Goal: Task Accomplishment & Management: Use online tool/utility

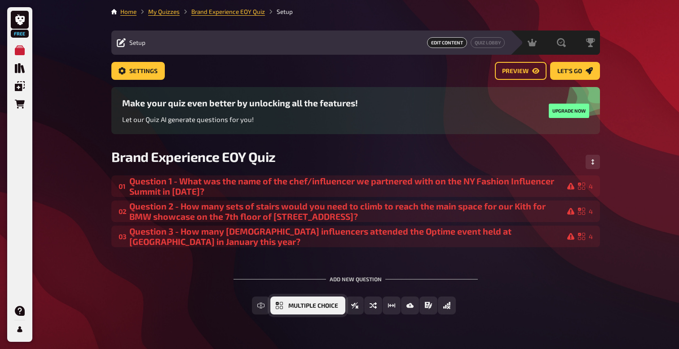
click at [287, 307] on button "Multiple Choice" at bounding box center [307, 306] width 75 height 18
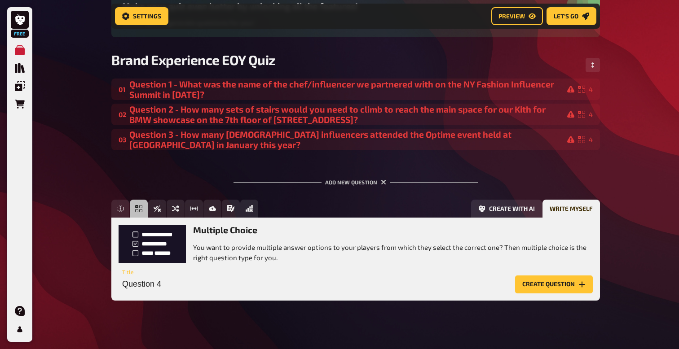
scroll to position [108, 0]
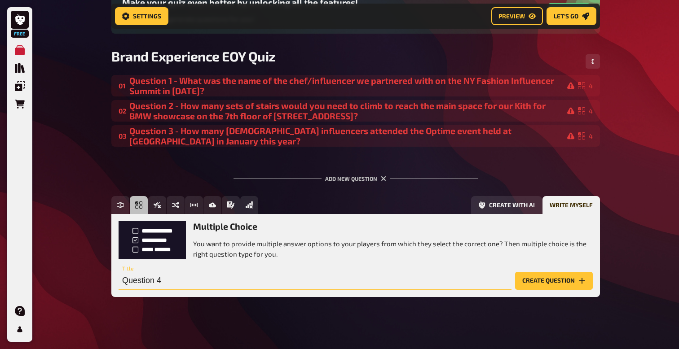
click at [163, 280] on input "Question 4" at bounding box center [314, 281] width 393 height 18
click at [173, 283] on input "Question 4" at bounding box center [314, 281] width 393 height 18
drag, startPoint x: 343, startPoint y: 280, endPoint x: 349, endPoint y: 286, distance: 8.9
click at [343, 280] on input "Question 4 - During press preview in April, a new partnership with a F1 team wa…" at bounding box center [314, 281] width 393 height 18
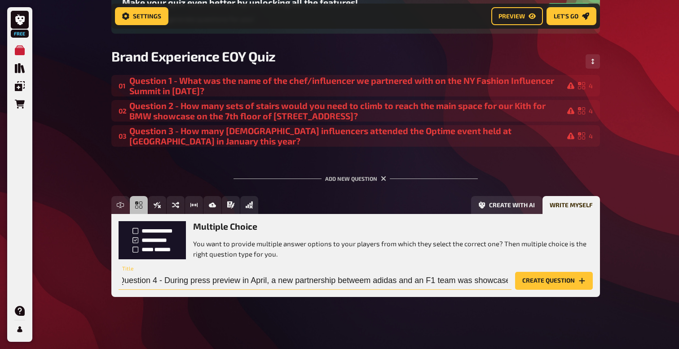
click at [193, 278] on input "Question 4 - During press preview in April, a new partnership betweem adidas an…" at bounding box center [314, 281] width 393 height 18
click at [358, 285] on input "Question 4 - During Press Preview in April, a new partnership betweem adidas an…" at bounding box center [314, 281] width 393 height 18
click at [370, 281] on input "Question 4 - During Press Preview in April, a new partnership betweem adidas an…" at bounding box center [314, 281] width 393 height 18
click at [441, 286] on input "Question 4 - During Press Preview in April, a new partnership between adidas an…" at bounding box center [314, 281] width 393 height 18
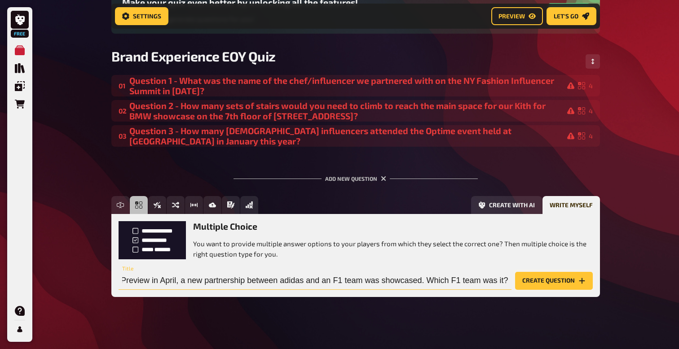
type input "Question 4 - During Press Preview in April, a new partnership between adidas an…"
click at [555, 279] on button "Create question" at bounding box center [554, 281] width 78 height 18
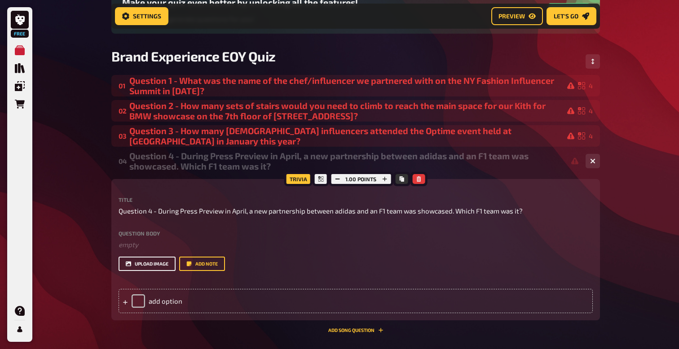
click at [148, 263] on button "upload image" at bounding box center [146, 264] width 57 height 14
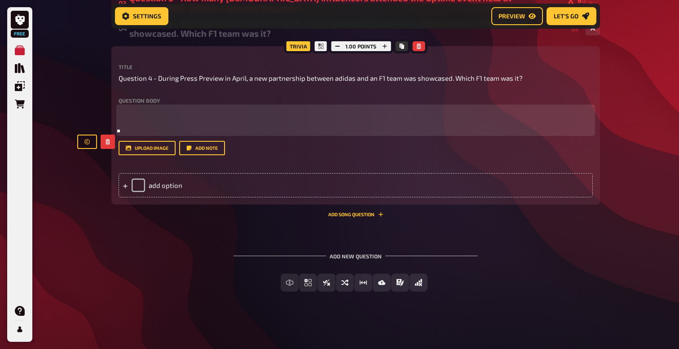
scroll to position [346, 0]
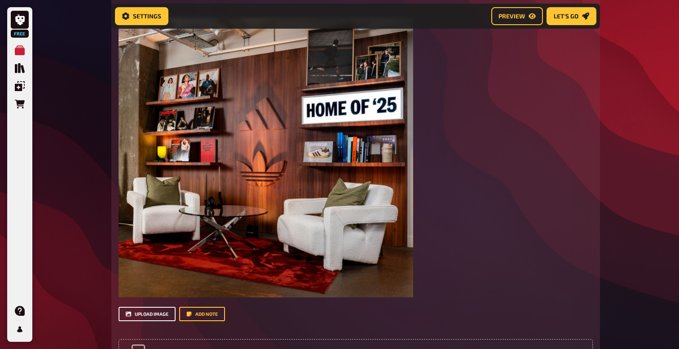
click at [158, 315] on button "upload image" at bounding box center [146, 314] width 57 height 14
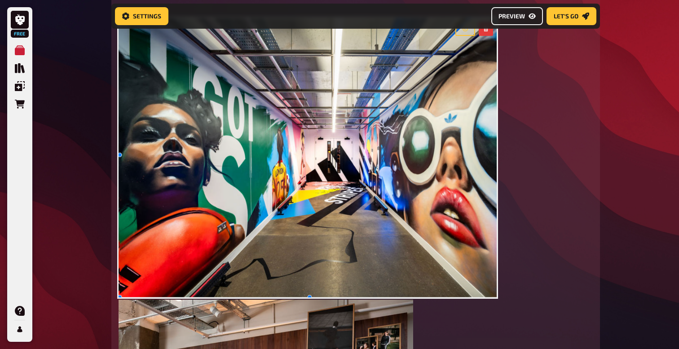
click at [509, 16] on span "Preview" at bounding box center [511, 16] width 26 height 6
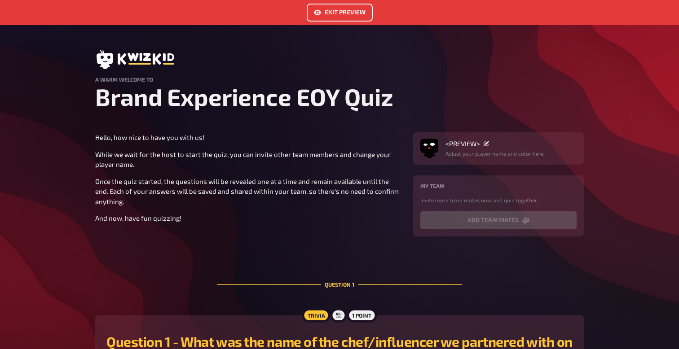
click at [343, 15] on button "Exit Preview" at bounding box center [340, 13] width 66 height 18
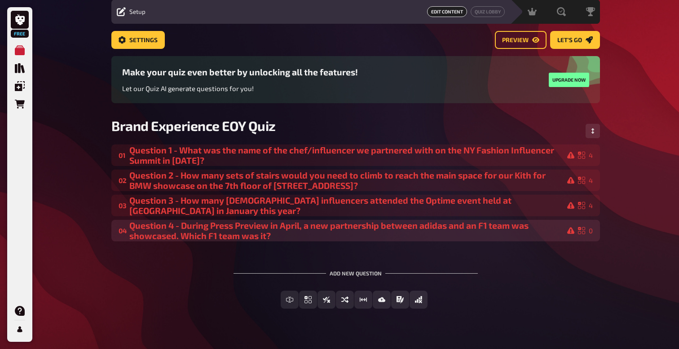
scroll to position [48, 0]
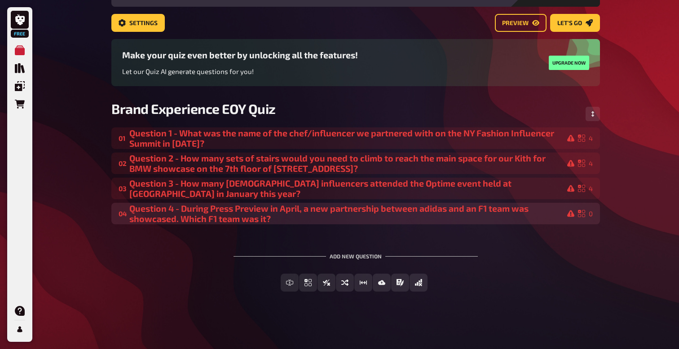
click at [309, 211] on div "Question 4 - During Press Preview in April, a new partnership between adidas an…" at bounding box center [351, 213] width 445 height 21
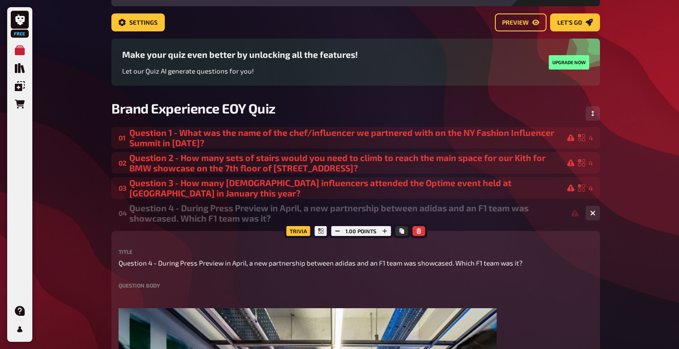
click at [306, 210] on div "Question 4 - During Press Preview in April, a new partnership between adidas an…" at bounding box center [353, 213] width 449 height 21
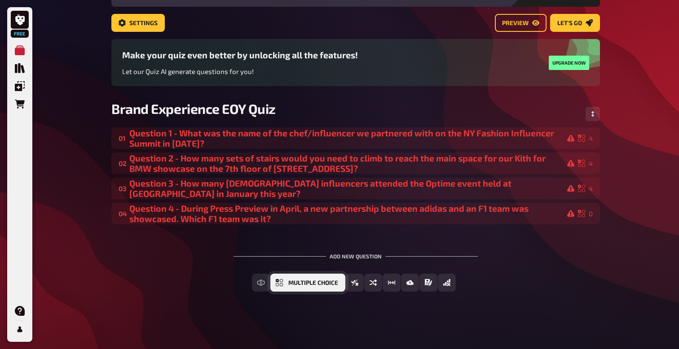
click at [308, 281] on span "Multiple Choice" at bounding box center [313, 283] width 50 height 6
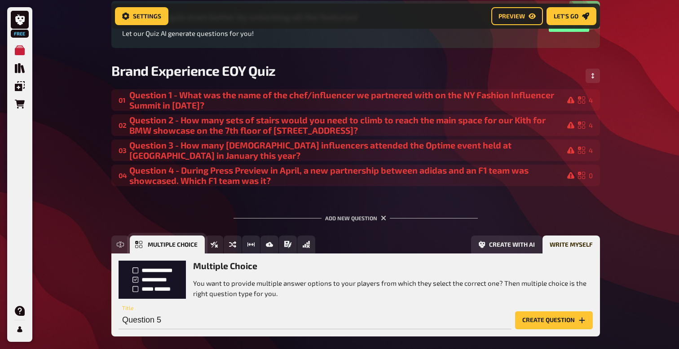
scroll to position [131, 0]
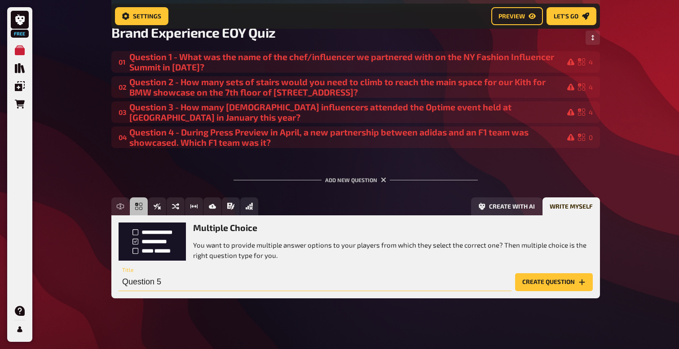
click at [173, 282] on input "Question 5" at bounding box center [314, 282] width 393 height 18
click at [171, 285] on input "Question 5" at bounding box center [314, 282] width 393 height 18
type input "Question 5 -"
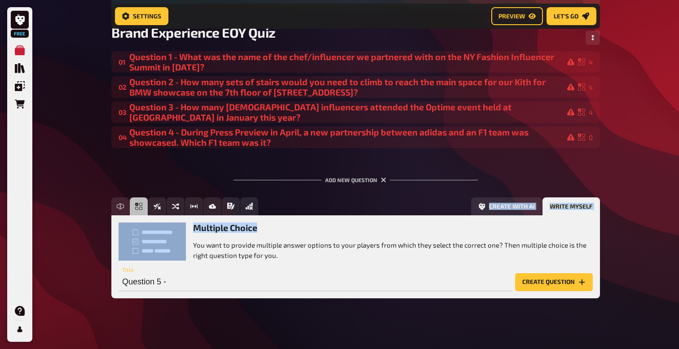
drag, startPoint x: 483, startPoint y: 225, endPoint x: 506, endPoint y: 182, distance: 49.2
click at [506, 181] on div "Add new question Free Text Input Multiple Choice True / False Sorting Question …" at bounding box center [355, 237] width 488 height 150
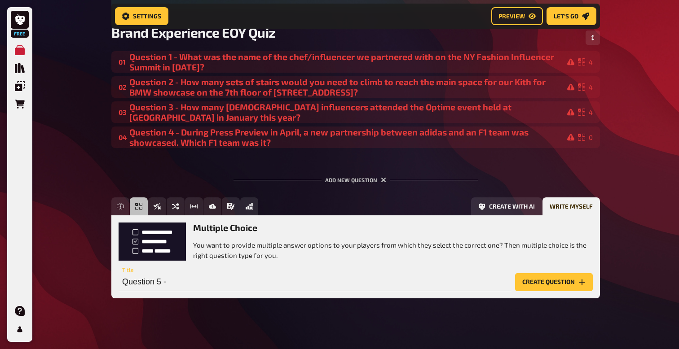
click at [298, 263] on div "Multiple Choice You want to provide multiple answer options to your players fro…" at bounding box center [355, 257] width 474 height 68
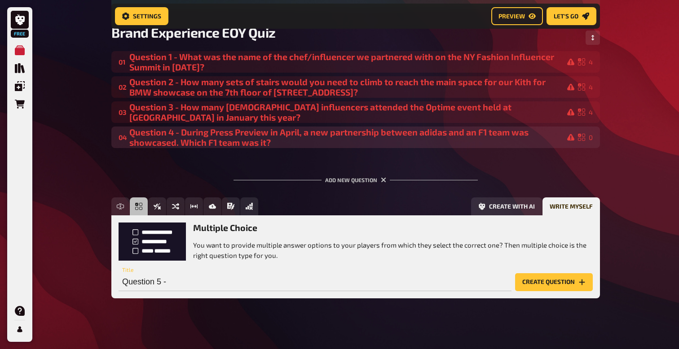
drag, startPoint x: 168, startPoint y: 138, endPoint x: 173, endPoint y: 147, distance: 10.2
click at [173, 147] on div "Question 4 - During Press Preview in April, a new partnership between adidas an…" at bounding box center [351, 137] width 445 height 21
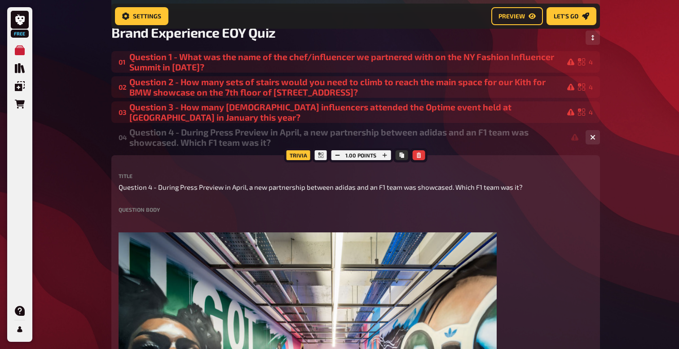
drag, startPoint x: 175, startPoint y: 137, endPoint x: 190, endPoint y: 130, distance: 17.3
click at [190, 130] on div "Question 4 - During Press Preview in April, a new partnership between adidas an…" at bounding box center [353, 137] width 449 height 21
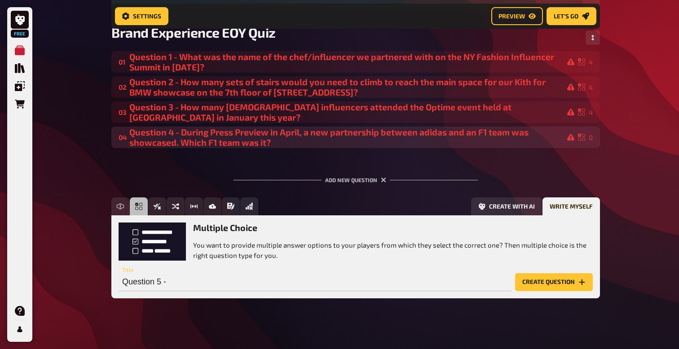
click at [477, 136] on div "Question 4 - During Press Preview in April, a new partnership between adidas an…" at bounding box center [351, 137] width 445 height 21
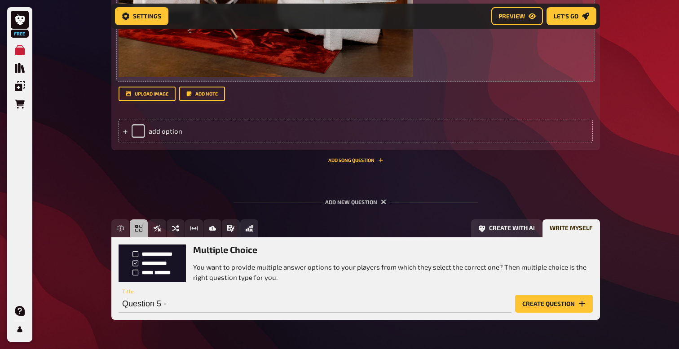
scroll to position [868, 0]
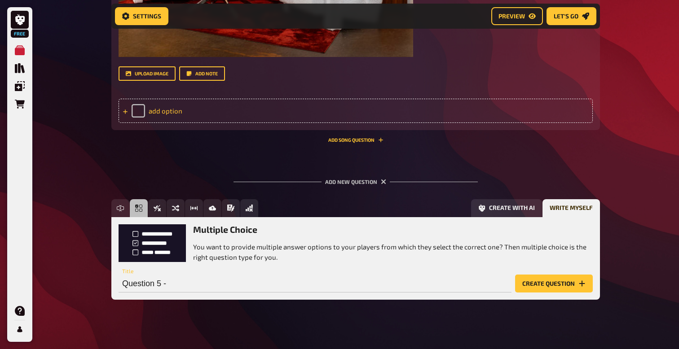
click at [139, 112] on div "add option" at bounding box center [355, 111] width 474 height 24
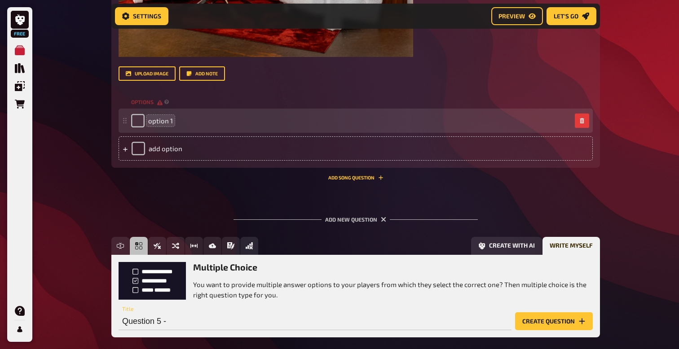
click at [161, 122] on span "option 1" at bounding box center [160, 121] width 25 height 8
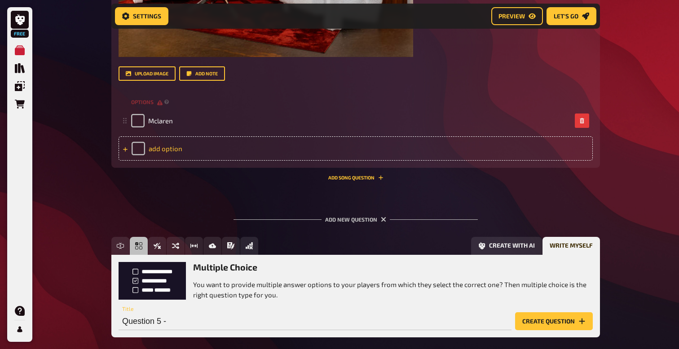
click at [171, 148] on div "add option" at bounding box center [355, 148] width 474 height 24
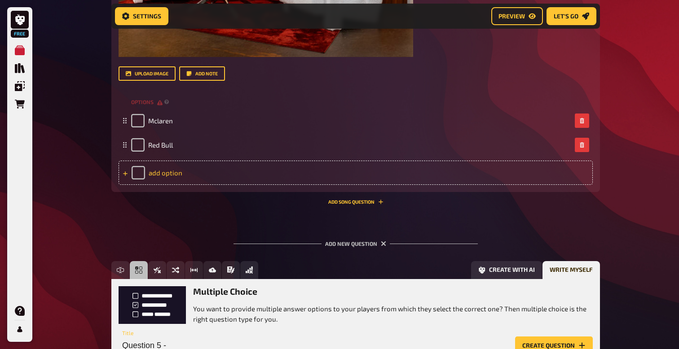
click at [164, 176] on div "add option" at bounding box center [355, 173] width 474 height 24
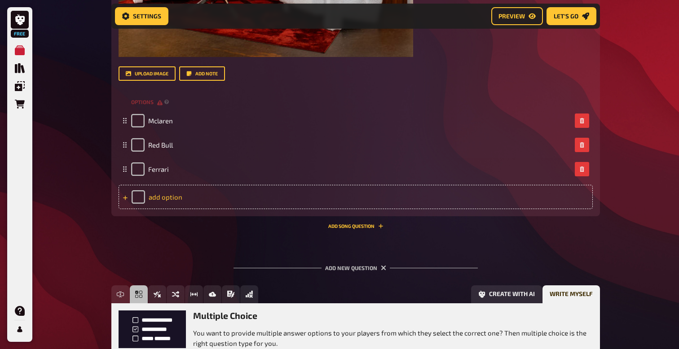
click at [157, 195] on div "add option" at bounding box center [355, 197] width 474 height 24
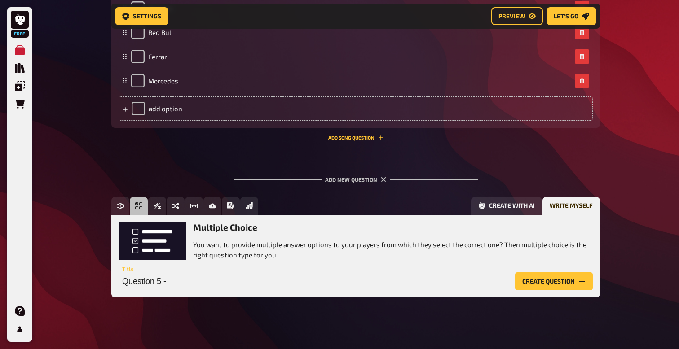
scroll to position [987, 0]
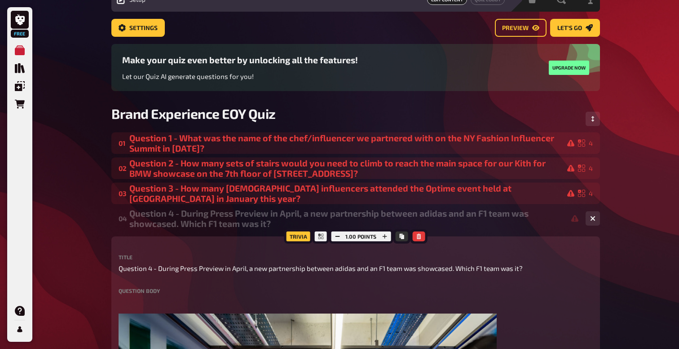
scroll to position [44, 0]
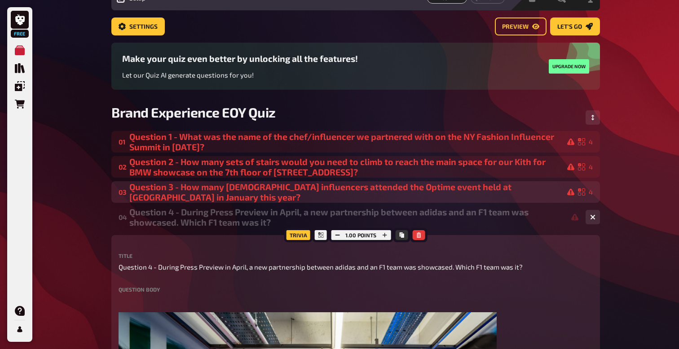
click at [291, 193] on div "Question 3 - How many male influencers attended the Optime event held at Protei…" at bounding box center [351, 192] width 445 height 21
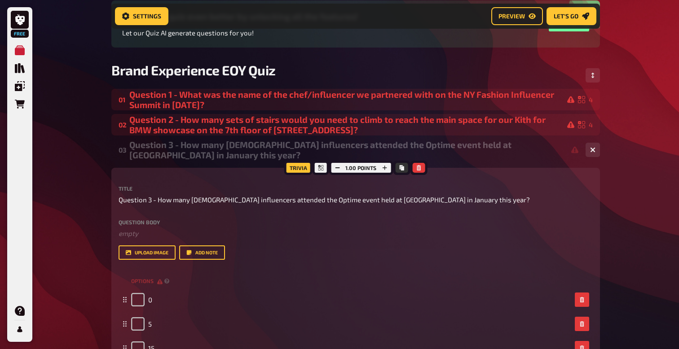
scroll to position [101, 0]
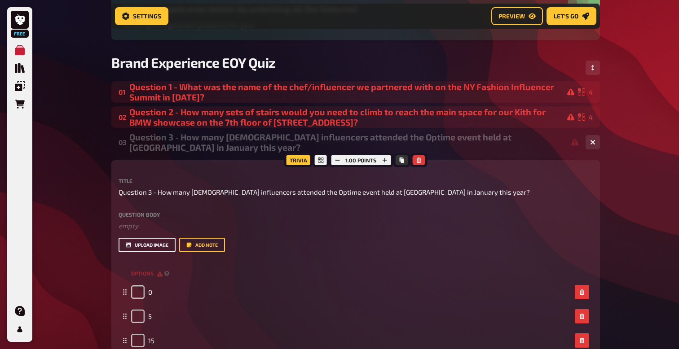
click at [153, 244] on button "upload image" at bounding box center [146, 245] width 57 height 14
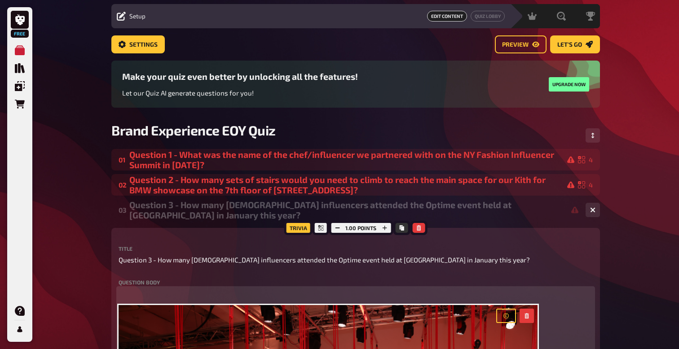
scroll to position [29, 0]
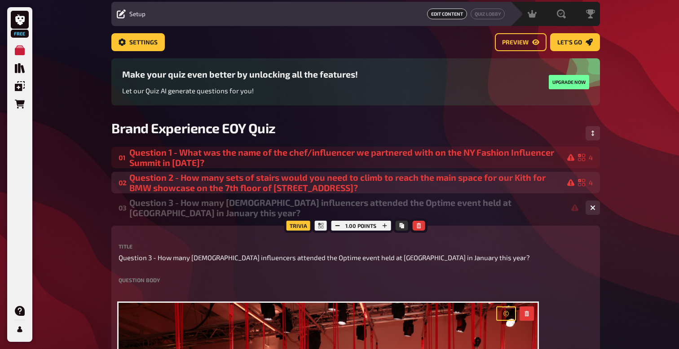
click at [365, 180] on div "Question 2 - How many sets of stairs would you need to climb to reach the main …" at bounding box center [351, 182] width 445 height 21
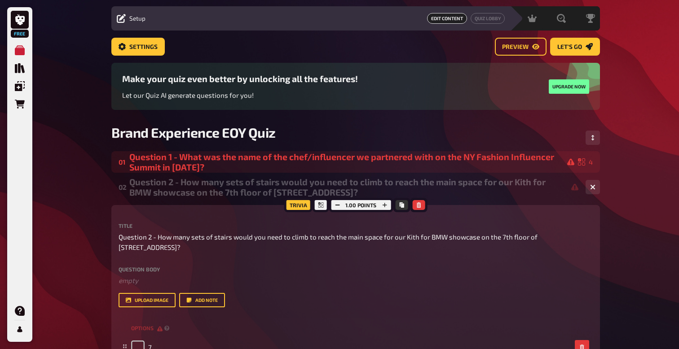
scroll to position [23, 0]
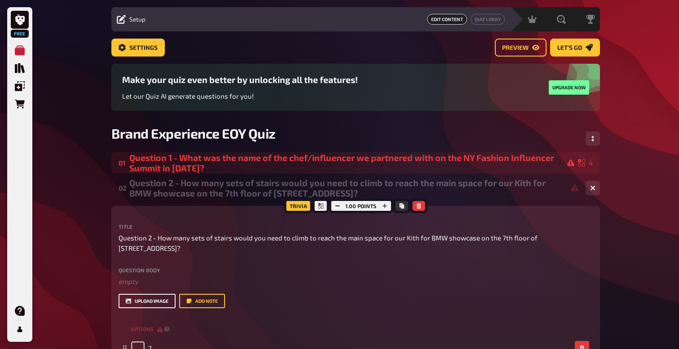
click at [142, 303] on button "upload image" at bounding box center [146, 301] width 57 height 14
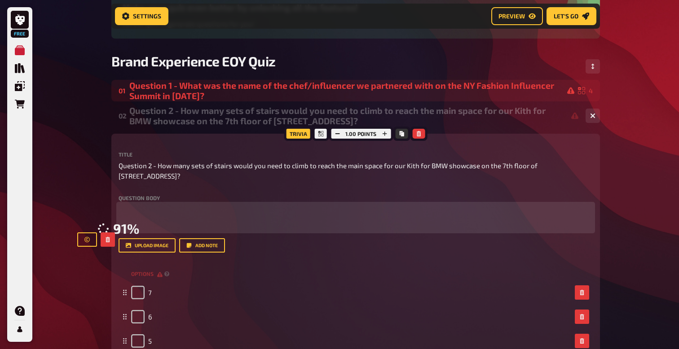
scroll to position [92, 0]
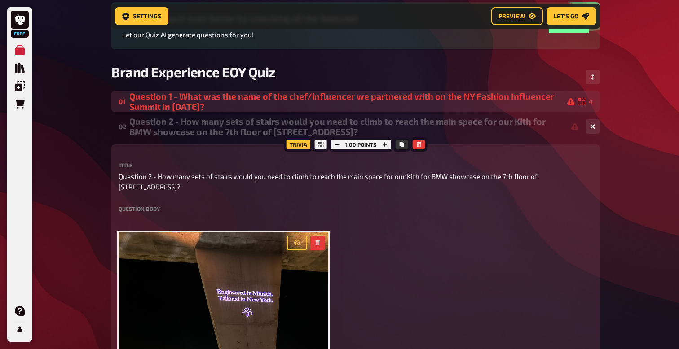
click at [261, 104] on div "Question 1 - What was the name of the chef/influencer we partnered with on the …" at bounding box center [351, 101] width 445 height 21
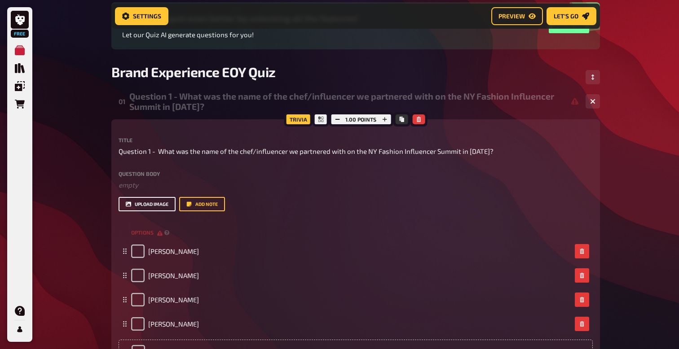
click at [148, 206] on button "upload image" at bounding box center [146, 204] width 57 height 14
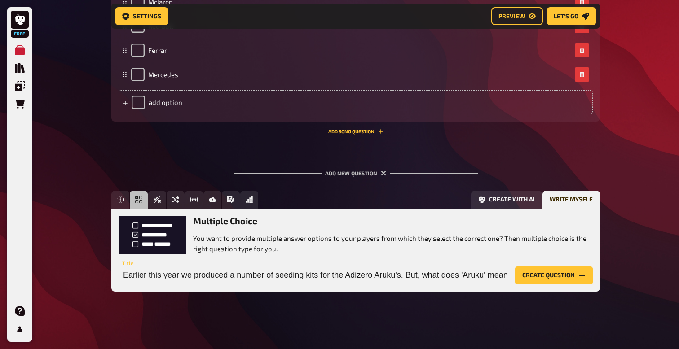
scroll to position [0, 0]
drag, startPoint x: 508, startPoint y: 277, endPoint x: 516, endPoint y: 285, distance: 11.1
click at [508, 277] on input "Question 5 - Earlier this year we produced a number of seeding kits for the Adi…" at bounding box center [314, 276] width 393 height 18
paste input "歩く"
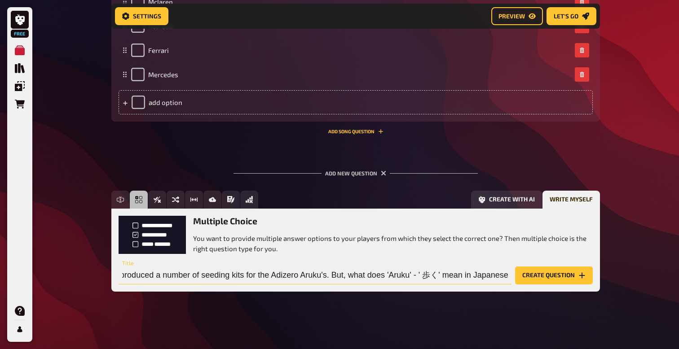
scroll to position [0, 124]
type input "Question 5 - Earlier this year we produced a number of seeding kits for the Adi…"
click at [547, 275] on button "Create question" at bounding box center [554, 276] width 78 height 18
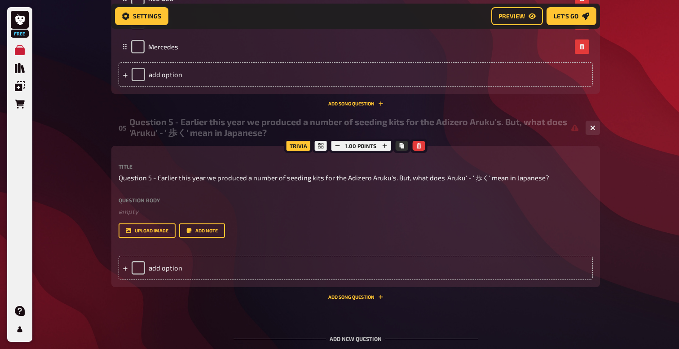
scroll to position [2734, 0]
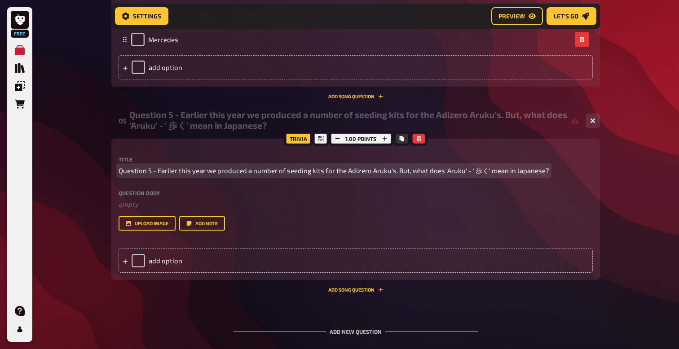
click at [390, 173] on span "Question 5 - Earlier this year we produced a number of seeding kits for the Adi…" at bounding box center [333, 171] width 430 height 10
click at [386, 168] on span "Question 5 - Earlier this year we produced a number of seeding kits for the Adi…" at bounding box center [333, 171] width 430 height 10
click at [391, 171] on span "Question 5 - Earlier this year we produced a number of seeding kits for the Adi…" at bounding box center [333, 171] width 430 height 10
click at [390, 171] on span "Question 5 - Earlier this year we produced a number of seeding kits for the Adi…" at bounding box center [330, 171] width 425 height 10
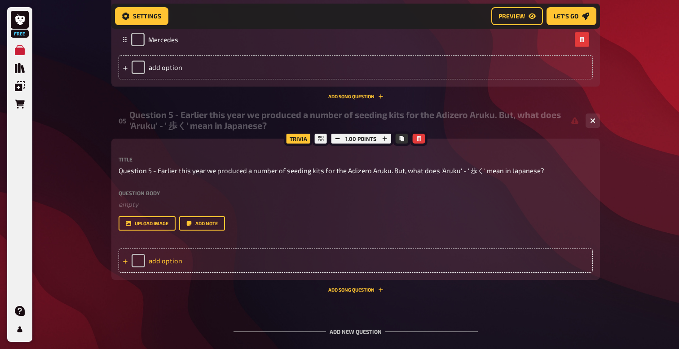
click at [157, 264] on div "add option" at bounding box center [355, 261] width 474 height 24
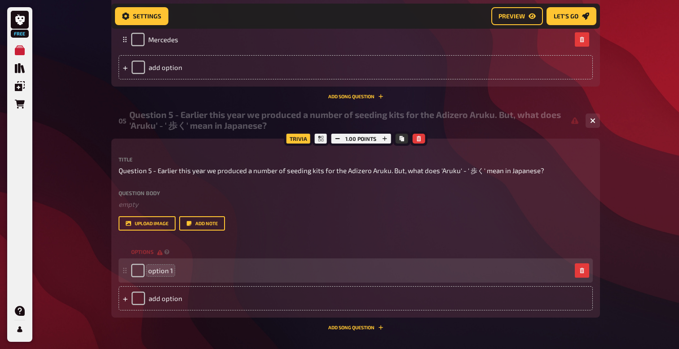
click at [159, 271] on span "option 1" at bounding box center [160, 271] width 25 height 8
click at [172, 272] on div "option 1" at bounding box center [351, 270] width 440 height 13
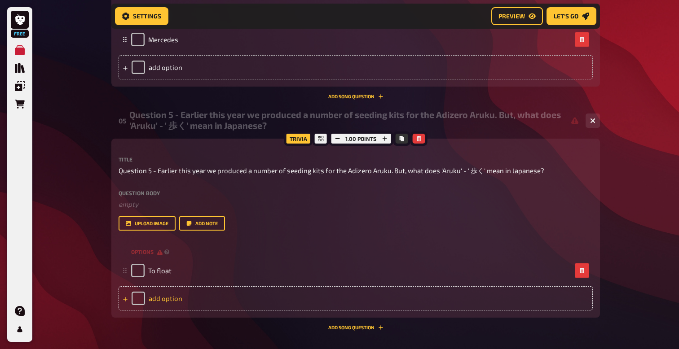
click at [165, 300] on div "add option" at bounding box center [355, 298] width 474 height 24
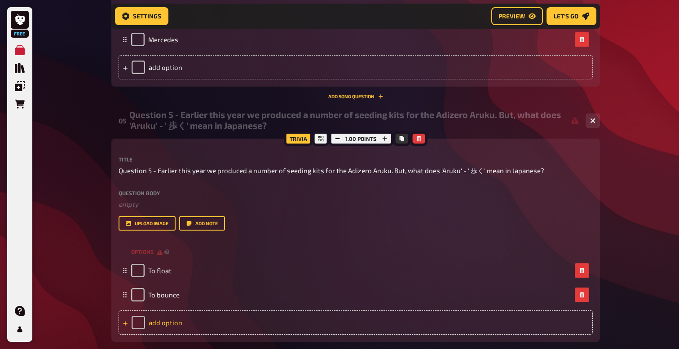
click at [160, 322] on div "add option" at bounding box center [355, 323] width 474 height 24
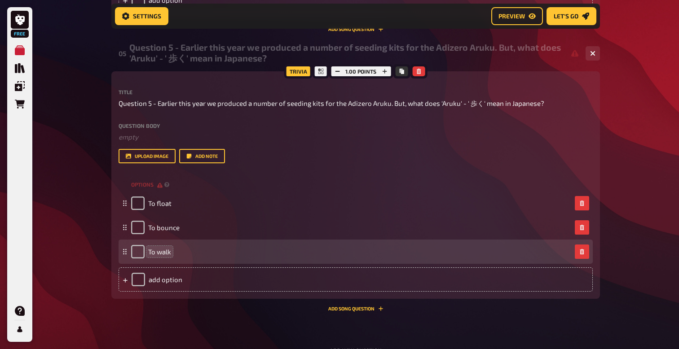
scroll to position [2813, 0]
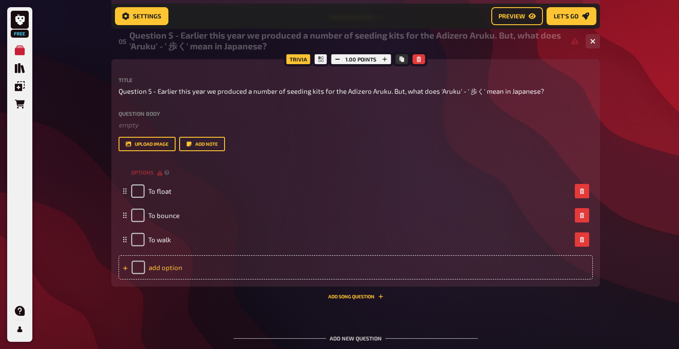
click at [160, 261] on div "add option" at bounding box center [355, 267] width 474 height 24
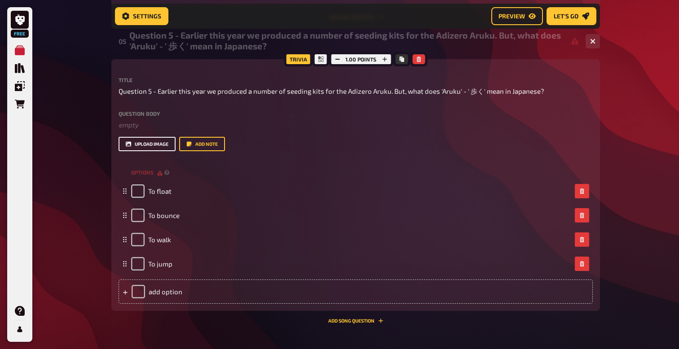
click at [150, 145] on button "upload image" at bounding box center [146, 144] width 57 height 14
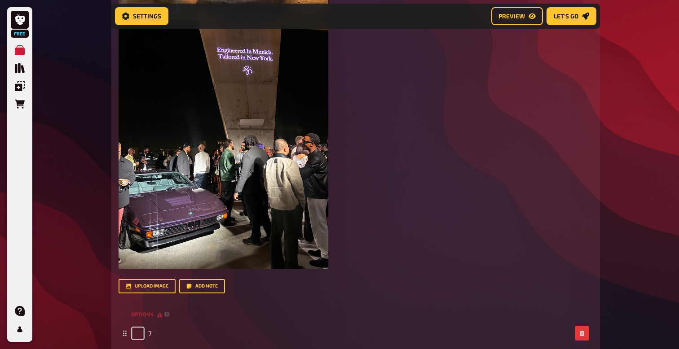
scroll to position [902, 0]
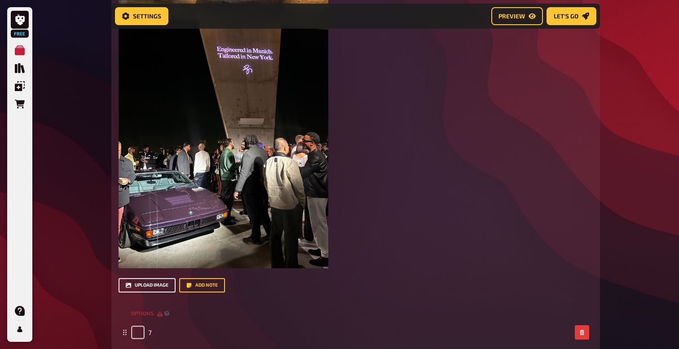
click at [158, 286] on button "upload image" at bounding box center [146, 285] width 57 height 14
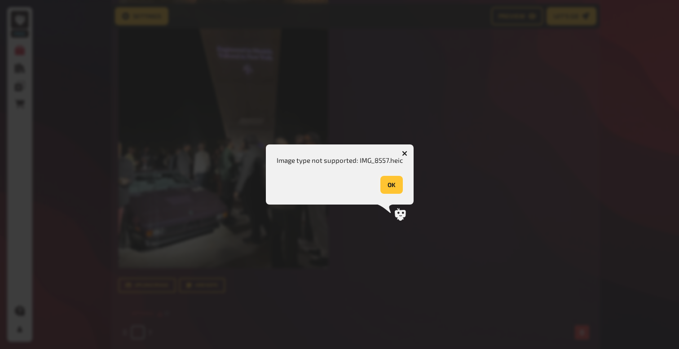
click at [393, 191] on button "OK" at bounding box center [391, 185] width 22 height 18
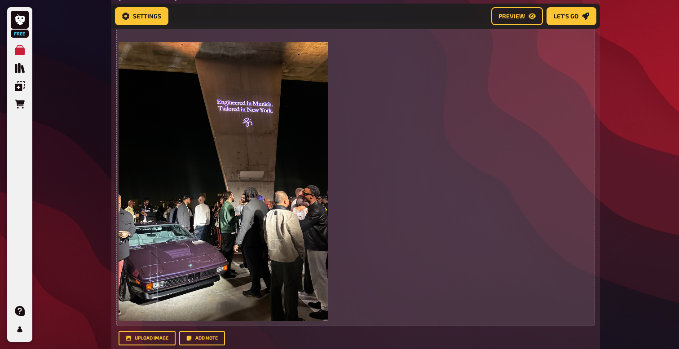
scroll to position [853, 0]
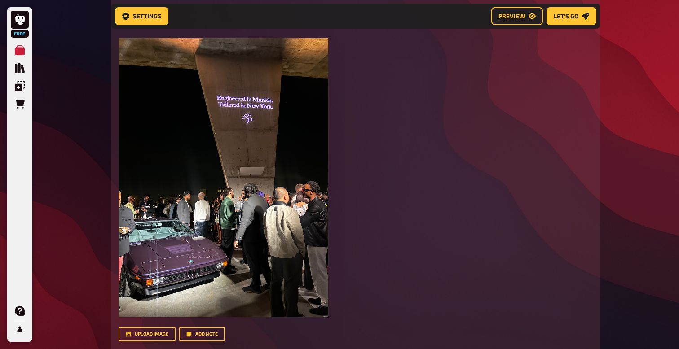
click at [344, 329] on div "upload image Add note" at bounding box center [355, 334] width 474 height 14
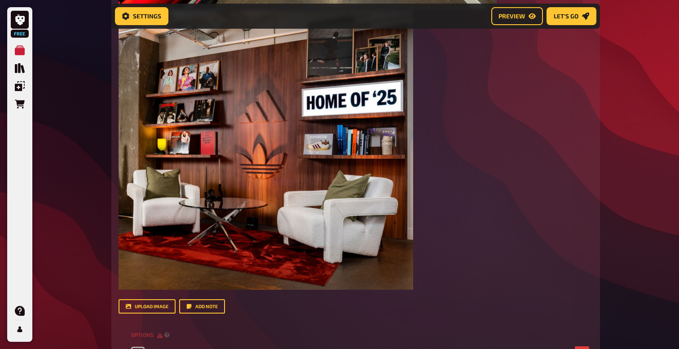
scroll to position [2350, 0]
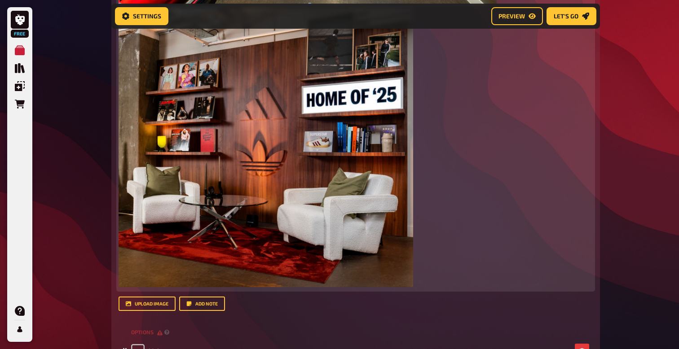
click at [268, 220] on img at bounding box center [265, 147] width 294 height 279
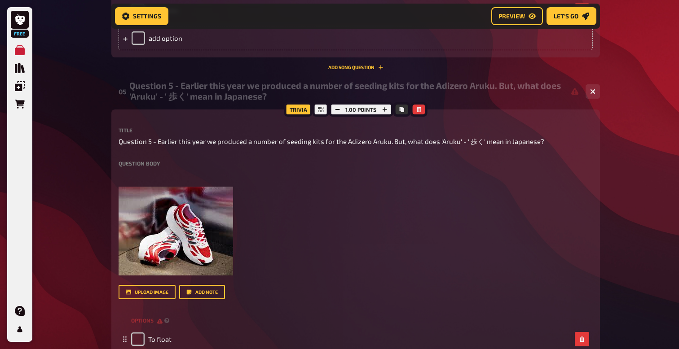
scroll to position [2485, 0]
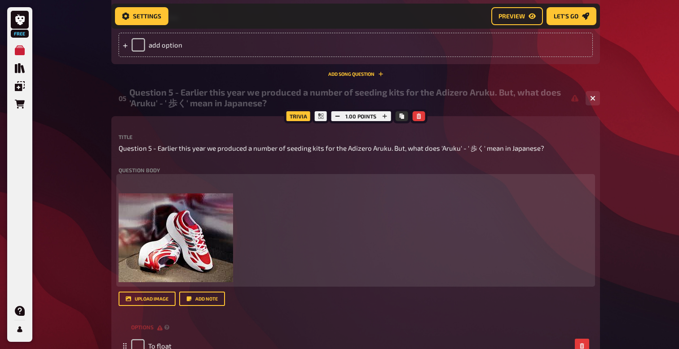
click at [171, 232] on img at bounding box center [175, 237] width 114 height 89
click at [223, 205] on icon "button" at bounding box center [222, 203] width 4 height 5
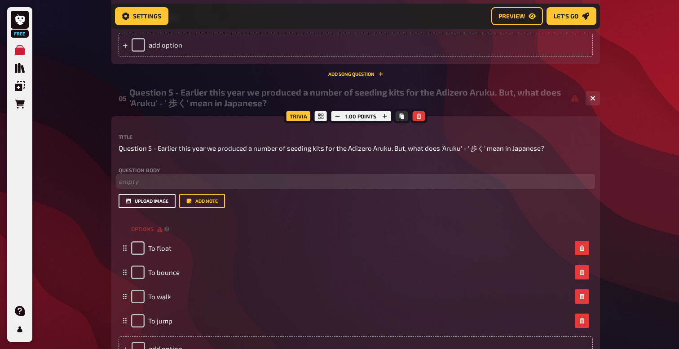
click at [157, 200] on button "upload image" at bounding box center [146, 201] width 57 height 14
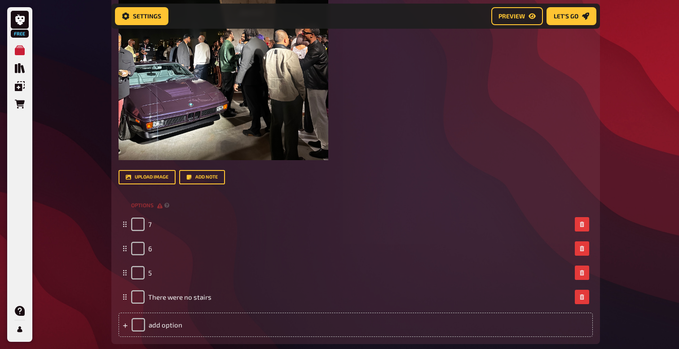
scroll to position [1010, 0]
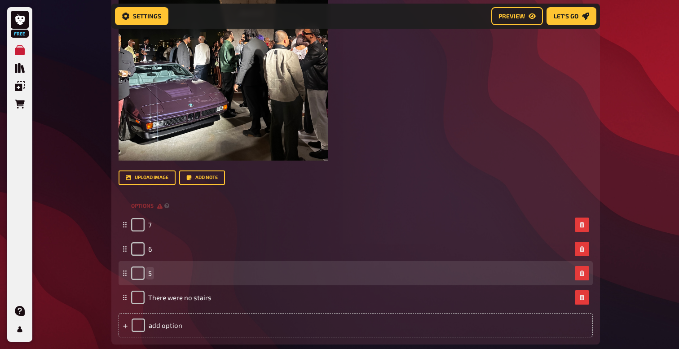
click at [149, 275] on span "5" at bounding box center [150, 273] width 4 height 8
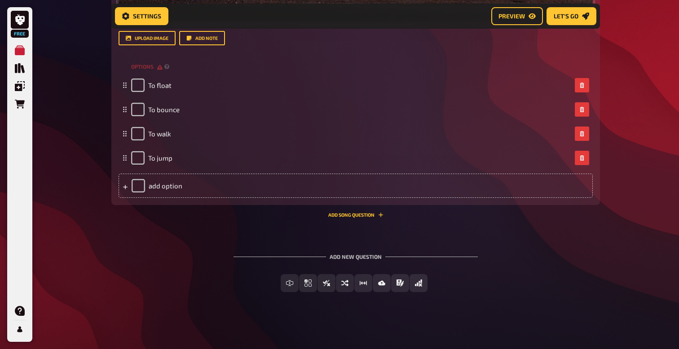
scroll to position [2924, 0]
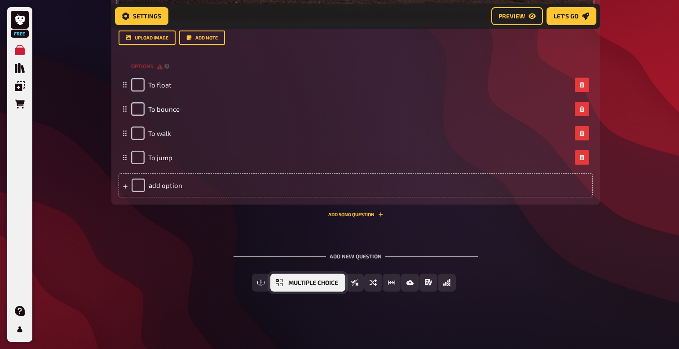
click at [289, 284] on span "Multiple Choice" at bounding box center [313, 283] width 50 height 6
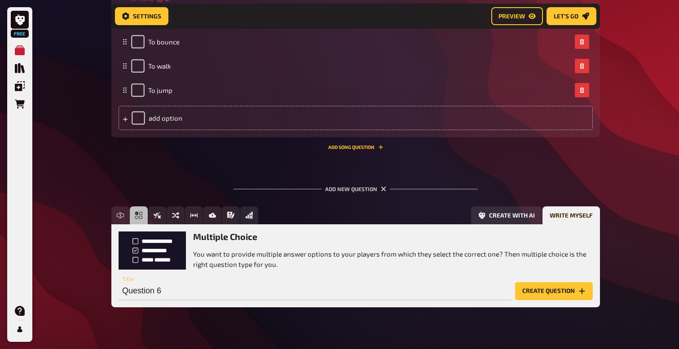
scroll to position [3007, 0]
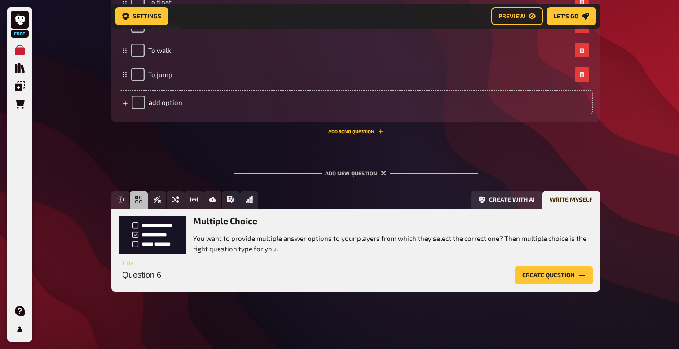
click at [172, 276] on input "Question 6" at bounding box center [314, 276] width 393 height 18
click at [179, 276] on input "Question 6" at bounding box center [314, 276] width 393 height 18
click at [198, 275] on input "Question 6 - In total" at bounding box center [314, 276] width 393 height 18
click at [266, 278] on input "Question 6 - Approximately how long in hours did the structure build take" at bounding box center [314, 276] width 393 height 18
click at [429, 276] on input "Question 6 - Approximately how long in consecutive hours did the structure buil…" at bounding box center [314, 276] width 393 height 18
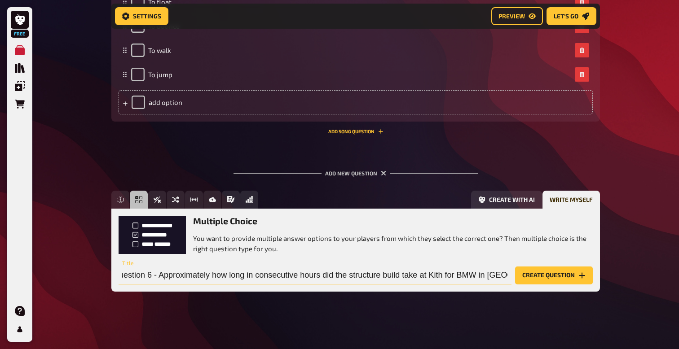
scroll to position [0, 14]
type input "Question 6 - Approximately how long in consecutive hours did the structure buil…"
click at [568, 276] on button "Create question" at bounding box center [554, 276] width 78 height 18
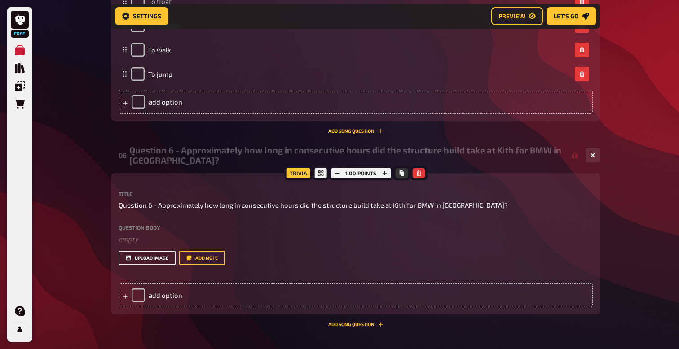
click at [155, 260] on button "upload image" at bounding box center [146, 258] width 57 height 14
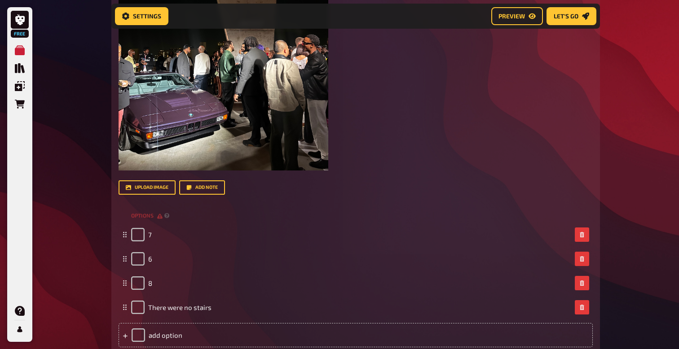
scroll to position [966, 0]
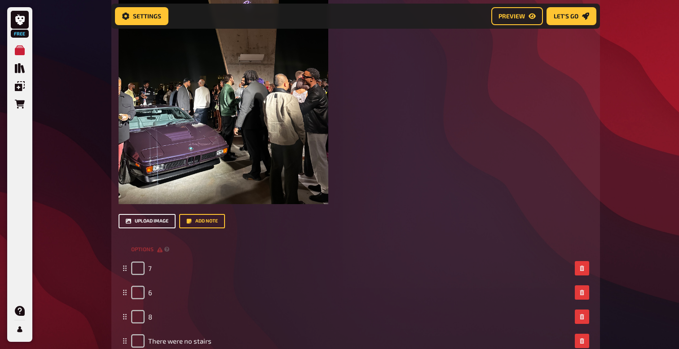
click at [156, 224] on button "upload image" at bounding box center [146, 221] width 57 height 14
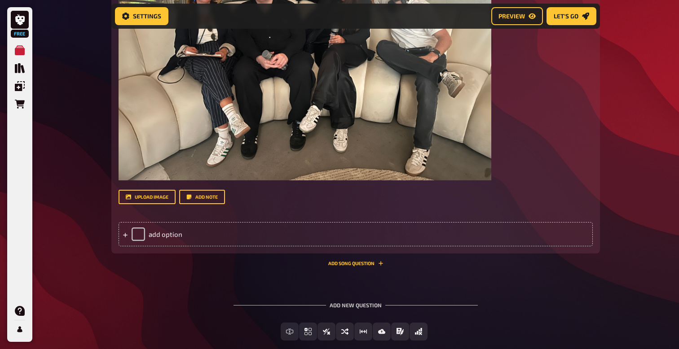
scroll to position [3356, 0]
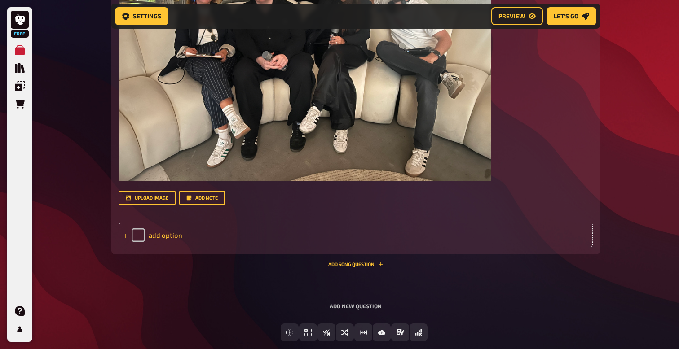
click at [163, 237] on div "add option" at bounding box center [355, 235] width 474 height 24
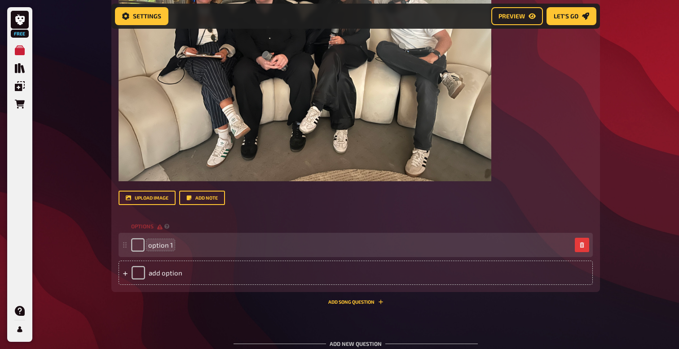
click at [159, 248] on span "option 1" at bounding box center [160, 245] width 25 height 8
click at [171, 246] on span "option 1" at bounding box center [160, 245] width 25 height 8
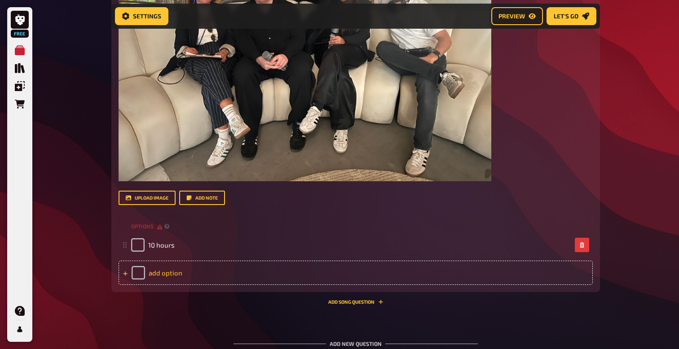
click at [164, 274] on div "add option" at bounding box center [355, 273] width 474 height 24
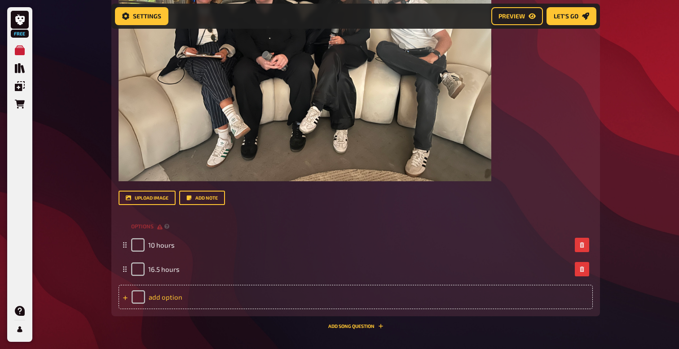
click at [161, 298] on div "add option" at bounding box center [355, 297] width 474 height 24
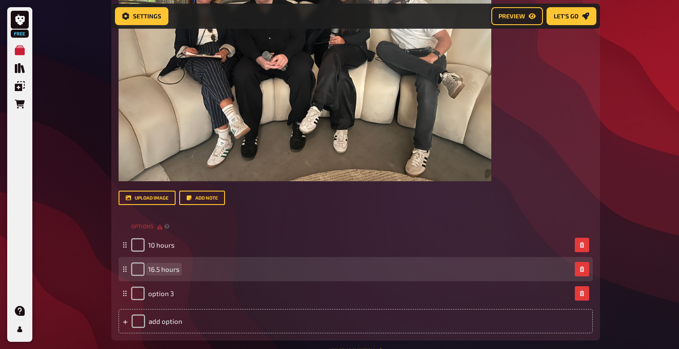
click at [164, 273] on span "16.5 hours" at bounding box center [163, 269] width 31 height 8
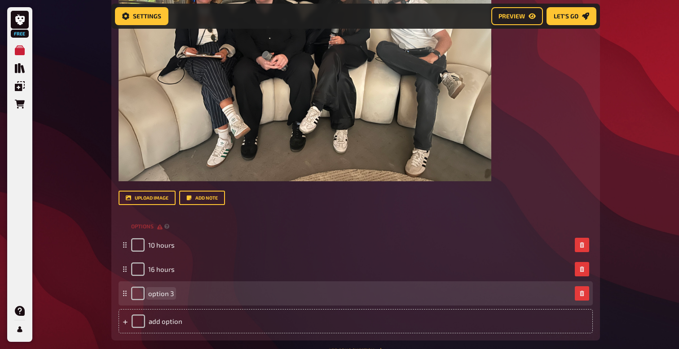
click at [163, 293] on span "option 3" at bounding box center [161, 293] width 26 height 8
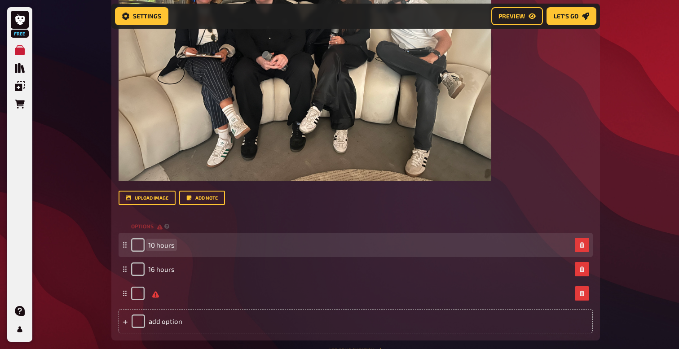
click at [153, 246] on span "10 hours" at bounding box center [161, 245] width 26 height 8
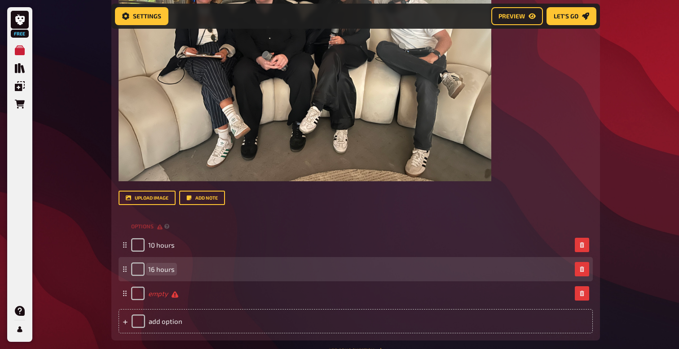
click at [155, 267] on span "16 hours" at bounding box center [161, 269] width 26 height 8
click at [154, 270] on span "16 hours" at bounding box center [161, 269] width 26 height 8
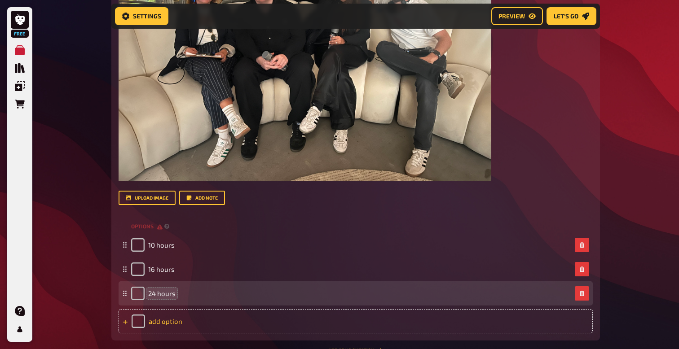
click at [163, 321] on div "add option" at bounding box center [355, 321] width 474 height 24
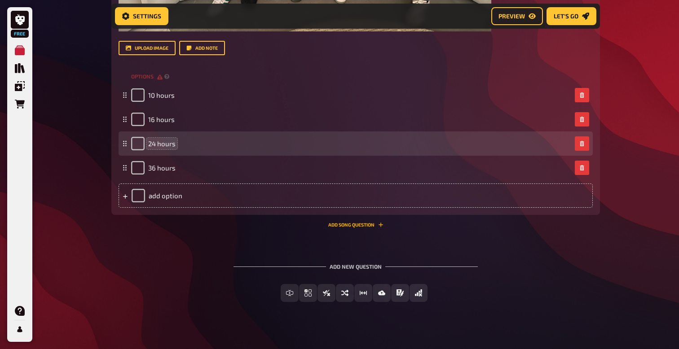
scroll to position [3517, 0]
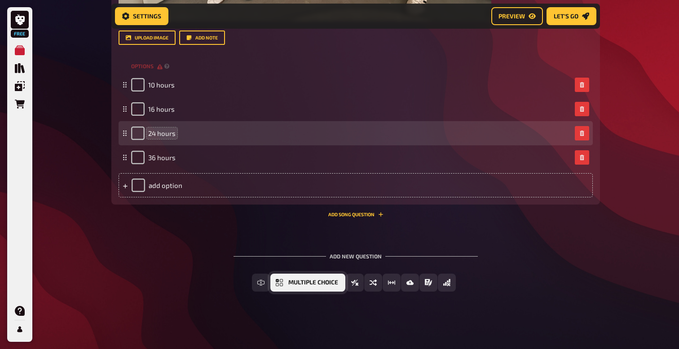
click at [296, 285] on span "Multiple Choice" at bounding box center [313, 283] width 50 height 6
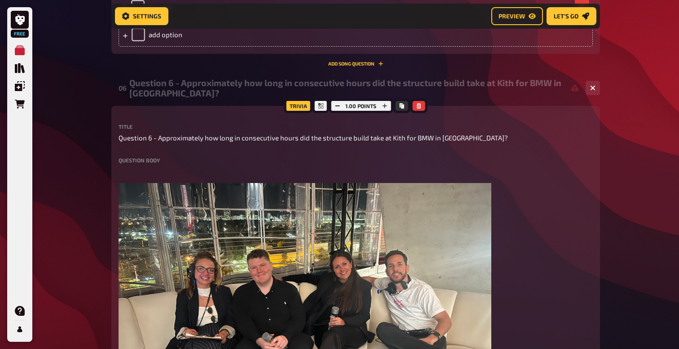
scroll to position [3088, 0]
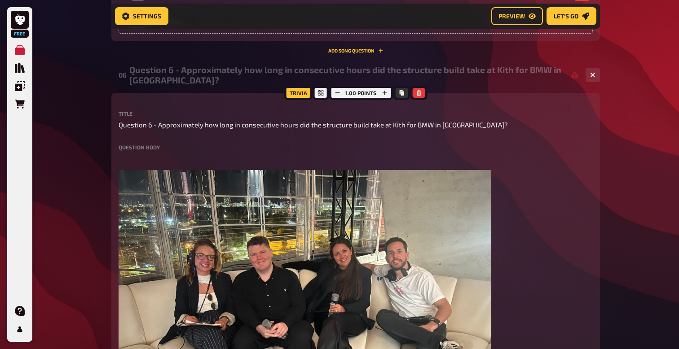
drag, startPoint x: 167, startPoint y: 72, endPoint x: 201, endPoint y: 68, distance: 34.7
click at [201, 68] on div "Question 6 - Approximately how long in consecutive hours did the structure buil…" at bounding box center [353, 75] width 449 height 21
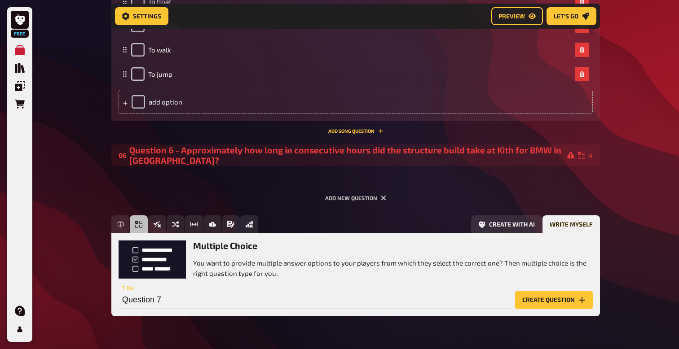
scroll to position [3032, 0]
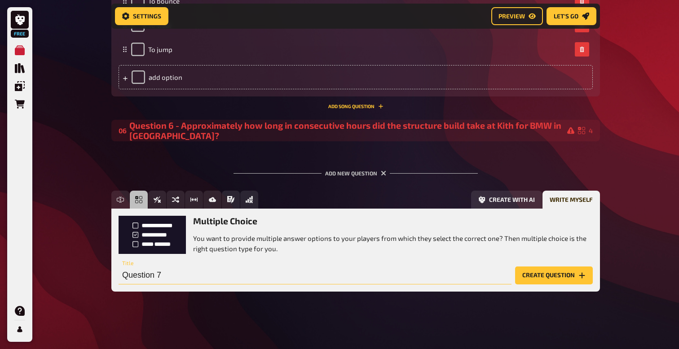
click at [167, 274] on input "Question 7" at bounding box center [314, 276] width 393 height 18
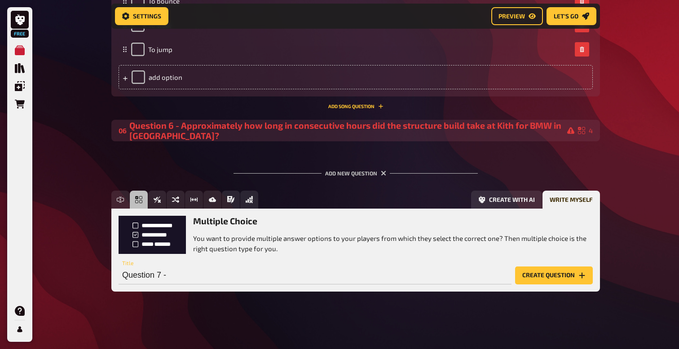
click at [325, 129] on div "Question 6 - Approximately how long in consecutive hours did the structure buil…" at bounding box center [351, 130] width 445 height 21
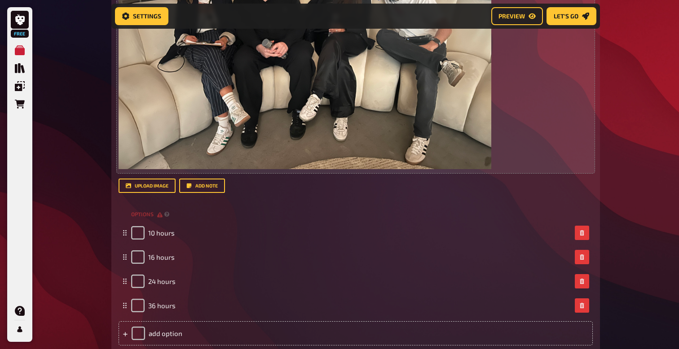
scroll to position [3599, 0]
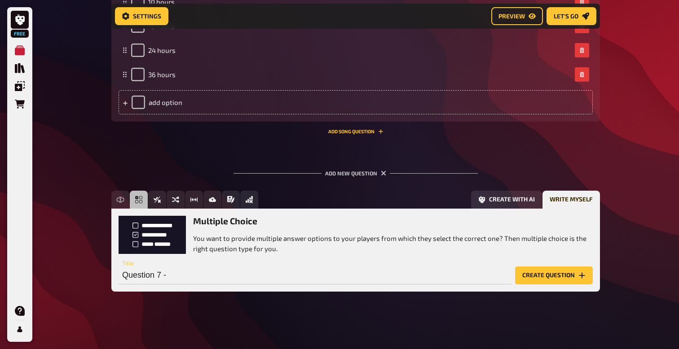
click at [175, 275] on input "Question 7 -" at bounding box center [314, 276] width 393 height 18
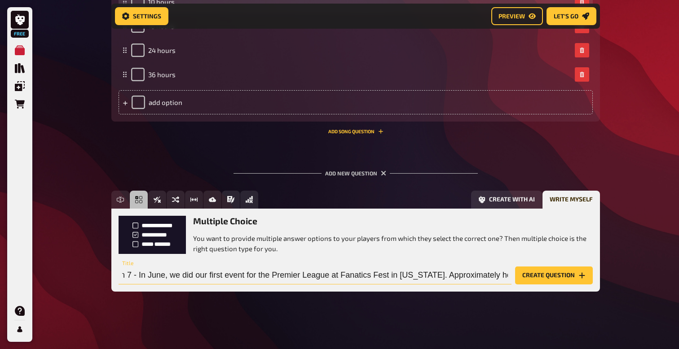
scroll to position [0, 0]
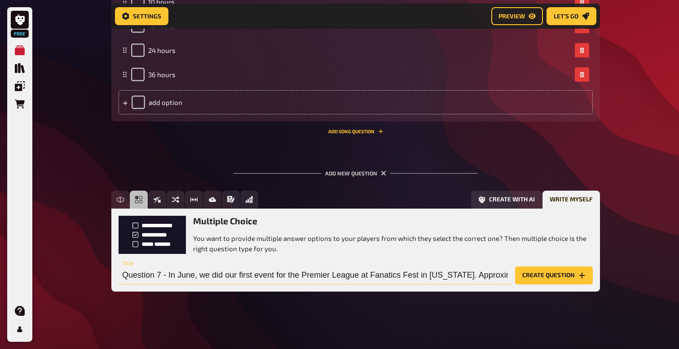
click at [508, 275] on input "Question 7 - In June, we did our first event for the Premier League at Fanatics…" at bounding box center [314, 276] width 393 height 18
click at [502, 274] on input "Question 7 - In June, we did our first event for the Premier League at Fanatics…" at bounding box center [314, 276] width 393 height 18
type input "Question 7 - In June, we did our first event for the Premier League at Fanatics…"
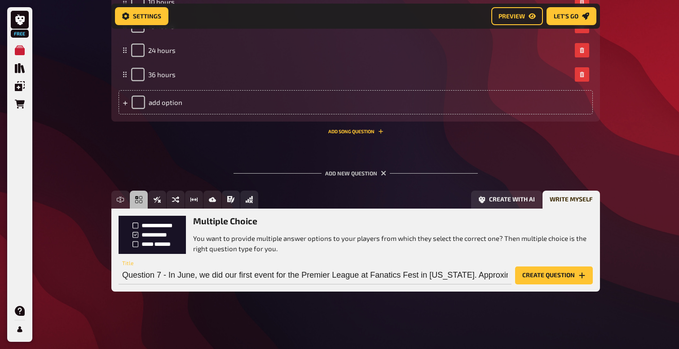
click at [534, 279] on button "Create question" at bounding box center [554, 276] width 78 height 18
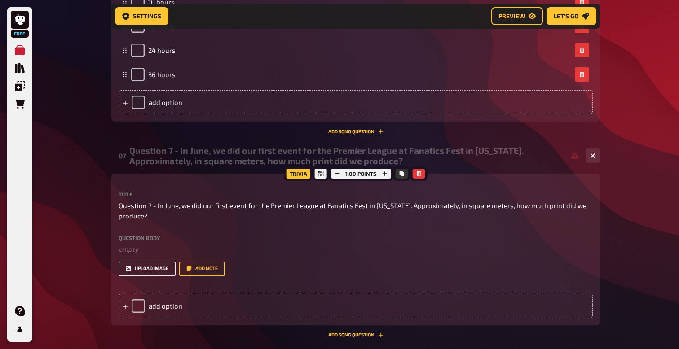
click at [160, 269] on button "upload image" at bounding box center [146, 269] width 57 height 14
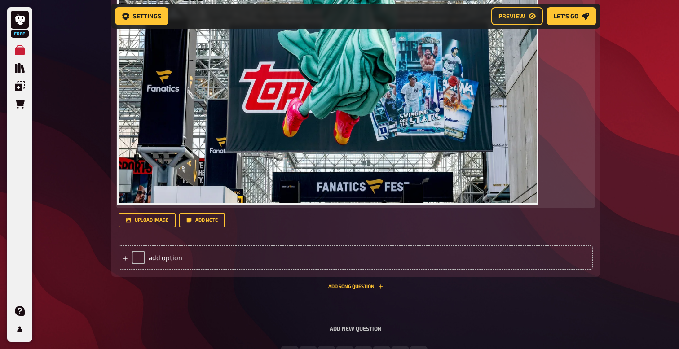
scroll to position [4008, 0]
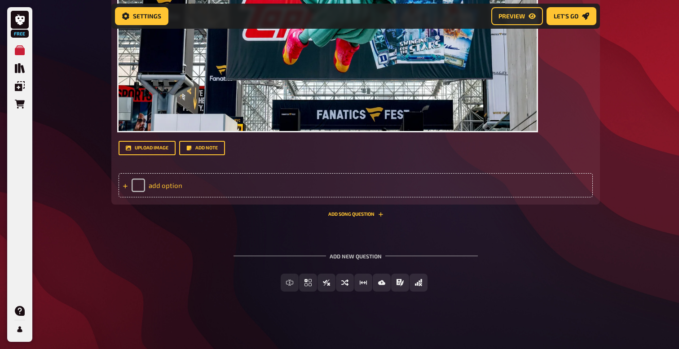
click at [166, 186] on div "add option" at bounding box center [355, 185] width 474 height 24
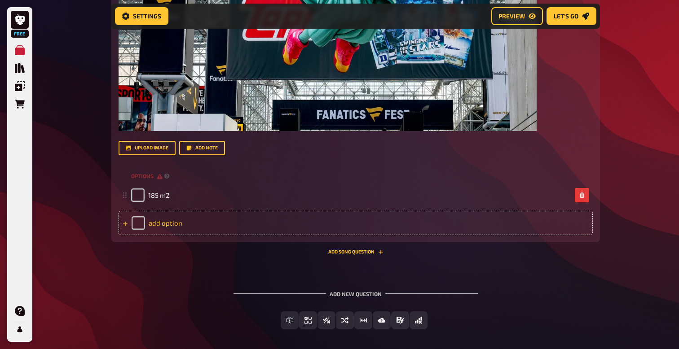
click at [161, 218] on div "add option" at bounding box center [355, 223] width 474 height 24
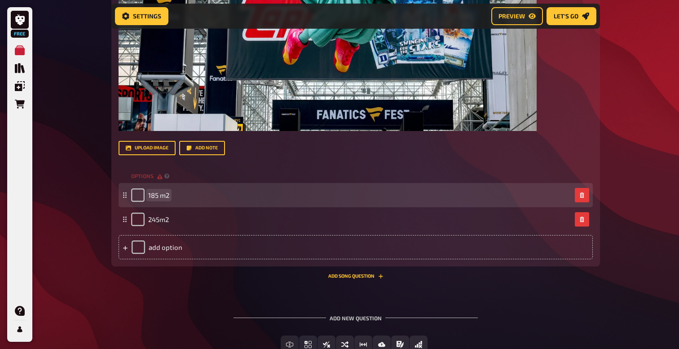
click at [160, 192] on span "185 m2" at bounding box center [158, 195] width 21 height 8
click at [163, 196] on span "185 m2" at bounding box center [158, 195] width 21 height 8
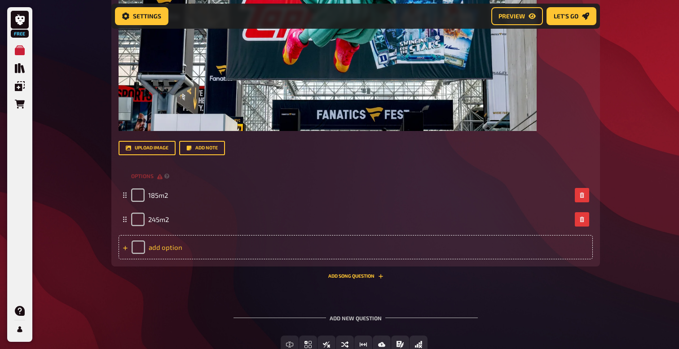
click at [162, 247] on div "add option" at bounding box center [355, 247] width 474 height 24
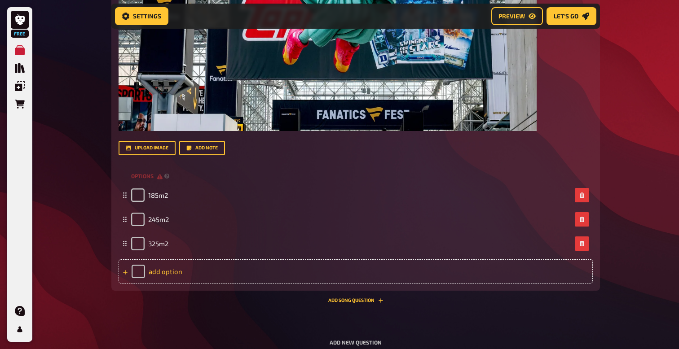
click at [159, 268] on div "add option" at bounding box center [355, 271] width 474 height 24
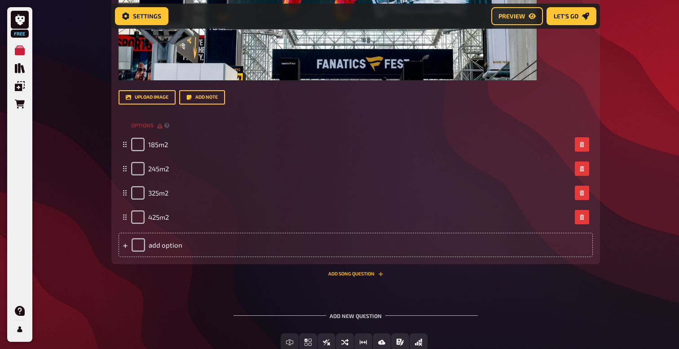
scroll to position [4119, 0]
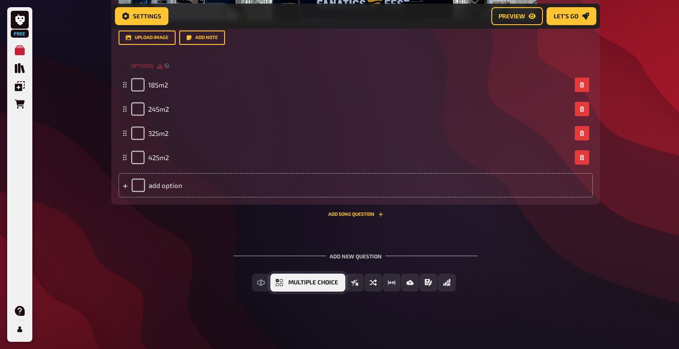
click at [289, 284] on span "Multiple Choice" at bounding box center [313, 283] width 50 height 6
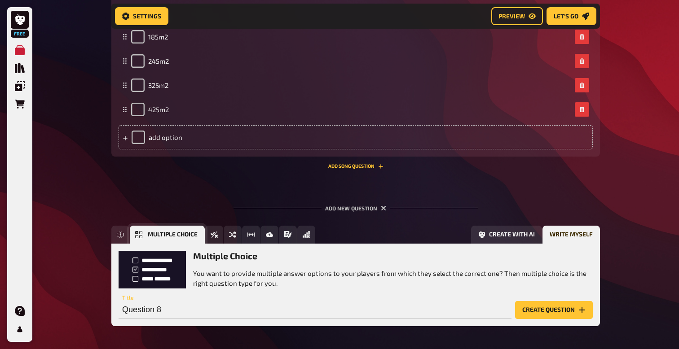
scroll to position [4202, 0]
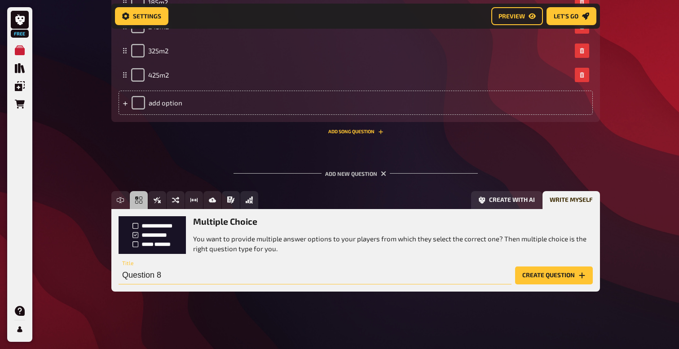
click at [190, 273] on input "Question 8" at bounding box center [314, 276] width 393 height 18
click at [172, 275] on input "Question 8" at bounding box center [314, 276] width 393 height 18
click at [192, 274] on input "Question 8 - At the Digitain ICE party in January, what were the odds of" at bounding box center [314, 276] width 393 height 18
click at [432, 277] on input "Question 8 - At the 'Grand Fiesta' Digitain ICE party in January, what were the…" at bounding box center [314, 276] width 393 height 18
drag, startPoint x: 416, startPoint y: 273, endPoint x: 368, endPoint y: 274, distance: 48.5
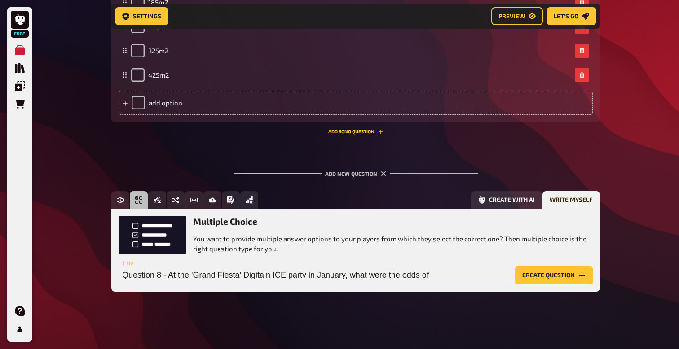
click at [368, 274] on input "Question 8 - At the 'Grand Fiesta' Digitain ICE party in January, what were the…" at bounding box center [314, 276] width 393 height 18
click at [356, 276] on input "Question 8 - At the 'Grand Fiesta' Digitain ICE party in January," at bounding box center [314, 276] width 393 height 18
click at [392, 276] on input "Question 8 - At the 'Grand Fiesta' Digitain ICE party in January, a prize draw …" at bounding box center [314, 276] width 393 height 18
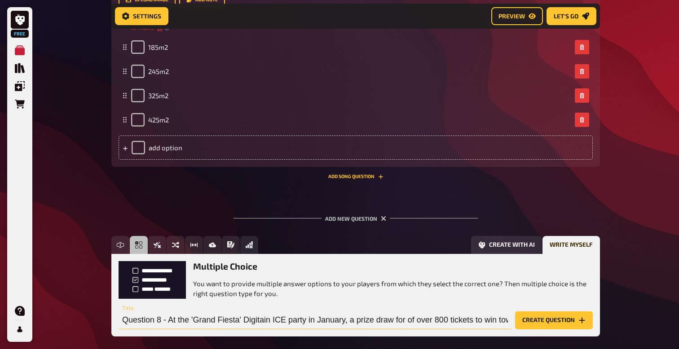
scroll to position [4202, 0]
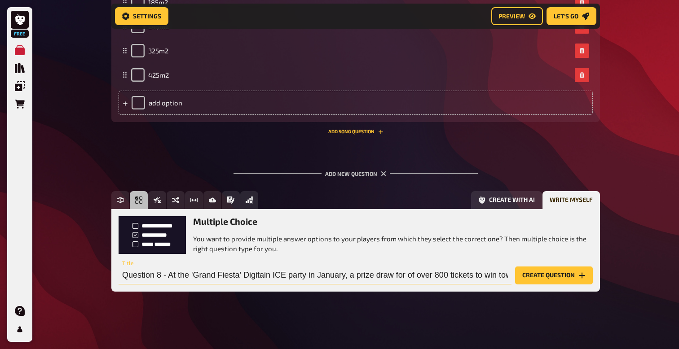
click at [442, 274] on input "Question 8 - At the 'Grand Fiesta' Digitain ICE party in January, a prize draw …" at bounding box center [314, 276] width 393 height 18
type input "Question 8 - At the 'Grand Fiesta' Digitain ICE party in January, a prize draw …"
click at [341, 277] on input "Question 8 - At the 'Grand Fiesta' Digitain ICE party in January, a prize draw …" at bounding box center [314, 276] width 393 height 18
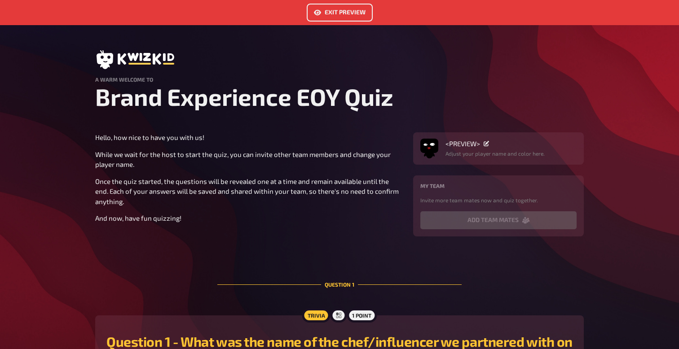
click at [335, 10] on button "Exit Preview" at bounding box center [340, 13] width 66 height 18
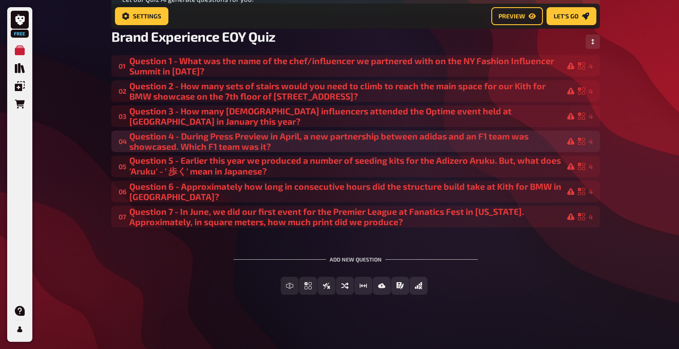
scroll to position [131, 0]
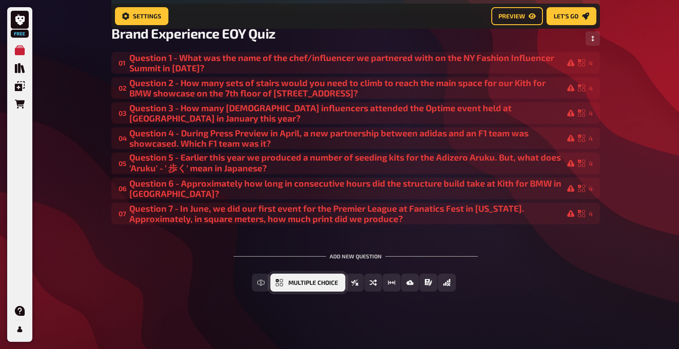
click at [289, 283] on span "Multiple Choice" at bounding box center [313, 283] width 50 height 6
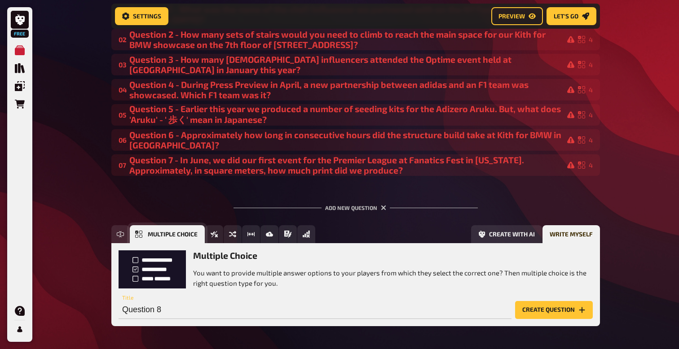
scroll to position [214, 0]
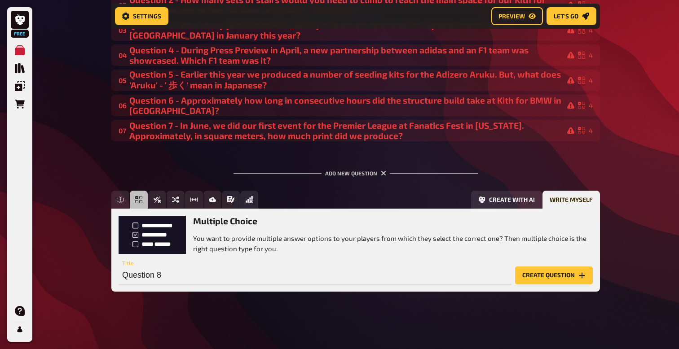
click at [182, 272] on input "Question 8" at bounding box center [314, 276] width 393 height 18
click at [182, 273] on input "Question 8" at bounding box center [314, 276] width 393 height 18
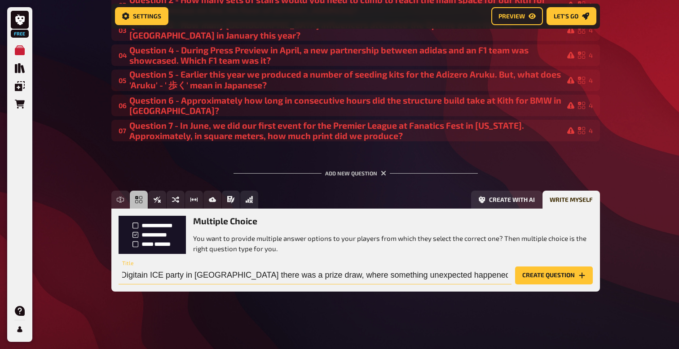
scroll to position [0, 127]
type input "Question 8 - At the 'Grand Fiesta' Digitain ICE party in Barcelona there was a …"
click at [565, 276] on button "Create question" at bounding box center [554, 276] width 78 height 18
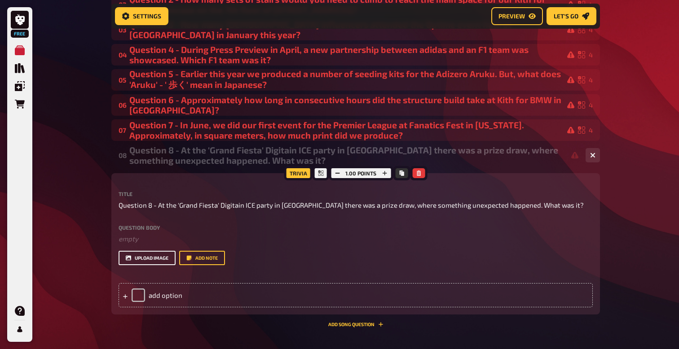
click at [155, 258] on button "upload image" at bounding box center [146, 258] width 57 height 14
click at [153, 298] on div "add option" at bounding box center [355, 295] width 474 height 24
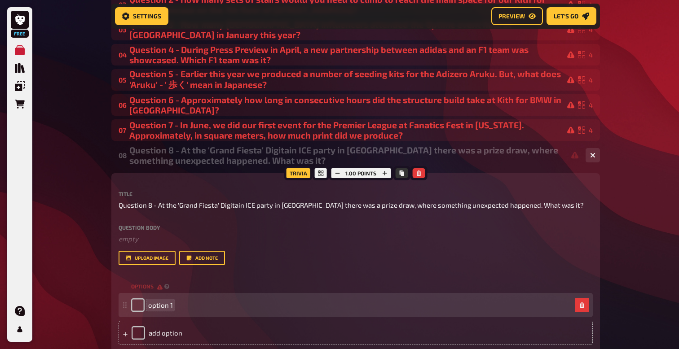
click at [158, 307] on span "option 1" at bounding box center [160, 305] width 25 height 8
click at [172, 305] on div "option 1" at bounding box center [351, 304] width 440 height 13
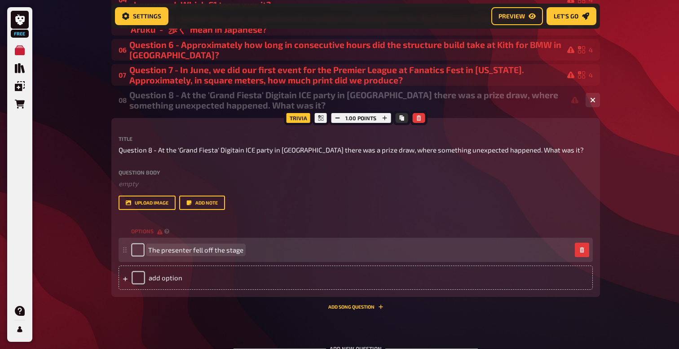
scroll to position [287, 0]
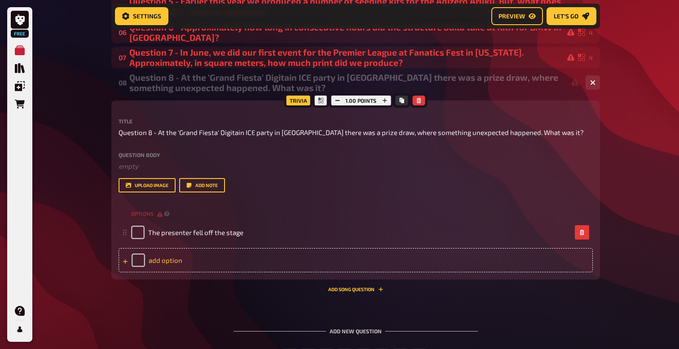
click at [170, 262] on div "add option" at bounding box center [355, 260] width 474 height 24
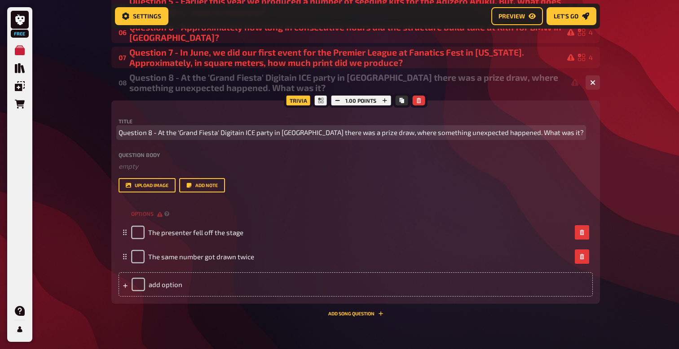
click at [381, 136] on span "Question 8 - At the 'Grand Fiesta' Digitain ICE party in Barcelona there was a …" at bounding box center [350, 132] width 465 height 10
click at [380, 135] on span "Question 8 - At the 'Grand Fiesta' Digitain ICE party in Barcelona there was a …" at bounding box center [350, 132] width 465 height 10
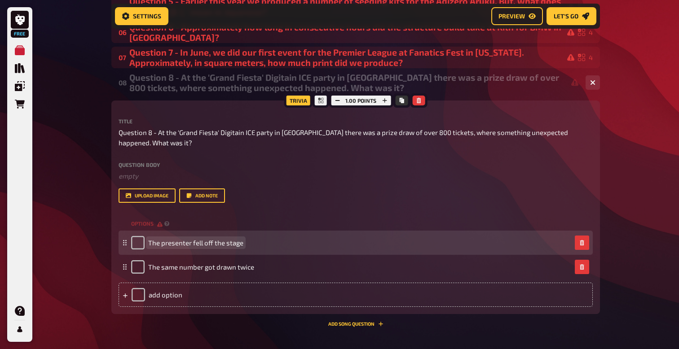
click at [241, 244] on span "The presenter fell off the stage" at bounding box center [195, 243] width 95 height 8
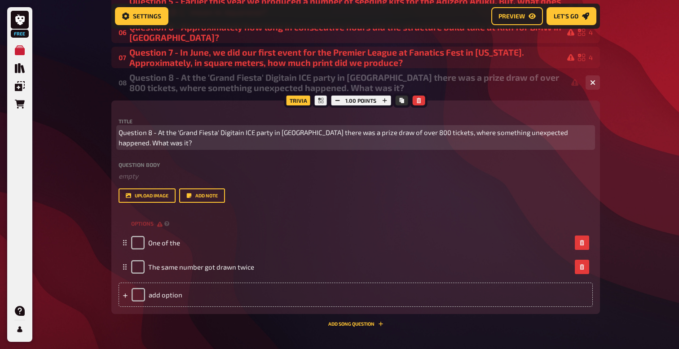
click at [439, 134] on span "Question 8 - At the 'Grand Fiesta' Digitain ICE party in Barcelona there was a …" at bounding box center [355, 137] width 474 height 20
click at [440, 136] on span "Question 8 - At the 'Grand Fiesta' Digitain ICE party in Barcelona there was a …" at bounding box center [355, 137] width 474 height 20
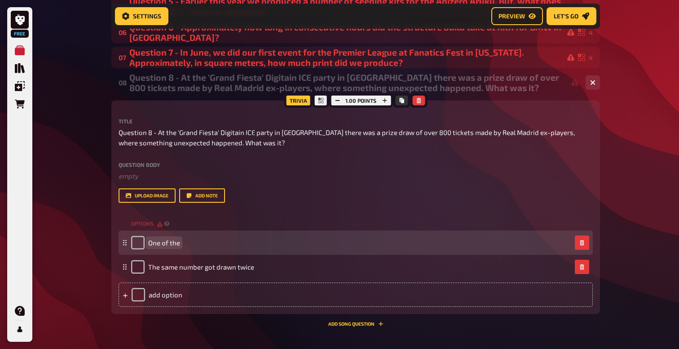
click at [181, 245] on div "One of the" at bounding box center [351, 242] width 440 height 13
click at [177, 243] on span "One of the" at bounding box center [164, 243] width 32 height 8
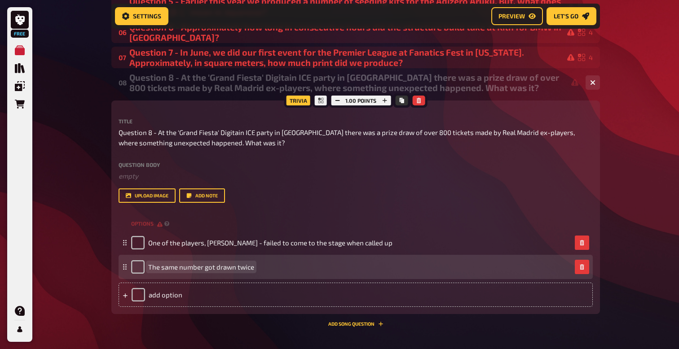
click at [250, 269] on span "The same number got drawn twice" at bounding box center [201, 267] width 106 height 8
click at [191, 266] on span "The first draw to win a "Number 1" shirt" at bounding box center [208, 267] width 120 height 8
click at [281, 268] on div "The very first draw to win a "Number 1" shirt" at bounding box center [351, 266] width 440 height 13
click at [214, 267] on span "The very first draw to win a "Number 1" shirt was" at bounding box center [222, 267] width 149 height 8
click at [297, 268] on span "The very first draw, to win a "Number 1" shirt was" at bounding box center [223, 267] width 150 height 8
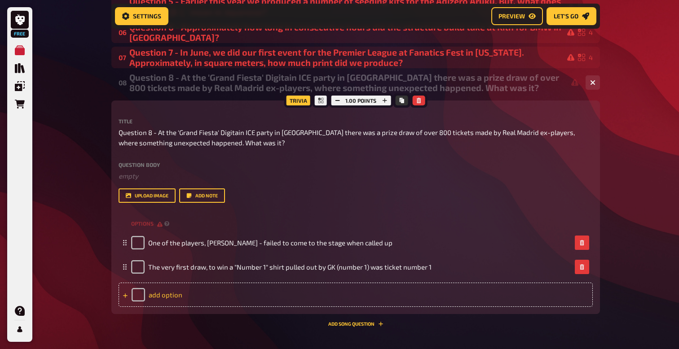
click at [162, 295] on div "add option" at bounding box center [355, 295] width 474 height 24
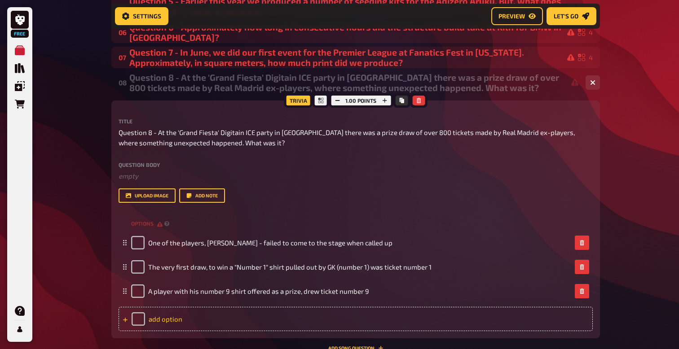
click at [164, 315] on div "add option" at bounding box center [355, 319] width 474 height 24
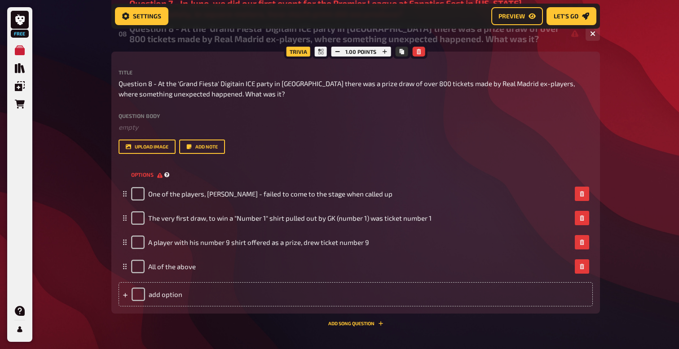
scroll to position [333, 0]
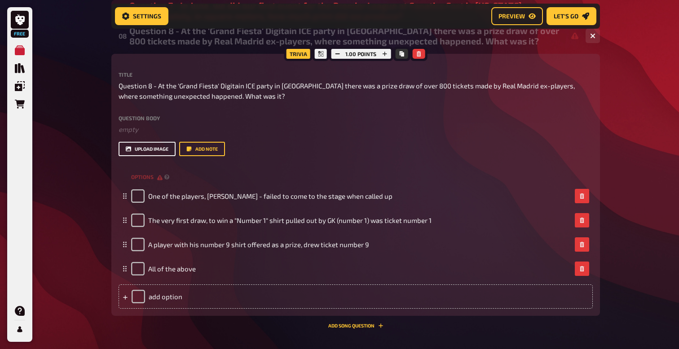
click at [143, 149] on button "upload image" at bounding box center [146, 149] width 57 height 14
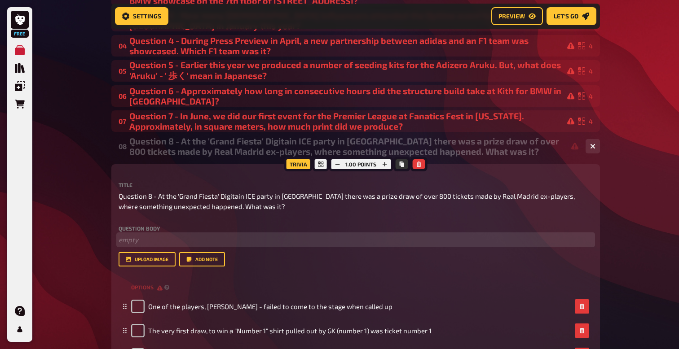
scroll to position [225, 0]
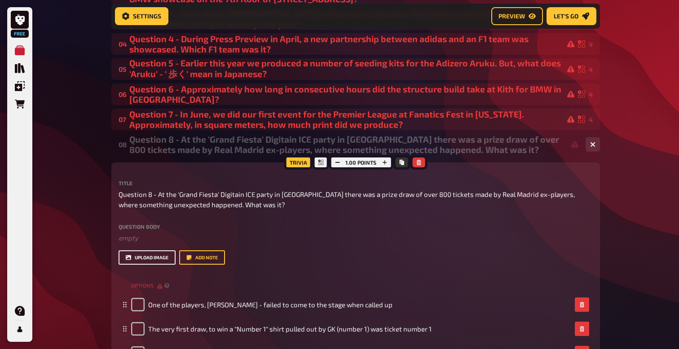
click at [155, 256] on button "upload image" at bounding box center [146, 257] width 57 height 14
click at [148, 259] on button "upload image" at bounding box center [146, 257] width 57 height 14
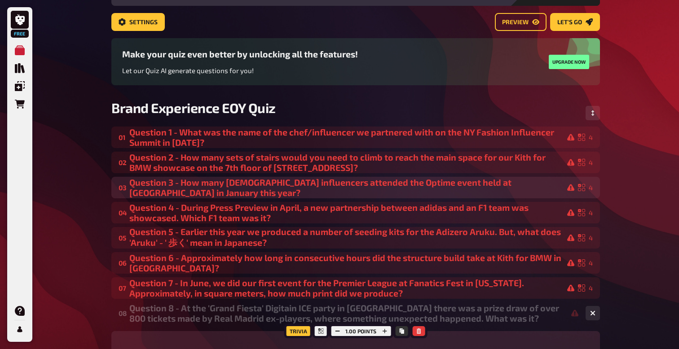
scroll to position [49, 0]
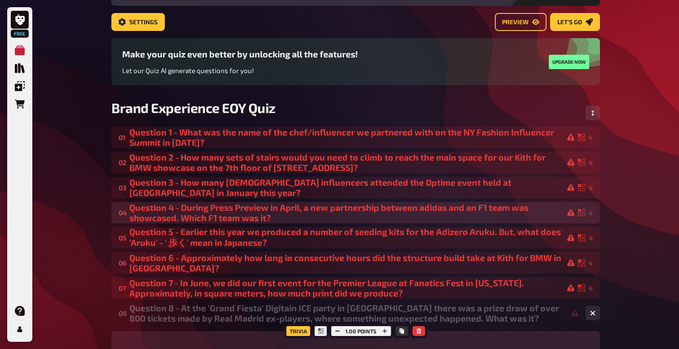
click at [300, 210] on div "Question 4 - During Press Preview in April, a new partnership between adidas an…" at bounding box center [351, 212] width 445 height 21
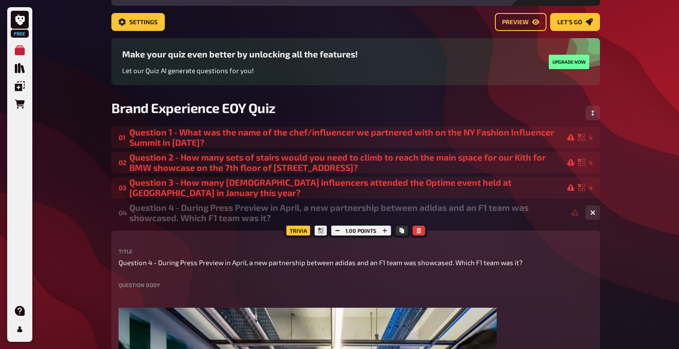
click at [298, 208] on div "Question 4 - During Press Preview in April, a new partnership between adidas an…" at bounding box center [353, 212] width 449 height 21
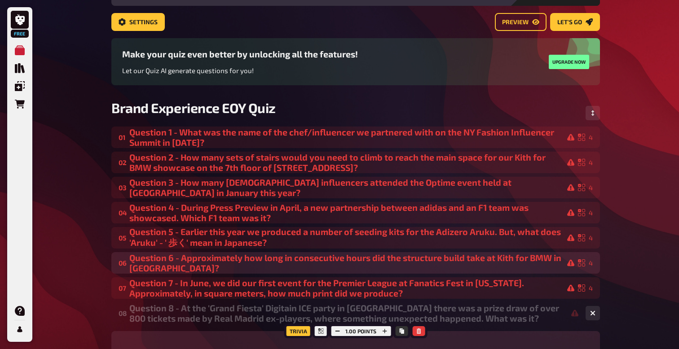
click at [150, 265] on div "Question 6 - Approximately how long in consecutive hours did the structure buil…" at bounding box center [351, 263] width 445 height 21
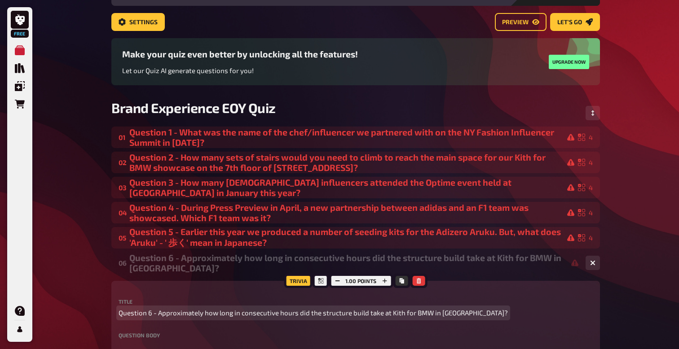
click at [456, 315] on span "Question 6 - Approximately how long in consecutive hours did the structure buil…" at bounding box center [312, 313] width 389 height 10
click at [543, 317] on p "Question 6 - Approximately how long in consecutive hours did the structure buil…" at bounding box center [355, 313] width 474 height 10
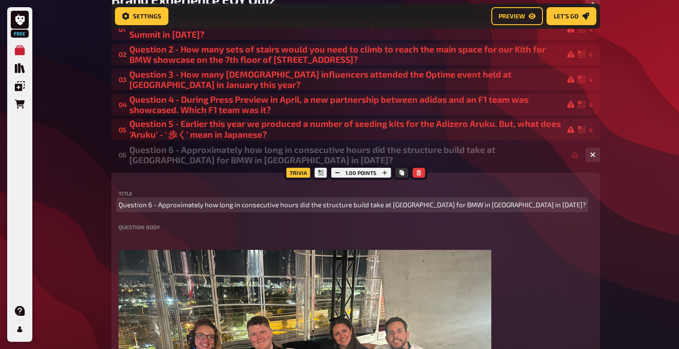
scroll to position [280, 0]
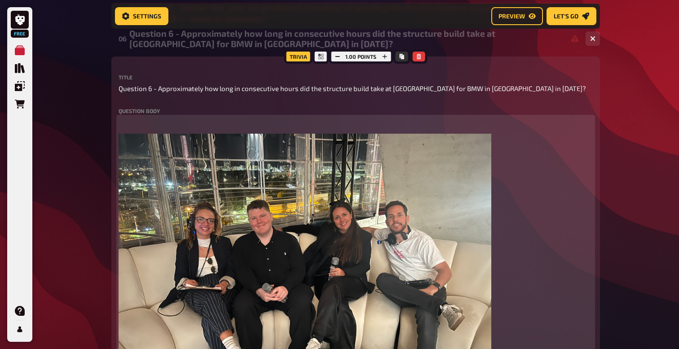
click at [537, 300] on div "﻿ ﻿" at bounding box center [355, 266] width 474 height 298
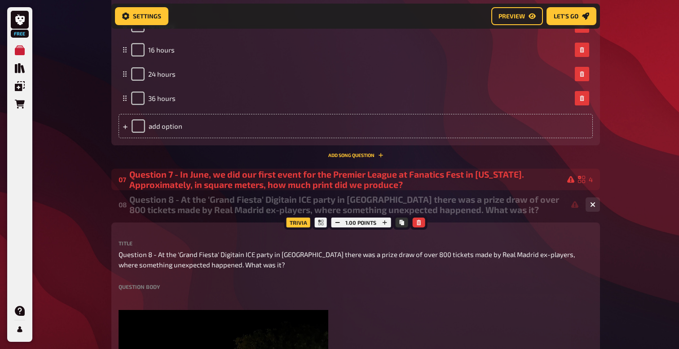
scroll to position [738, 0]
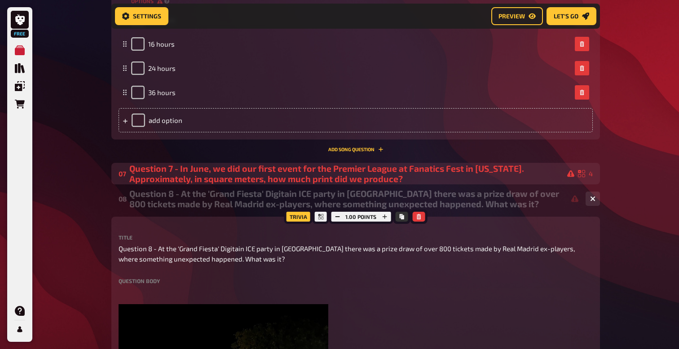
click at [423, 174] on div "Question 7 - In June, we did our first event for the Premier League at Fanatics…" at bounding box center [351, 173] width 445 height 21
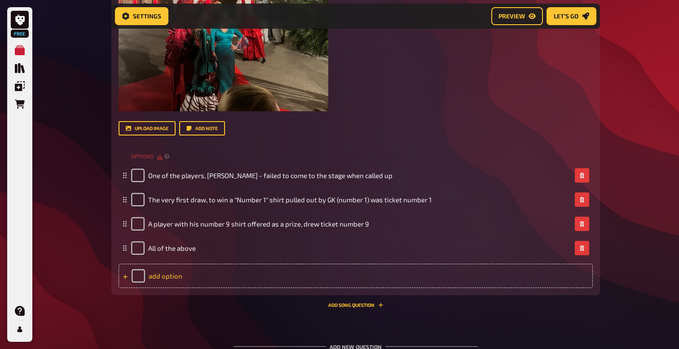
scroll to position [1878, 0]
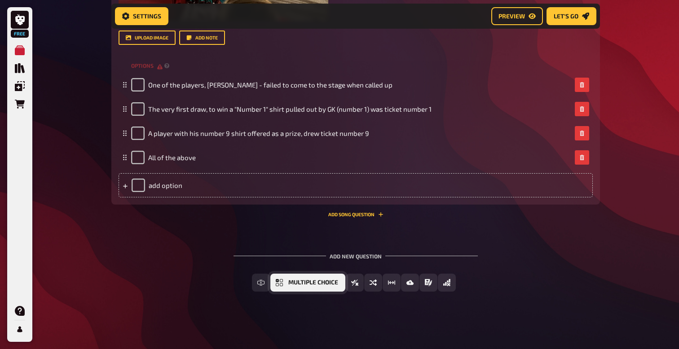
click at [288, 282] on span "Multiple Choice" at bounding box center [313, 283] width 50 height 6
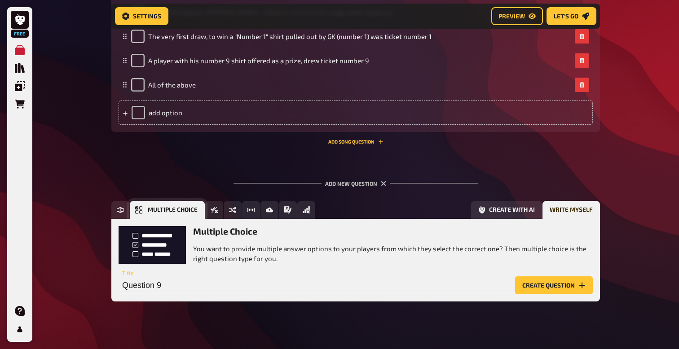
scroll to position [1961, 0]
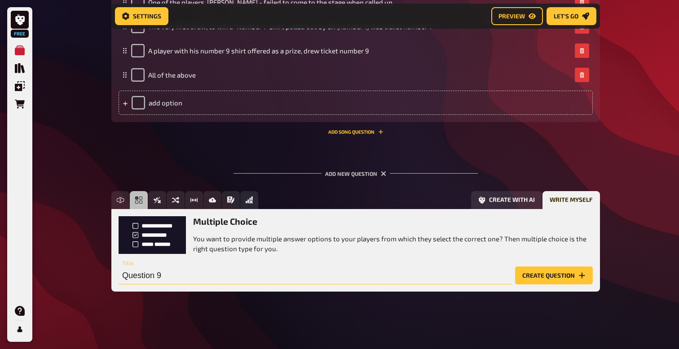
click at [161, 277] on input "Question 9" at bounding box center [314, 276] width 393 height 18
click at [175, 274] on input "Question 9" at bounding box center [314, 276] width 393 height 18
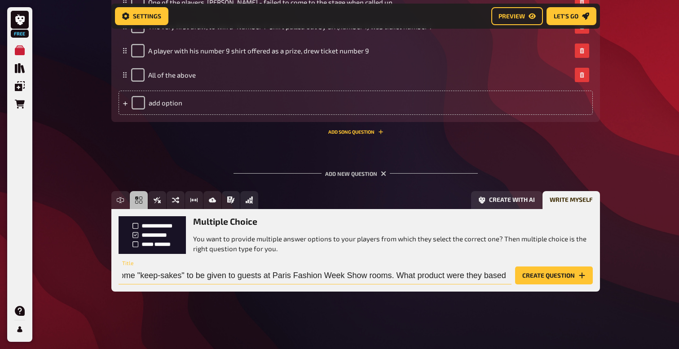
scroll to position [0, 152]
type input "Question 9 - In January, we produced some "keep-sakes" to be given to guests at…"
drag, startPoint x: 508, startPoint y: 275, endPoint x: 90, endPoint y: 277, distance: 418.7
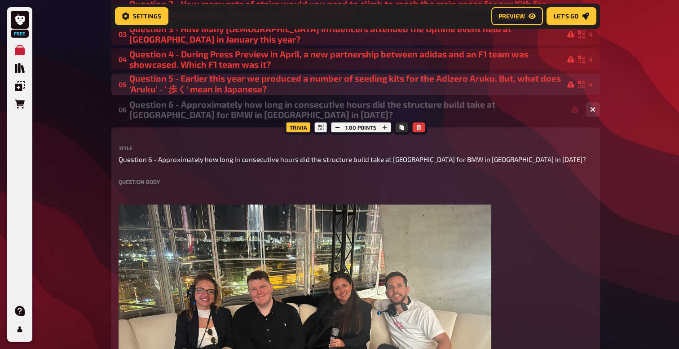
scroll to position [193, 0]
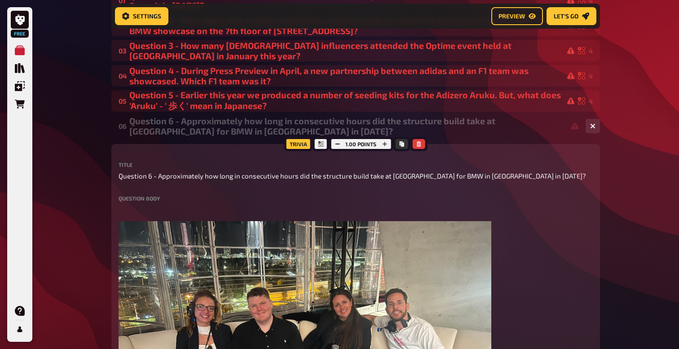
click at [225, 127] on div "Question 6 - Approximately how long in consecutive hours did the structure buil…" at bounding box center [353, 126] width 449 height 21
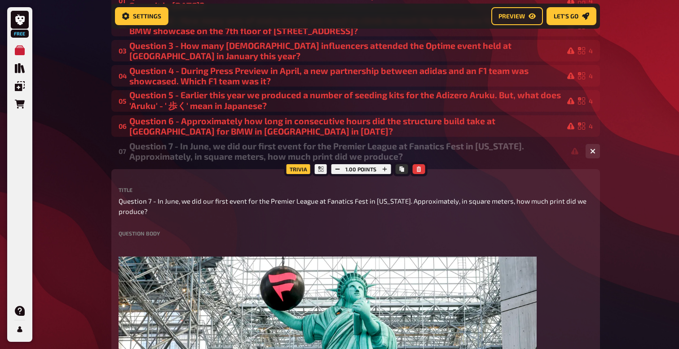
click at [224, 158] on div "Question 7 - In June, we did our first event for the Premier League at Fanatics…" at bounding box center [353, 151] width 449 height 21
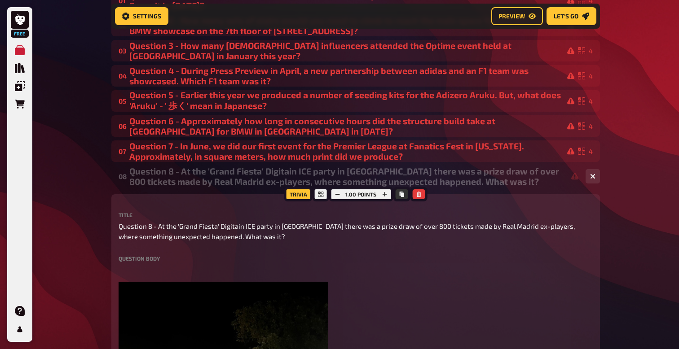
click at [220, 175] on div "Question 8 - At the 'Grand Fiesta' Digitain ICE party in Barcelona there was a …" at bounding box center [353, 176] width 449 height 21
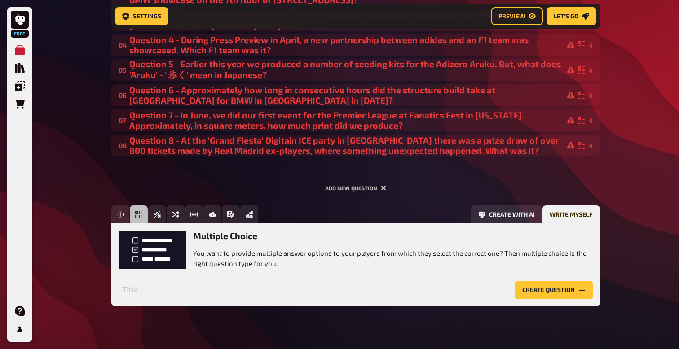
scroll to position [239, 0]
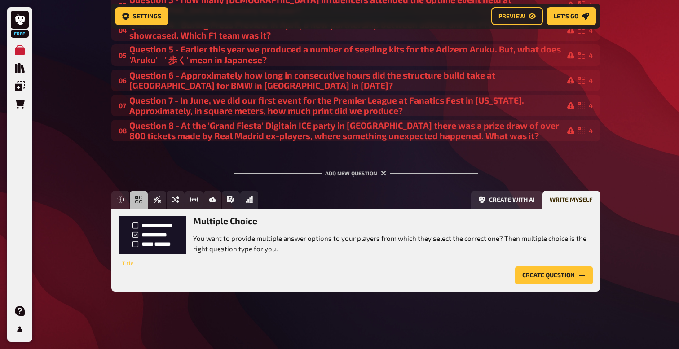
click at [141, 268] on input "text" at bounding box center [314, 276] width 393 height 18
type input "W"
click at [320, 279] on input "Question 9 - At the Originals Clubhouse event in June," at bounding box center [314, 276] width 393 height 18
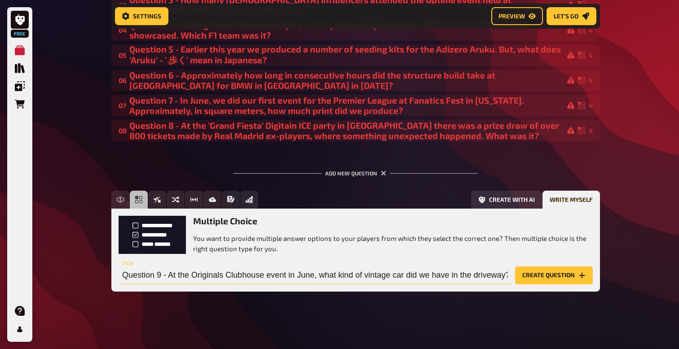
scroll to position [0, 2]
type input "Question 9 - At the Originals Clubhouse event in June, what kind of vintage car…"
click at [536, 273] on button "Create question" at bounding box center [554, 276] width 78 height 18
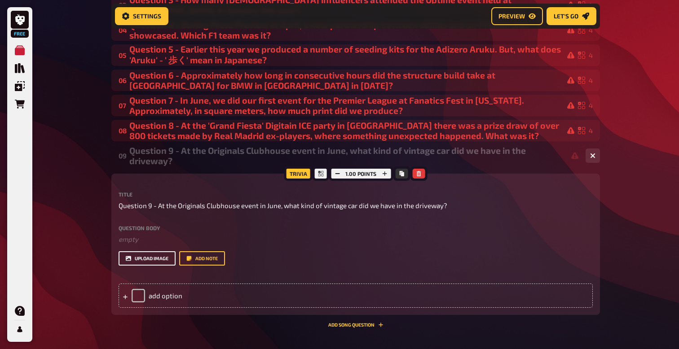
click at [155, 260] on button "upload image" at bounding box center [146, 258] width 57 height 14
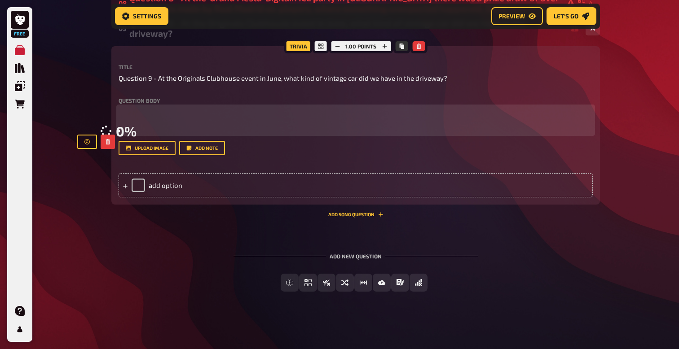
scroll to position [514, 0]
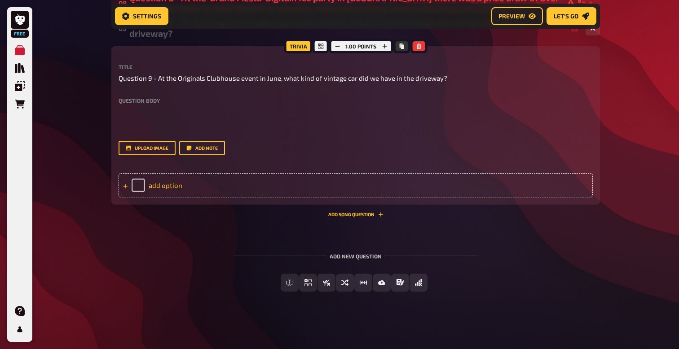
click at [165, 197] on div "add option" at bounding box center [355, 185] width 474 height 24
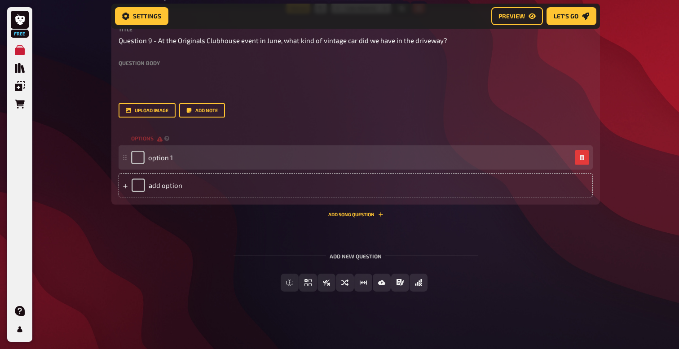
scroll to position [586, 0]
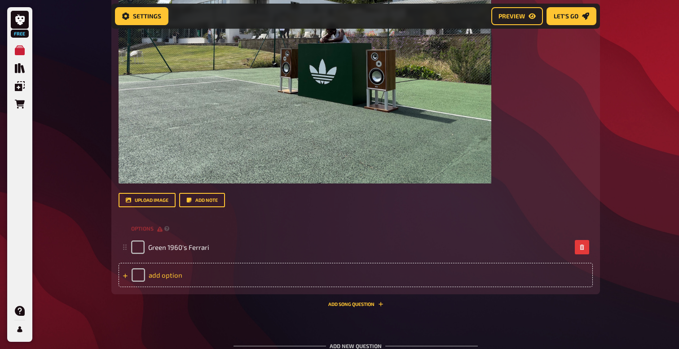
click at [156, 276] on div "add option" at bounding box center [355, 275] width 474 height 24
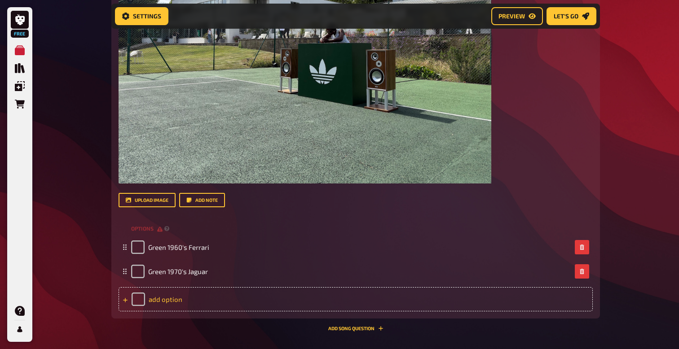
click at [158, 299] on div "add option" at bounding box center [355, 299] width 474 height 24
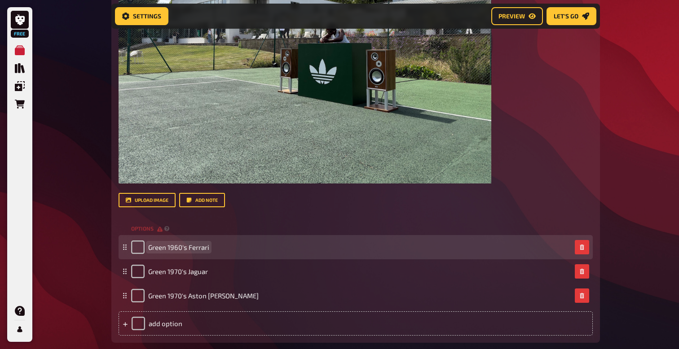
click at [180, 250] on span "Green 1960's Ferrari" at bounding box center [178, 247] width 61 height 8
click at [179, 249] on span "Green 1960's Ferrari" at bounding box center [178, 247] width 61 height 8
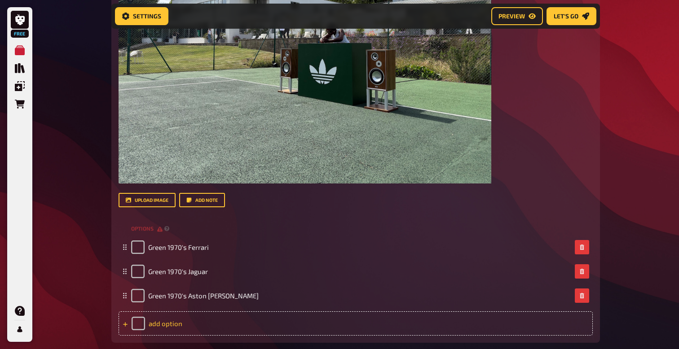
click at [169, 322] on div "add option" at bounding box center [355, 323] width 474 height 24
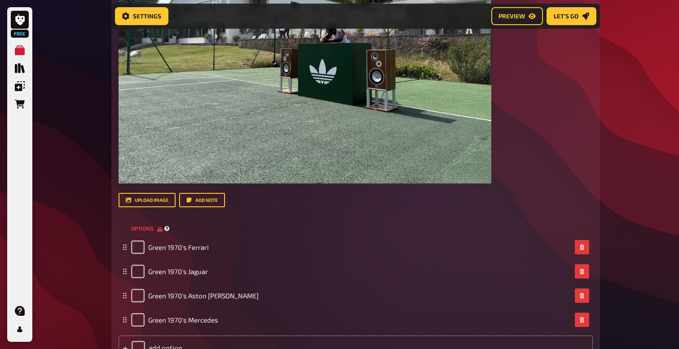
click at [379, 222] on div "options" at bounding box center [355, 228] width 474 height 13
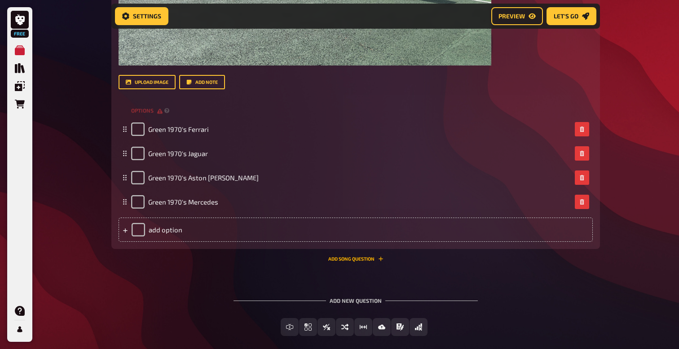
scroll to position [749, 0]
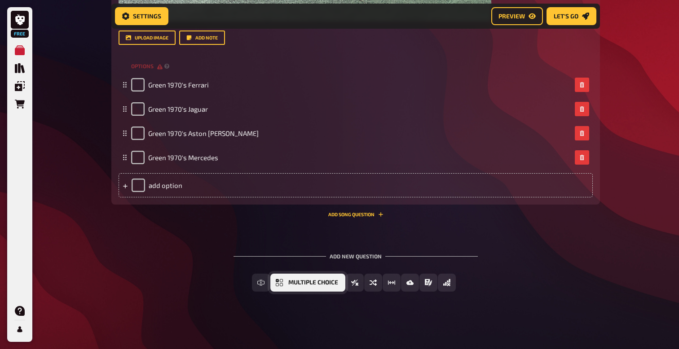
click at [325, 284] on span "Multiple Choice" at bounding box center [313, 283] width 50 height 6
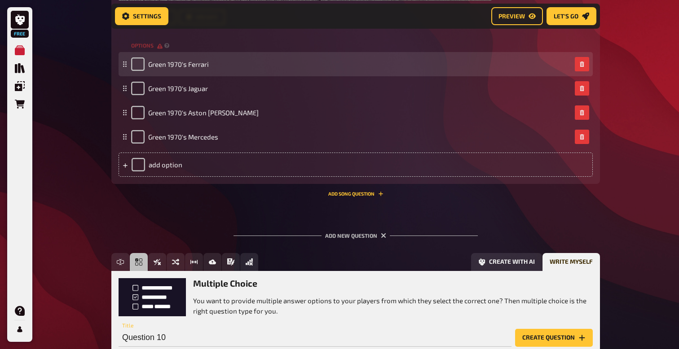
scroll to position [831, 0]
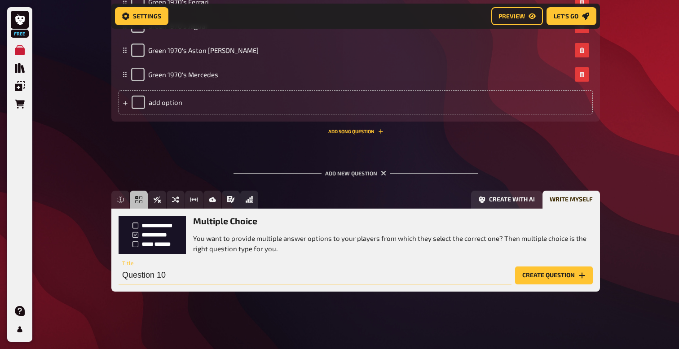
click at [183, 275] on input "Question 10" at bounding box center [314, 276] width 393 height 18
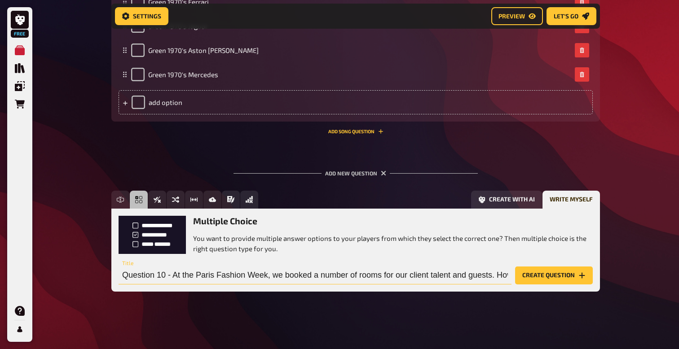
scroll to position [0, 4]
drag, startPoint x: 263, startPoint y: 277, endPoint x: 267, endPoint y: 280, distance: 5.4
click at [264, 278] on input "Question 10 - At the Paris Fashion Week, we booked a number of rooms for our cl…" at bounding box center [314, 276] width 393 height 18
click at [173, 273] on input "Question 10 - At the Paris Fashion Week event in June, we booked a number of ro…" at bounding box center [314, 276] width 393 height 18
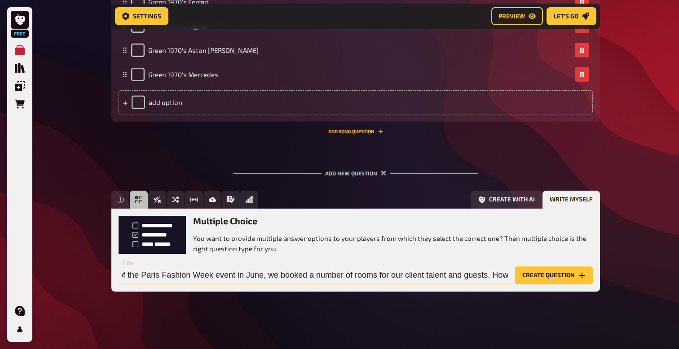
click at [507, 275] on input "Question 10 - As part of the Paris Fashion Week event in June, we booked a numb…" at bounding box center [314, 276] width 393 height 18
type input "Question 10 - As part of the Paris Fashion Week event in June, we booked a numb…"
click at [540, 278] on button "Create question" at bounding box center [554, 276] width 78 height 18
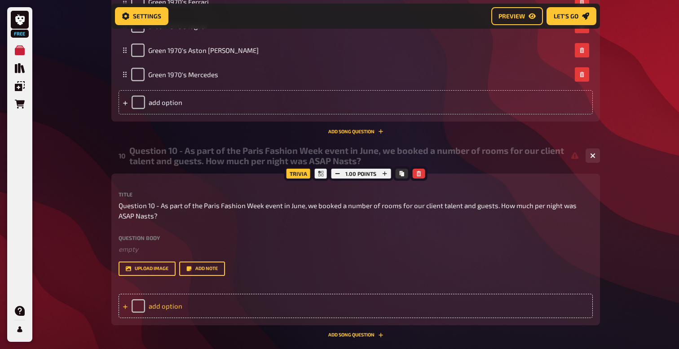
click at [162, 309] on div "add option" at bounding box center [355, 306] width 474 height 24
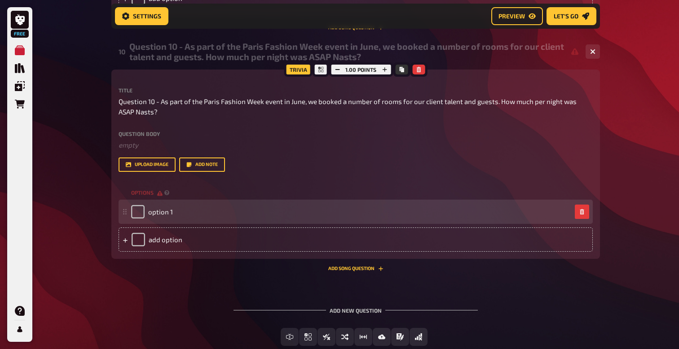
scroll to position [950, 0]
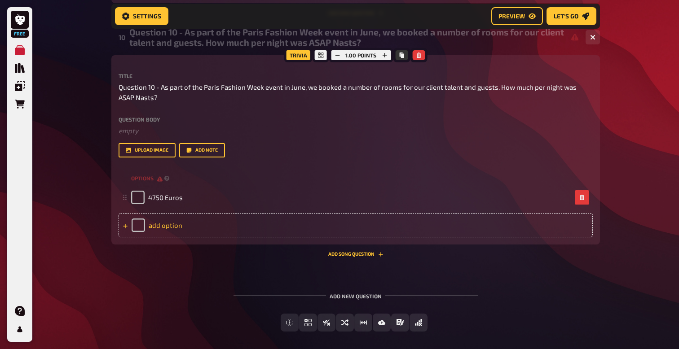
click at [163, 226] on div "add option" at bounding box center [355, 225] width 474 height 24
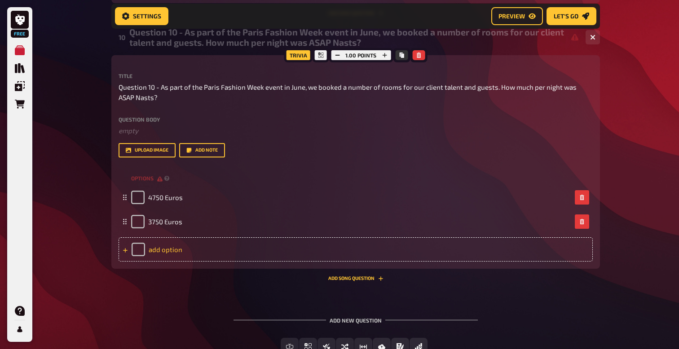
click at [167, 250] on div "add option" at bounding box center [355, 249] width 474 height 24
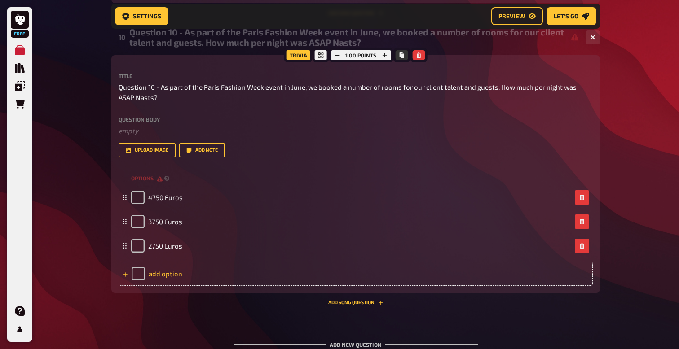
click at [165, 272] on div "add option" at bounding box center [355, 274] width 474 height 24
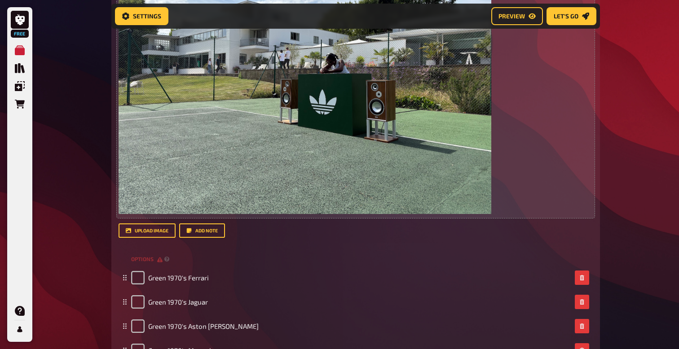
scroll to position [556, 0]
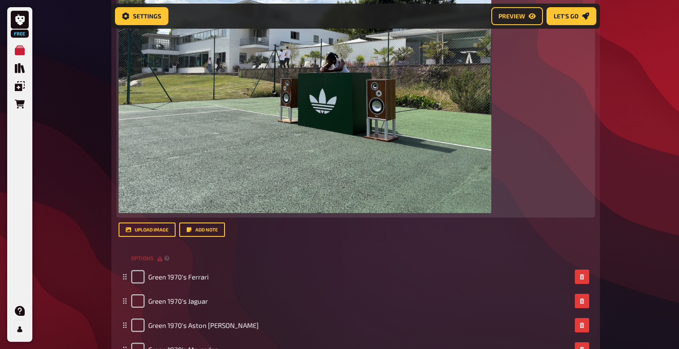
click at [219, 151] on img at bounding box center [304, 73] width 372 height 279
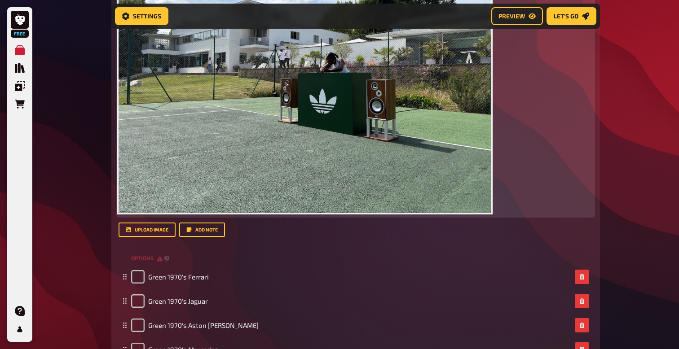
scroll to position [320, 0]
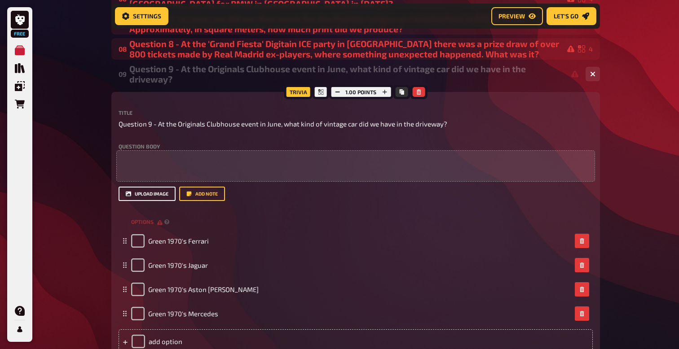
click at [158, 197] on button "upload image" at bounding box center [146, 194] width 57 height 14
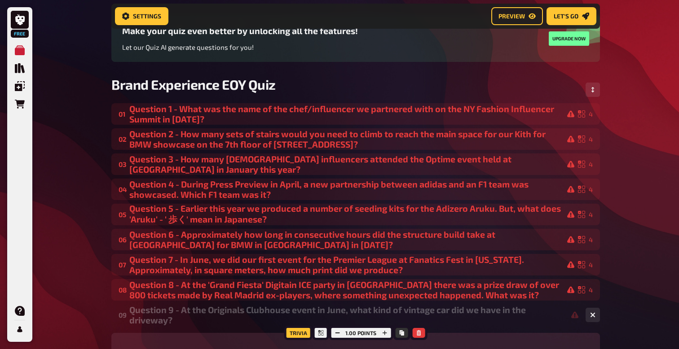
scroll to position [83, 0]
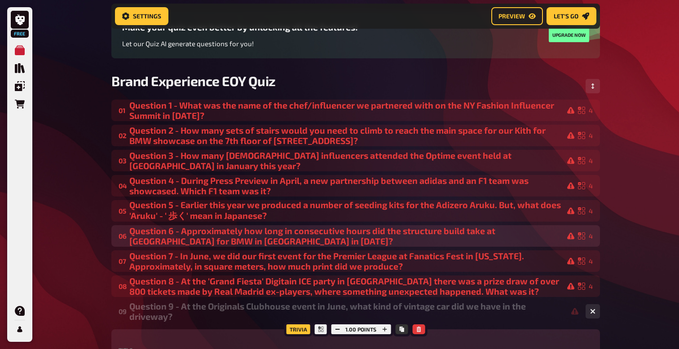
click at [239, 234] on div "Question 6 - Approximately how long in consecutive hours did the structure buil…" at bounding box center [351, 236] width 445 height 21
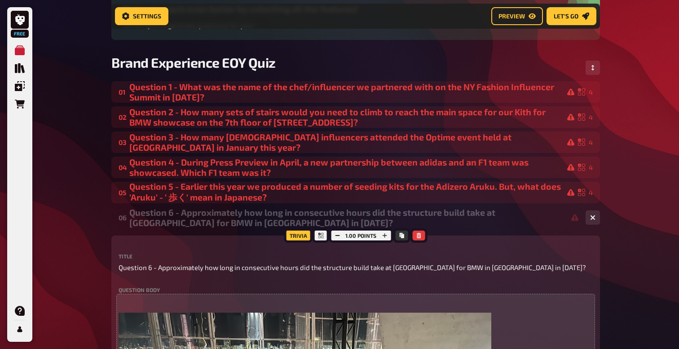
scroll to position [45, 0]
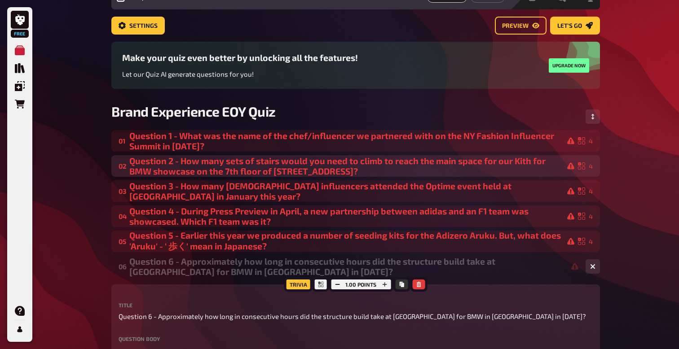
click at [229, 163] on div "Question 2 - How many sets of stairs would you need to climb to reach the main …" at bounding box center [351, 166] width 445 height 21
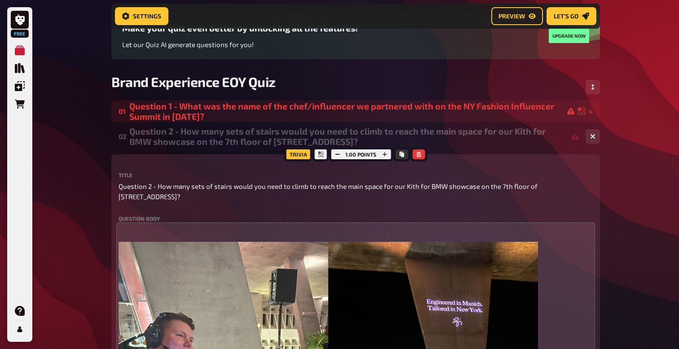
scroll to position [0, 0]
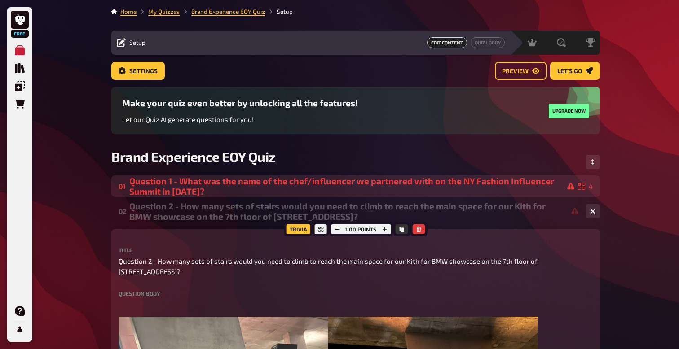
click at [272, 181] on div "Question 1 - What was the name of the chef/influencer we partnered with on the …" at bounding box center [351, 186] width 445 height 21
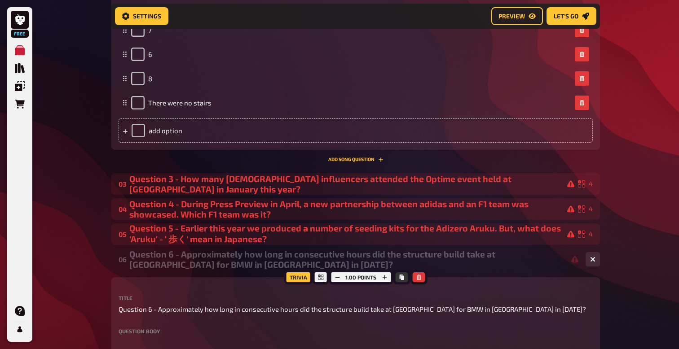
scroll to position [1215, 0]
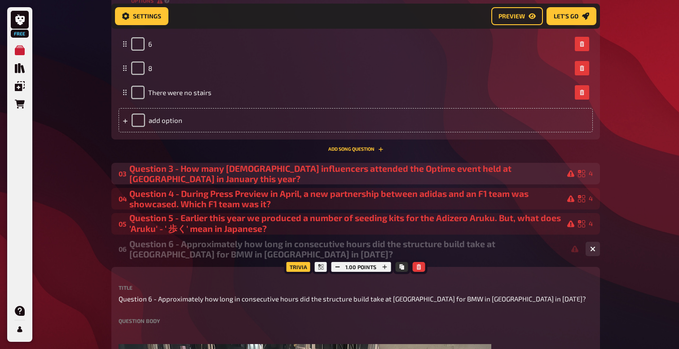
click at [290, 173] on div "Question 3 - How many male influencers attended the Optime event held at Protei…" at bounding box center [351, 173] width 445 height 21
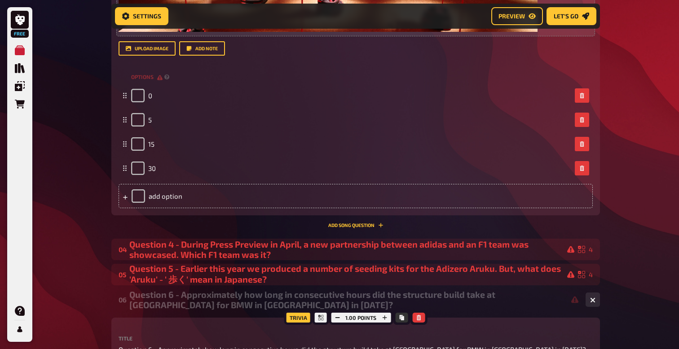
scroll to position [1730, 0]
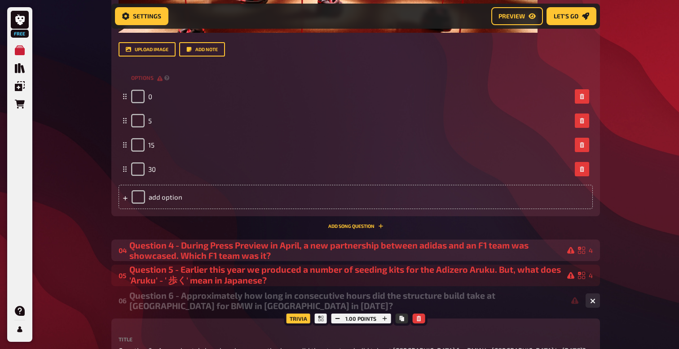
click at [329, 250] on div "Question 4 - During Press Preview in April, a new partnership between adidas an…" at bounding box center [351, 250] width 445 height 21
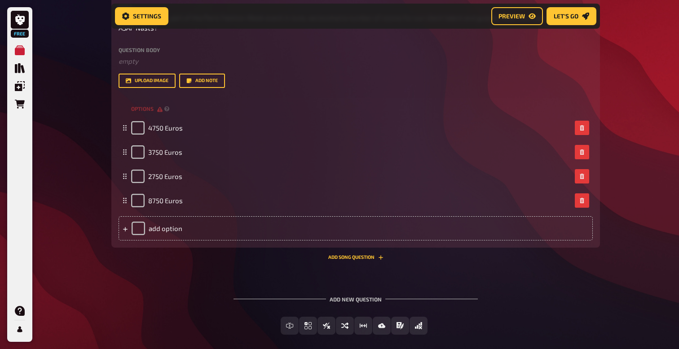
scroll to position [3935, 0]
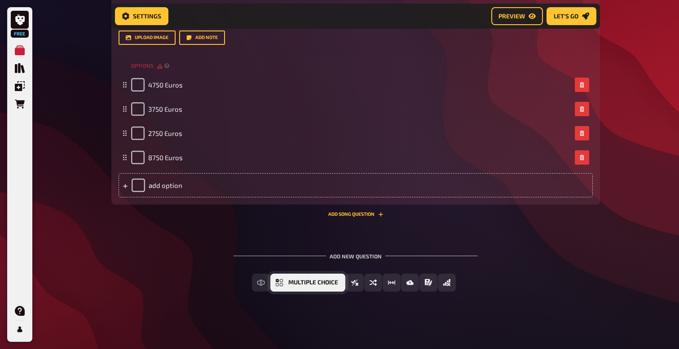
click at [289, 283] on span "Multiple Choice" at bounding box center [313, 283] width 50 height 6
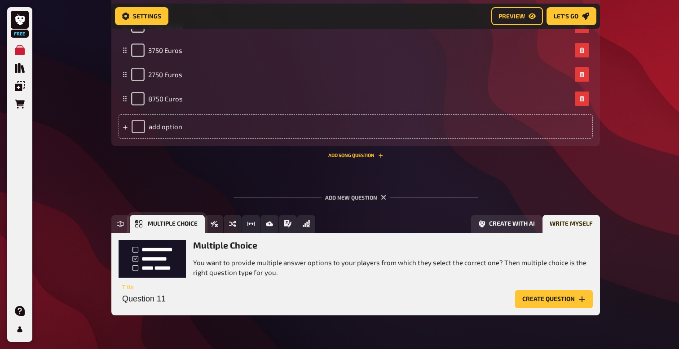
scroll to position [4018, 0]
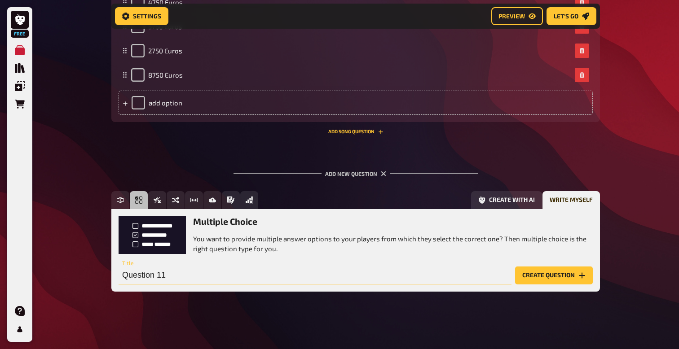
click at [206, 278] on input "Question 11" at bounding box center [314, 276] width 393 height 18
click at [178, 278] on input "Question 11 - Approximately how tall was the structure we produced" at bounding box center [314, 276] width 393 height 18
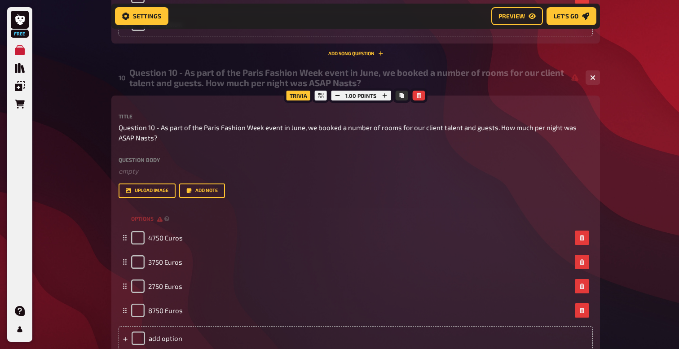
scroll to position [3784, 0]
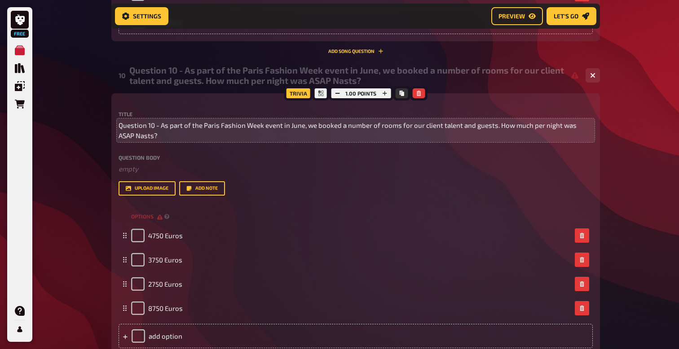
type input "Question 11 - Approximately how tall was the structure we produced"
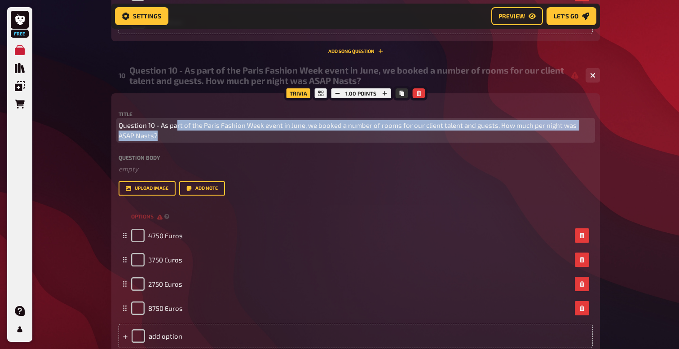
drag, startPoint x: 157, startPoint y: 136, endPoint x: 175, endPoint y: 124, distance: 21.5
click at [175, 124] on span "Question 10 - As part of the Paris Fashion Week event in June, we booked a numb…" at bounding box center [355, 130] width 474 height 20
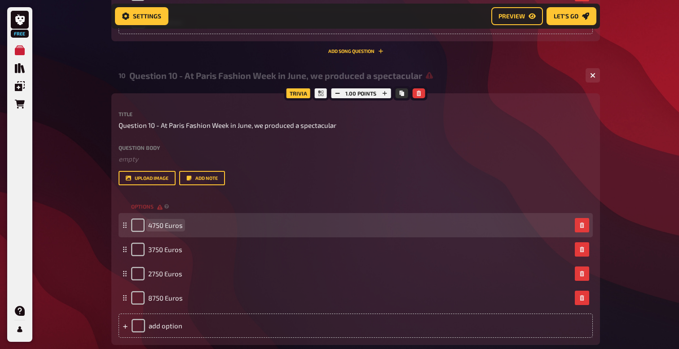
click at [172, 226] on span "4750 Euros" at bounding box center [165, 225] width 35 height 8
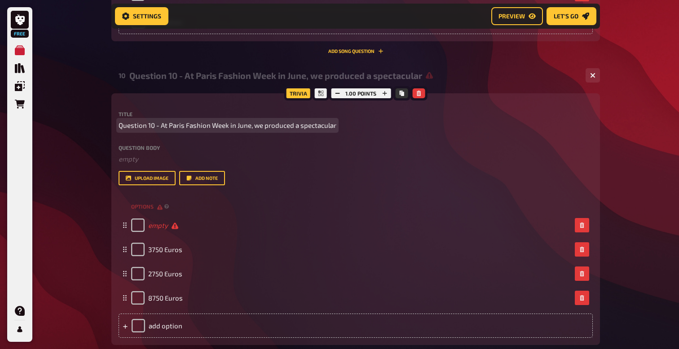
click at [336, 126] on p "Question 10 - At Paris Fashion Week in June, we produced a spectacular" at bounding box center [355, 125] width 474 height 10
click at [334, 127] on span "Question 10 - At Paris Fashion Week in June, we produced a spectacular" at bounding box center [227, 125] width 218 height 10
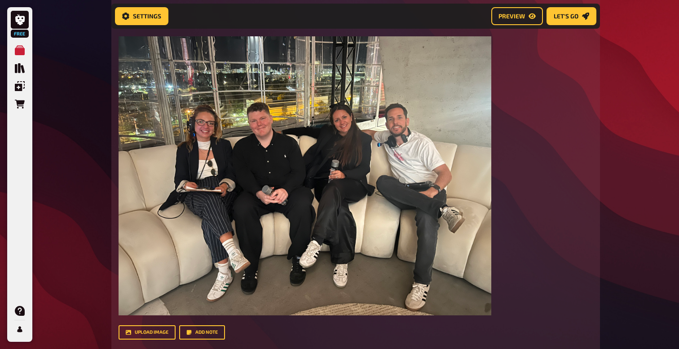
scroll to position [2669, 0]
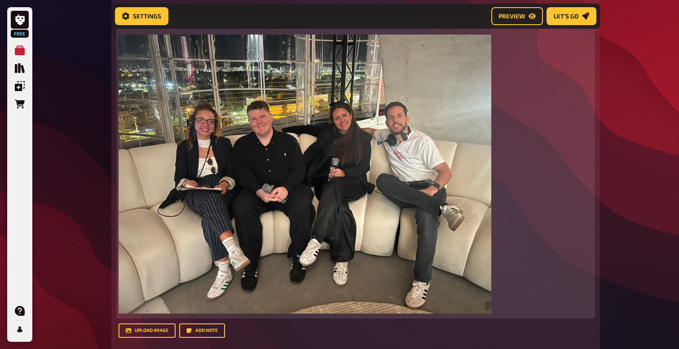
click at [161, 98] on img at bounding box center [304, 174] width 372 height 279
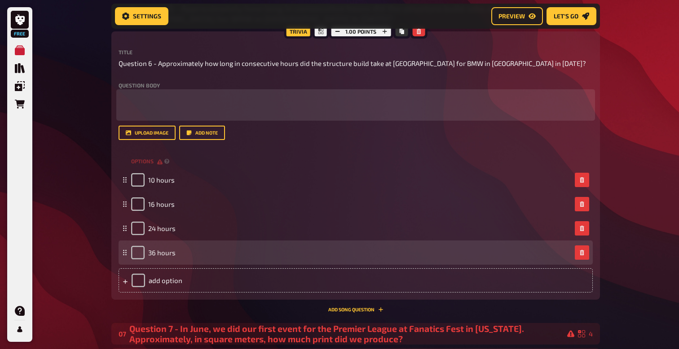
scroll to position [2562, 0]
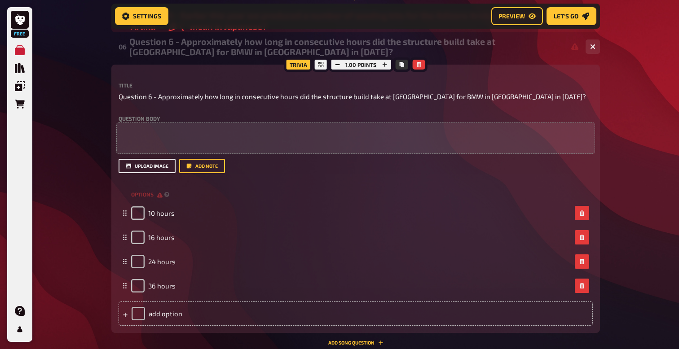
click at [160, 165] on button "upload image" at bounding box center [146, 166] width 57 height 14
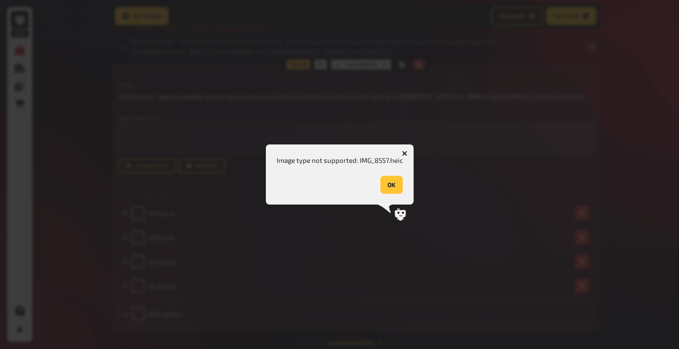
click at [380, 185] on button "OK" at bounding box center [391, 185] width 22 height 18
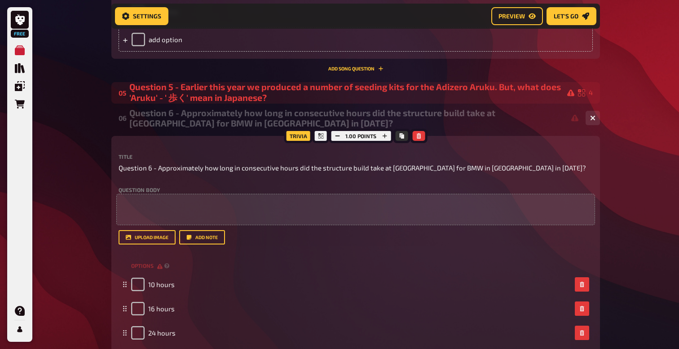
scroll to position [2494, 0]
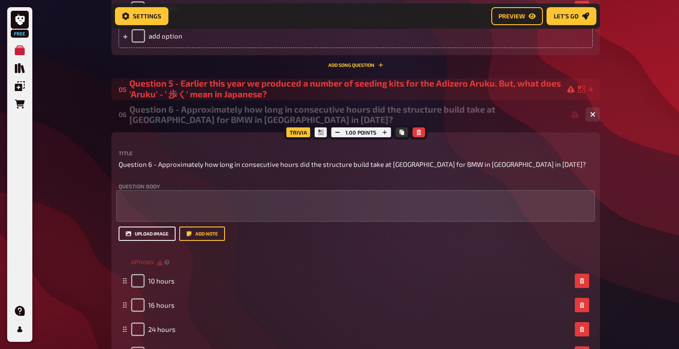
click at [148, 236] on button "upload image" at bounding box center [146, 234] width 57 height 14
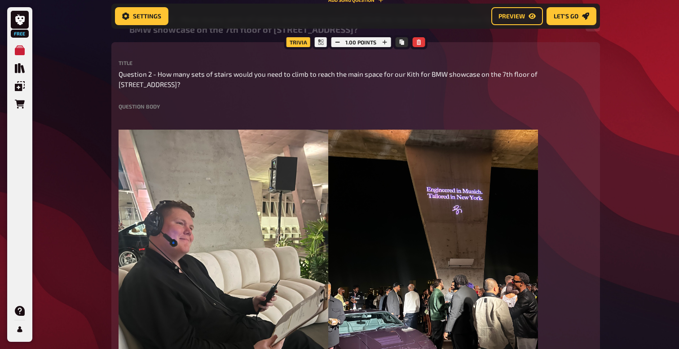
scroll to position [888, 0]
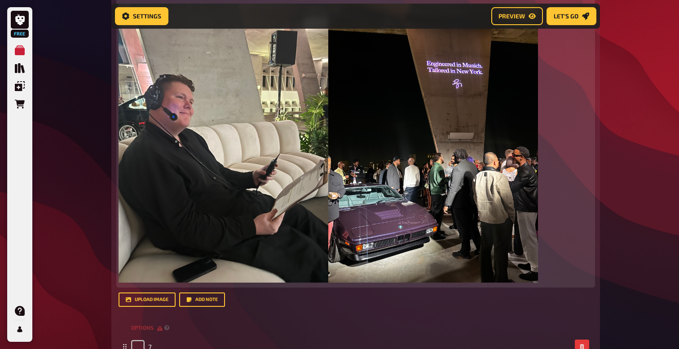
click at [476, 217] on img at bounding box center [433, 143] width 210 height 279
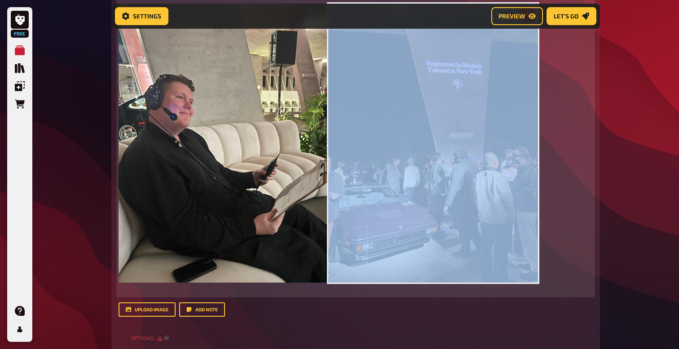
click at [416, 160] on img at bounding box center [433, 143] width 210 height 279
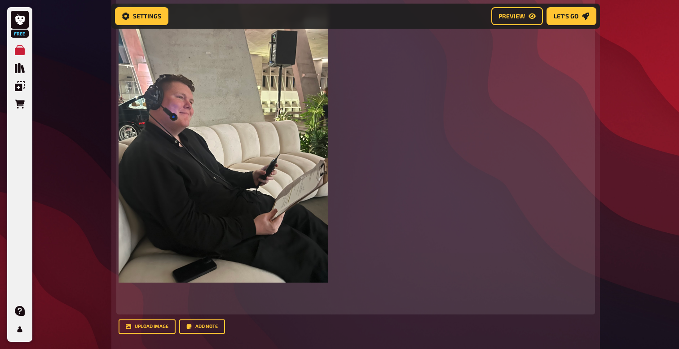
click at [286, 166] on img at bounding box center [223, 143] width 210 height 279
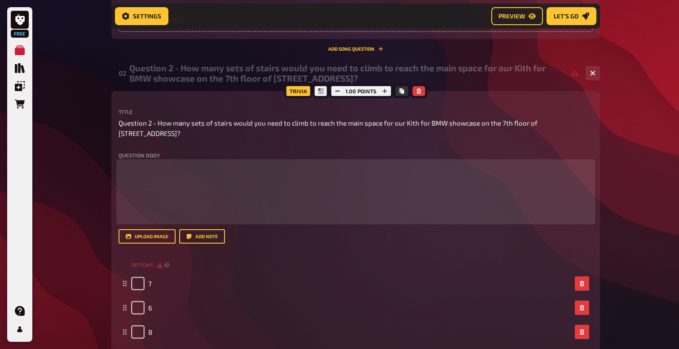
scroll to position [692, 0]
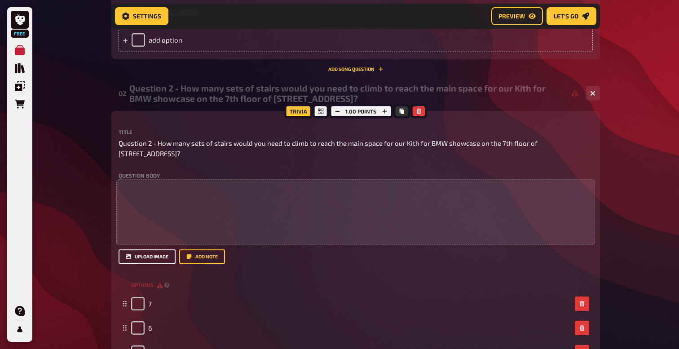
click at [156, 254] on button "upload image" at bounding box center [146, 257] width 57 height 14
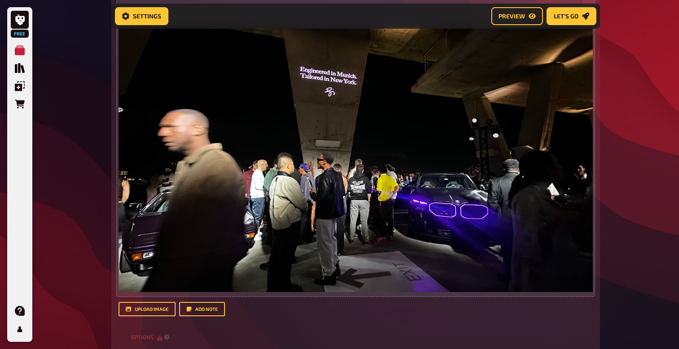
scroll to position [2729, 0]
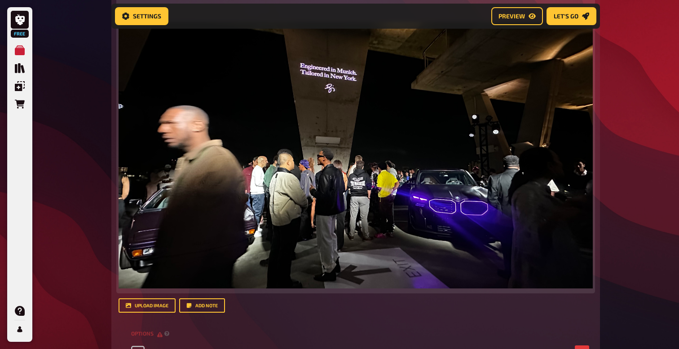
click at [462, 240] on img at bounding box center [355, 155] width 474 height 267
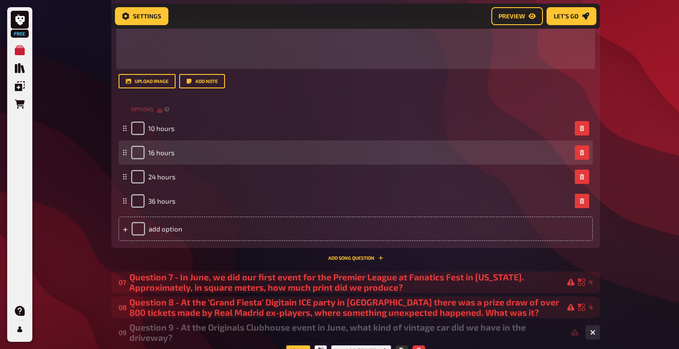
scroll to position [2693, 0]
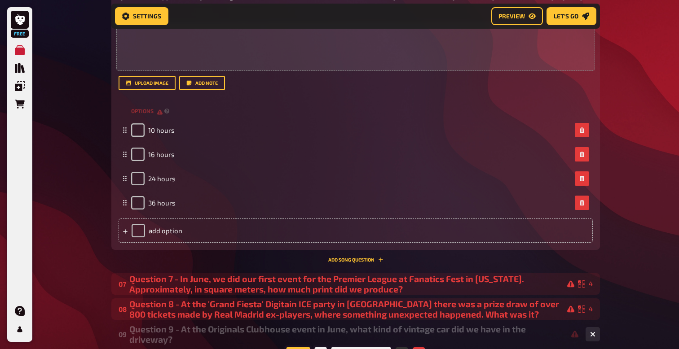
click at [160, 91] on div "Title Question 6 - Approximately how long in consecutive hours did the structur…" at bounding box center [355, 112] width 474 height 260
click at [159, 88] on button "upload image" at bounding box center [146, 83] width 57 height 14
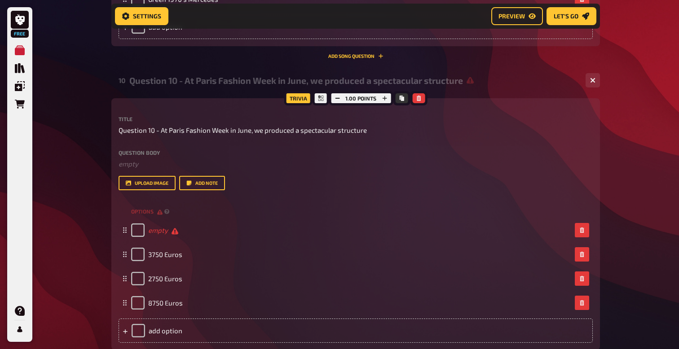
scroll to position [3843, 0]
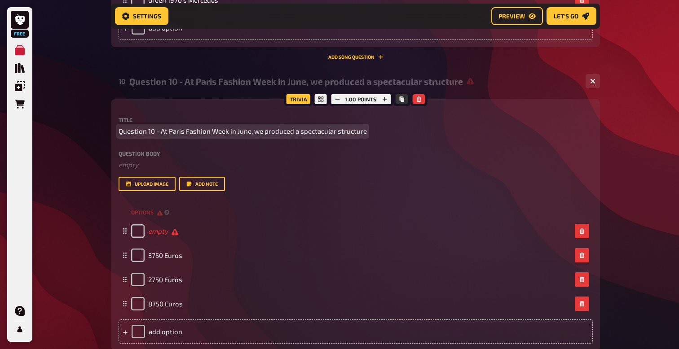
click at [363, 132] on span "Question 10 - At Paris Fashion Week in June, we produced a spectacular structure" at bounding box center [242, 131] width 248 height 10
click at [255, 135] on span "Question 10 - At Paris Fashion Week in June, we produced a spectacular structur…" at bounding box center [246, 131] width 257 height 10
click at [430, 133] on span "Question 10 - At Paris Fashion Week in June, as part of the build we produced a…" at bounding box center [276, 131] width 316 height 10
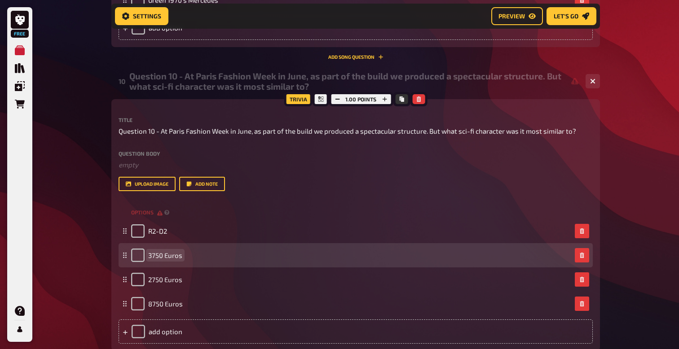
click at [175, 256] on span "3750 Euros" at bounding box center [165, 255] width 34 height 8
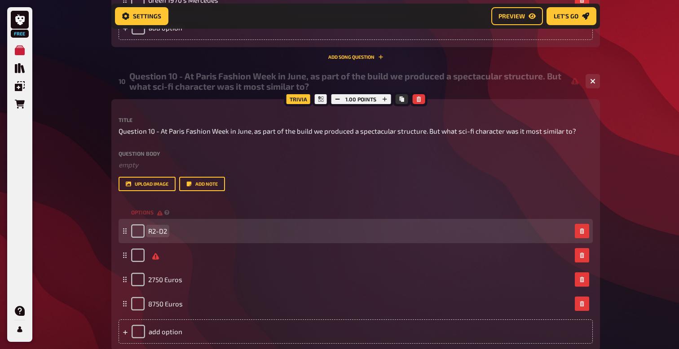
click at [167, 234] on span "R2-D2" at bounding box center [157, 231] width 19 height 8
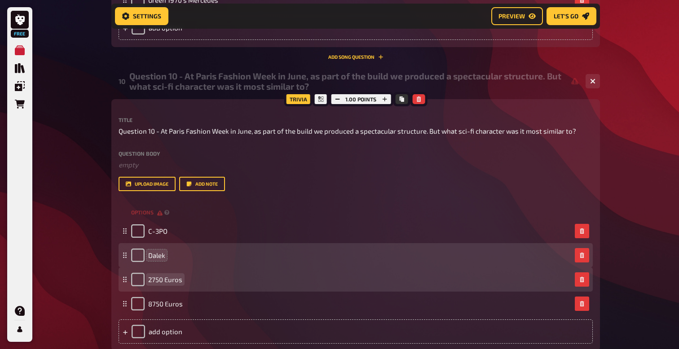
click at [165, 285] on div "2750 Euros" at bounding box center [156, 279] width 51 height 13
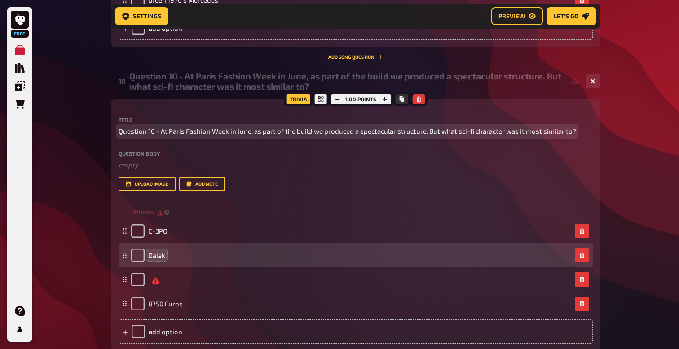
click at [508, 132] on span "Question 10 - At Paris Fashion Week in June, as part of the build we produced a…" at bounding box center [346, 131] width 457 height 10
click at [517, 132] on span "Question 10 - At Paris Fashion Week in June, as part of the build we produced a…" at bounding box center [346, 131] width 457 height 10
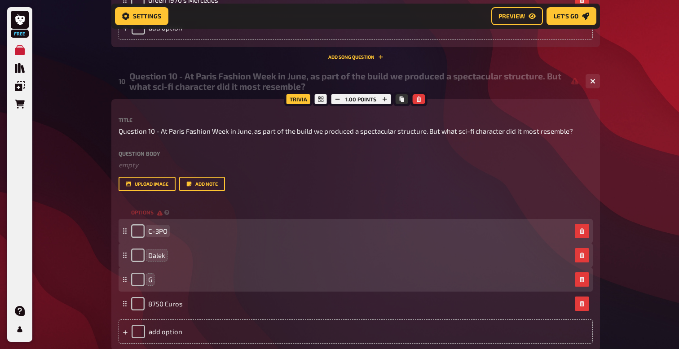
click at [167, 230] on div "C-3PO" at bounding box center [351, 230] width 440 height 13
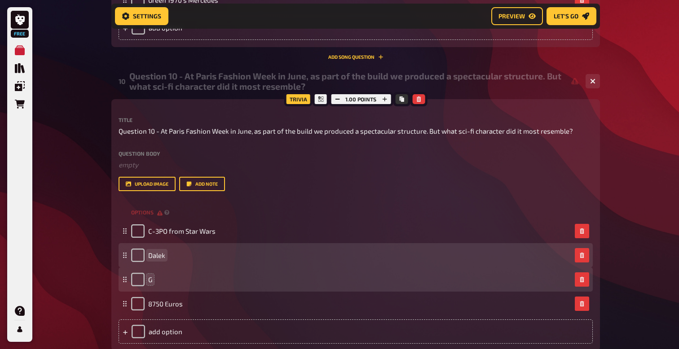
click at [170, 257] on div "Dalek" at bounding box center [351, 255] width 440 height 13
click at [168, 255] on div "Dalek" at bounding box center [351, 255] width 440 height 13
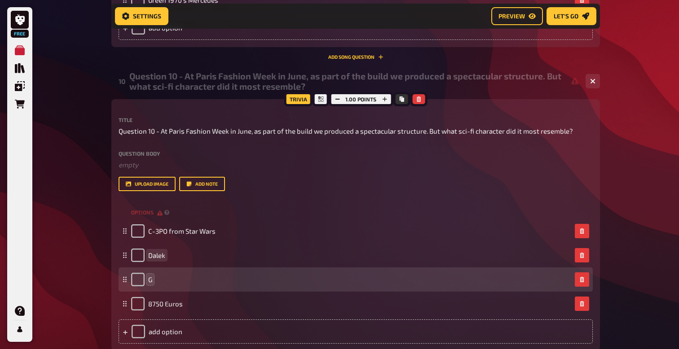
click at [164, 257] on span "Dalek" at bounding box center [156, 255] width 17 height 8
click at [158, 285] on div "G" at bounding box center [351, 279] width 440 height 13
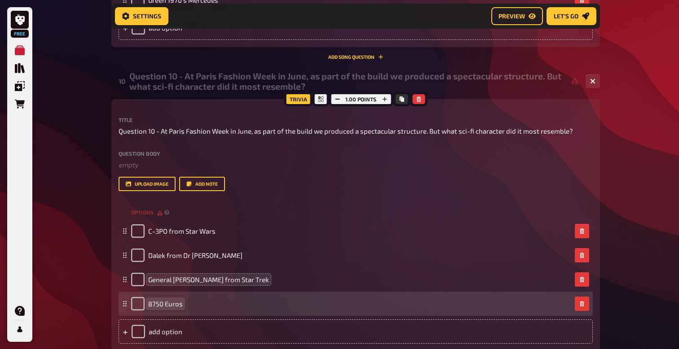
click at [160, 307] on span "8750 Euros" at bounding box center [165, 304] width 35 height 8
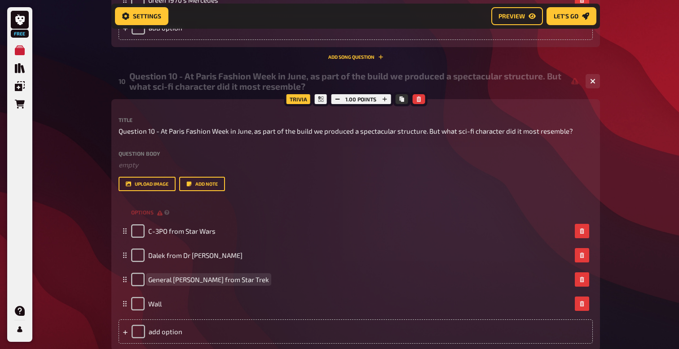
click at [171, 284] on div "General Khan from Star Trek" at bounding box center [200, 279] width 138 height 13
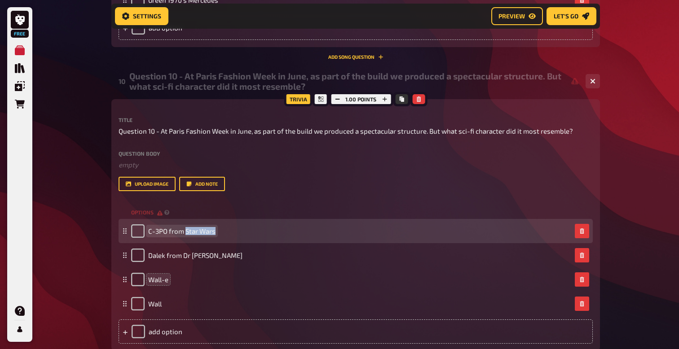
drag, startPoint x: 214, startPoint y: 232, endPoint x: 184, endPoint y: 233, distance: 29.6
click at [184, 233] on span "C-3PO from Star Wars" at bounding box center [181, 231] width 67 height 8
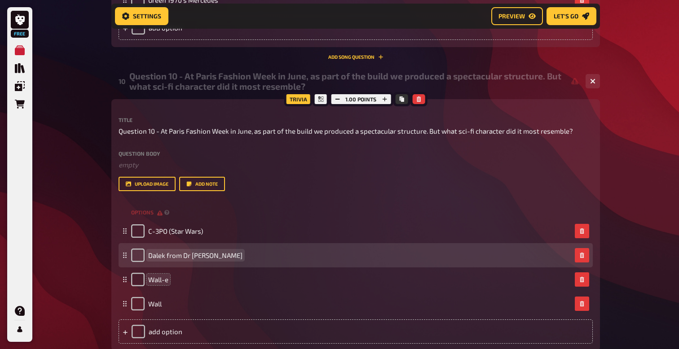
click at [183, 256] on span "Dalek from Dr Who" at bounding box center [195, 255] width 94 height 8
click at [184, 258] on span "Dalek from Dr Who" at bounding box center [195, 255] width 94 height 8
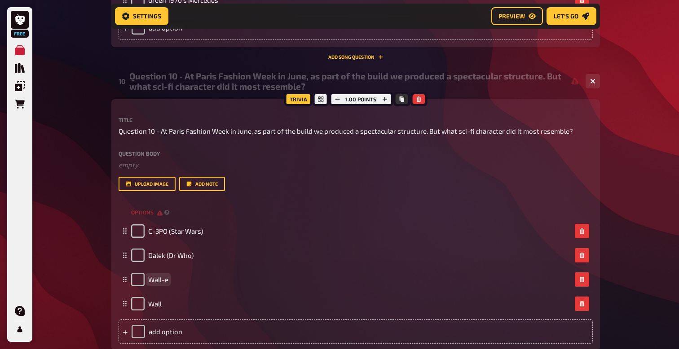
click at [168, 281] on span "Wall-e" at bounding box center [158, 280] width 20 height 8
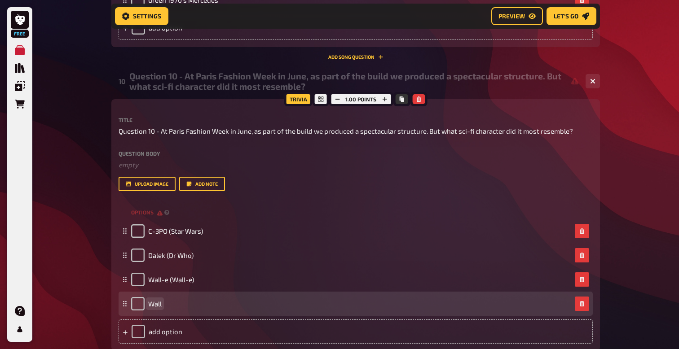
click at [162, 307] on div "Wall" at bounding box center [351, 303] width 440 height 13
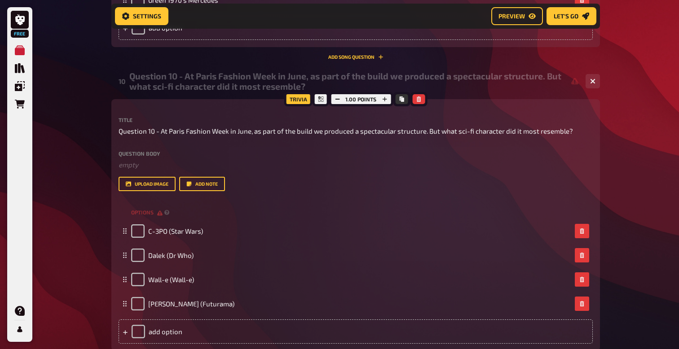
click at [153, 185] on button "upload image" at bounding box center [146, 184] width 57 height 14
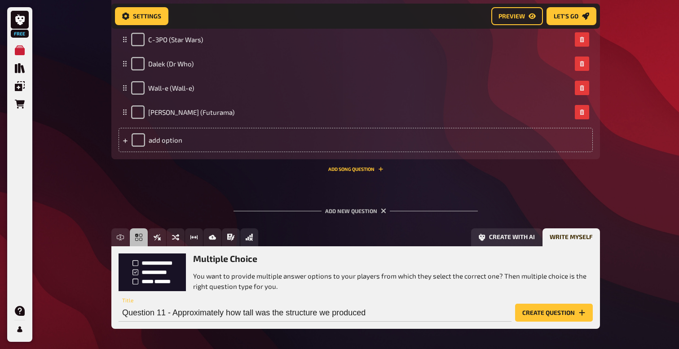
scroll to position [4361, 0]
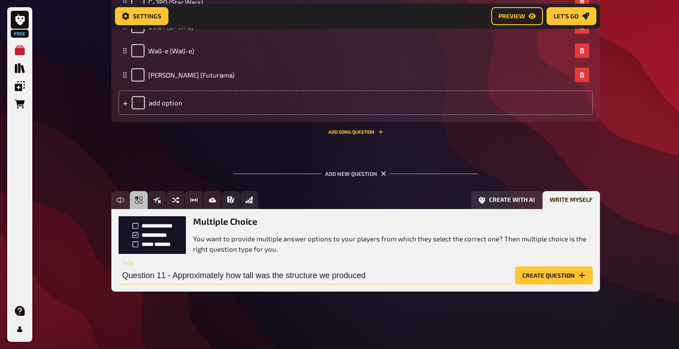
click at [368, 278] on input "Question 11 - Approximately how tall was the structure we produced" at bounding box center [314, 276] width 393 height 18
paste input "What percentage of the BE projects have activated internationally (since start …"
click at [172, 275] on input "Question 11 -What percentage of the BE projects have activated internationally …" at bounding box center [314, 276] width 393 height 18
click at [491, 276] on input "Question 11 - What percentage of the BE projects have activated internationally…" at bounding box center [314, 276] width 393 height 18
type input "Question 11 - What percentage of the BE projects have activated internationally…"
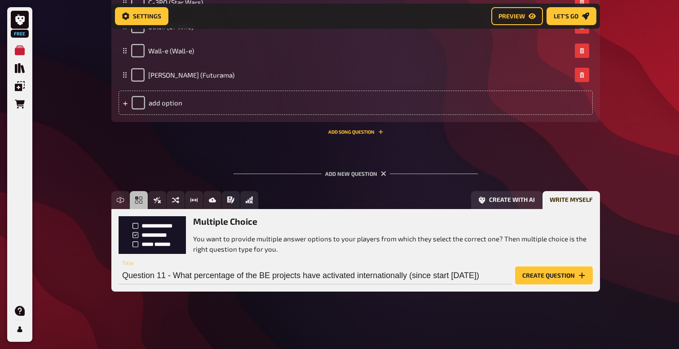
click at [526, 279] on button "Create question" at bounding box center [554, 276] width 78 height 18
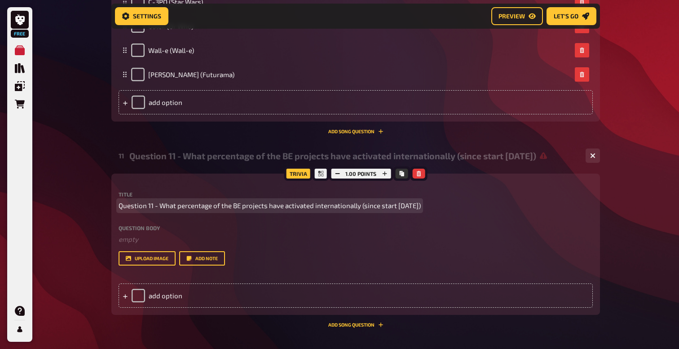
click at [238, 207] on span "Question 11 - What percentage of the BE projects have activated internationally…" at bounding box center [269, 206] width 302 height 10
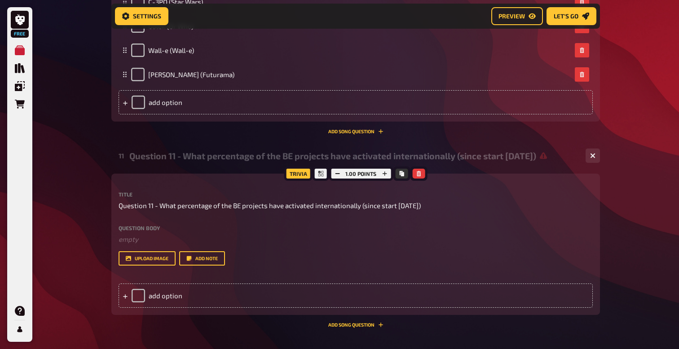
click at [246, 210] on div "Title Question 11 - What percentage of the BE projects have activated internati…" at bounding box center [355, 229] width 474 height 74
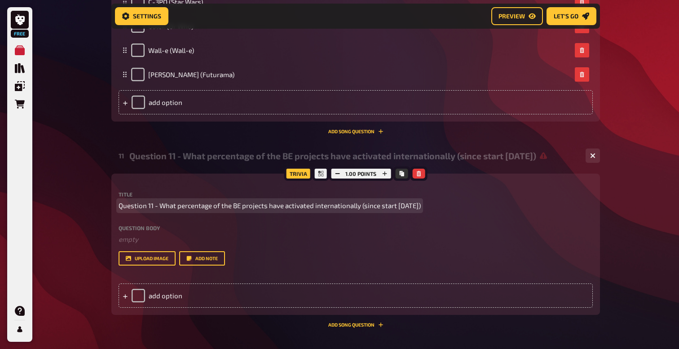
click at [241, 208] on span "Question 11 - What percentage of the BE projects have activated internationally…" at bounding box center [269, 206] width 302 height 10
click at [239, 205] on span "Question 11 - What percentage of the BE projects have activated internationally…" at bounding box center [269, 206] width 302 height 10
click at [241, 206] on span "Question 11 - What percentage of the BE projects have activated internationally…" at bounding box center [269, 206] width 302 height 10
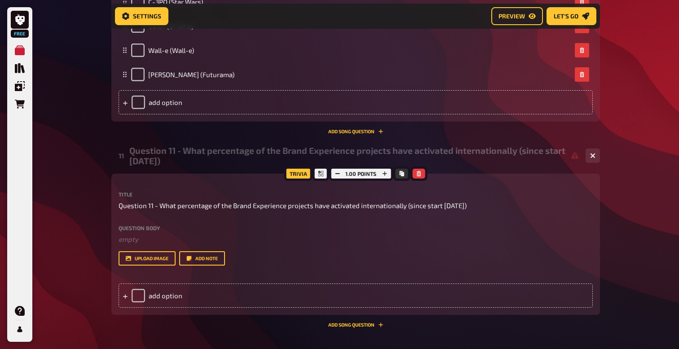
click at [346, 252] on div "upload image Add note" at bounding box center [355, 258] width 474 height 14
click at [161, 295] on div "add option" at bounding box center [355, 296] width 474 height 24
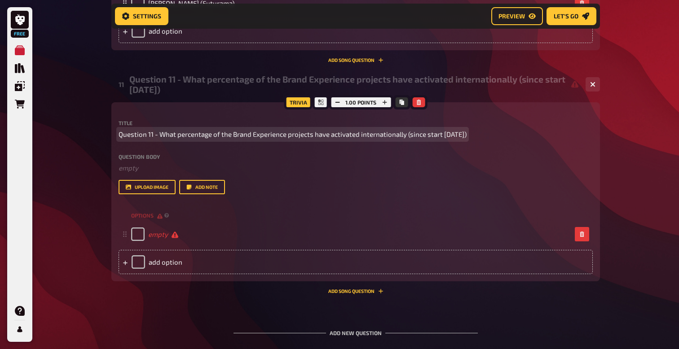
scroll to position [4433, 0]
click at [466, 136] on span "Question 11 - What percentage of the Brand Experience projects have activated i…" at bounding box center [292, 134] width 348 height 10
drag, startPoint x: 473, startPoint y: 136, endPoint x: 160, endPoint y: 132, distance: 312.8
click at [160, 132] on span "Question 11 - What percentage of the Brand Experience projects have activated i…" at bounding box center [292, 134] width 348 height 10
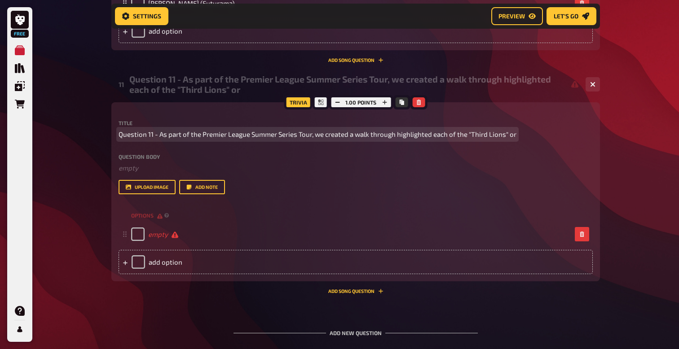
click at [295, 134] on span "Question 11 - As part of the Premier League Summer Series Tour, we created a wa…" at bounding box center [317, 134] width 398 height 10
click at [253, 133] on span "Question 11 - As part of the Premier League Summer Series Tour, we created a wa…" at bounding box center [317, 134] width 398 height 10
click at [482, 136] on span "Question 11 - As part of the Premier League US Tour, including the Summer Serie…" at bounding box center [343, 134] width 450 height 10
click at [568, 136] on span "Question 11 - As part of the Premier League US Tour, including the Summer Serie…" at bounding box center [343, 134] width 451 height 10
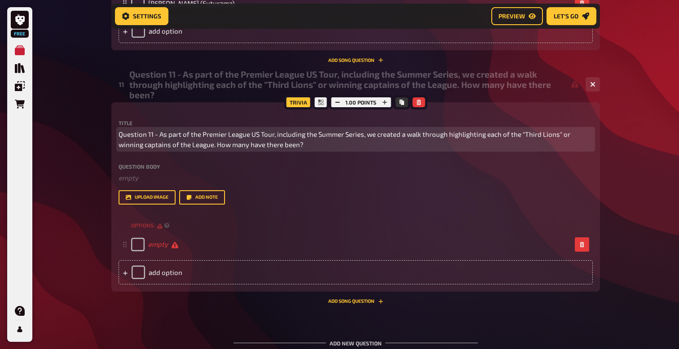
click at [224, 143] on span "Question 11 - As part of the Premier League US Tour, including the Summer Serie…" at bounding box center [355, 139] width 474 height 20
click at [231, 143] on span "Question 11 - As part of the Premier League US Tour, including the Summer Serie…" at bounding box center [355, 139] width 474 height 20
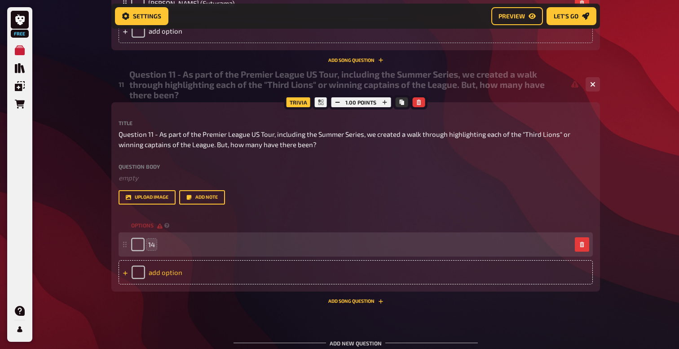
click at [162, 270] on div "add option" at bounding box center [355, 272] width 474 height 24
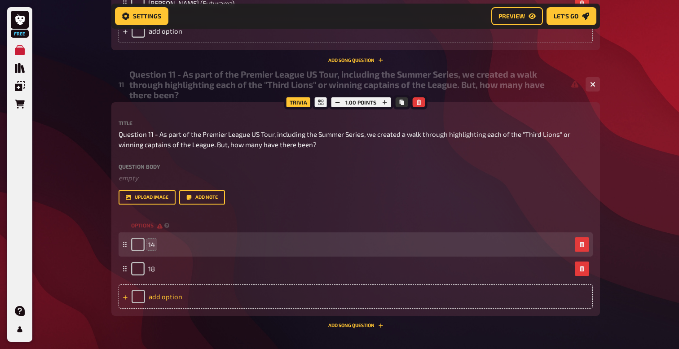
click at [166, 296] on div "add option" at bounding box center [355, 297] width 474 height 24
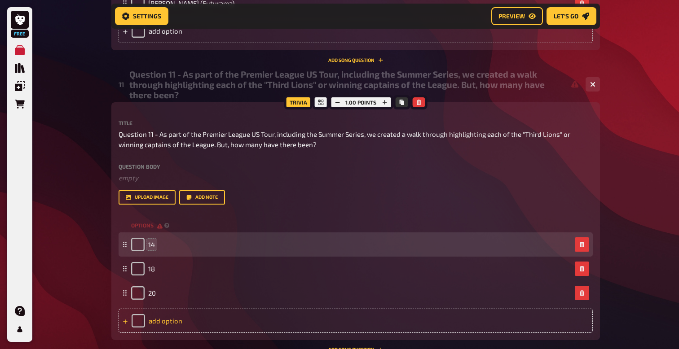
click at [172, 319] on div "add option" at bounding box center [355, 321] width 474 height 24
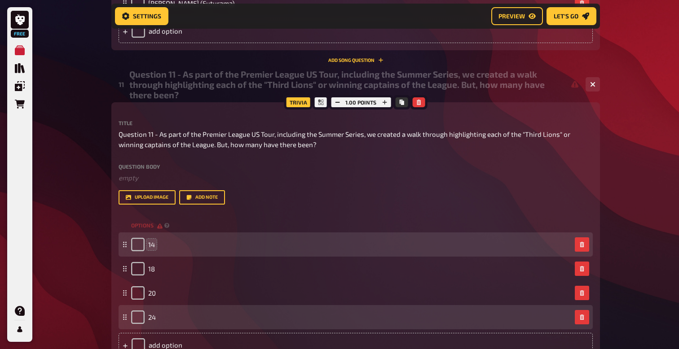
scroll to position [4437, 0]
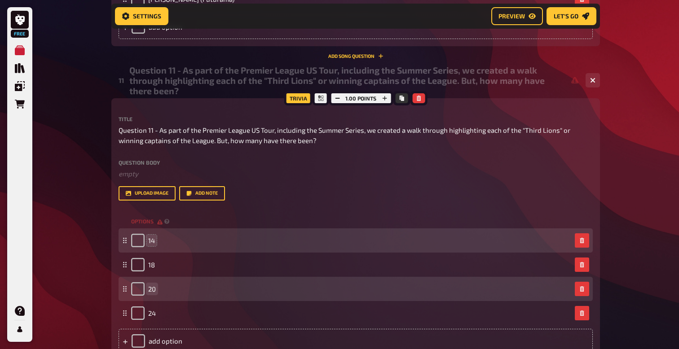
click at [154, 289] on span "20" at bounding box center [152, 289] width 8 height 8
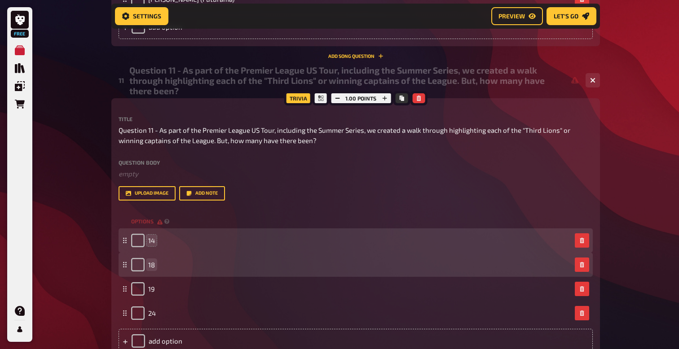
click at [153, 267] on span "18" at bounding box center [151, 265] width 7 height 8
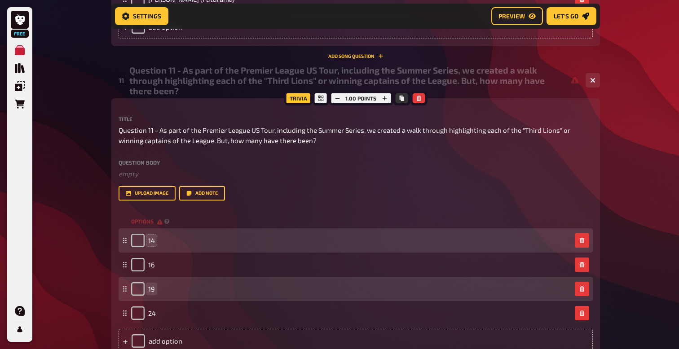
click at [153, 292] on span "19" at bounding box center [151, 289] width 7 height 8
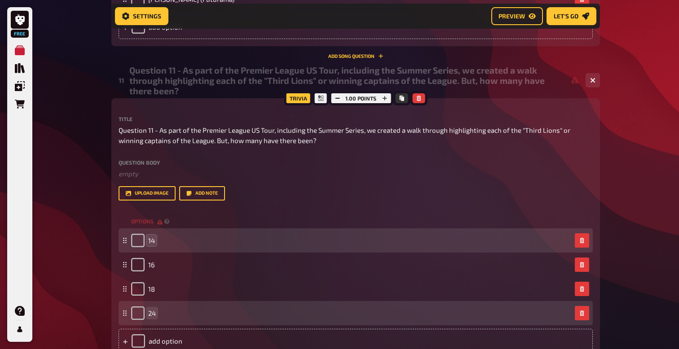
click at [153, 314] on span "24" at bounding box center [152, 313] width 8 height 8
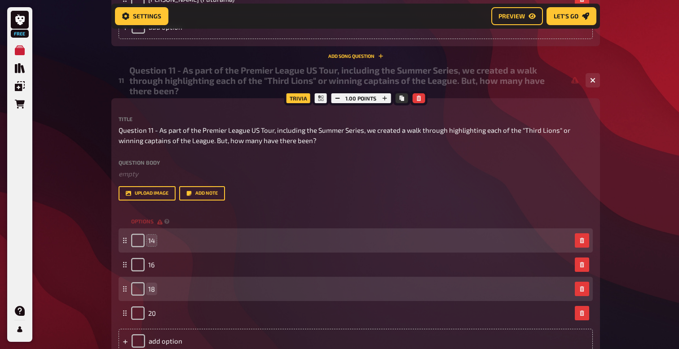
click at [216, 282] on div "18" at bounding box center [355, 289] width 474 height 24
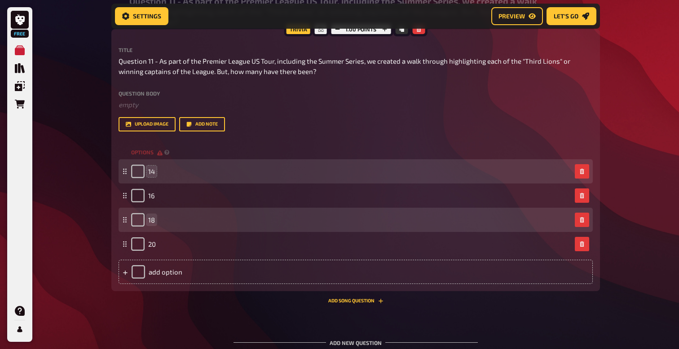
scroll to position [4506, 0]
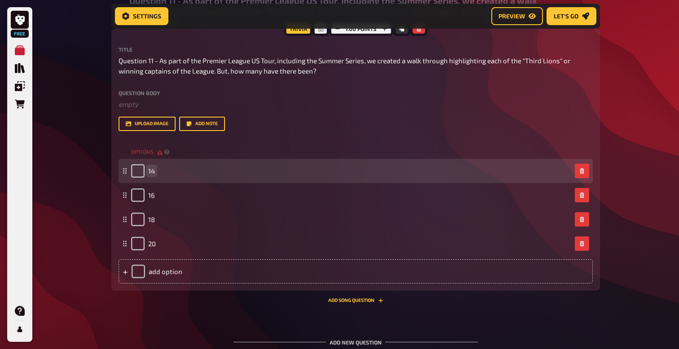
click at [152, 172] on span "14" at bounding box center [151, 171] width 7 height 8
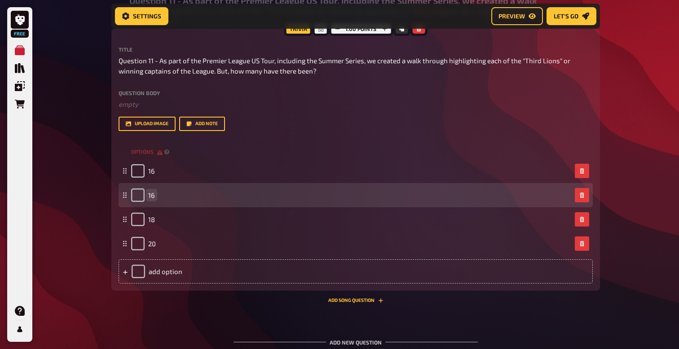
click at [158, 196] on div "16" at bounding box center [351, 194] width 440 height 13
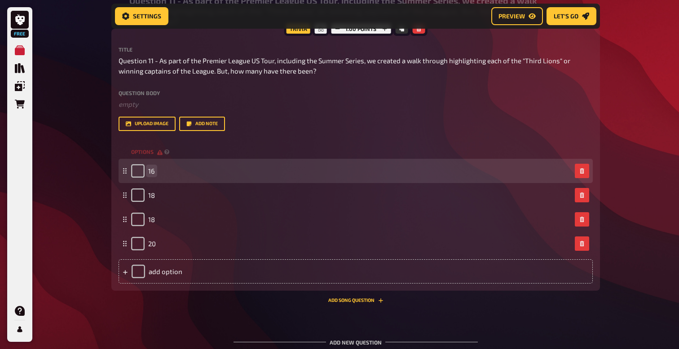
click at [153, 173] on span "16" at bounding box center [151, 171] width 7 height 8
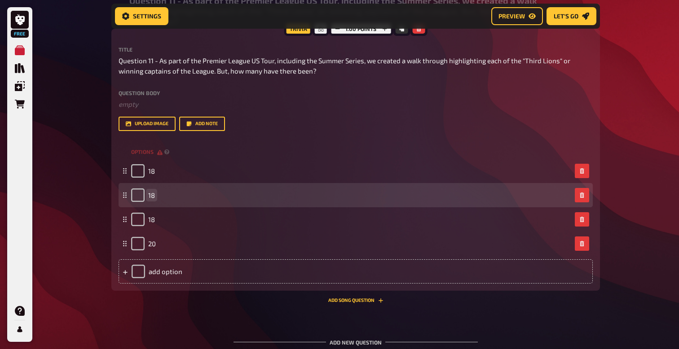
click at [155, 195] on div "18" at bounding box center [351, 194] width 440 height 13
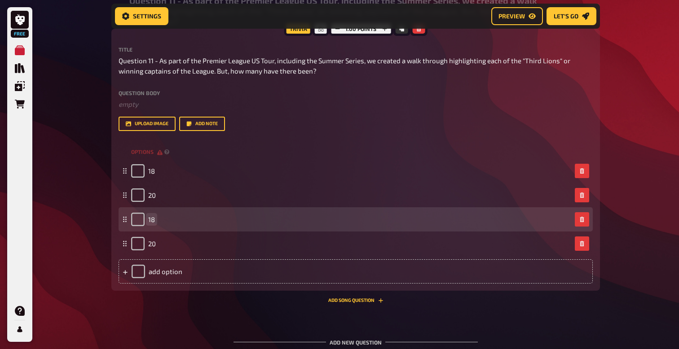
click at [153, 220] on span "18" at bounding box center [151, 219] width 7 height 8
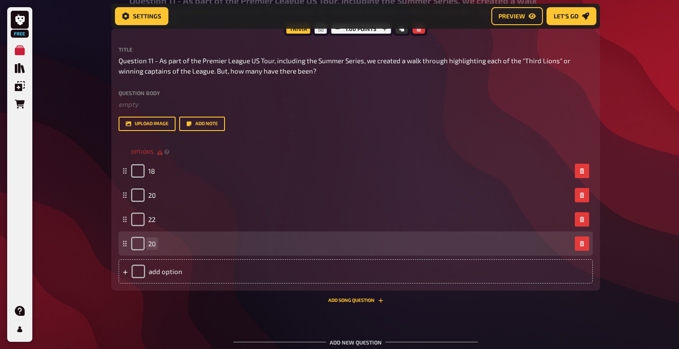
click at [149, 242] on span "20" at bounding box center [152, 244] width 8 height 8
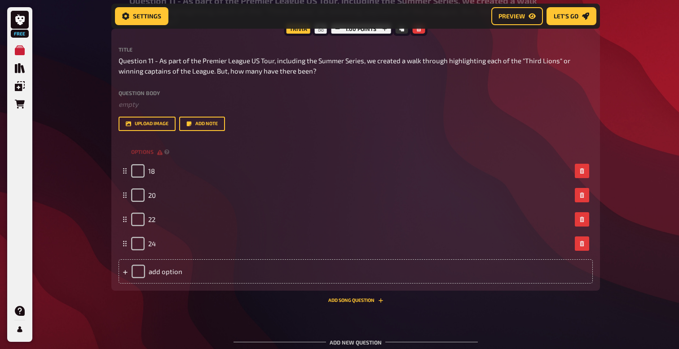
click at [210, 308] on div "11 Question 11 - As part of the Premier League US Tour, including the Summer Se…" at bounding box center [355, 155] width 488 height 311
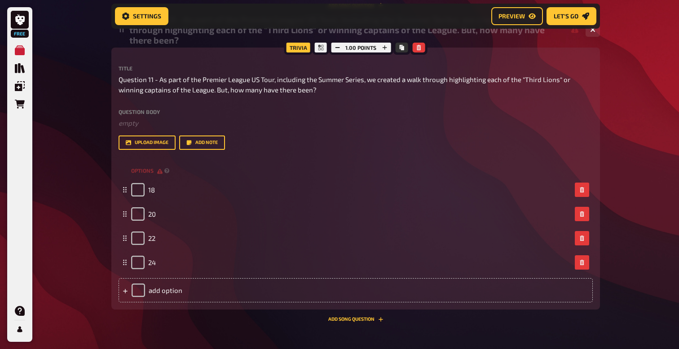
scroll to position [4477, 0]
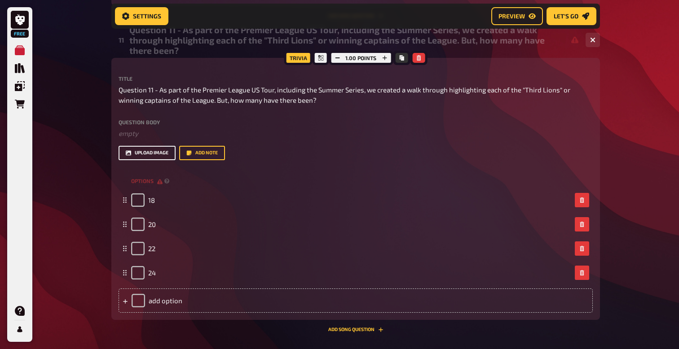
click at [148, 157] on button "upload image" at bounding box center [146, 153] width 57 height 14
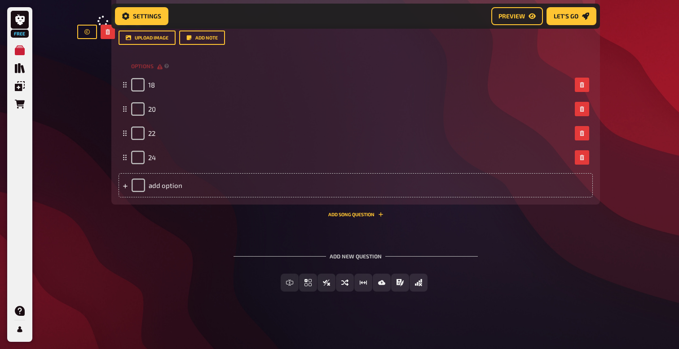
scroll to position [4881, 0]
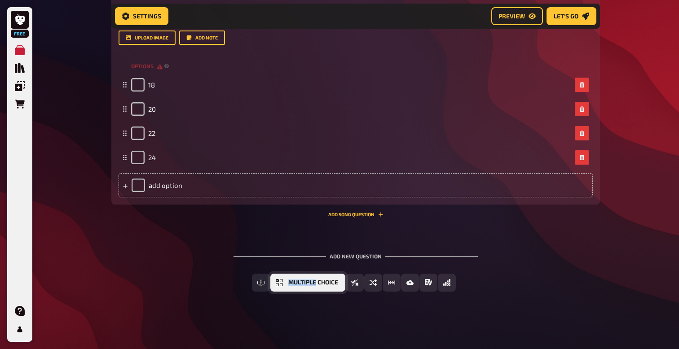
click at [277, 284] on icon "Multiple Choice" at bounding box center [279, 282] width 7 height 7
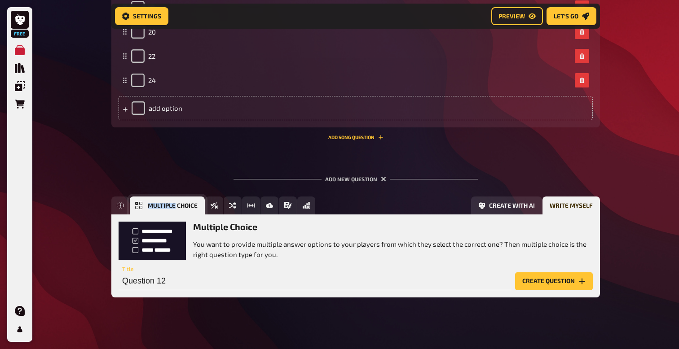
scroll to position [4964, 0]
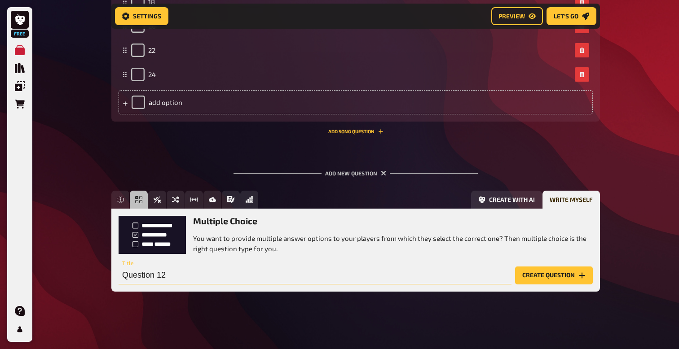
click at [176, 274] on input "Question 12" at bounding box center [314, 276] width 393 height 18
click at [179, 274] on input "Question 12" at bounding box center [314, 276] width 393 height 18
click at [176, 276] on input "Question 12 -" at bounding box center [314, 276] width 393 height 18
paste input "What percentage of the BE projects have activated internationally (since start …"
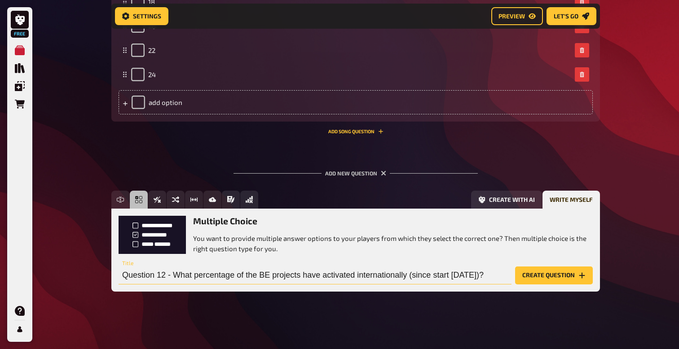
type input "Question 12 - What percentage of the BE projects have activated internationally…"
click at [555, 276] on button "Create question" at bounding box center [554, 276] width 78 height 18
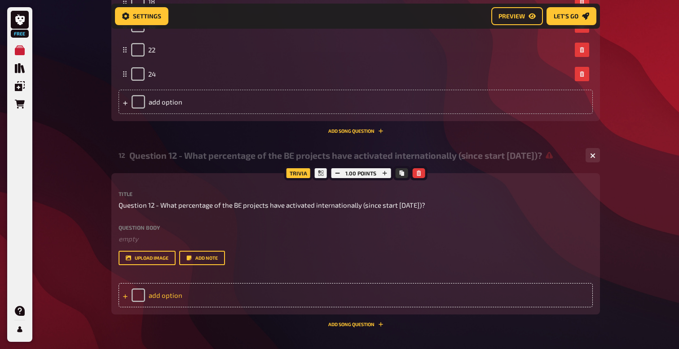
click at [157, 294] on div "add option" at bounding box center [355, 295] width 474 height 24
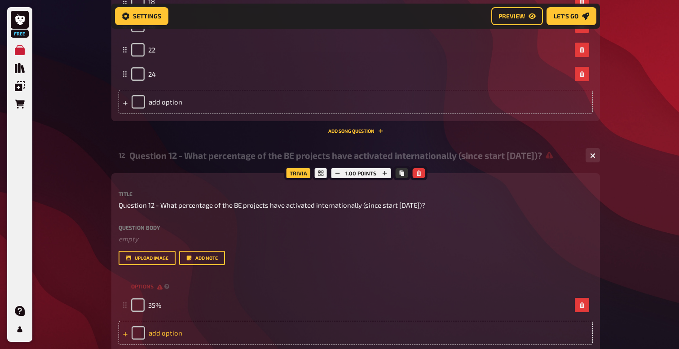
click at [164, 336] on div "add option" at bounding box center [355, 333] width 474 height 24
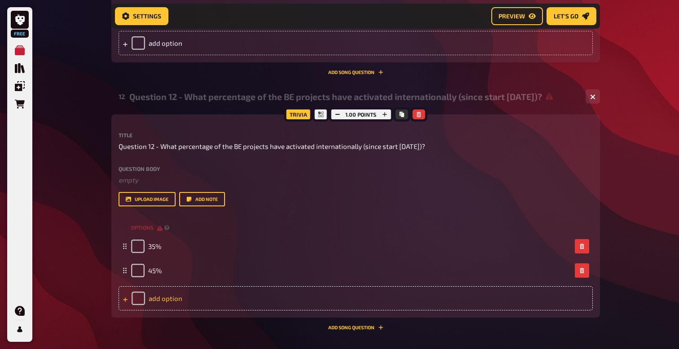
scroll to position [5026, 0]
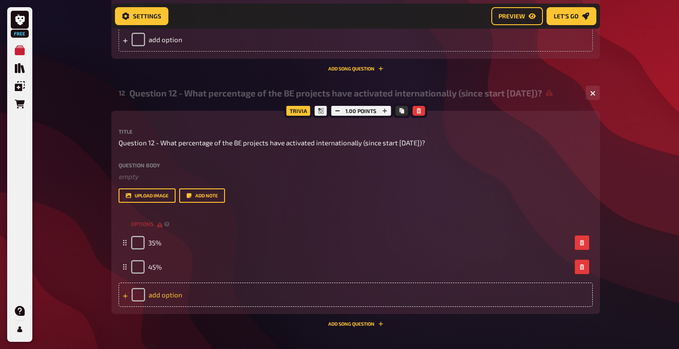
click at [166, 293] on div "add option" at bounding box center [355, 295] width 474 height 24
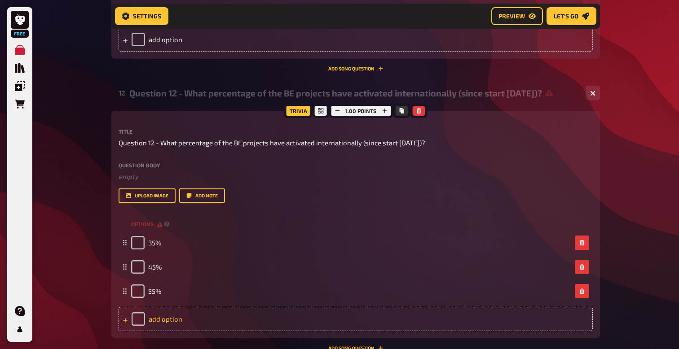
click at [167, 320] on div "add option" at bounding box center [355, 319] width 474 height 24
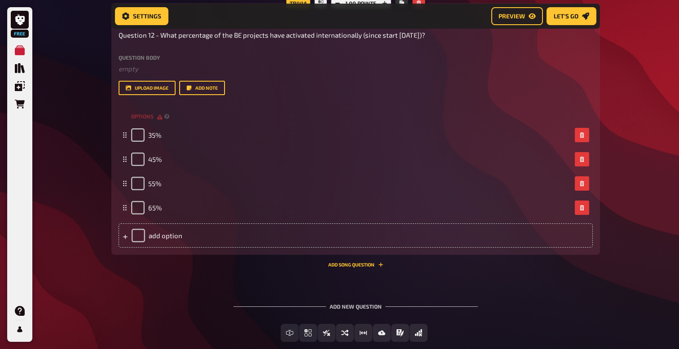
scroll to position [5173, 0]
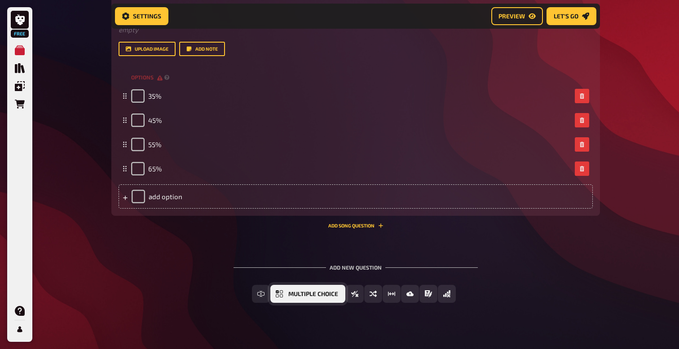
click at [289, 295] on span "Multiple Choice" at bounding box center [313, 294] width 50 height 6
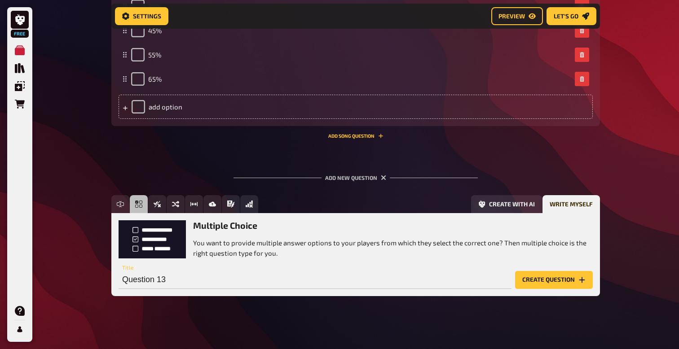
scroll to position [5268, 0]
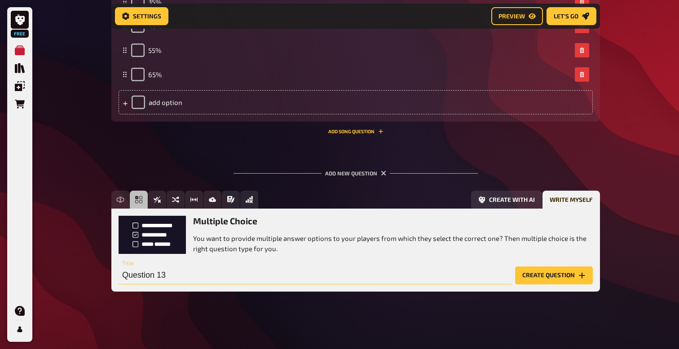
click at [180, 279] on input "Question 13" at bounding box center [314, 276] width 393 height 18
click at [178, 275] on input "Question 13" at bounding box center [314, 276] width 393 height 18
type input "Question 13 - Where in the World have we activated the most this year (since Au…"
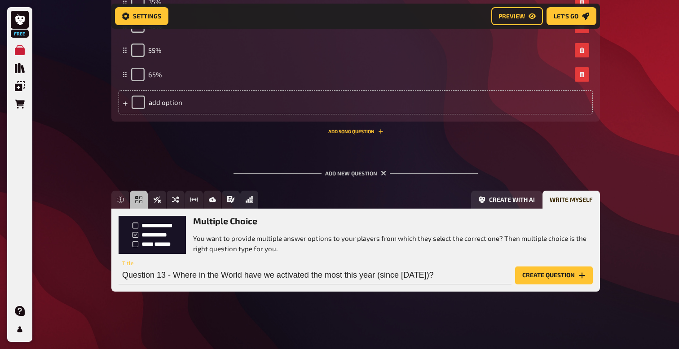
click at [540, 277] on button "Create question" at bounding box center [554, 276] width 78 height 18
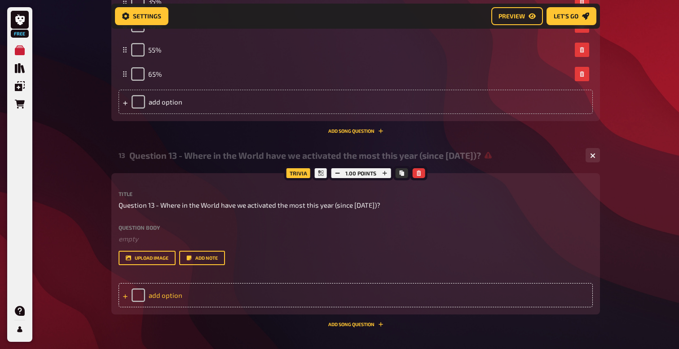
click at [166, 294] on div "add option" at bounding box center [355, 295] width 474 height 24
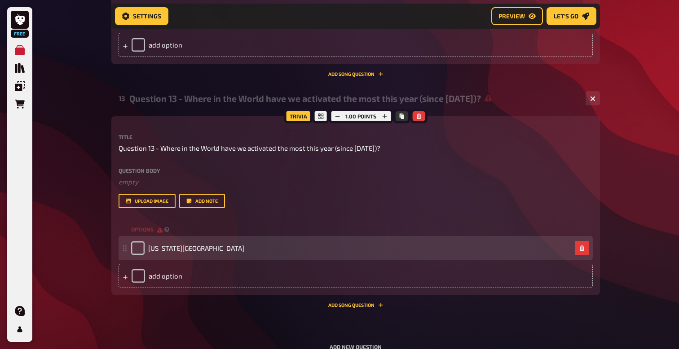
scroll to position [5335, 0]
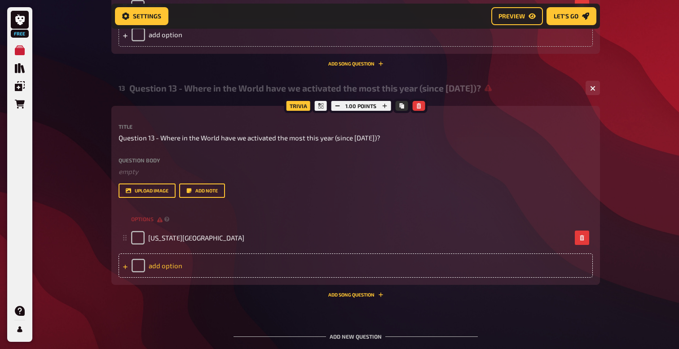
click at [171, 267] on div "add option" at bounding box center [355, 266] width 474 height 24
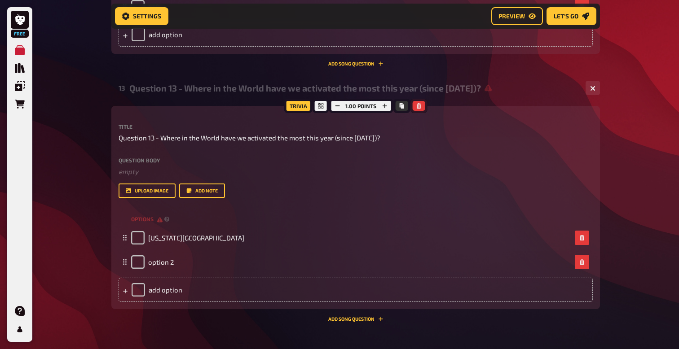
click at [415, 108] on button "button" at bounding box center [418, 106] width 13 height 10
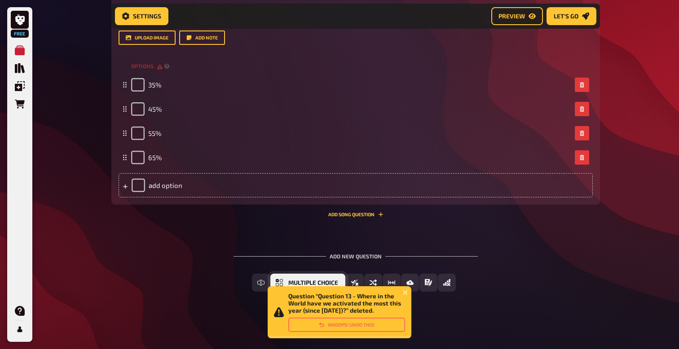
click at [305, 280] on span "Multiple Choice" at bounding box center [313, 283] width 50 height 6
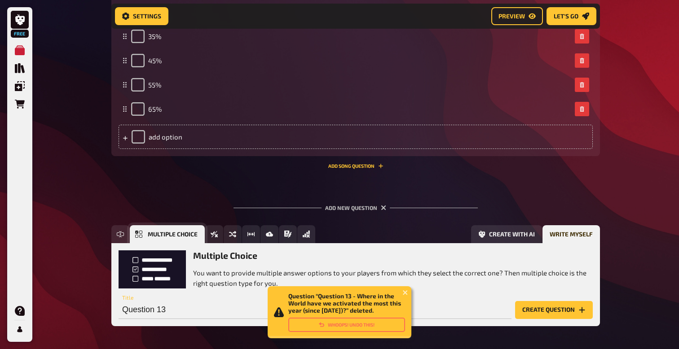
scroll to position [5268, 0]
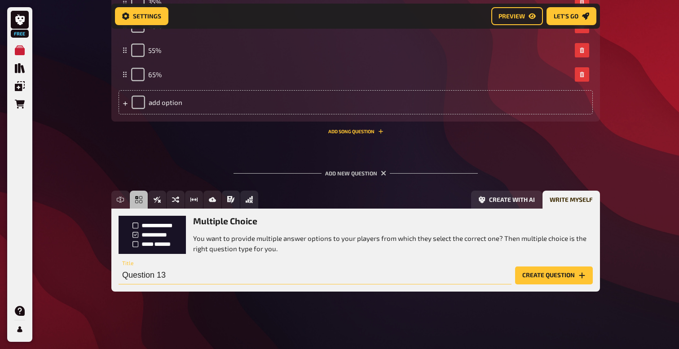
click at [184, 276] on input "Question 13" at bounding box center [314, 276] width 393 height 18
click at [192, 273] on input "Question 13" at bounding box center [314, 276] width 393 height 18
paste input "How many miles have the BE team travelled this year on collective trips? (i.e. …"
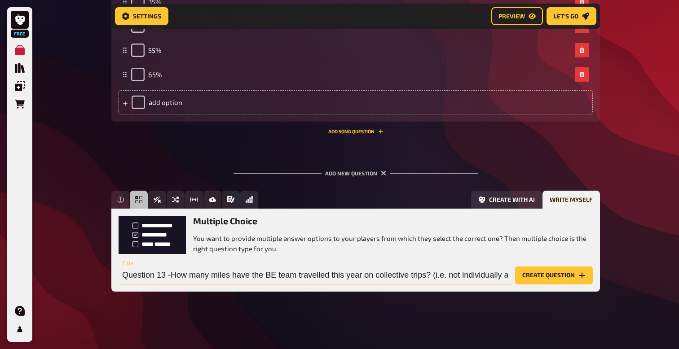
scroll to position [0, 55]
click at [184, 275] on input "Question 13 -How many miles have the BE team travelled this year on collective …" at bounding box center [314, 276] width 393 height 18
click at [170, 275] on input "Question 13 -How many miles have the BE team travelled this year on collective …" at bounding box center [314, 276] width 393 height 18
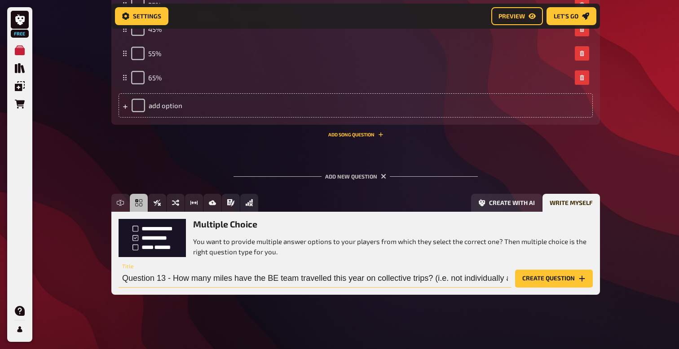
scroll to position [5268, 0]
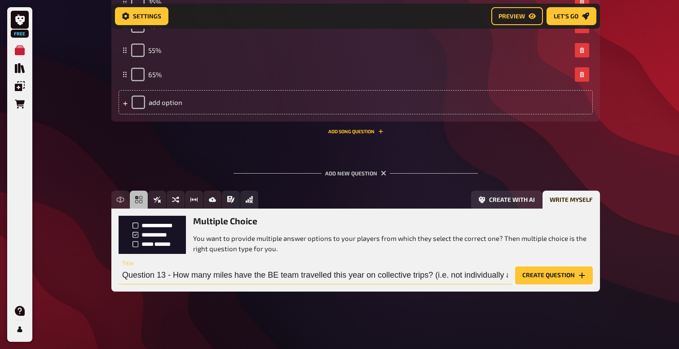
type input "Question 13 - How many miles have the BE team travelled this year on collective…"
click at [524, 272] on button "Create question" at bounding box center [554, 276] width 78 height 18
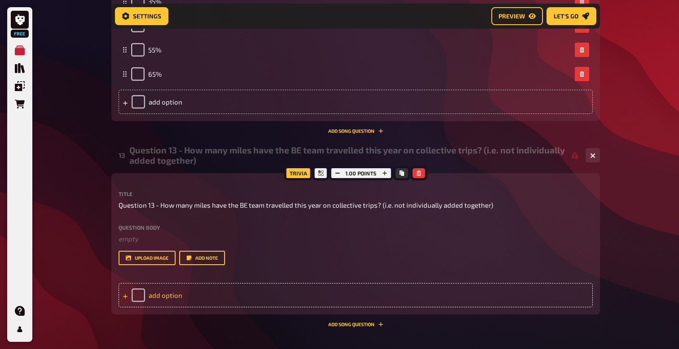
click at [170, 285] on div "add option" at bounding box center [355, 295] width 474 height 24
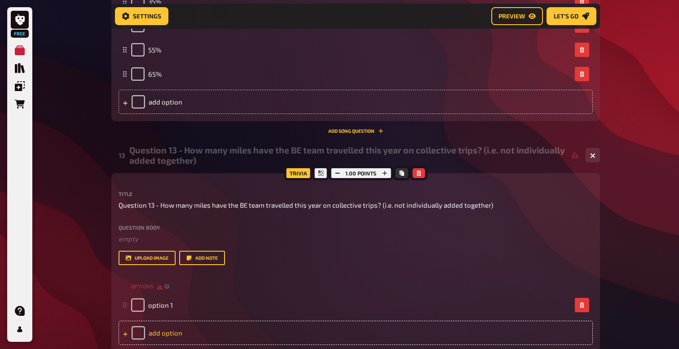
click at [170, 285] on small "options" at bounding box center [151, 287] width 40 height 8
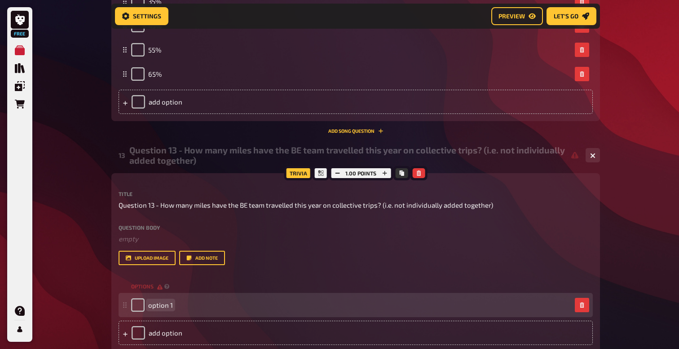
click at [164, 307] on span "option 1" at bounding box center [160, 305] width 25 height 8
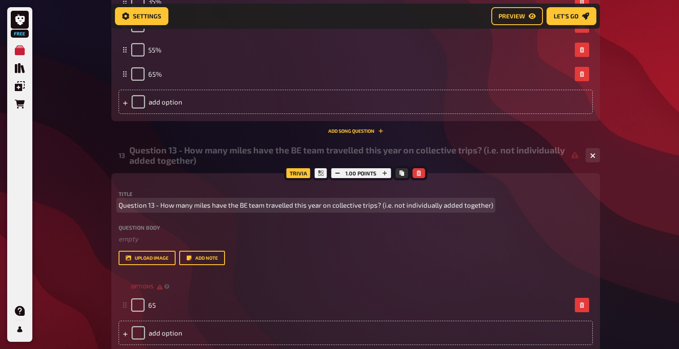
click at [162, 204] on span "Question 13 - How many miles have the BE team travelled this year on collective…" at bounding box center [305, 205] width 374 height 10
click at [162, 207] on span "Question 13 - How many miles have the BE team travelled this year on collective…" at bounding box center [305, 205] width 374 height 10
click at [182, 206] on span "Question 13 - Approxmately How many miles have the BE team travelled this year …" at bounding box center [327, 205] width 419 height 10
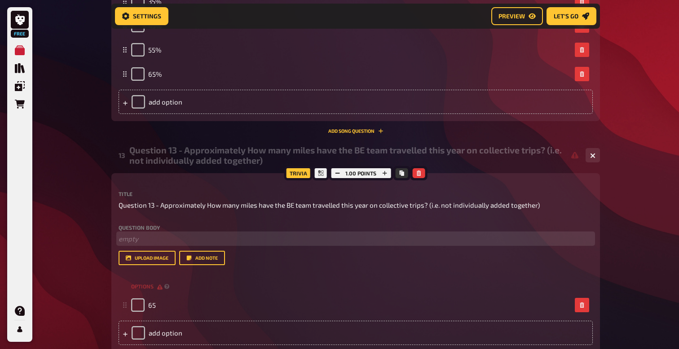
click at [273, 237] on p "﻿ empty" at bounding box center [355, 239] width 474 height 10
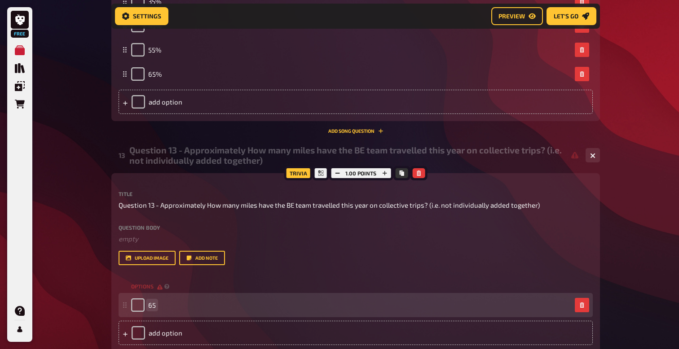
click at [166, 307] on div "65" at bounding box center [351, 304] width 440 height 13
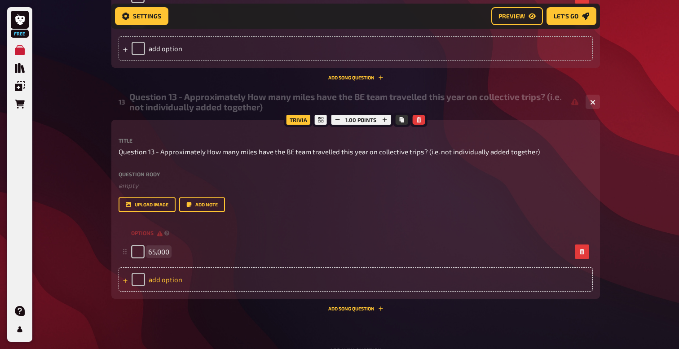
scroll to position [5330, 0]
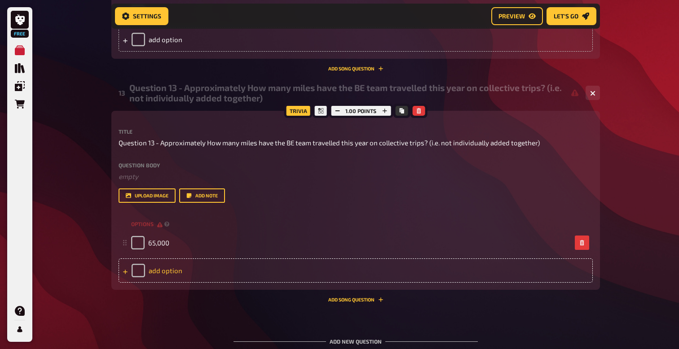
click at [159, 272] on div "add option" at bounding box center [355, 270] width 474 height 24
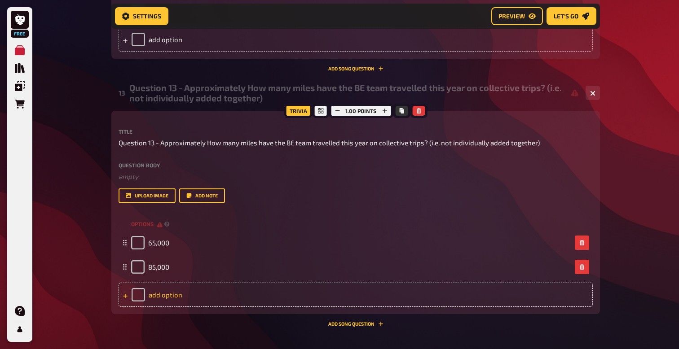
click at [163, 298] on div "add option" at bounding box center [355, 295] width 474 height 24
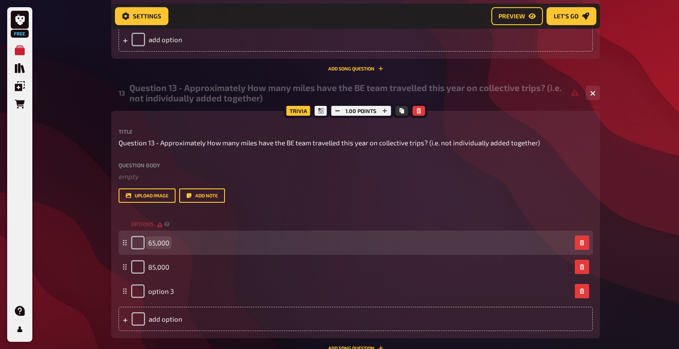
click at [158, 240] on span "65,000" at bounding box center [158, 243] width 21 height 8
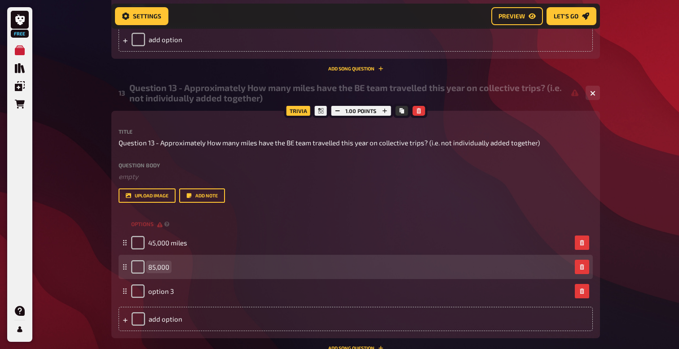
click at [156, 270] on span "85,000" at bounding box center [158, 267] width 21 height 8
drag, startPoint x: 169, startPoint y: 267, endPoint x: 149, endPoint y: 267, distance: 19.7
click at [149, 267] on span "85,000" at bounding box center [158, 267] width 21 height 8
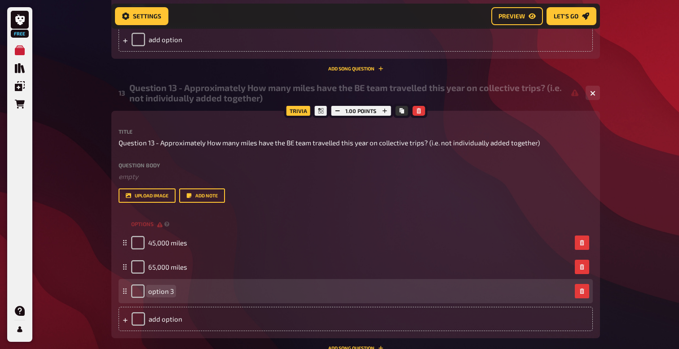
click at [159, 293] on span "option 3" at bounding box center [161, 291] width 26 height 8
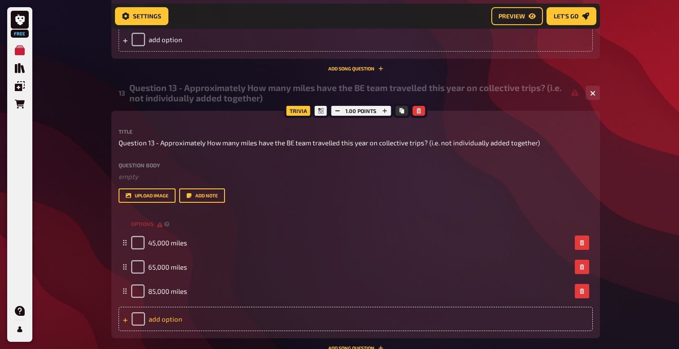
click at [157, 324] on div "add option" at bounding box center [355, 319] width 474 height 24
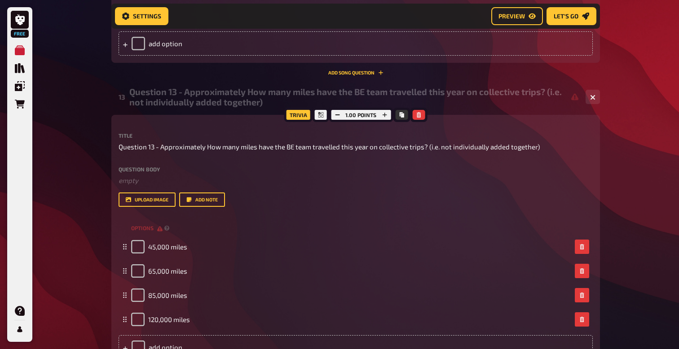
scroll to position [5337, 0]
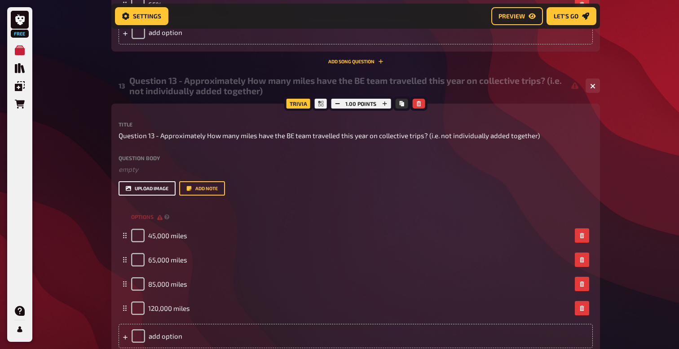
click at [142, 190] on button "upload image" at bounding box center [146, 188] width 57 height 14
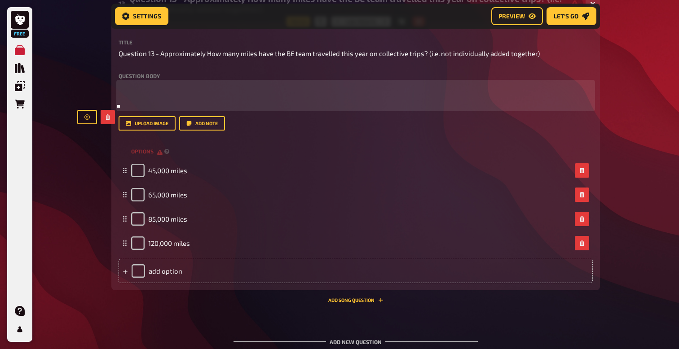
scroll to position [5468, 0]
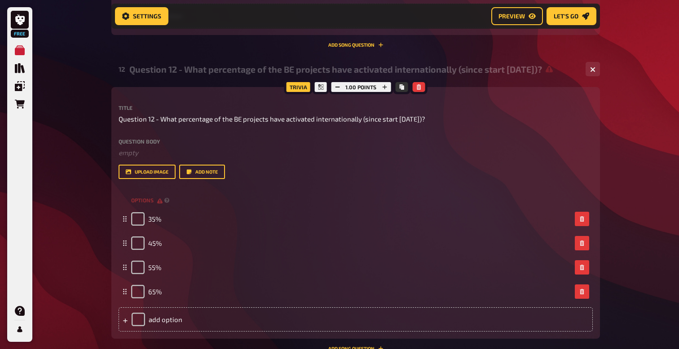
scroll to position [5050, 0]
click at [142, 171] on button "upload image" at bounding box center [146, 172] width 57 height 14
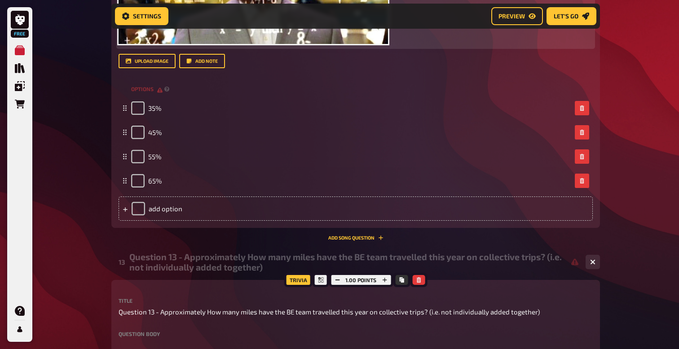
scroll to position [5309, 0]
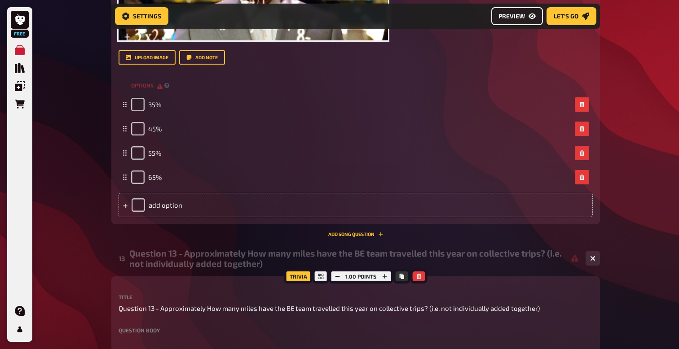
click at [510, 21] on button "Preview" at bounding box center [517, 16] width 52 height 18
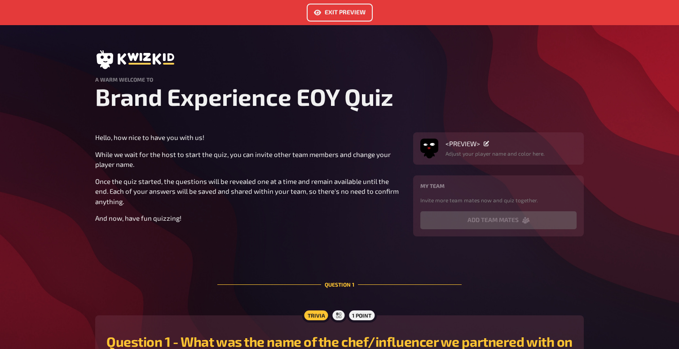
click at [155, 141] on p "Hello, how nice to have you with us!" at bounding box center [248, 137] width 307 height 10
click at [341, 15] on button "Exit Preview" at bounding box center [340, 13] width 66 height 18
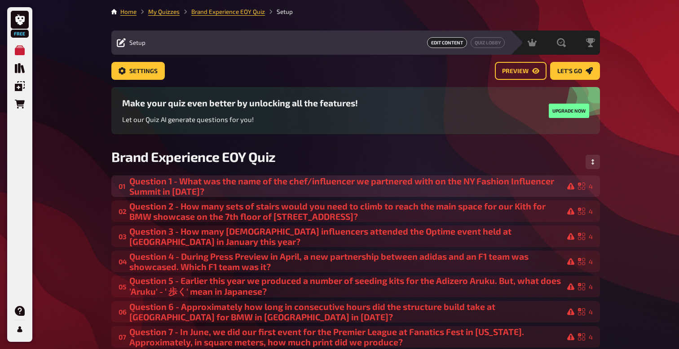
click at [498, 184] on div "Question 1 - What was the name of the chef/influencer we partnered with on the …" at bounding box center [351, 186] width 445 height 21
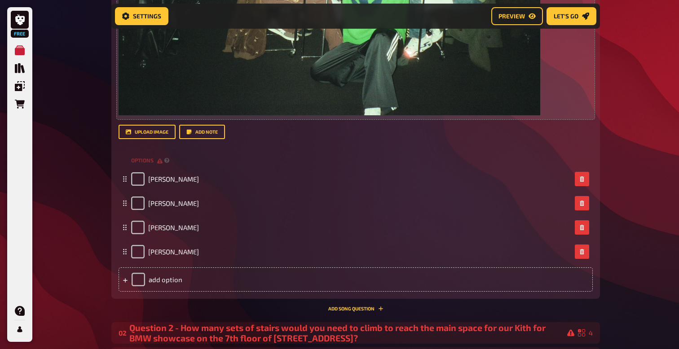
scroll to position [453, 0]
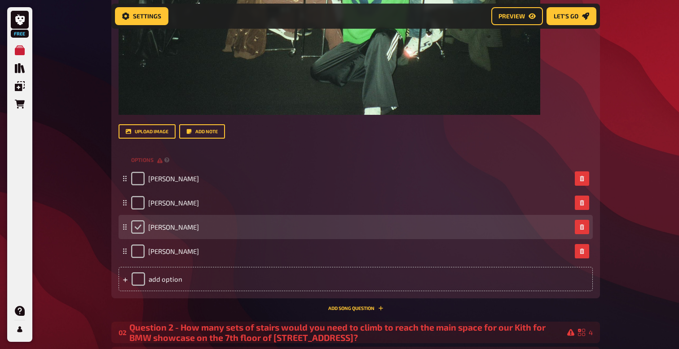
click at [138, 224] on input "checkbox" at bounding box center [137, 226] width 13 height 13
checkbox input "true"
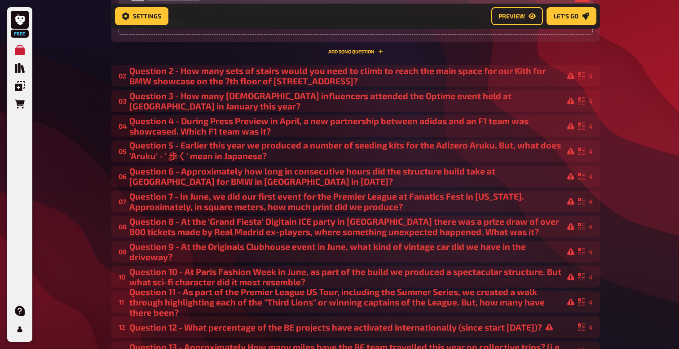
scroll to position [708, 0]
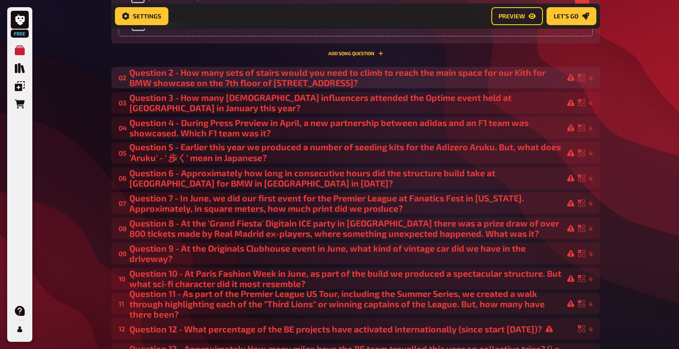
click at [223, 75] on div "Question 2 - How many sets of stairs would you need to climb to reach the main …" at bounding box center [351, 77] width 445 height 21
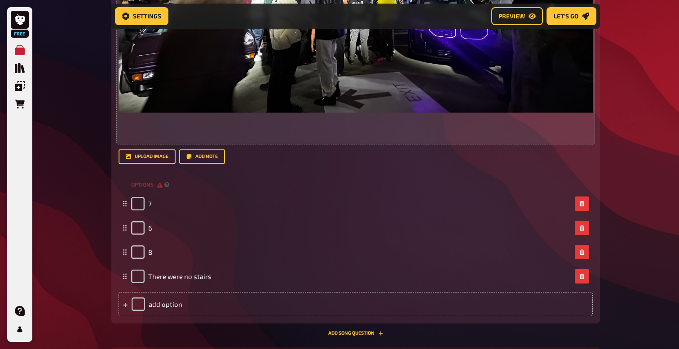
scroll to position [1063, 0]
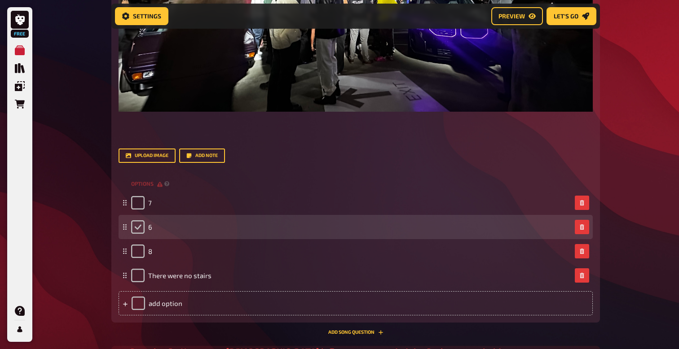
click at [137, 229] on input "checkbox" at bounding box center [137, 226] width 13 height 13
checkbox input "true"
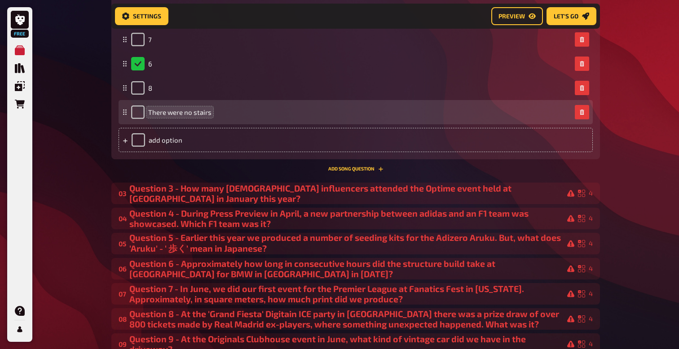
scroll to position [1257, 0]
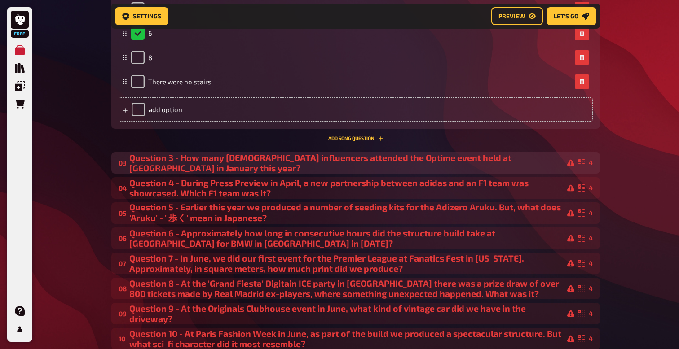
click at [200, 169] on div "Question 3 - How many male influencers attended the Optime event held at Protei…" at bounding box center [351, 163] width 445 height 21
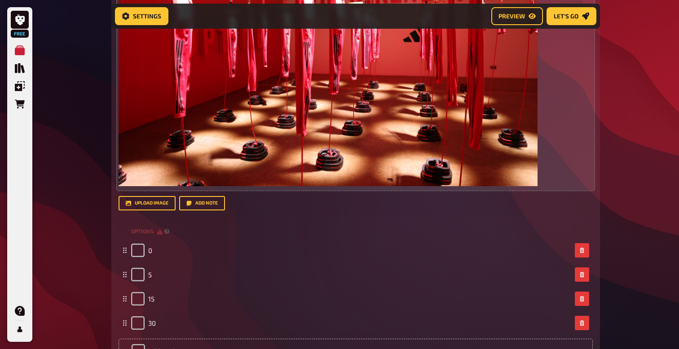
scroll to position [1617, 0]
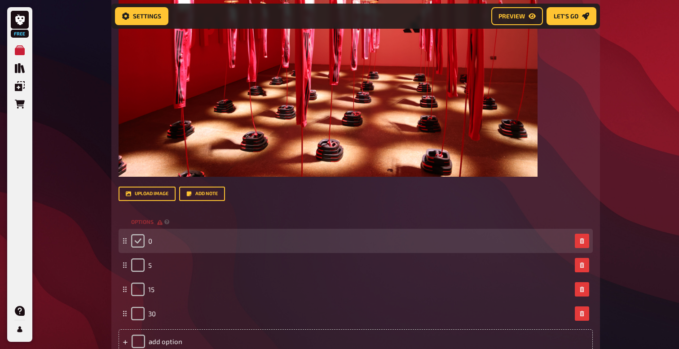
click at [139, 241] on input "checkbox" at bounding box center [137, 240] width 13 height 13
checkbox input "true"
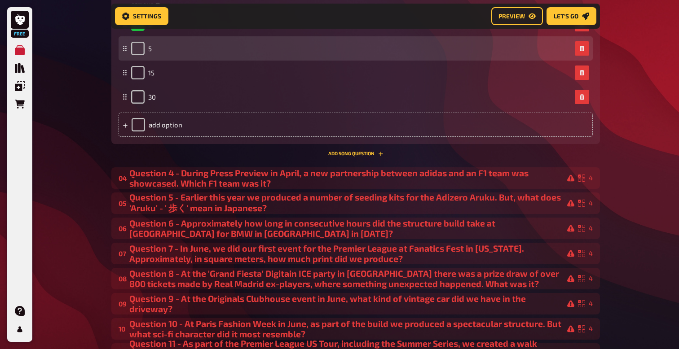
scroll to position [1839, 0]
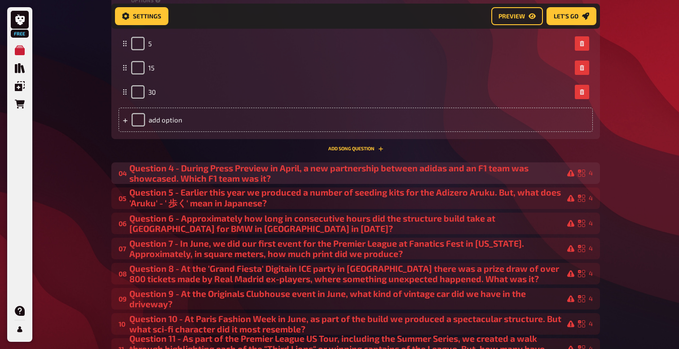
click at [188, 178] on div "Question 4 - During Press Preview in April, a new partnership between adidas an…" at bounding box center [351, 173] width 445 height 21
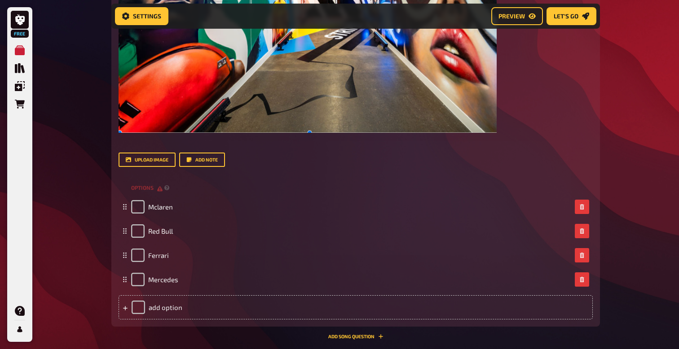
scroll to position [2264, 0]
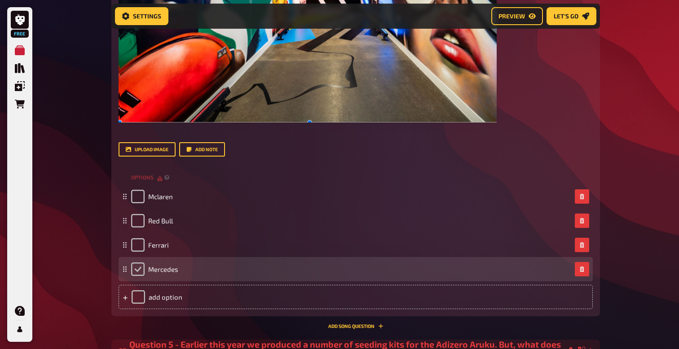
click at [141, 267] on input "checkbox" at bounding box center [137, 269] width 13 height 13
checkbox input "true"
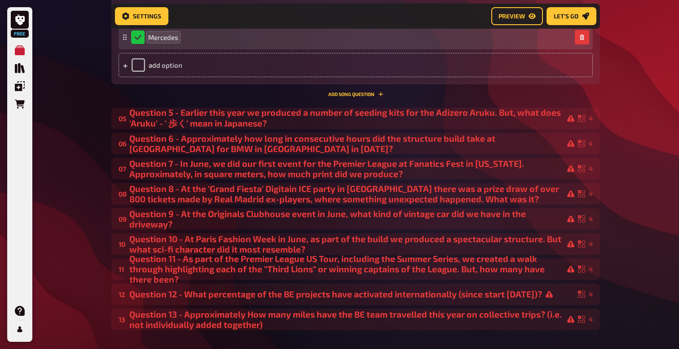
scroll to position [2497, 0]
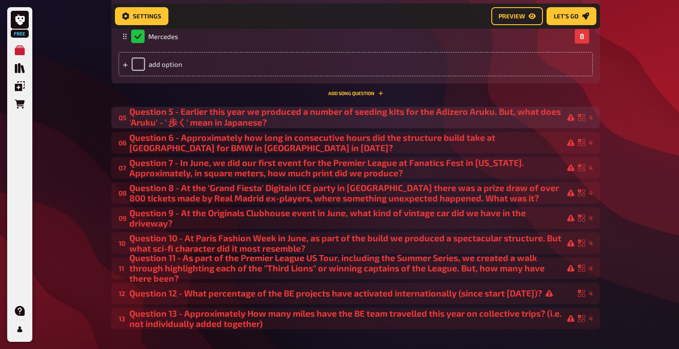
click at [207, 119] on div "Question 5 - Earlier this year we produced a number of seeding kits for the Adi…" at bounding box center [351, 117] width 445 height 22
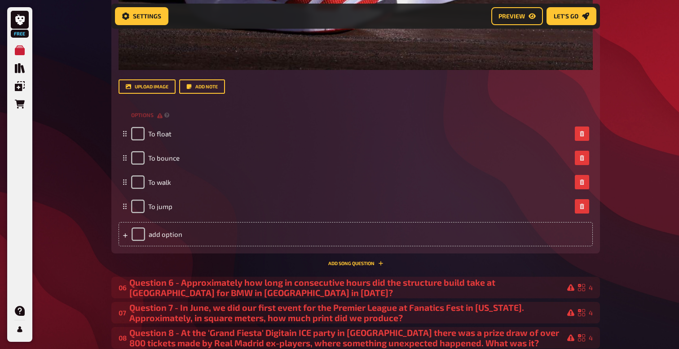
scroll to position [2910, 0]
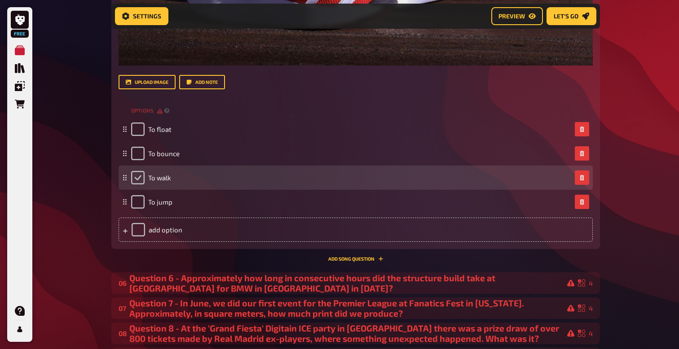
click at [139, 179] on input "checkbox" at bounding box center [137, 177] width 13 height 13
checkbox input "true"
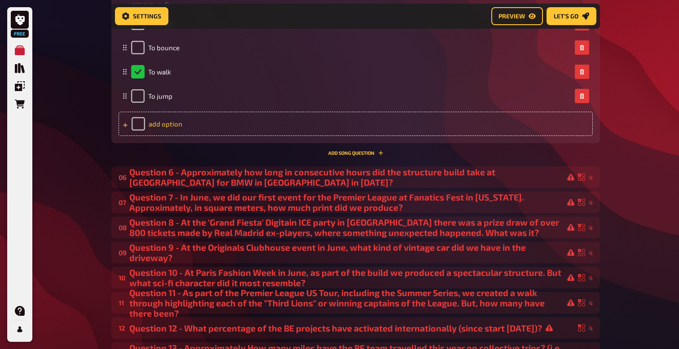
scroll to position [3088, 0]
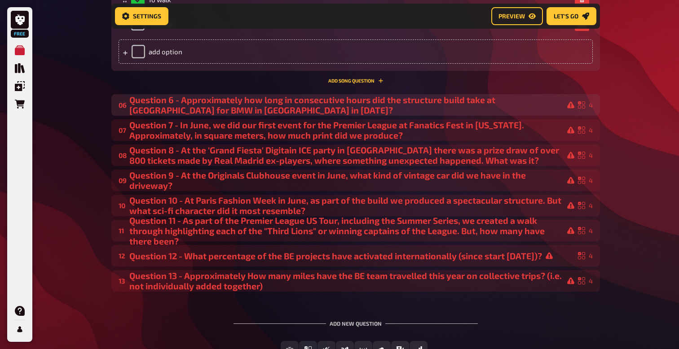
click at [174, 110] on div "Question 6 - Approximately how long in consecutive hours did the structure buil…" at bounding box center [351, 105] width 445 height 21
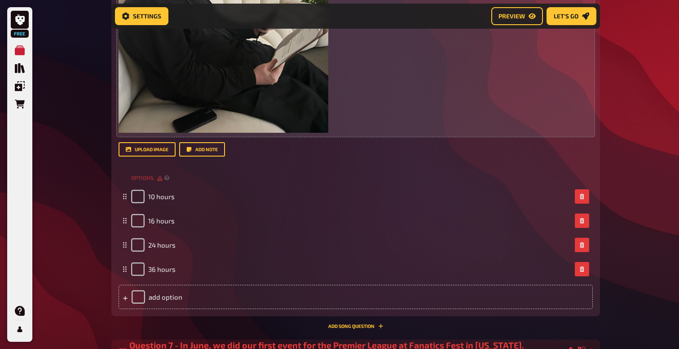
scroll to position [3519, 0]
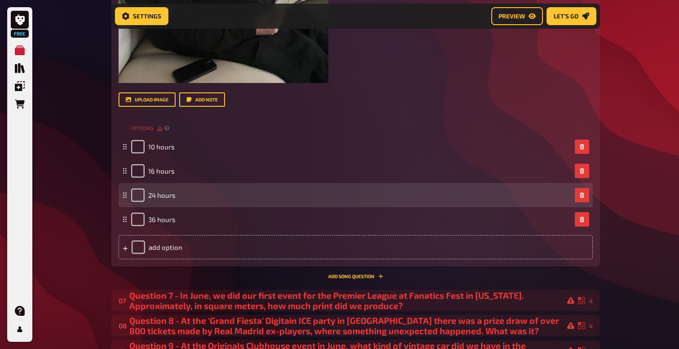
click at [139, 188] on div "24 hours" at bounding box center [355, 195] width 474 height 24
click at [140, 193] on input "checkbox" at bounding box center [137, 194] width 13 height 13
checkbox input "true"
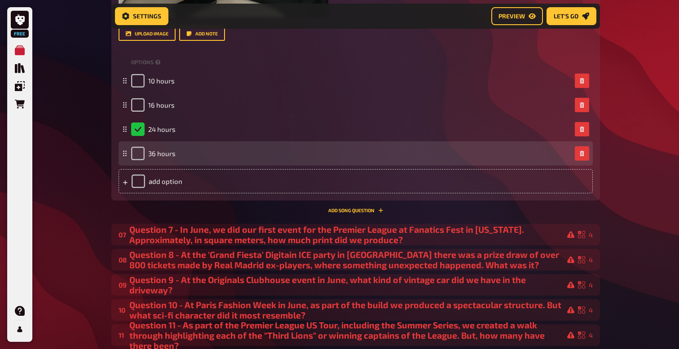
scroll to position [3648, 0]
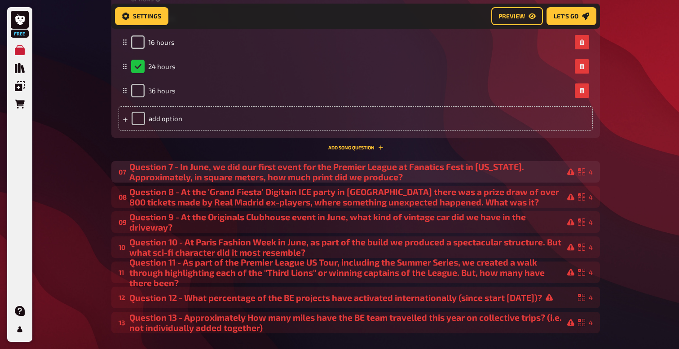
click at [178, 177] on div "Question 7 - In June, we did our first event for the Premier League at Fanatics…" at bounding box center [351, 172] width 445 height 21
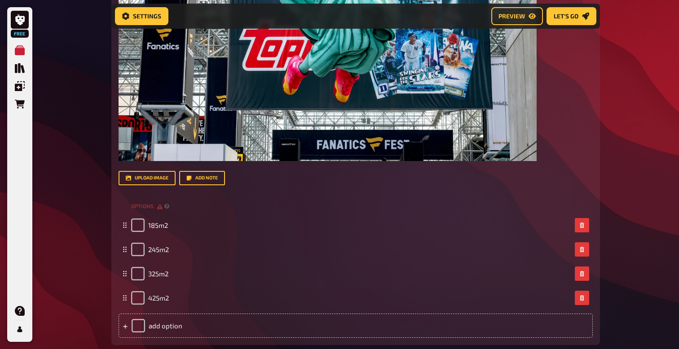
scroll to position [4046, 0]
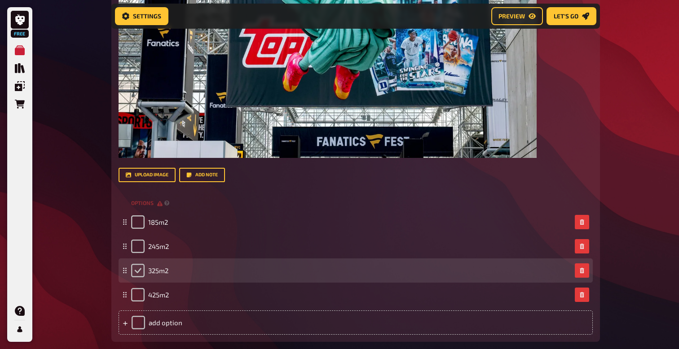
click at [138, 272] on input "checkbox" at bounding box center [137, 270] width 13 height 13
checkbox input "true"
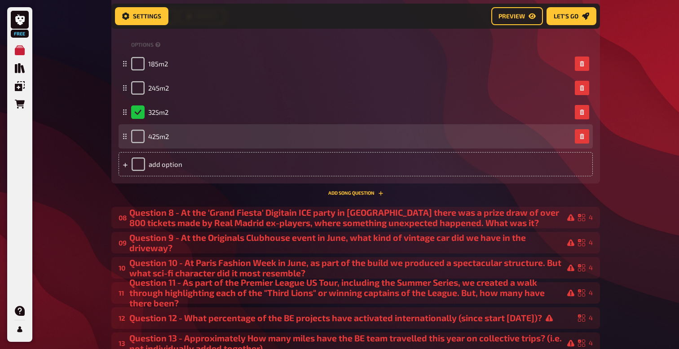
scroll to position [4214, 0]
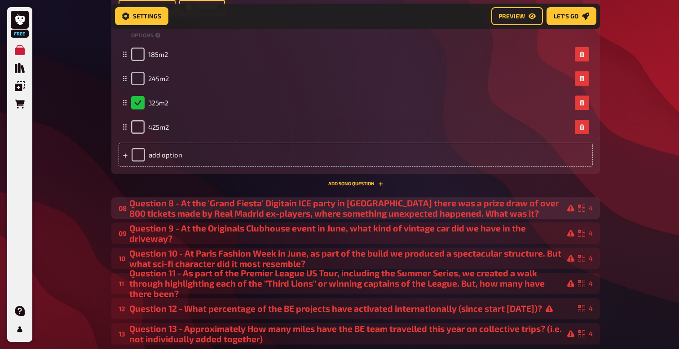
click at [181, 209] on div "Question 8 - At the 'Grand Fiesta' Digitain ICE party in Barcelona there was a …" at bounding box center [351, 208] width 445 height 21
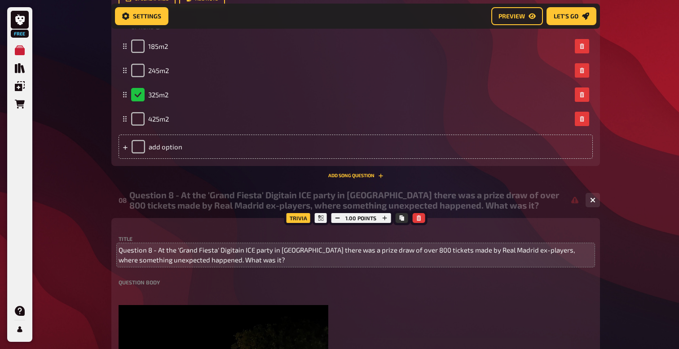
scroll to position [4210, 0]
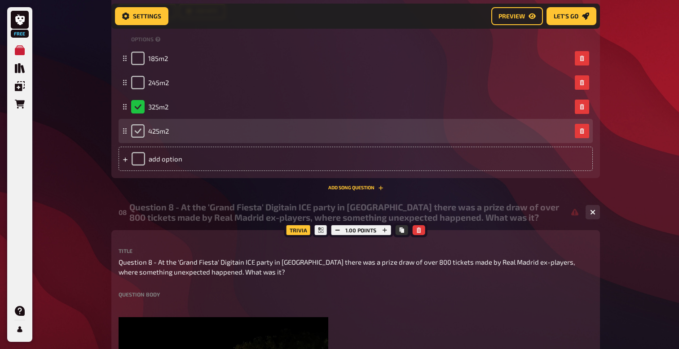
click at [138, 129] on input "checkbox" at bounding box center [137, 130] width 13 height 13
checkbox input "true"
checkbox input "false"
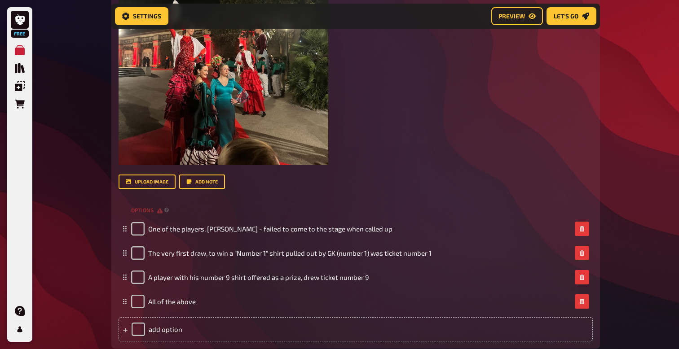
scroll to position [4643, 0]
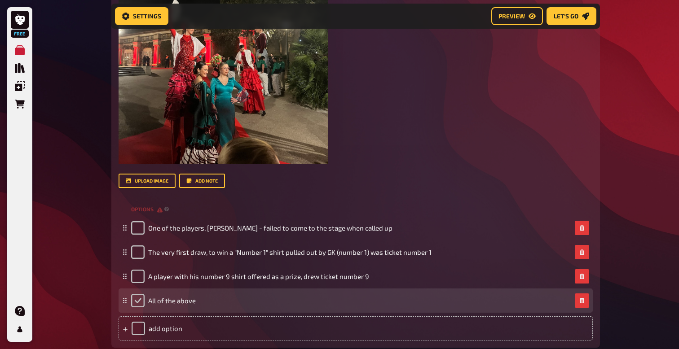
click at [135, 299] on input "checkbox" at bounding box center [137, 300] width 13 height 13
checkbox input "true"
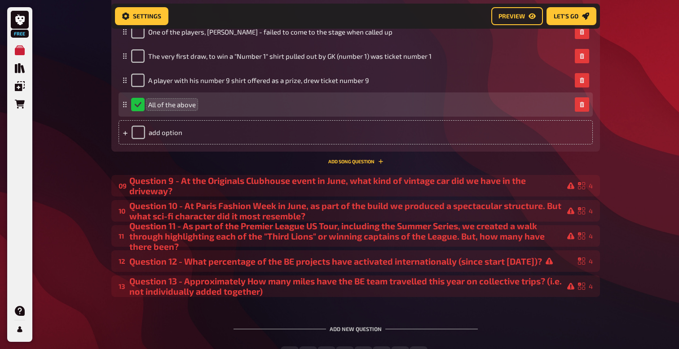
scroll to position [4849, 0]
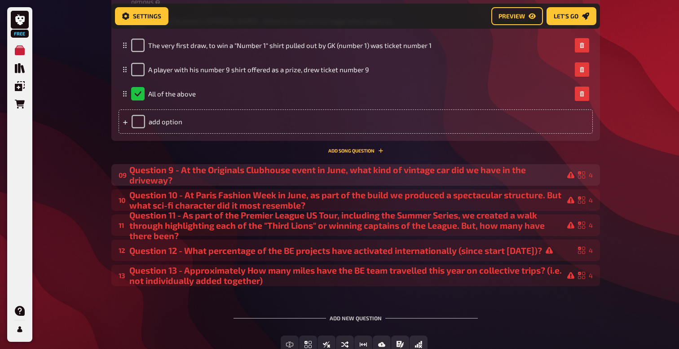
click at [162, 175] on div "Question 9 - At the Originals Clubhouse event in June, what kind of vintage car…" at bounding box center [351, 175] width 445 height 21
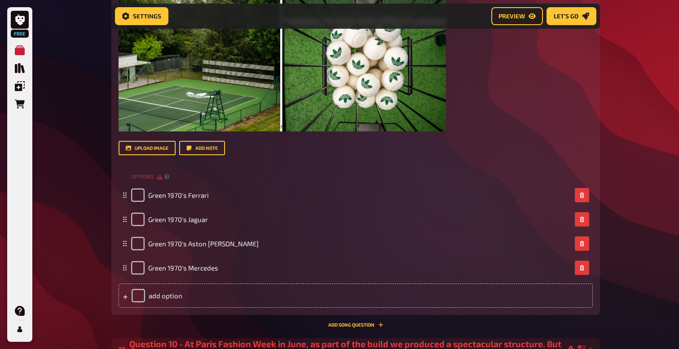
scroll to position [5300, 0]
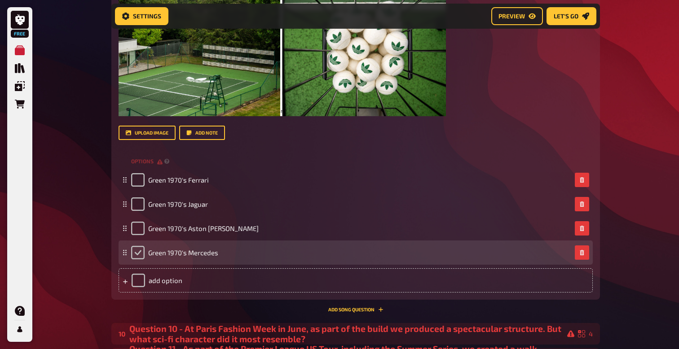
click at [139, 255] on input "checkbox" at bounding box center [137, 252] width 13 height 13
checkbox input "true"
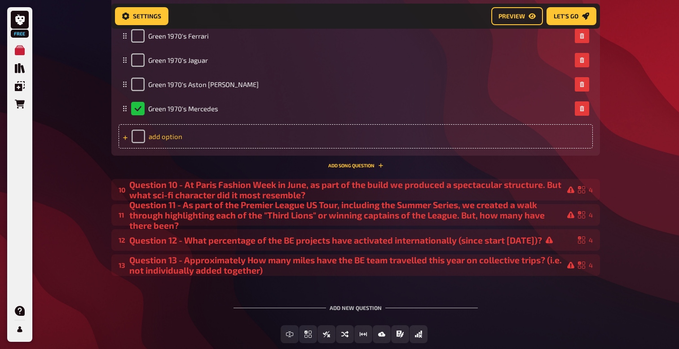
scroll to position [5496, 0]
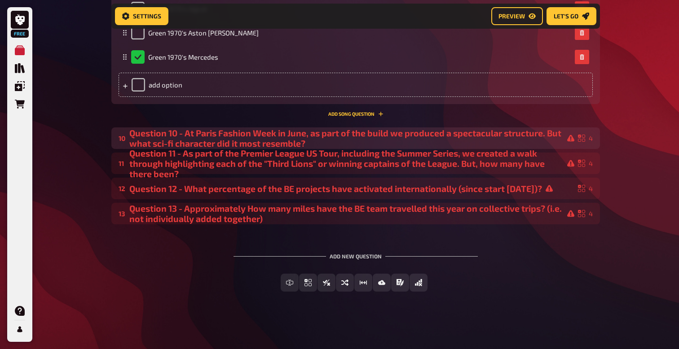
click at [197, 136] on div "Question 10 - At Paris Fashion Week in June, as part of the build we produced a…" at bounding box center [351, 138] width 445 height 21
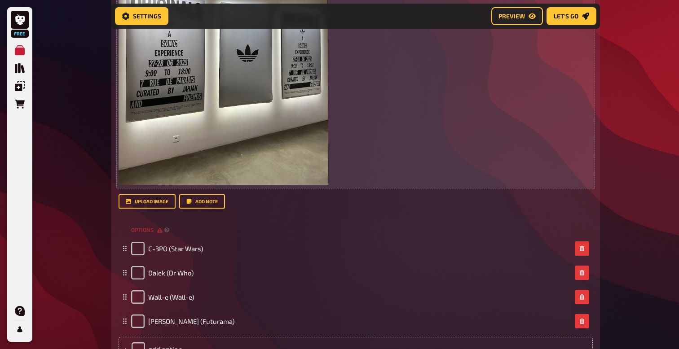
scroll to position [5840, 0]
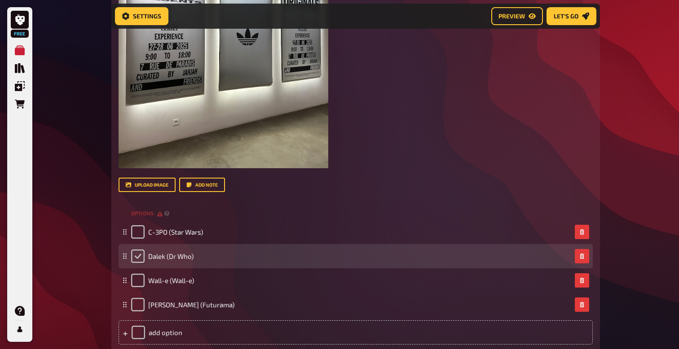
click at [138, 255] on input "checkbox" at bounding box center [137, 256] width 13 height 13
checkbox input "true"
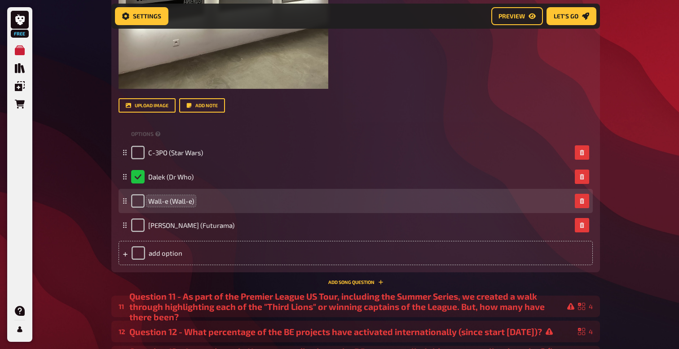
scroll to position [5977, 0]
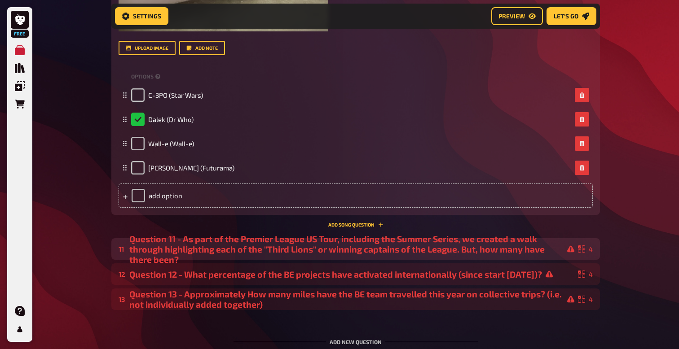
click at [153, 247] on div "Question 11 - As part of the Premier League US Tour, including the Summer Serie…" at bounding box center [351, 249] width 445 height 31
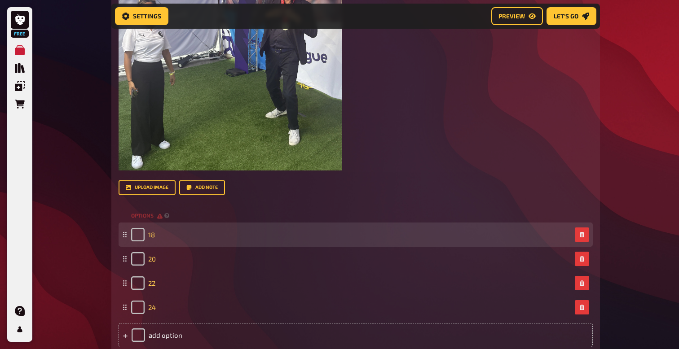
scroll to position [6446, 0]
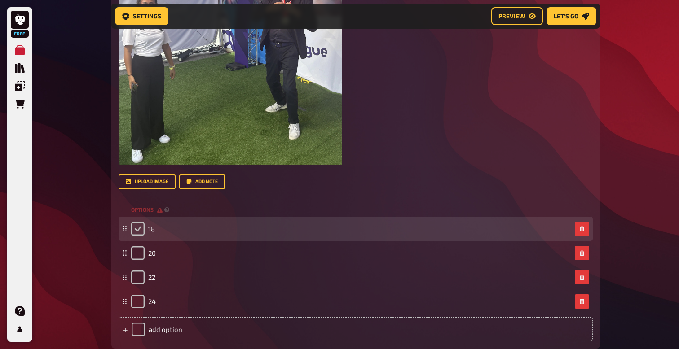
click at [139, 233] on input "checkbox" at bounding box center [137, 228] width 13 height 13
checkbox input "true"
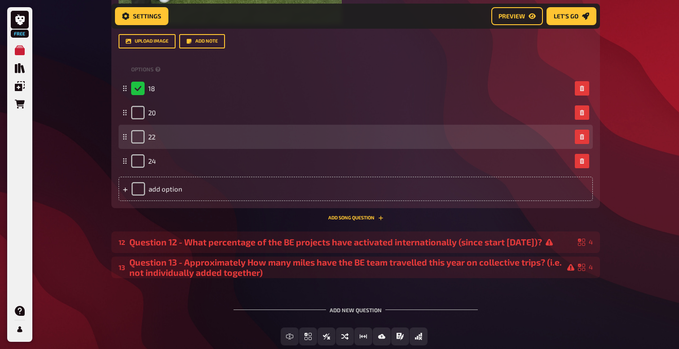
scroll to position [6587, 0]
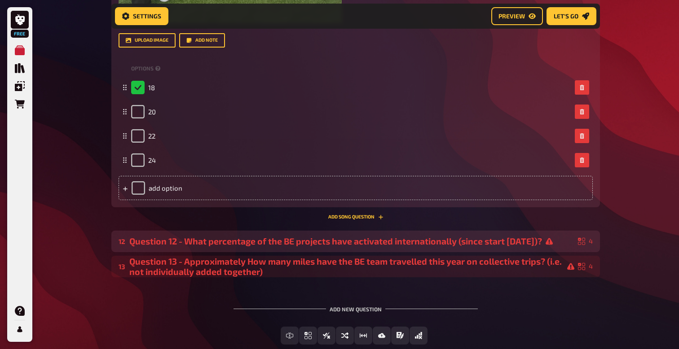
click at [152, 241] on div "Question 12 - What percentage of the BE projects have activated internationally…" at bounding box center [351, 241] width 445 height 10
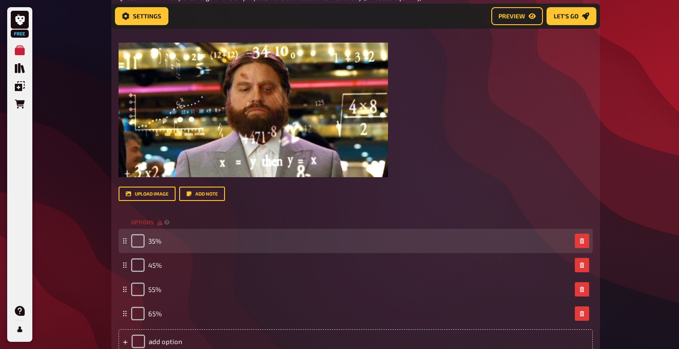
scroll to position [6885, 0]
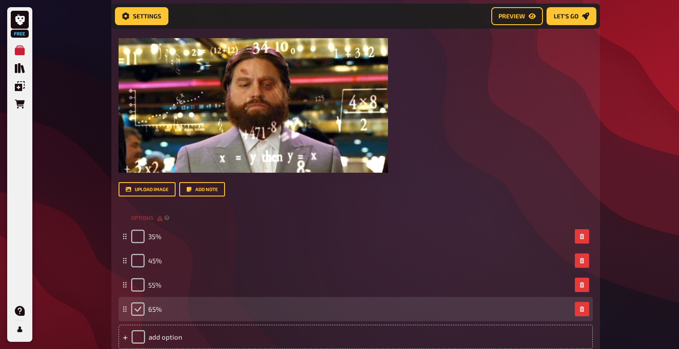
click at [134, 314] on input "checkbox" at bounding box center [137, 308] width 13 height 13
checkbox input "true"
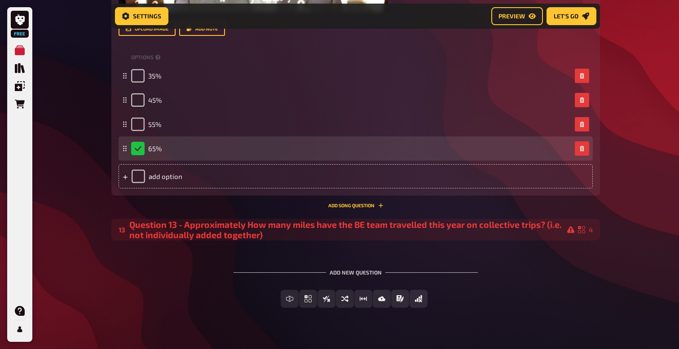
scroll to position [7063, 0]
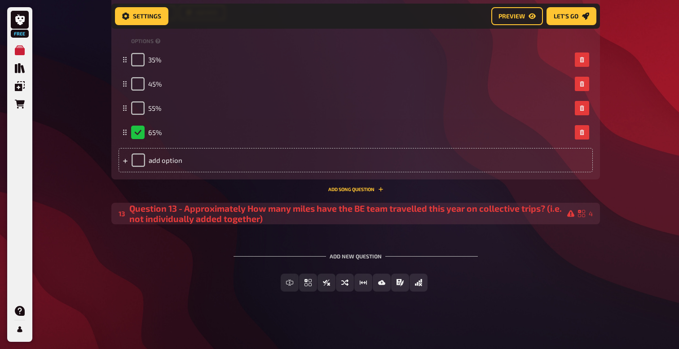
click at [216, 214] on div "Question 13 - Approximately How many miles have the BE team travelled this year…" at bounding box center [351, 213] width 445 height 21
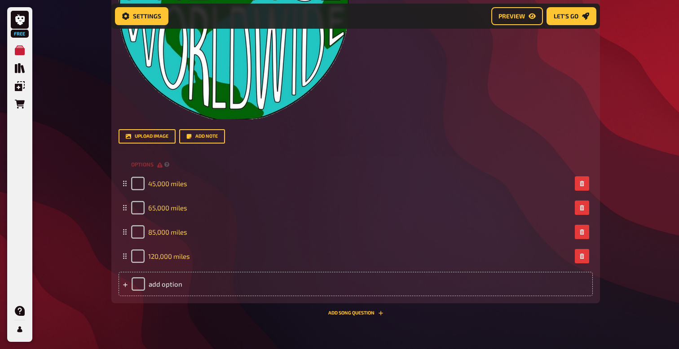
scroll to position [7482, 0]
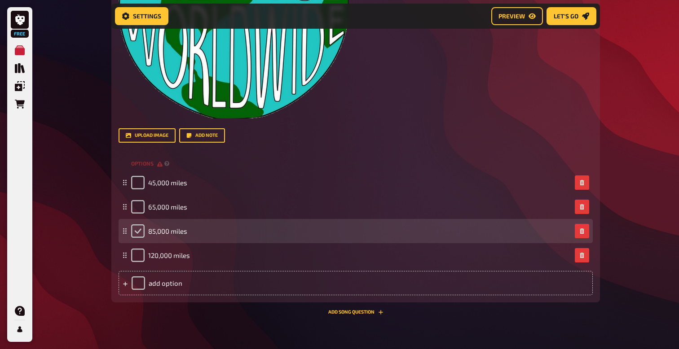
click at [138, 233] on input "checkbox" at bounding box center [137, 230] width 13 height 13
checkbox input "true"
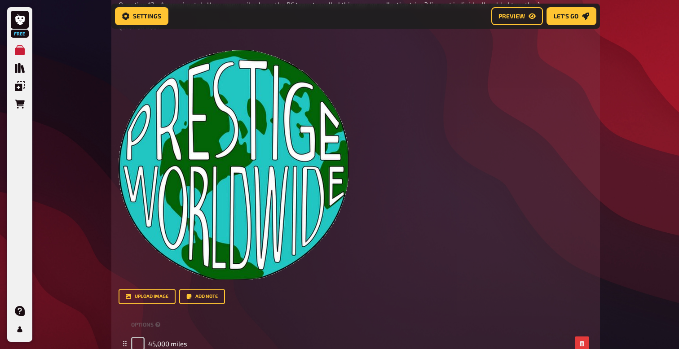
scroll to position [7180, 0]
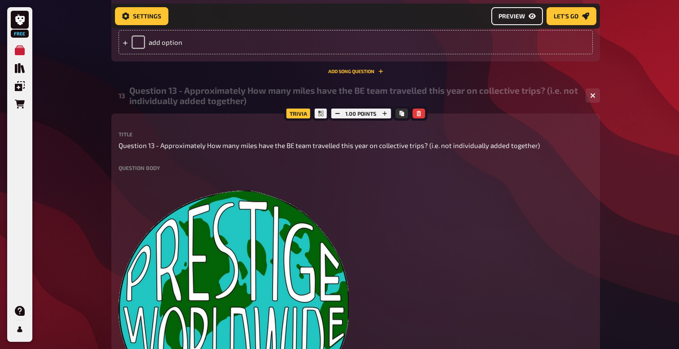
click at [519, 15] on span "Preview" at bounding box center [511, 16] width 26 height 6
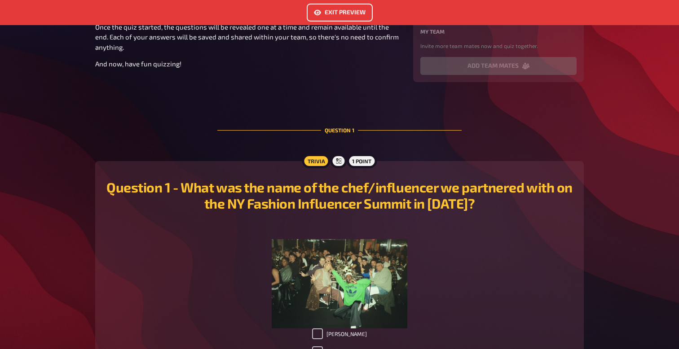
scroll to position [148, 0]
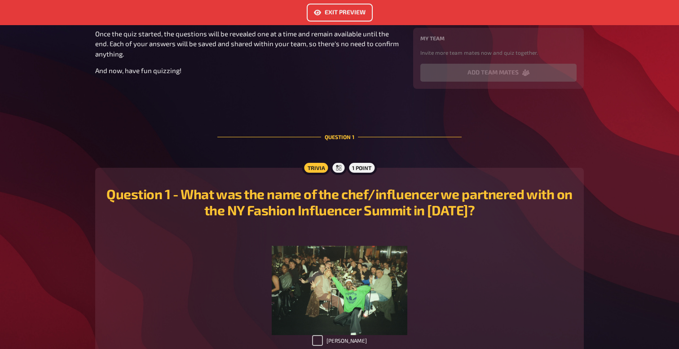
click at [361, 168] on div "1 point" at bounding box center [361, 168] width 30 height 14
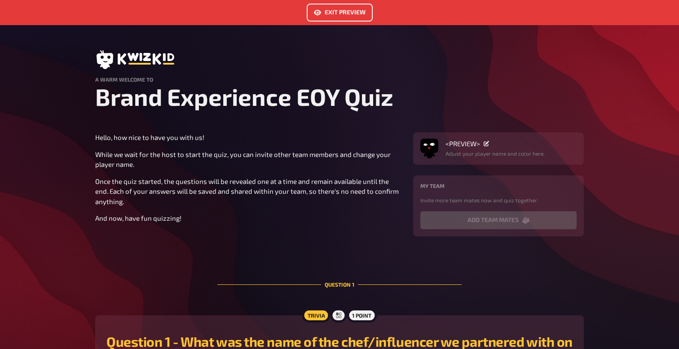
click at [341, 13] on button "Exit Preview" at bounding box center [340, 13] width 66 height 18
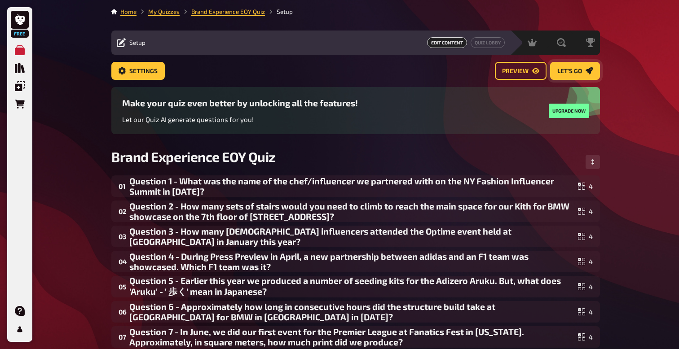
click at [577, 71] on span "Let's go" at bounding box center [569, 71] width 25 height 6
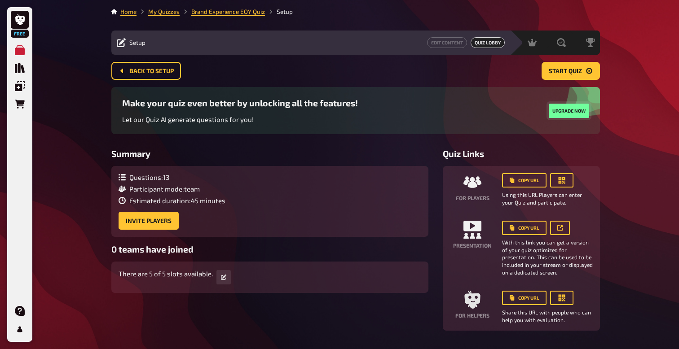
click at [560, 114] on button "Upgrade now" at bounding box center [568, 111] width 40 height 14
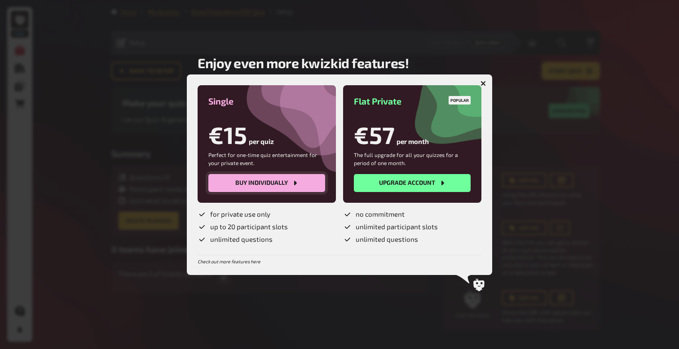
click at [271, 184] on button "Buy individually" at bounding box center [266, 183] width 117 height 18
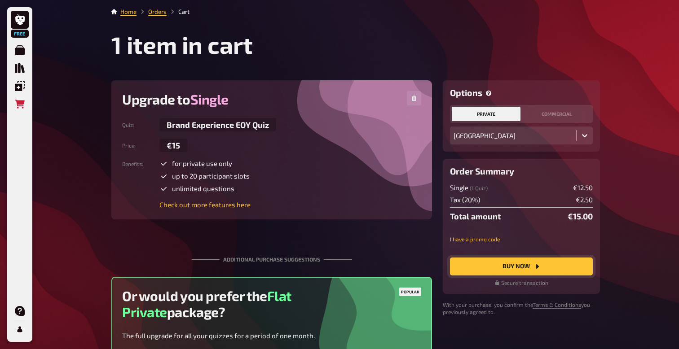
click at [517, 268] on button "Buy Now" at bounding box center [521, 267] width 143 height 18
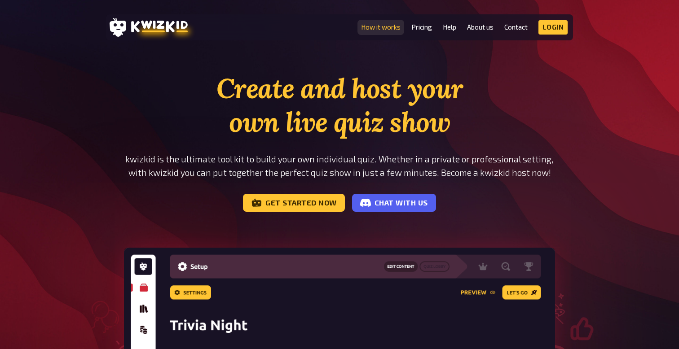
click at [385, 26] on link "How it works" at bounding box center [380, 27] width 39 height 8
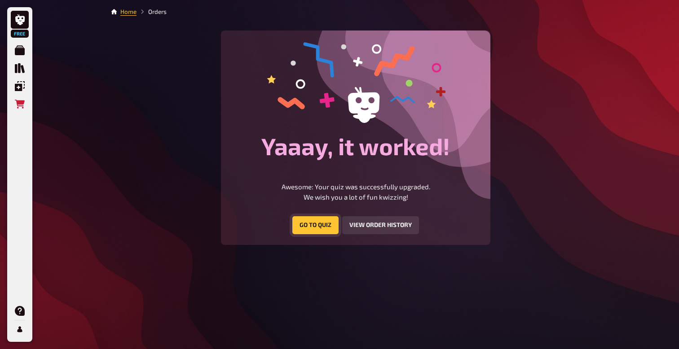
click at [318, 226] on button "Go to Quiz" at bounding box center [315, 225] width 46 height 18
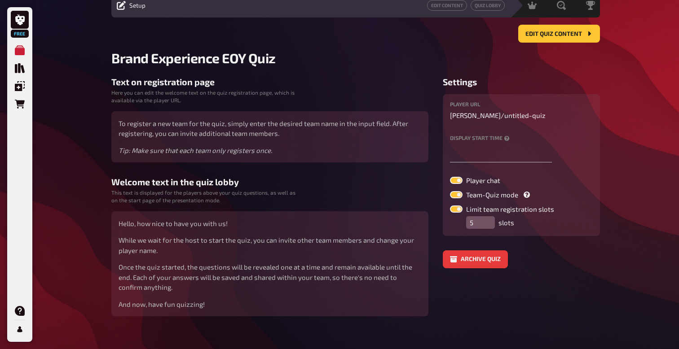
scroll to position [48, 0]
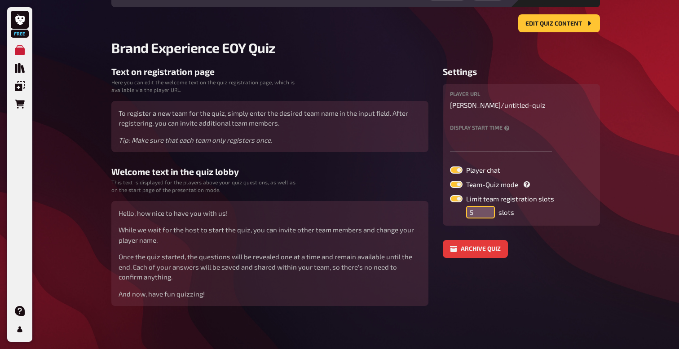
click at [475, 216] on input "5" at bounding box center [480, 212] width 29 height 13
type input "6"
click at [483, 209] on input "6" at bounding box center [480, 212] width 29 height 13
click at [460, 198] on label at bounding box center [456, 198] width 13 height 7
click at [450, 195] on input "Limit team registration slots" at bounding box center [449, 195] width 0 height 0
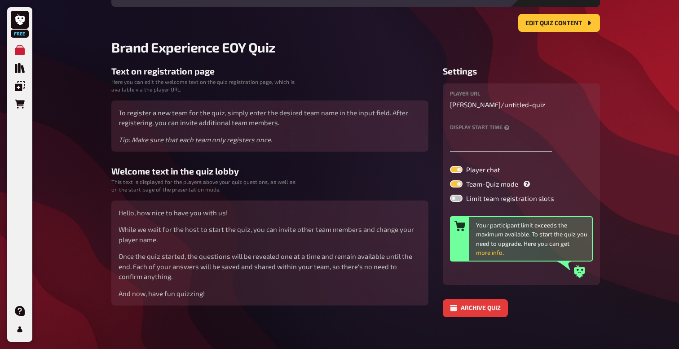
click at [454, 199] on label at bounding box center [456, 198] width 13 height 7
click at [450, 195] on input "Limit team registration slots" at bounding box center [449, 194] width 0 height 0
checkbox input "true"
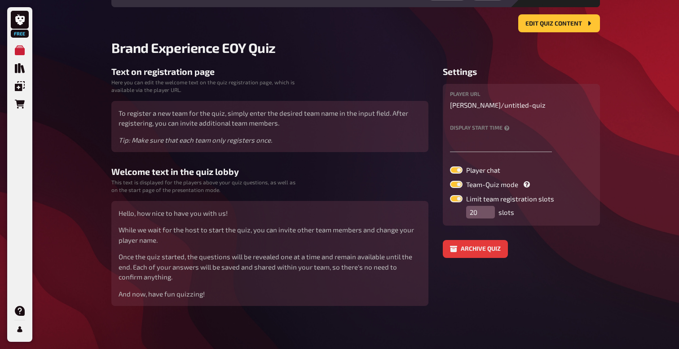
click at [532, 241] on div "Archive quiz" at bounding box center [520, 249] width 157 height 18
click at [492, 105] on p "george-chapman / untitled-quiz" at bounding box center [521, 105] width 143 height 10
click at [499, 107] on p "george-chapman / untitled-quiz" at bounding box center [521, 105] width 143 height 10
click at [541, 107] on span "untitled-quiz" at bounding box center [524, 105] width 41 height 10
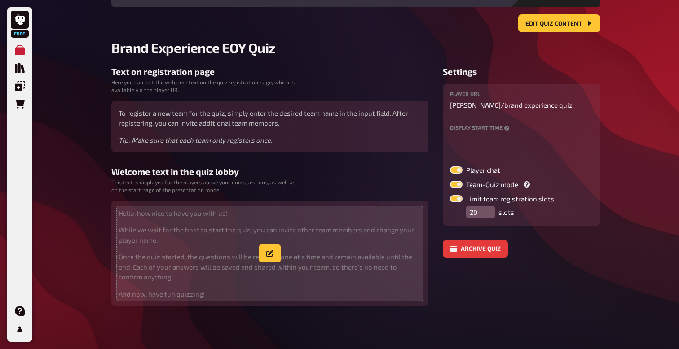
click at [175, 263] on p "Once the quiz started, the questions will be revealed one at a time and remain …" at bounding box center [269, 267] width 302 height 31
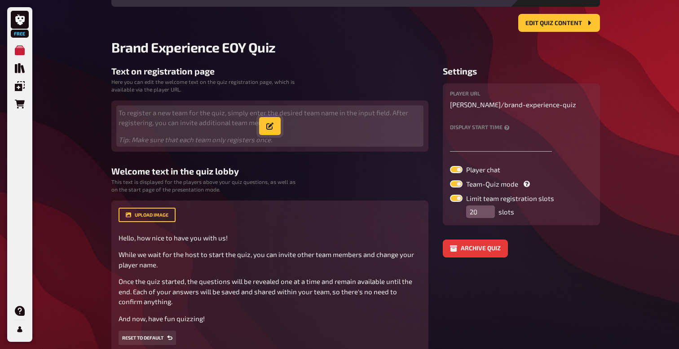
click at [268, 127] on icon "button" at bounding box center [269, 126] width 7 height 7
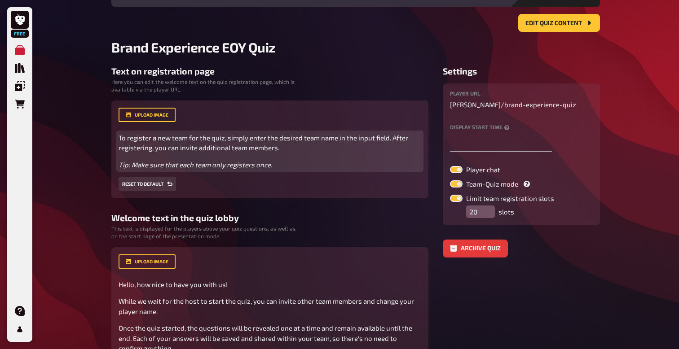
click at [123, 139] on span "To register a new team for the quiz, simply enter the desired team name in the …" at bounding box center [263, 143] width 291 height 18
click at [275, 149] on span "To register a new team for the quiz, simply enter the desired team name in the …" at bounding box center [263, 143] width 291 height 18
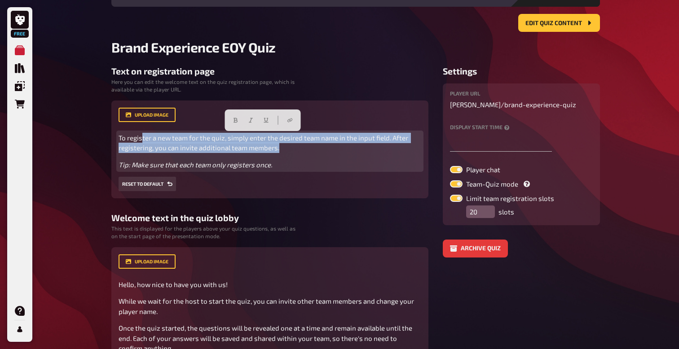
drag, startPoint x: 283, startPoint y: 150, endPoint x: 140, endPoint y: 137, distance: 143.3
click at [140, 137] on p "To register a new team for the quiz, simply enter the desired team name in the …" at bounding box center [269, 143] width 302 height 20
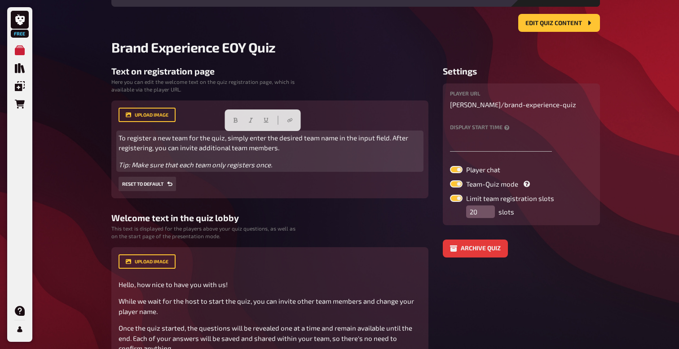
click at [311, 164] on p "Tip: Make sure that each team only registers once." at bounding box center [269, 165] width 302 height 10
click at [246, 139] on span "To register a new team for the quiz, simply enter the desired team name in the …" at bounding box center [263, 143] width 291 height 18
click at [189, 138] on span "To register a new team for the quiz, simply enter the desired team name in the …" at bounding box center [263, 143] width 291 height 18
click at [280, 139] on span "To register for the quiz, simply enter the desired team name in the input field…" at bounding box center [270, 143] width 304 height 18
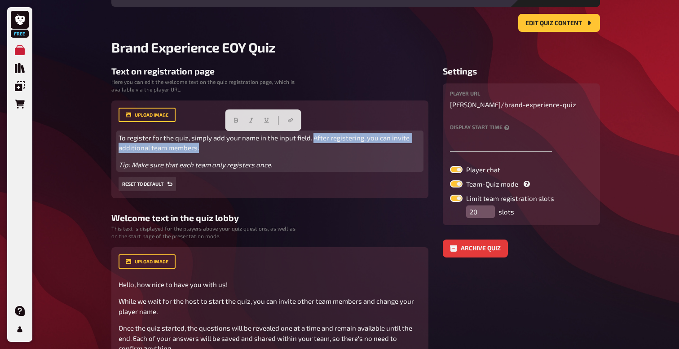
drag, startPoint x: 201, startPoint y: 150, endPoint x: 311, endPoint y: 139, distance: 110.1
click at [311, 139] on p "To register for the quiz, simply add your name in the input field. After regist…" at bounding box center [269, 143] width 302 height 20
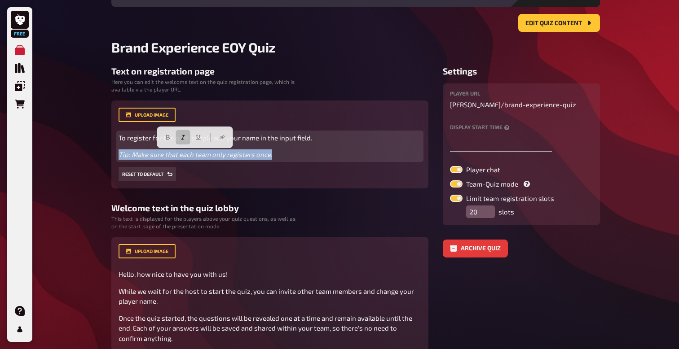
drag, startPoint x: 272, startPoint y: 156, endPoint x: 115, endPoint y: 157, distance: 157.1
click at [115, 157] on div "upload image To register for the quiz, simply add your name in the input field.…" at bounding box center [269, 145] width 317 height 88
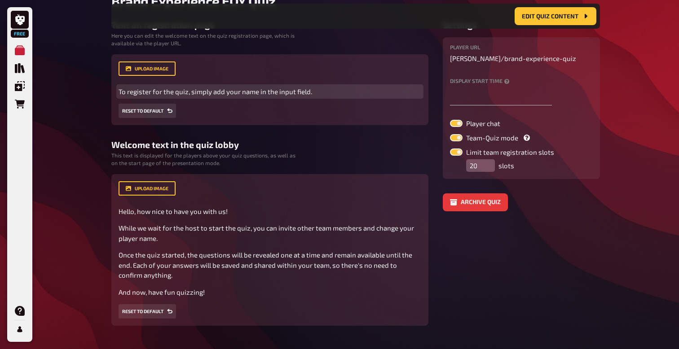
scroll to position [110, 0]
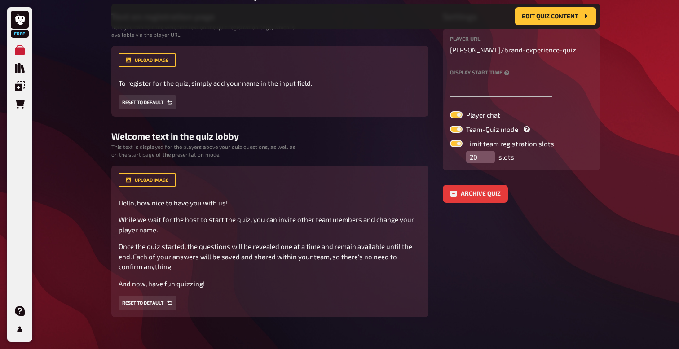
click at [457, 129] on label at bounding box center [456, 129] width 13 height 7
click at [450, 126] on input "Team-Quiz mode" at bounding box center [449, 125] width 0 height 0
checkbox input "false"
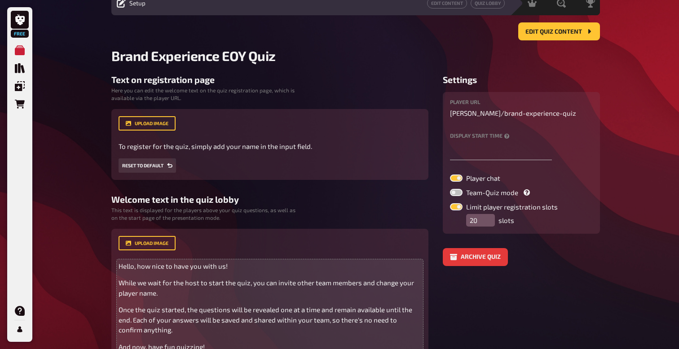
scroll to position [44, 0]
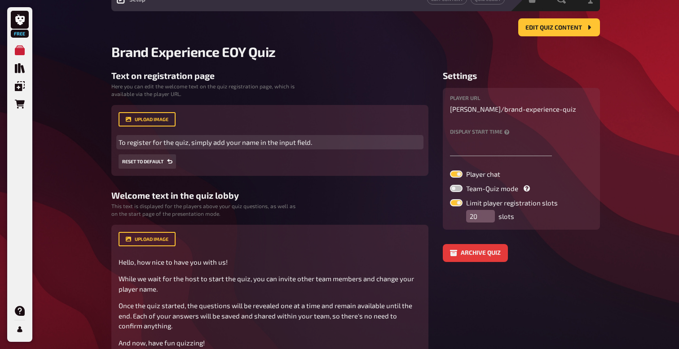
click at [121, 142] on span "To register for the quiz, simply add your name in the input field." at bounding box center [214, 142] width 193 height 8
click at [348, 147] on p "Yo team. To register for the quiz, simply add your name in the input field." at bounding box center [269, 142] width 302 height 10
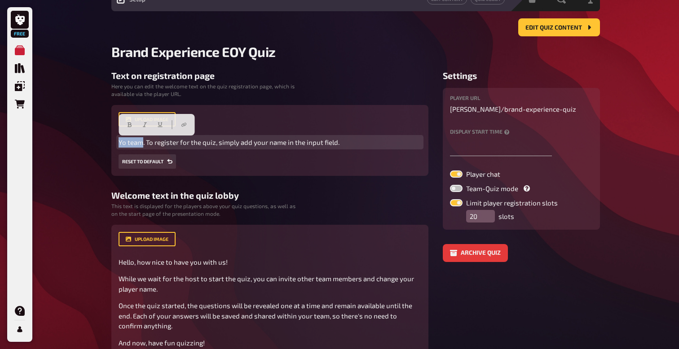
drag, startPoint x: 141, startPoint y: 144, endPoint x: 109, endPoint y: 137, distance: 33.5
click at [109, 137] on div "Home My Quizzes Brand Experience EOY Quiz Setup Edit Content Quiz Lobby Hosting…" at bounding box center [355, 187] width 503 height 463
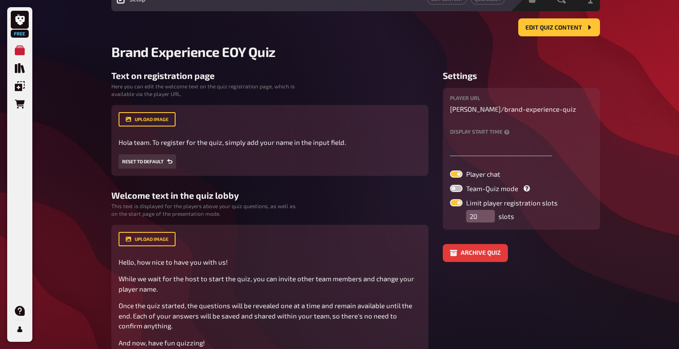
click at [321, 165] on div "upload image Hola team. To register for the quiz, simply add your name in the i…" at bounding box center [269, 140] width 302 height 57
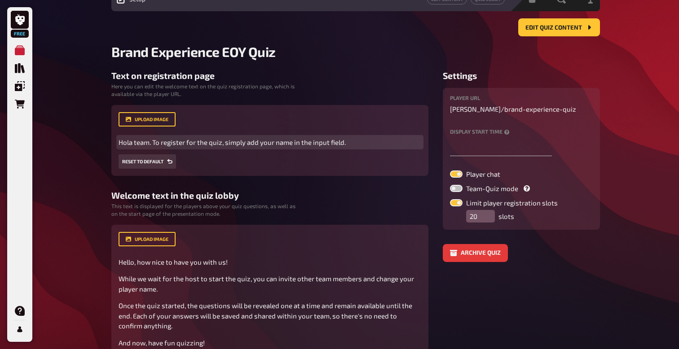
click at [349, 141] on p "Hola team. To register for the quiz, simply add your name in the input field." at bounding box center [269, 142] width 302 height 10
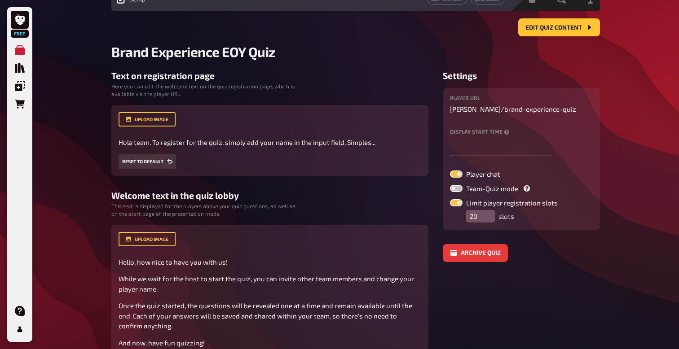
click at [354, 199] on h3 "Welcome text in the quiz lobby" at bounding box center [269, 195] width 317 height 10
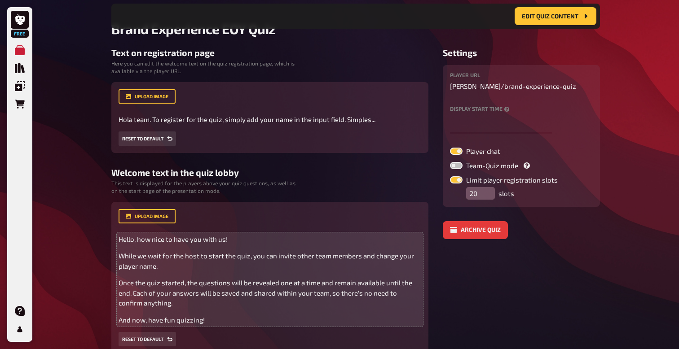
scroll to position [80, 0]
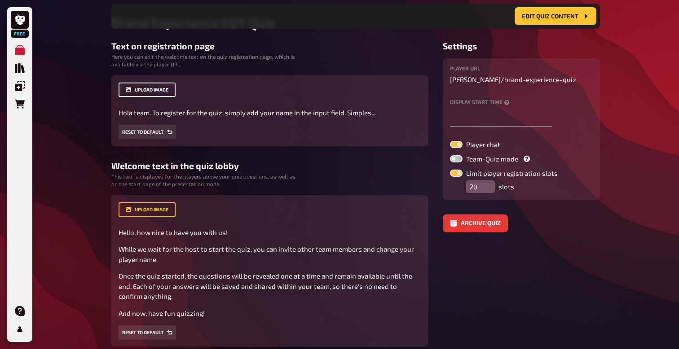
click at [157, 92] on button "upload image" at bounding box center [146, 90] width 57 height 14
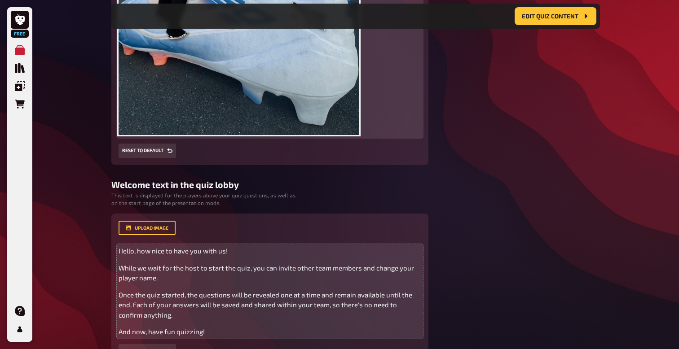
scroll to position [409, 0]
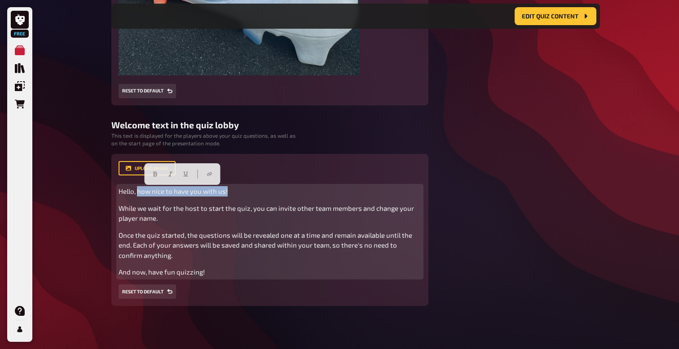
drag, startPoint x: 230, startPoint y: 192, endPoint x: 138, endPoint y: 188, distance: 92.1
click at [138, 188] on p "Hello, how nice to have you with us!" at bounding box center [269, 191] width 302 height 10
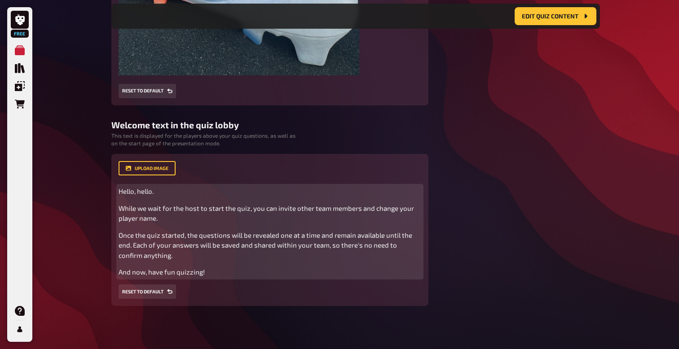
click at [327, 248] on span "Once the quiz started, the questions will be revealed one at a time and remain …" at bounding box center [265, 245] width 295 height 28
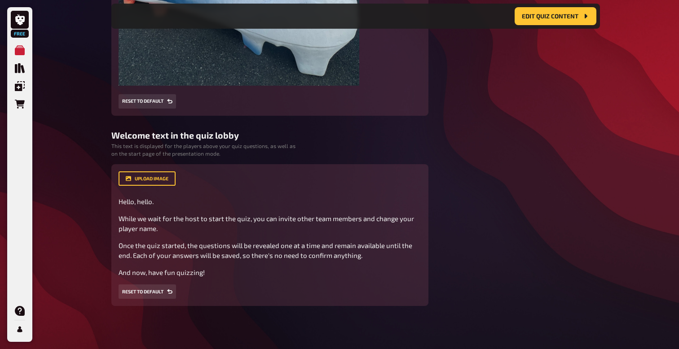
click at [218, 283] on div "upload image Hello, hello. While we wait for the host to start the quiz, you ca…" at bounding box center [269, 234] width 302 height 127
click at [210, 279] on div "upload image Hello, hello. While we wait for the host to start the quiz, you ca…" at bounding box center [269, 234] width 302 height 127
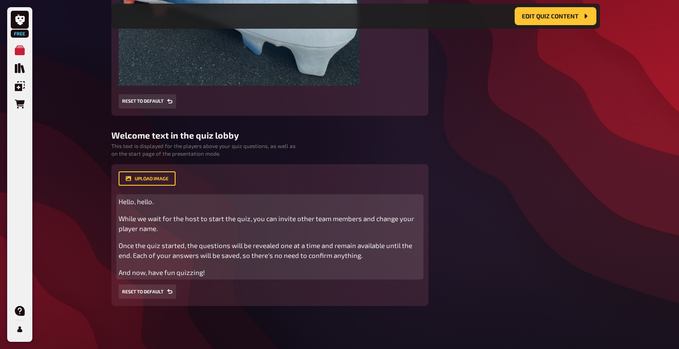
click at [210, 276] on p "And now, have fun quizzing!" at bounding box center [269, 272] width 302 height 10
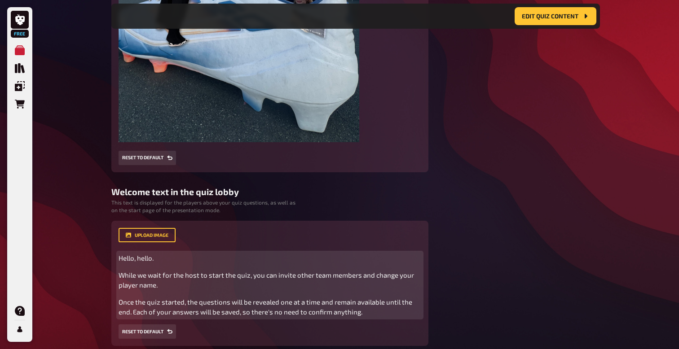
scroll to position [382, 0]
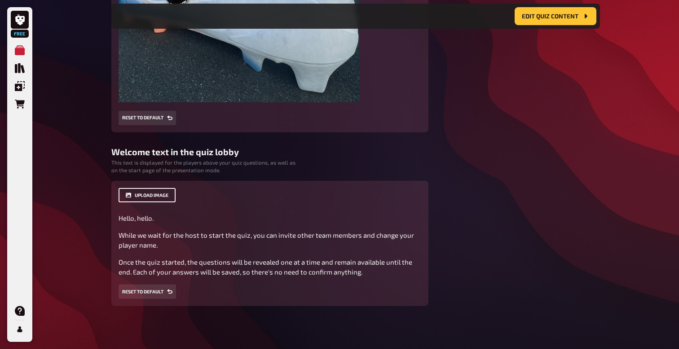
click at [157, 195] on button "upload image" at bounding box center [146, 195] width 57 height 14
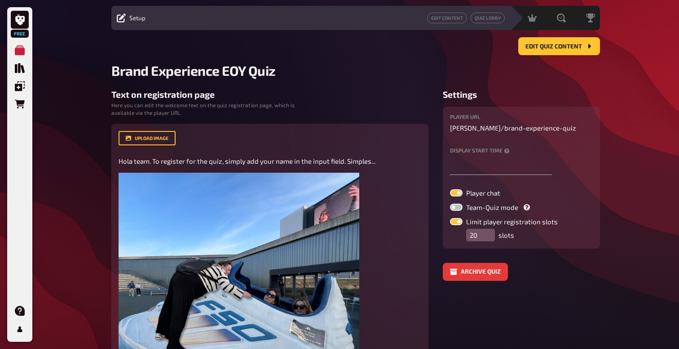
scroll to position [0, 0]
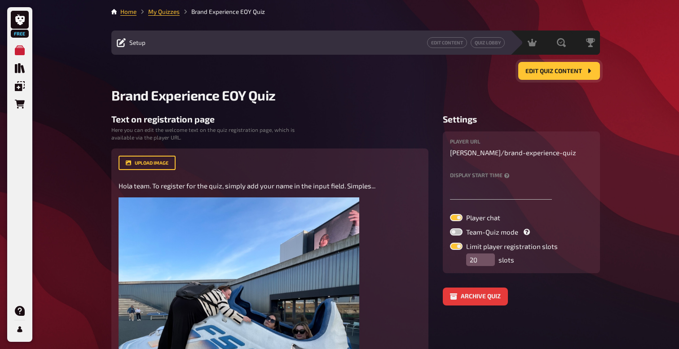
click at [543, 76] on button "Edit Quiz content" at bounding box center [559, 71] width 82 height 18
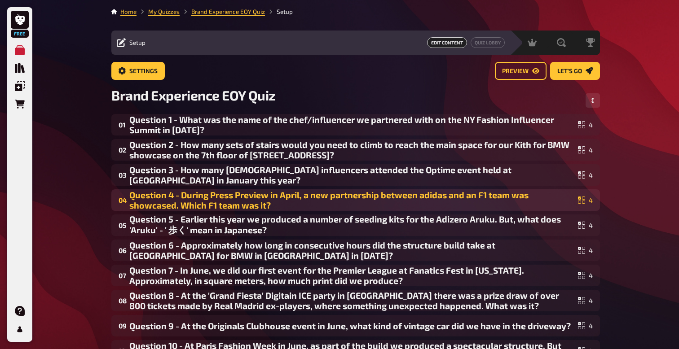
scroll to position [1, 0]
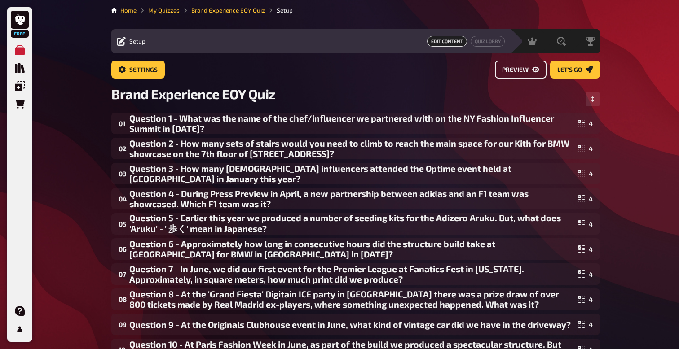
click at [514, 70] on span "Preview" at bounding box center [515, 70] width 26 height 6
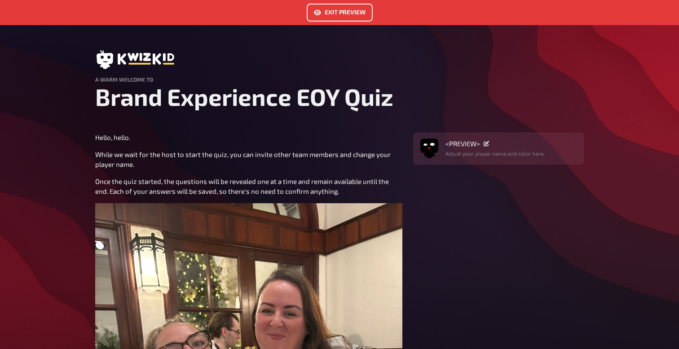
click at [346, 15] on button "Exit Preview" at bounding box center [340, 13] width 66 height 18
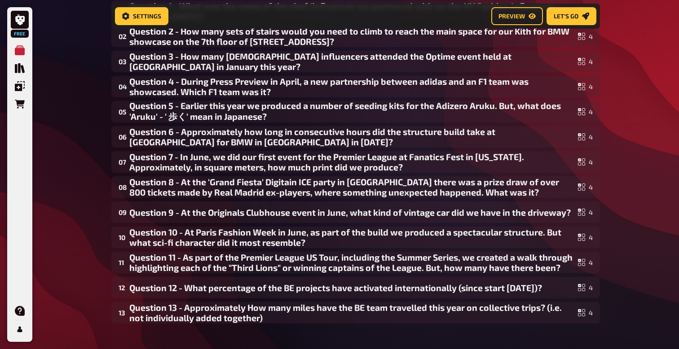
scroll to position [119, 0]
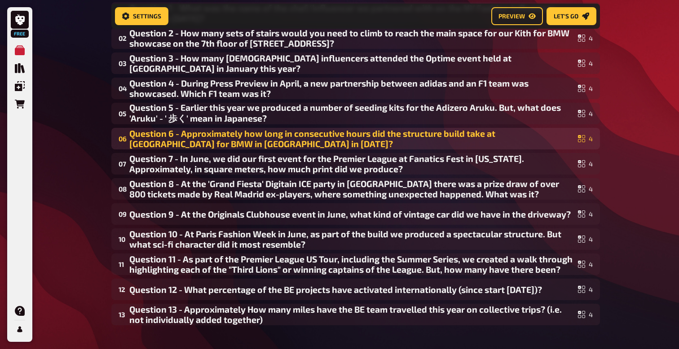
click at [147, 139] on div "Question 6 - Approximately how long in consecutive hours did the structure buil…" at bounding box center [351, 138] width 445 height 21
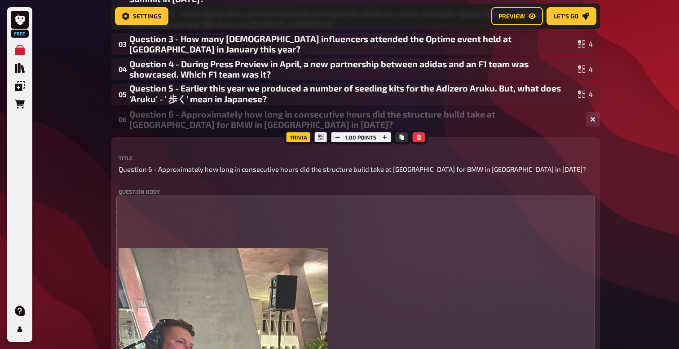
scroll to position [92, 0]
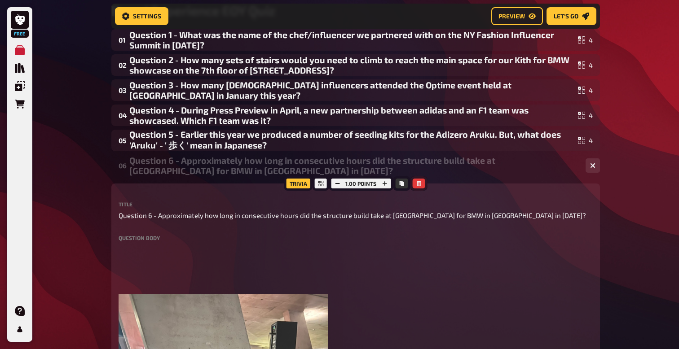
click at [418, 184] on icon "button" at bounding box center [418, 183] width 4 height 5
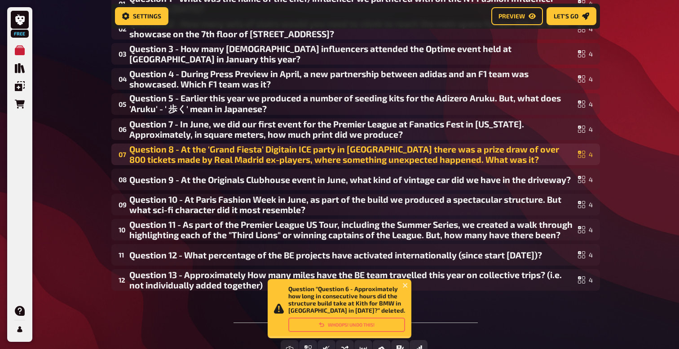
scroll to position [129, 0]
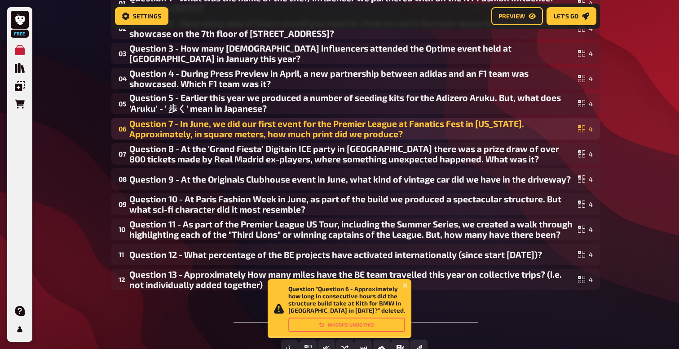
click at [168, 121] on div "Question 7 - In June, we did our first event for the Premier League at Fanatics…" at bounding box center [351, 128] width 445 height 21
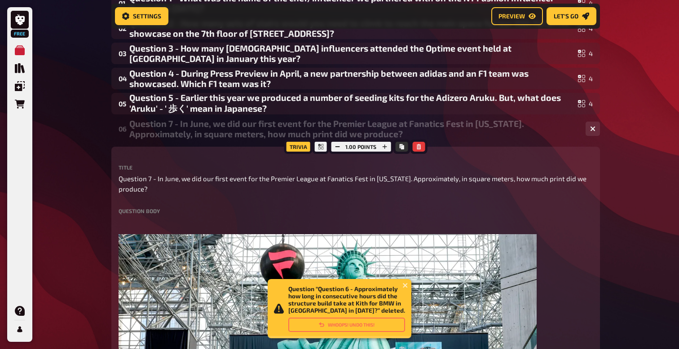
click at [172, 123] on div "Question 7 - In June, we did our first event for the Premier League at Fanatics…" at bounding box center [353, 128] width 449 height 21
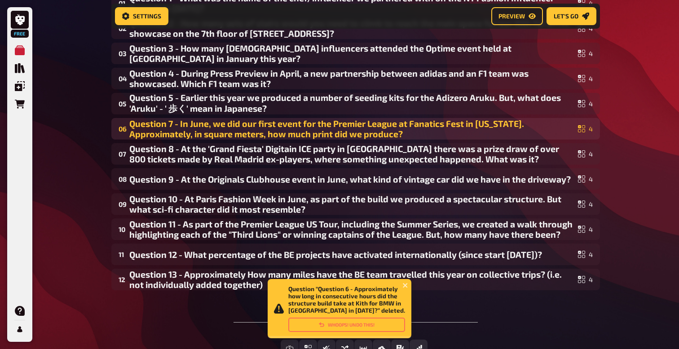
click at [174, 125] on div "Question 7 - In June, we did our first event for the Premier League at Fanatics…" at bounding box center [351, 128] width 445 height 21
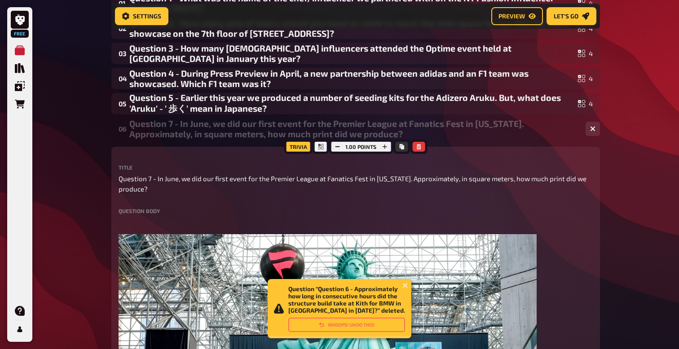
click at [174, 125] on div "Question 7 - In June, we did our first event for the Premier League at Fanatics…" at bounding box center [353, 128] width 449 height 21
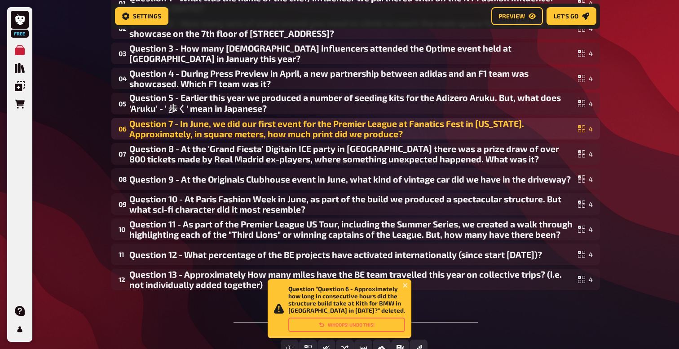
click at [173, 123] on div "Question 7 - In June, we did our first event for the Premier League at Fanatics…" at bounding box center [351, 128] width 445 height 21
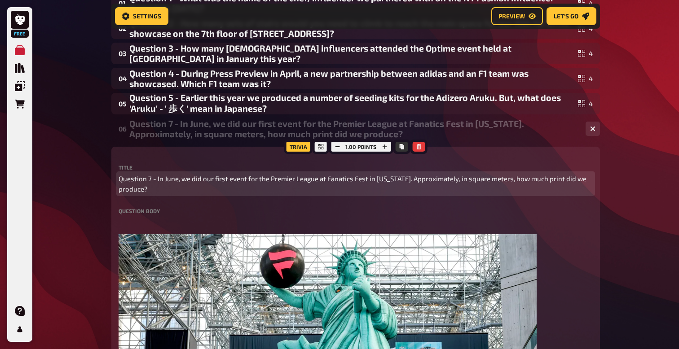
click at [149, 180] on span "Question 7 - In June, we did our first event for the Premier League at Fanatics…" at bounding box center [355, 184] width 474 height 20
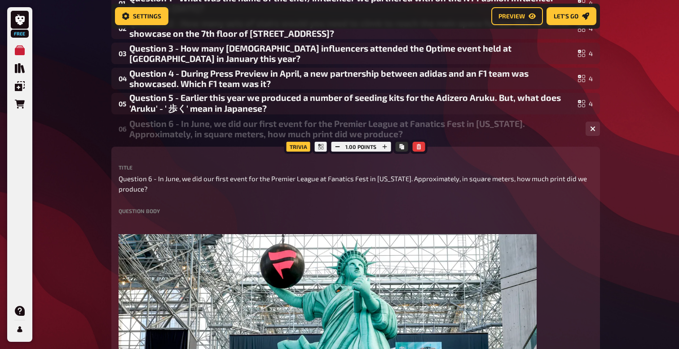
click at [204, 136] on div "Question 6 - In June, we did our first event for the Premier League at Fanatics…" at bounding box center [353, 128] width 449 height 21
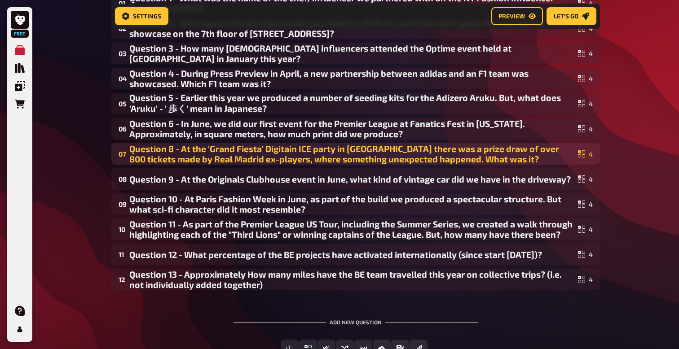
click at [174, 149] on div "Question 8 - At the 'Grand Fiesta' Digitain ICE party in Barcelona there was a …" at bounding box center [351, 154] width 445 height 21
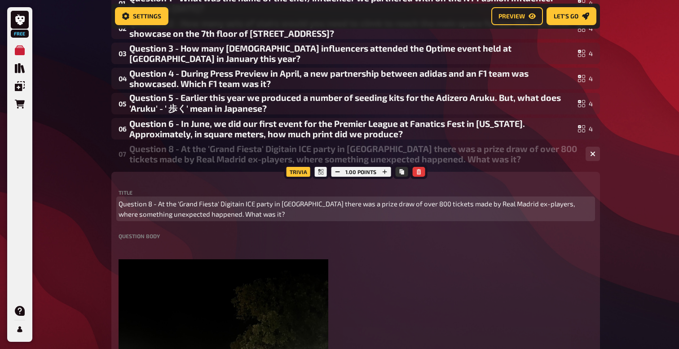
click at [147, 206] on span "Question 8 - At the 'Grand Fiesta' Digitain ICE party in Barcelona there was a …" at bounding box center [355, 209] width 474 height 20
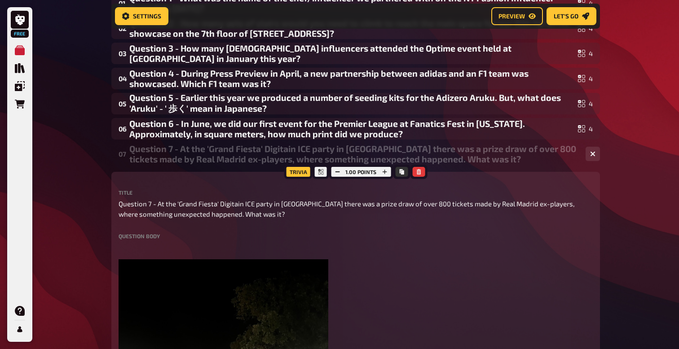
click at [172, 152] on div "Question 7 - At the 'Grand Fiesta' Digitain ICE party in Barcelona there was a …" at bounding box center [353, 154] width 449 height 21
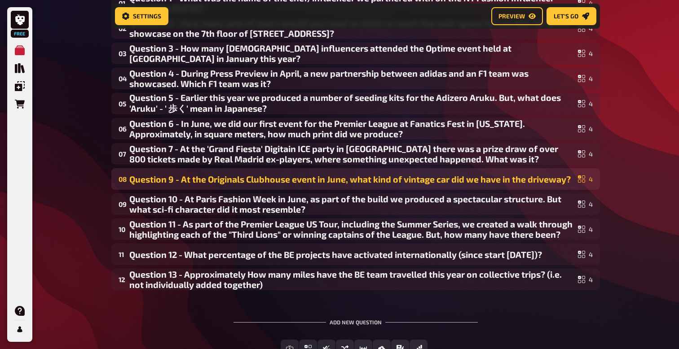
click at [169, 177] on div "Question 9 - At the Originals Clubhouse event in June, what kind of vintage car…" at bounding box center [351, 179] width 445 height 10
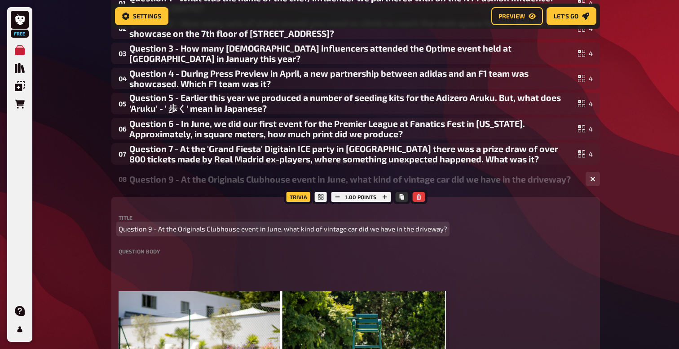
click at [151, 232] on span "Question 9 - At the Originals Clubhouse event in June, what kind of vintage car…" at bounding box center [282, 229] width 329 height 10
click at [151, 229] on span "Question 9 - At the Originals Clubhouse event in June, what kind of vintage car…" at bounding box center [282, 229] width 329 height 10
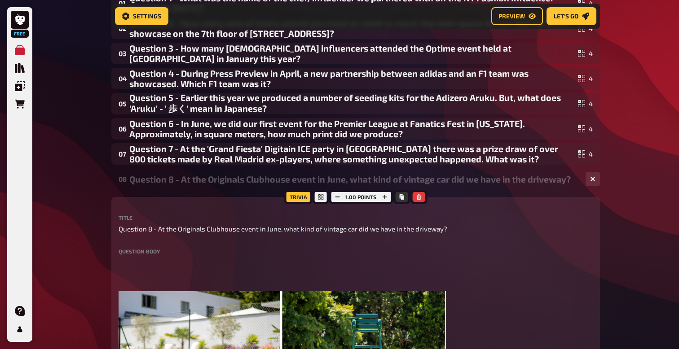
click at [165, 182] on div "Question 8 - At the Originals Clubhouse event in June, what kind of vintage car…" at bounding box center [353, 179] width 449 height 10
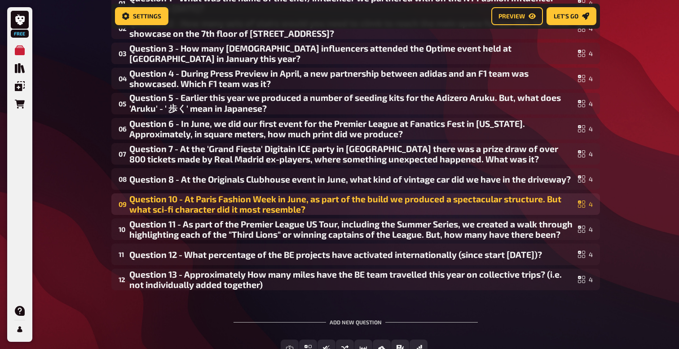
click at [171, 200] on div "Question 10 - At Paris Fashion Week in June, as part of the build we produced a…" at bounding box center [351, 204] width 445 height 21
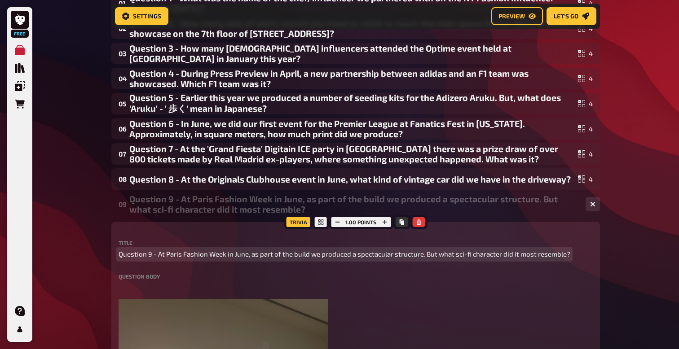
click at [181, 257] on span "Question 9 - At Paris Fashion Week in June, as part of the build we produced a …" at bounding box center [343, 254] width 451 height 10
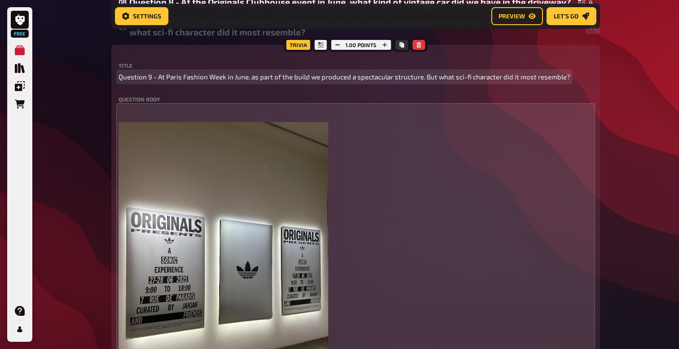
scroll to position [307, 0]
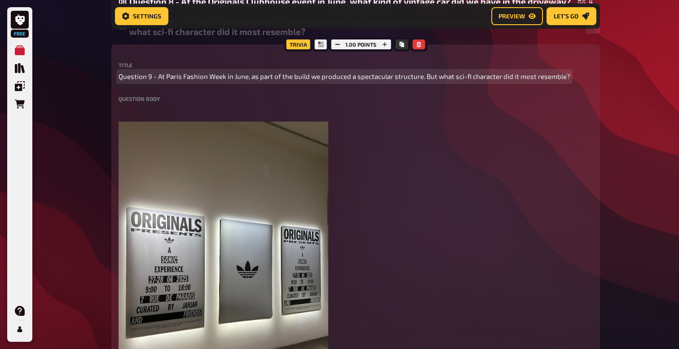
click at [223, 79] on span "Question 9 - At Paris Fashion Week in June, as part of the build we produced a …" at bounding box center [343, 76] width 451 height 10
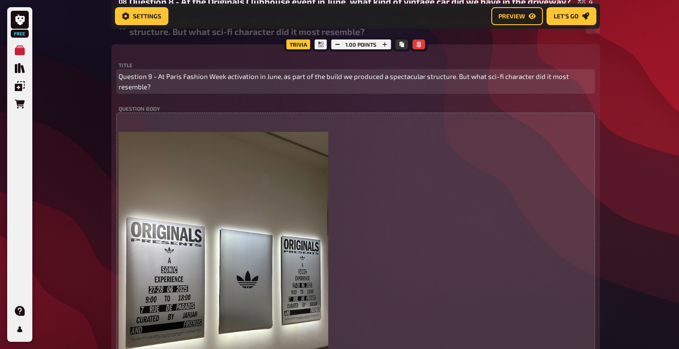
scroll to position [337, 0]
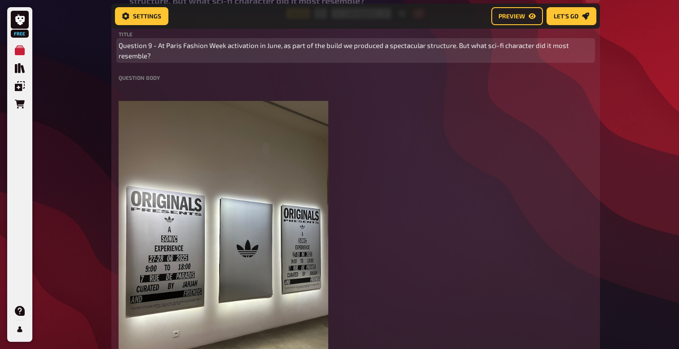
click at [450, 46] on span "Question 9 - At Paris Fashion Week activation in June, as part of the build we …" at bounding box center [355, 50] width 474 height 20
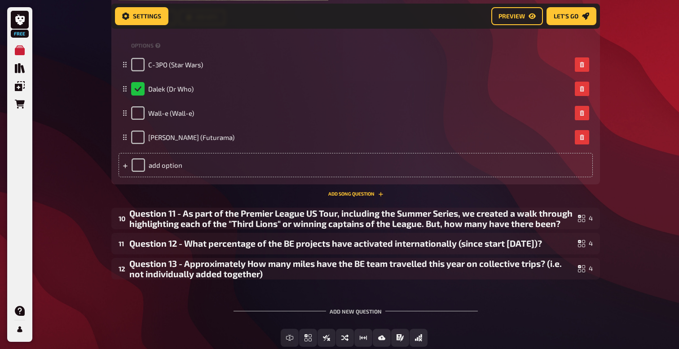
scroll to position [722, 0]
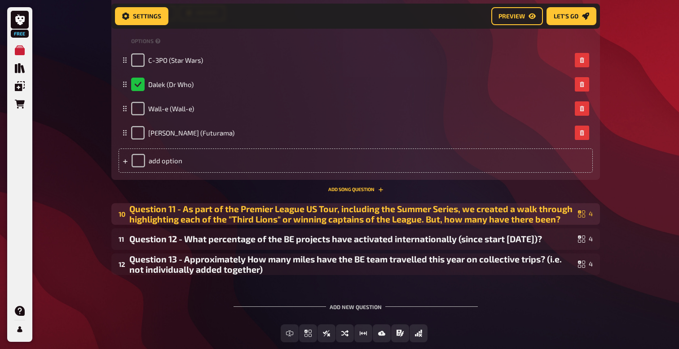
click at [171, 208] on div "Question 11 - As part of the Premier League US Tour, including the Summer Serie…" at bounding box center [351, 214] width 445 height 21
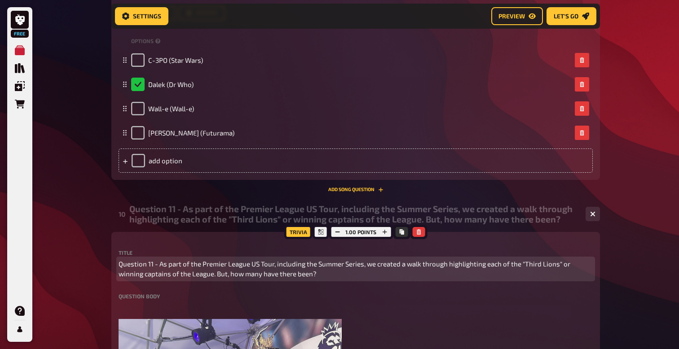
click at [153, 265] on span "Question 11 - As part of the Premier League US Tour, including the Summer Serie…" at bounding box center [355, 269] width 474 height 20
click at [152, 265] on span "Question 11 - As part of the Premier League US Tour, including the Summer Serie…" at bounding box center [355, 269] width 474 height 20
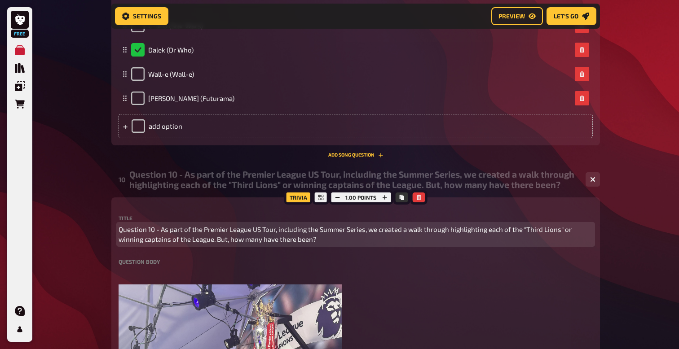
scroll to position [769, 0]
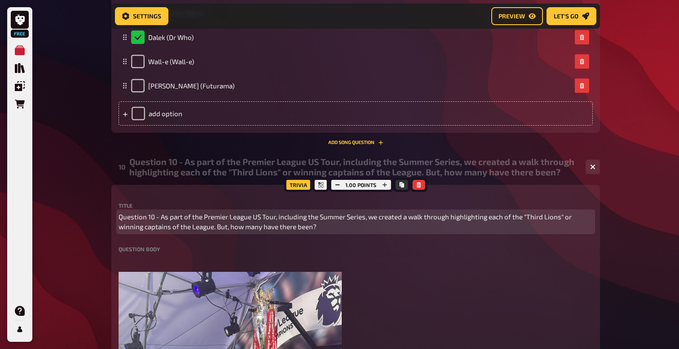
click at [200, 219] on span "Question 10 - As part of the Premier League US Tour, including the Summer Serie…" at bounding box center [355, 222] width 474 height 20
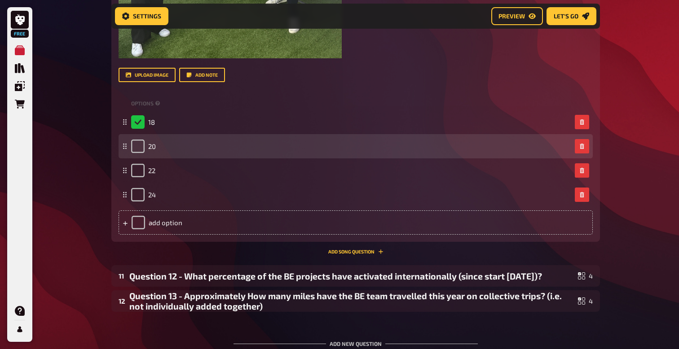
scroll to position [1349, 0]
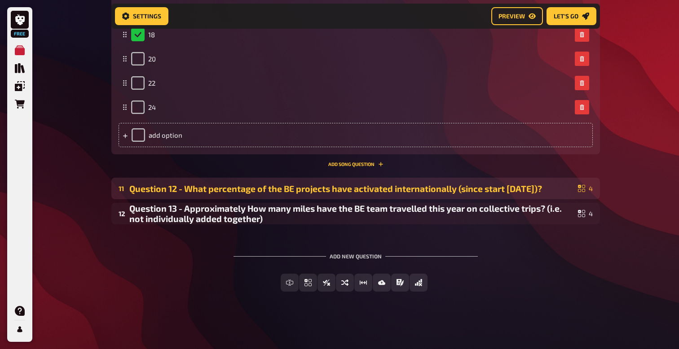
click at [165, 188] on div "Question 12 - What percentage of the BE projects have activated internationally…" at bounding box center [351, 189] width 445 height 10
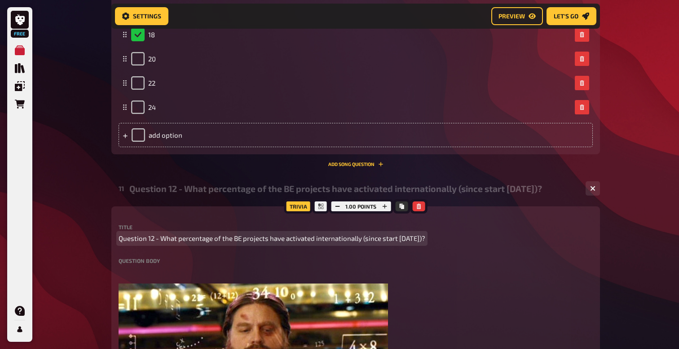
click at [154, 240] on span "Question 12 - What percentage of the BE projects have activated internationally…" at bounding box center [271, 238] width 307 height 10
click at [151, 242] on span "Question 12 - What percentage of the BE projects have activated internationally…" at bounding box center [271, 238] width 307 height 10
click at [223, 235] on span "Question 11 - What percentage of the BE projects have activated internationally…" at bounding box center [271, 238] width 306 height 10
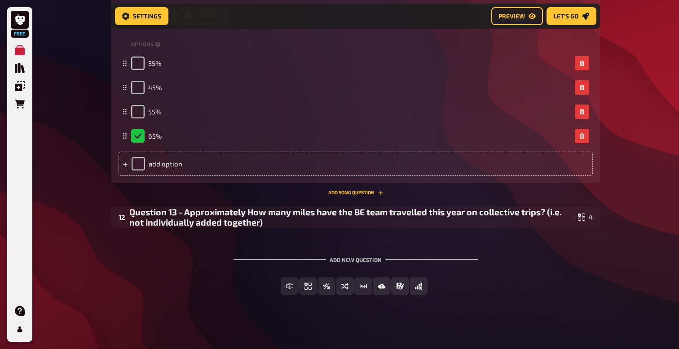
scroll to position [1772, 0]
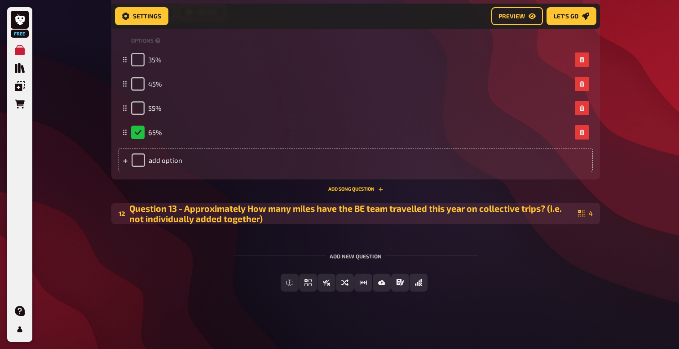
click at [175, 209] on div "Question 13 - Approximately How many miles have the BE team travelled this year…" at bounding box center [351, 213] width 445 height 21
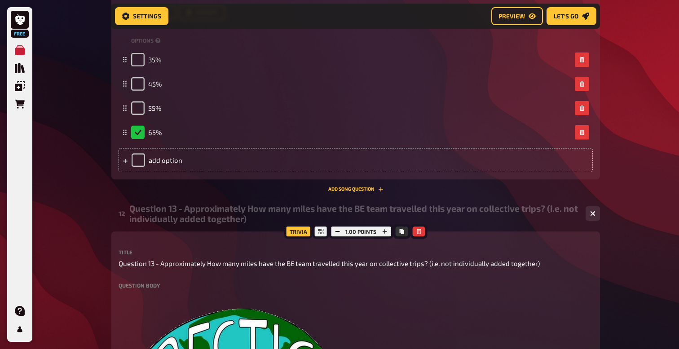
click at [175, 209] on div "Question 13 - Approximately How many miles have the BE team travelled this year…" at bounding box center [353, 213] width 449 height 21
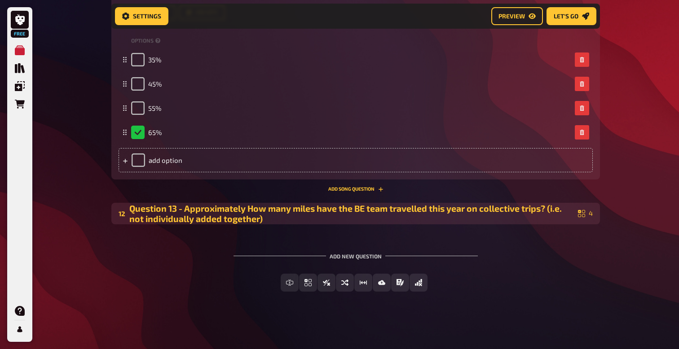
click at [175, 209] on div "Question 13 - Approximately How many miles have the BE team travelled this year…" at bounding box center [351, 213] width 445 height 21
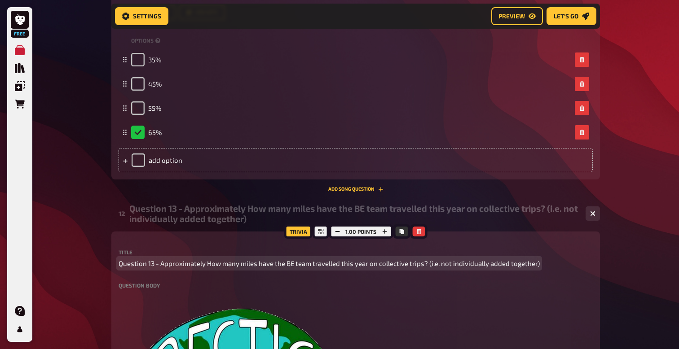
click at [154, 263] on span "Question 13 - Approximately How many miles have the BE team travelled this year…" at bounding box center [328, 263] width 421 height 10
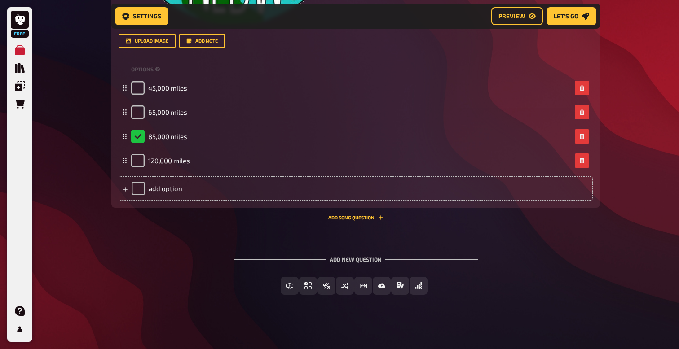
scroll to position [2290, 0]
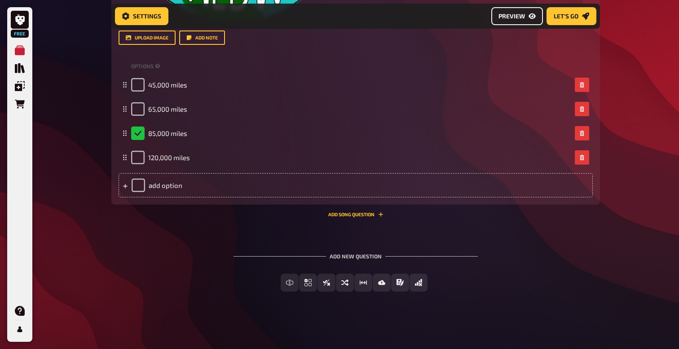
click at [519, 17] on span "Preview" at bounding box center [511, 16] width 26 height 6
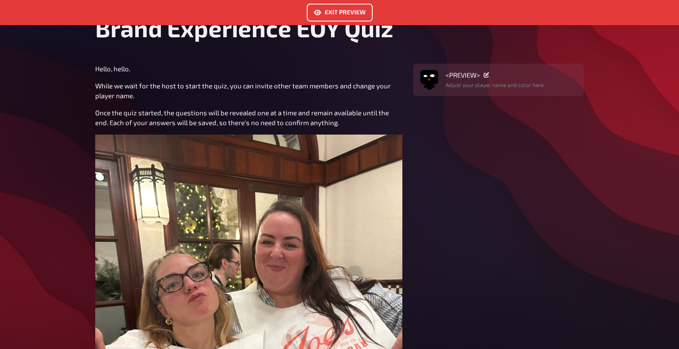
scroll to position [22, 0]
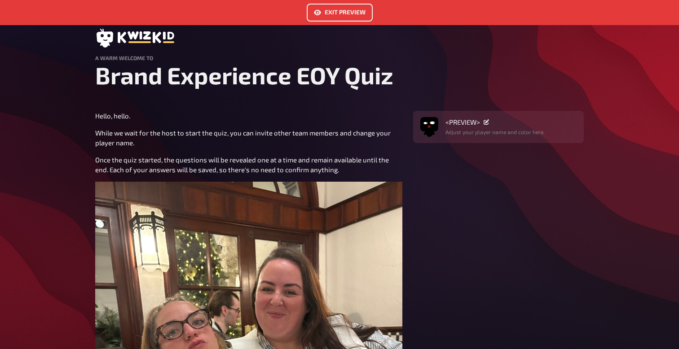
click at [333, 16] on button "Exit Preview" at bounding box center [340, 13] width 66 height 18
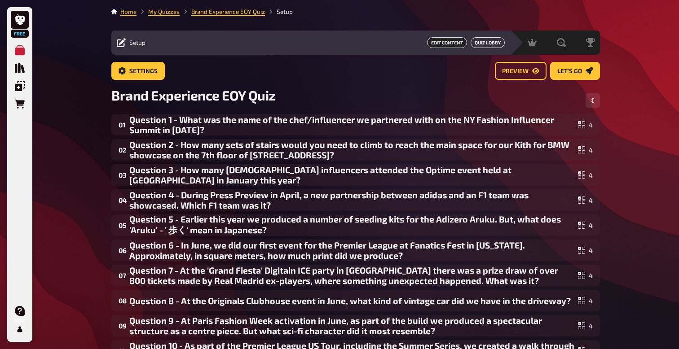
click at [495, 45] on button "Quiz Lobby" at bounding box center [487, 42] width 34 height 11
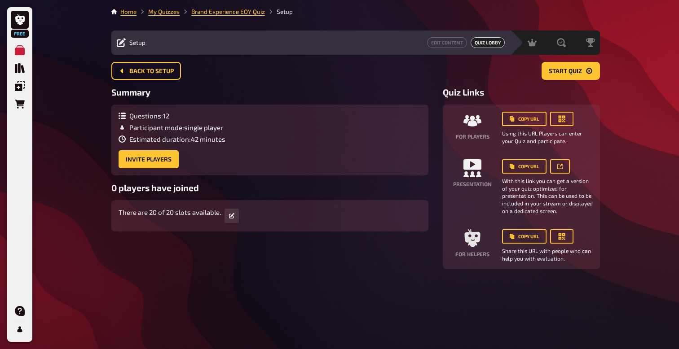
click at [141, 45] on span "Setup" at bounding box center [137, 42] width 16 height 7
click at [129, 41] on div "Setup" at bounding box center [131, 42] width 29 height 9
click at [207, 11] on link "Brand Experience EOY Quiz" at bounding box center [228, 11] width 74 height 7
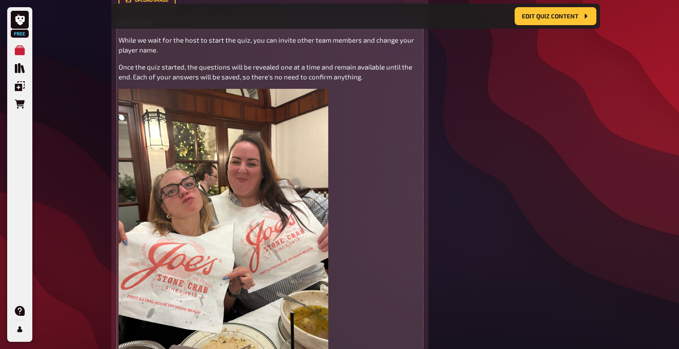
scroll to position [582, 0]
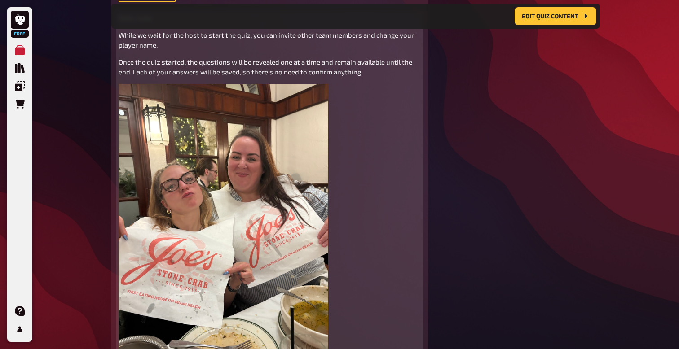
click at [229, 168] on img at bounding box center [223, 223] width 210 height 279
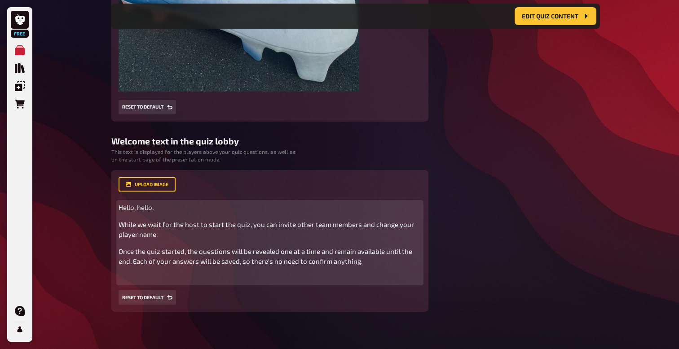
scroll to position [392, 0]
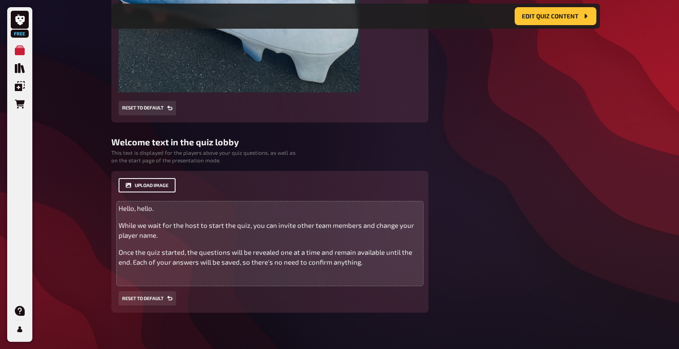
click at [159, 183] on button "upload image" at bounding box center [146, 185] width 57 height 14
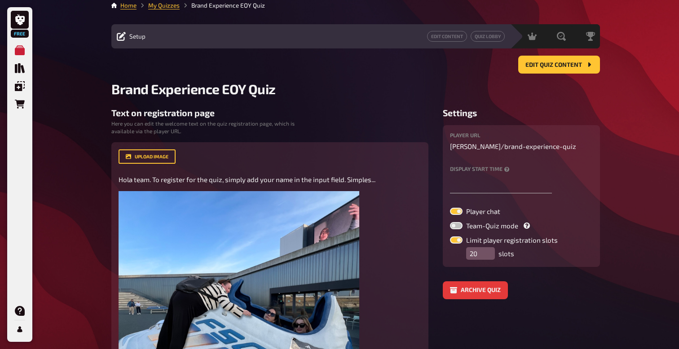
scroll to position [0, 0]
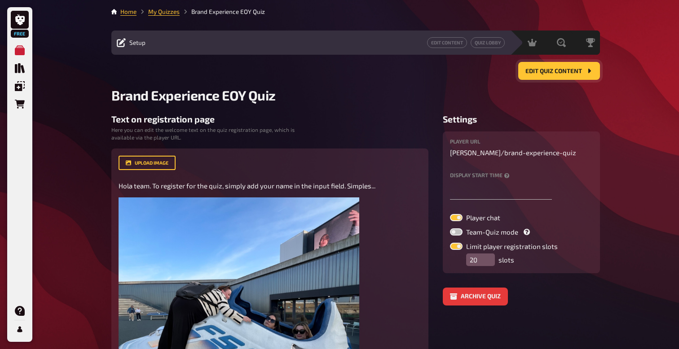
click at [524, 76] on button "Edit Quiz content" at bounding box center [559, 71] width 82 height 18
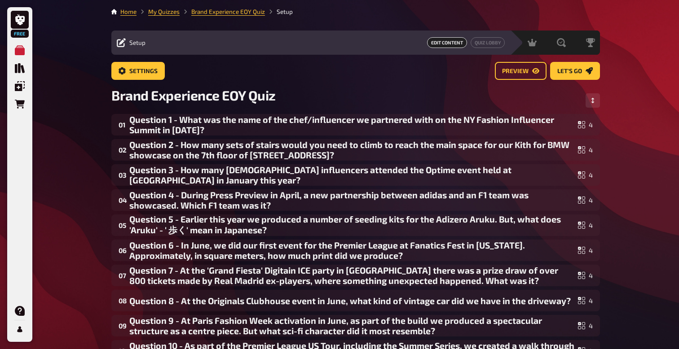
scroll to position [24, 0]
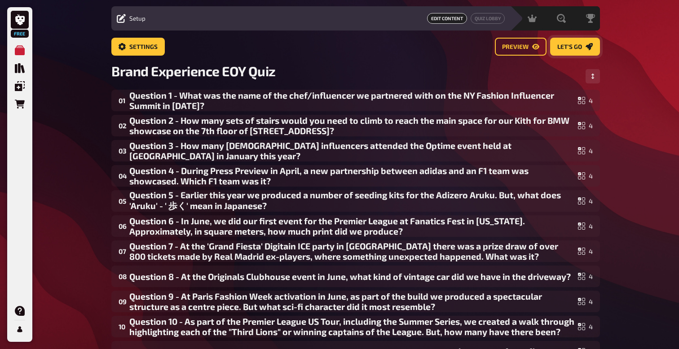
click at [580, 46] on span "Let's go" at bounding box center [569, 47] width 25 height 6
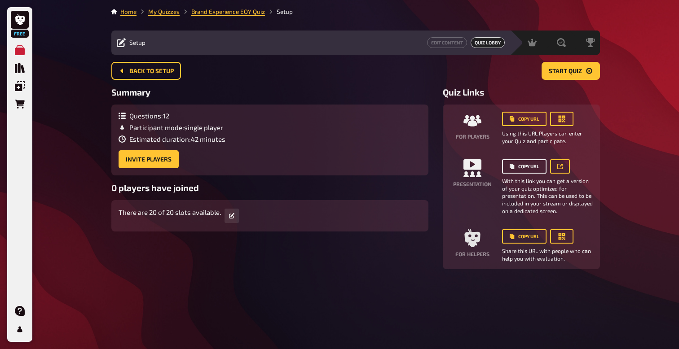
click at [524, 166] on button "Copy URL" at bounding box center [524, 166] width 44 height 14
click at [522, 238] on button "Copy URL" at bounding box center [524, 236] width 44 height 14
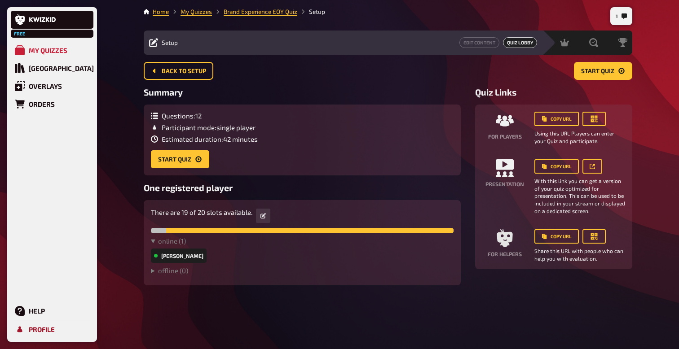
click at [39, 328] on div "Profile" at bounding box center [42, 329] width 26 height 8
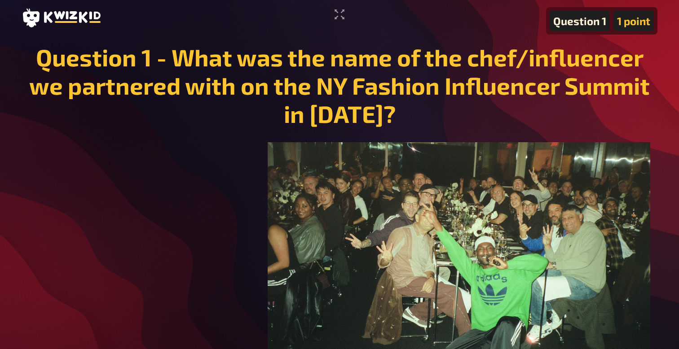
click at [570, 138] on div "Question 1 - What was the name of the chef/influencer we partnered with on the …" at bounding box center [339, 266] width 635 height 460
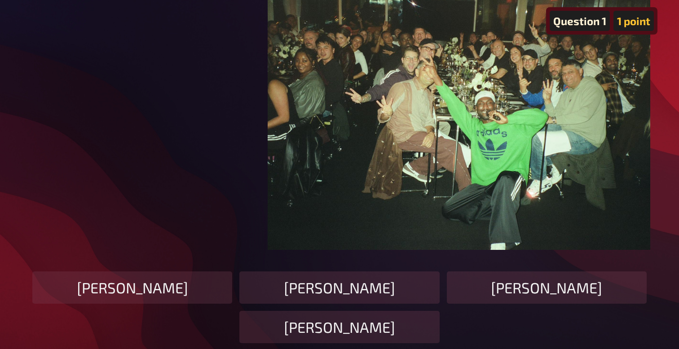
scroll to position [168, 0]
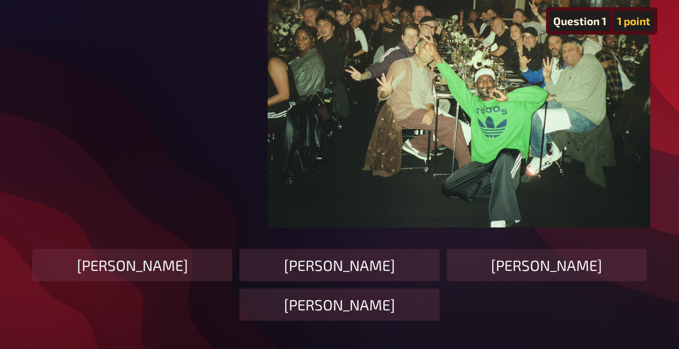
click at [494, 271] on div "[PERSON_NAME]" at bounding box center [547, 265] width 200 height 32
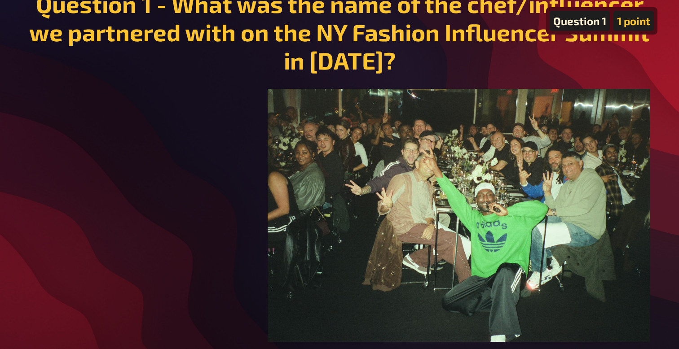
scroll to position [0, 0]
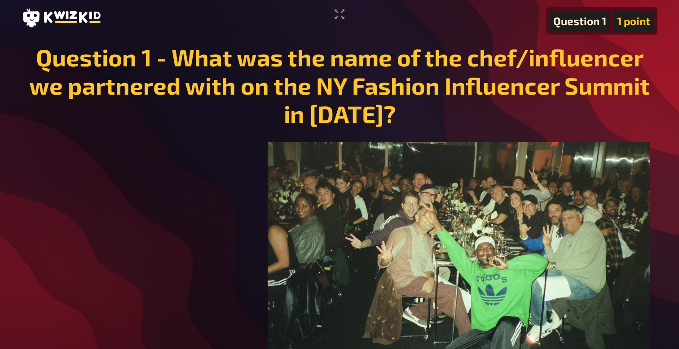
click at [577, 26] on div "Question 1" at bounding box center [579, 21] width 60 height 20
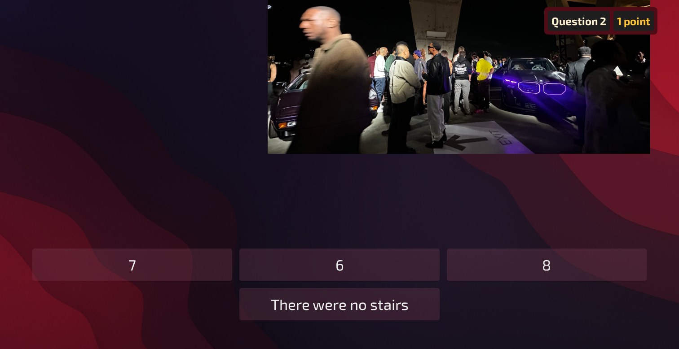
scroll to position [231, 0]
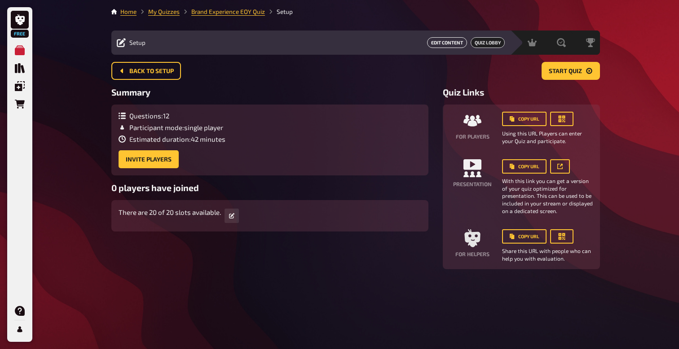
click at [445, 44] on button "Edit Content" at bounding box center [447, 42] width 40 height 11
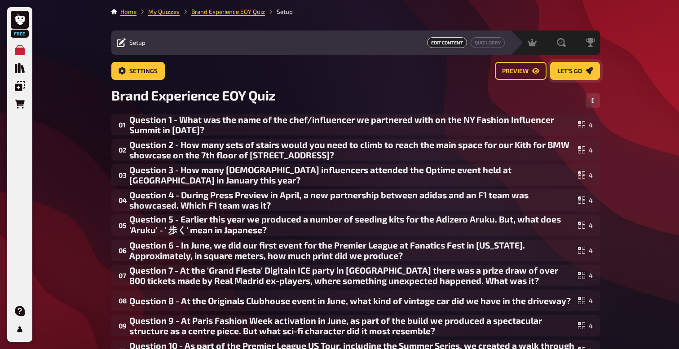
click at [569, 69] on span "Let's go" at bounding box center [569, 71] width 25 height 6
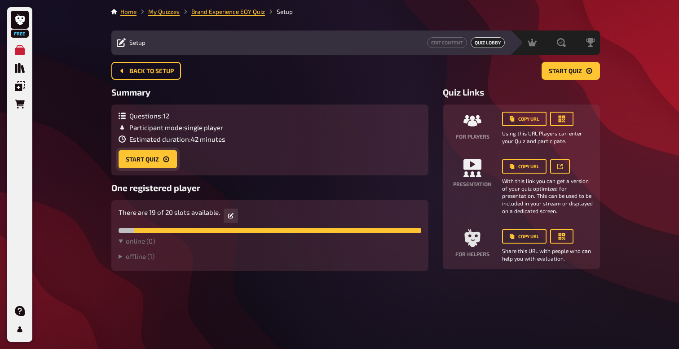
click at [146, 161] on button "Start Quiz" at bounding box center [147, 159] width 58 height 18
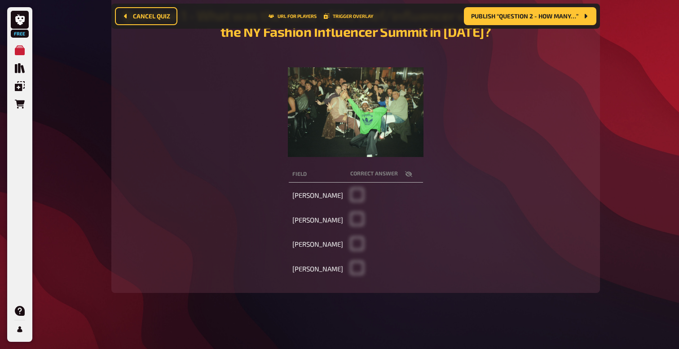
scroll to position [26, 0]
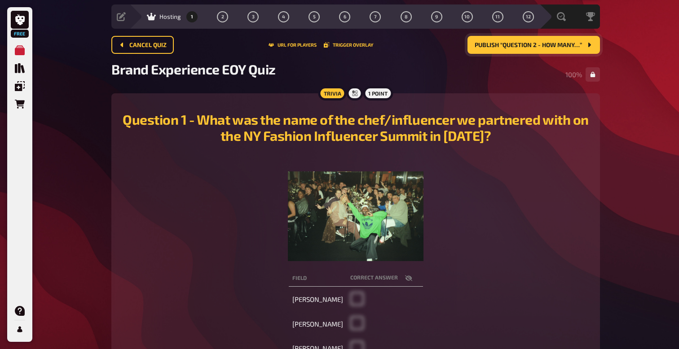
click at [539, 47] on span "Publish “Question 2 - How many…”" at bounding box center [527, 45] width 107 height 6
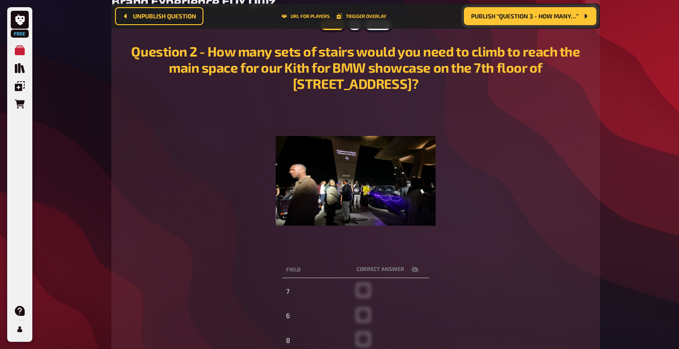
scroll to position [94, 0]
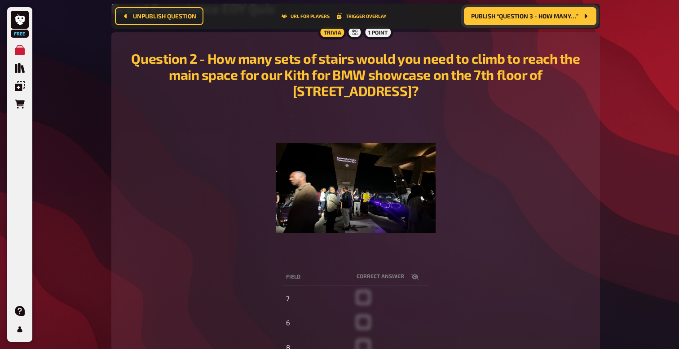
click at [565, 18] on span "Publish “Question 3 - How many…”" at bounding box center [524, 16] width 107 height 6
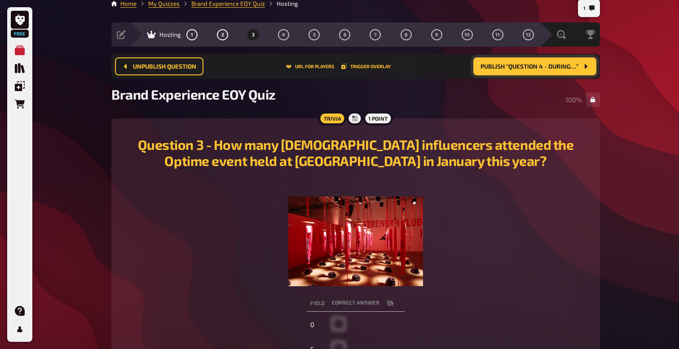
scroll to position [5, 0]
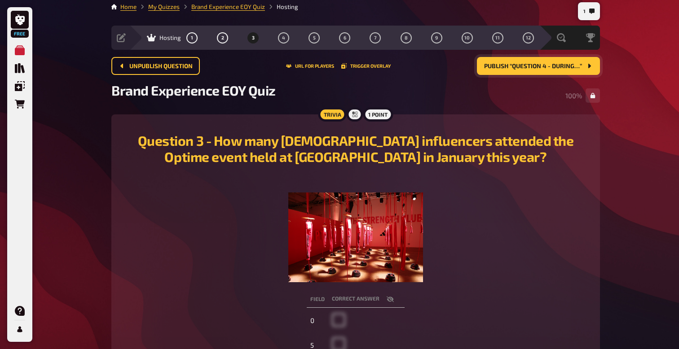
click at [554, 70] on button "Publish “Question 4 - During…”" at bounding box center [538, 66] width 123 height 18
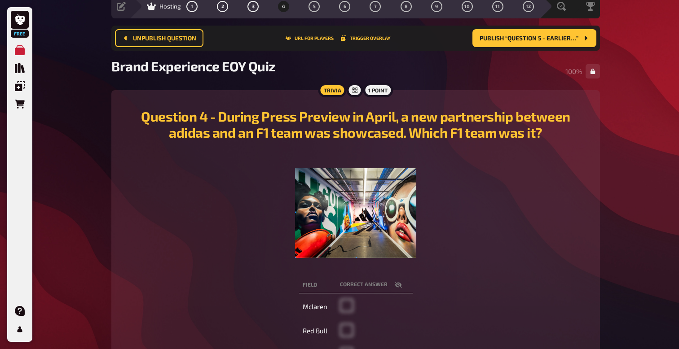
scroll to position [6, 0]
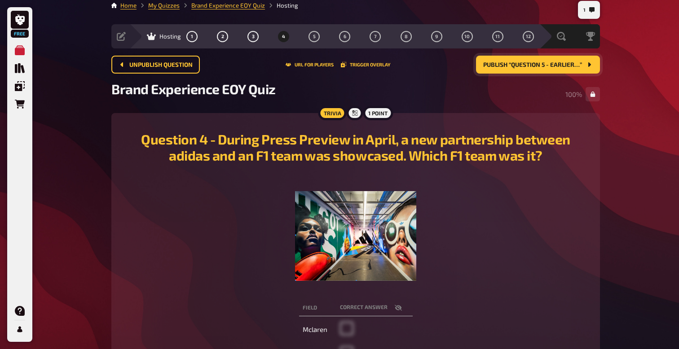
click at [552, 68] on button "Publish “Question 5 - Earlier…”" at bounding box center [538, 65] width 124 height 18
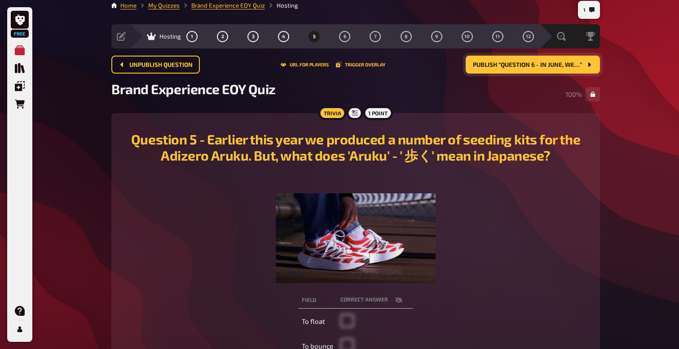
click at [488, 64] on span "Publish “Question 6 - In June, we…”" at bounding box center [527, 65] width 109 height 6
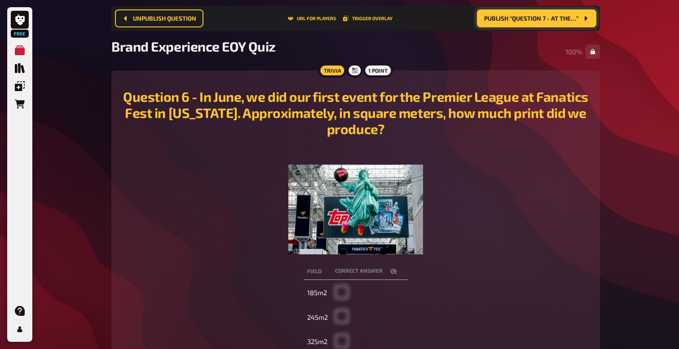
scroll to position [41, 0]
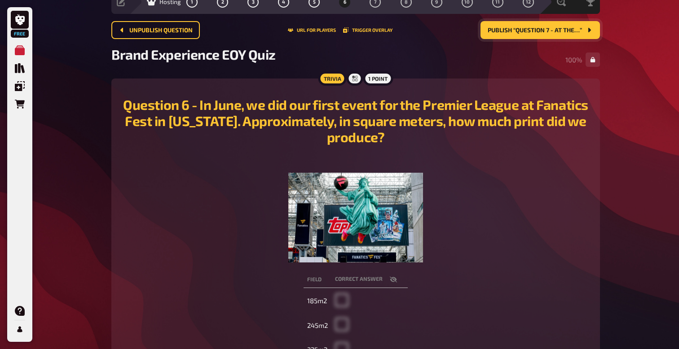
click at [554, 31] on span "Publish “Question 7 - At the…”" at bounding box center [534, 30] width 94 height 6
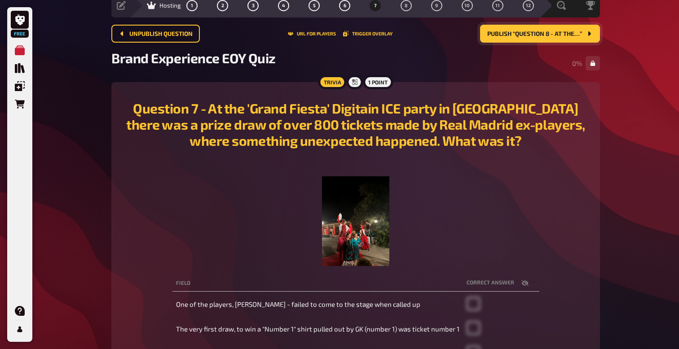
scroll to position [35, 0]
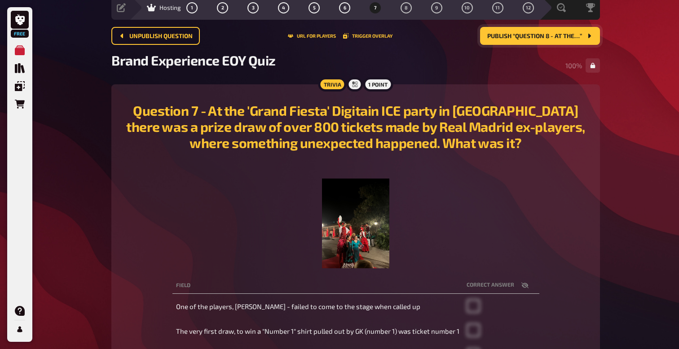
click at [580, 38] on span "Publish “Question 8 - At the…”" at bounding box center [534, 36] width 95 height 6
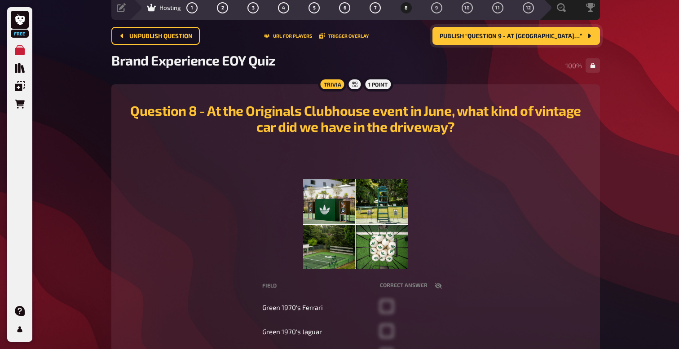
click at [547, 35] on span "Publish “Question 9 - At Paris…”" at bounding box center [510, 36] width 142 height 6
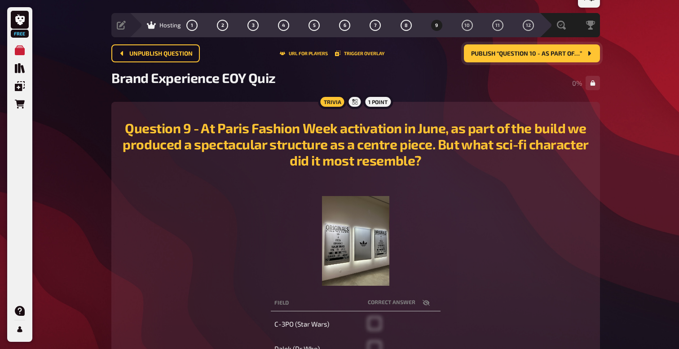
scroll to position [12, 0]
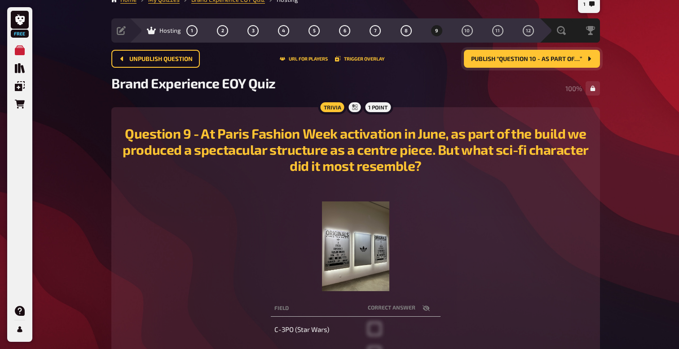
click at [574, 61] on span "Publish “Question 10 - As part of…”" at bounding box center [526, 59] width 111 height 6
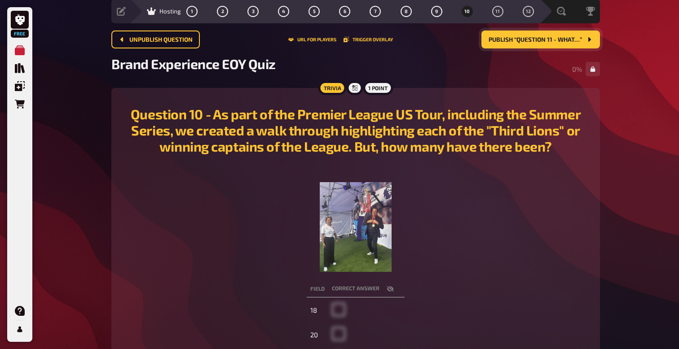
scroll to position [32, 0]
click at [561, 41] on span "Publish “Question 11 - What…”" at bounding box center [534, 39] width 93 height 6
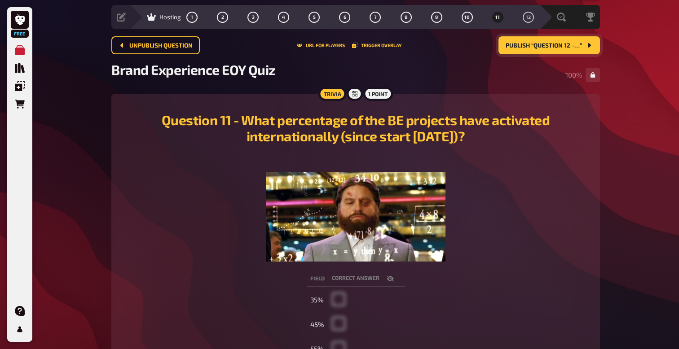
scroll to position [14, 0]
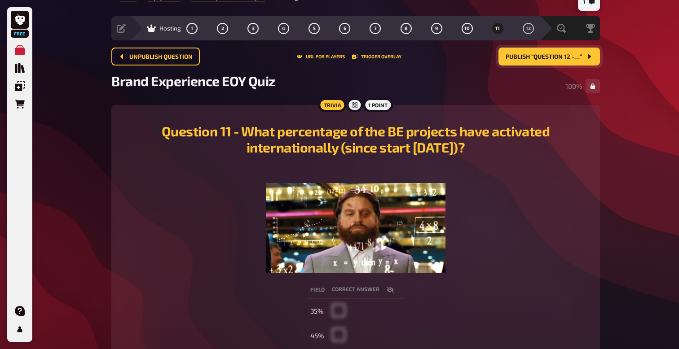
click at [563, 56] on span "Publish “Question 12 -…”" at bounding box center [543, 57] width 76 height 6
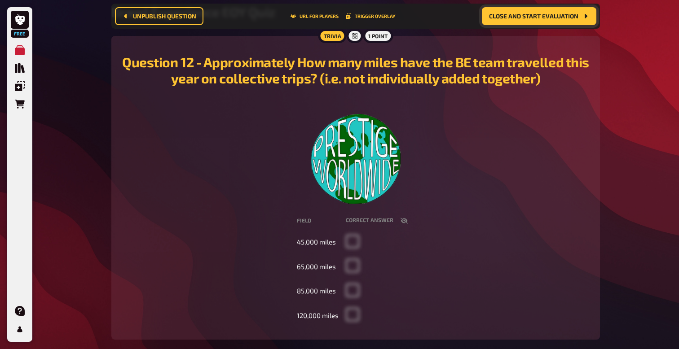
scroll to position [74, 0]
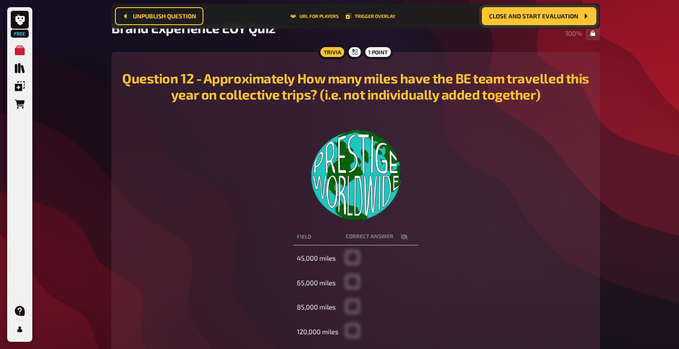
click at [547, 20] on button "Close and start evaluation" at bounding box center [539, 16] width 114 height 18
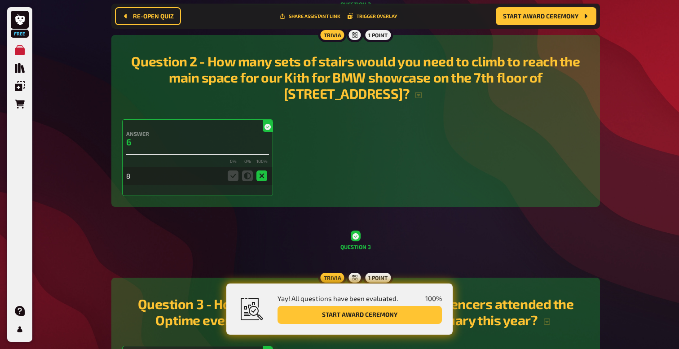
scroll to position [447, 0]
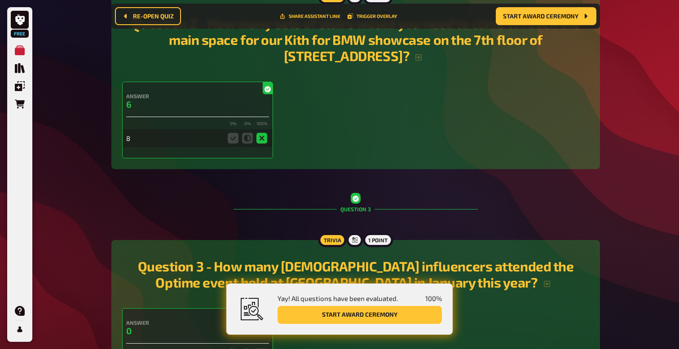
click at [364, 316] on button "Start award ceremony" at bounding box center [359, 315] width 164 height 18
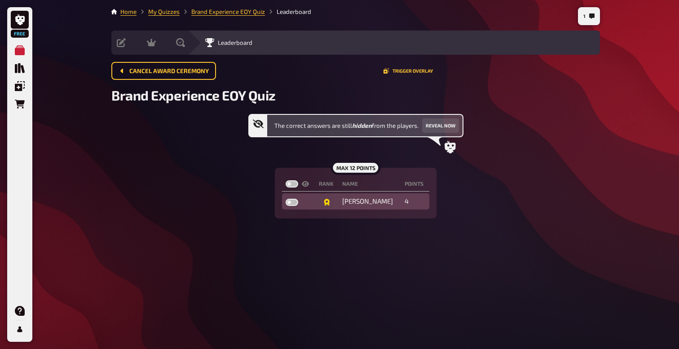
click at [371, 204] on td "Nate" at bounding box center [369, 201] width 62 height 16
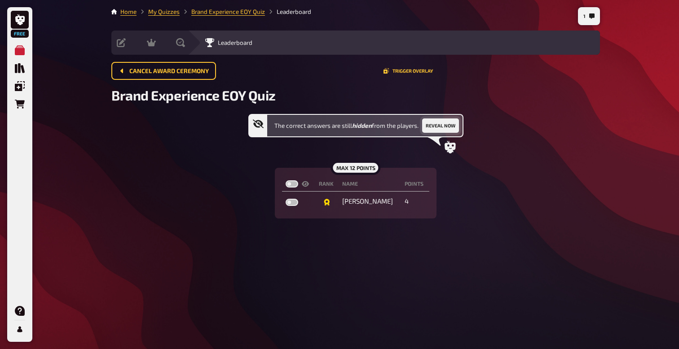
click at [439, 125] on button "Reveal now" at bounding box center [440, 125] width 37 height 14
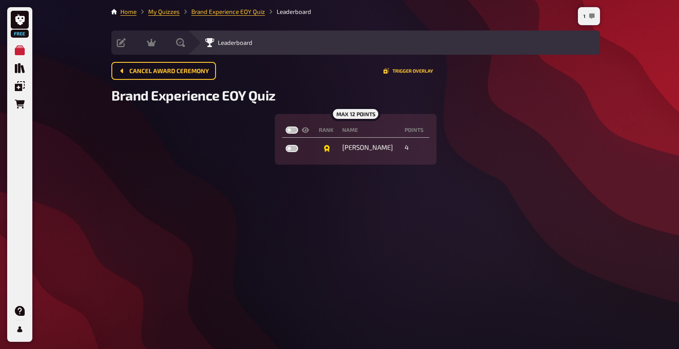
click at [585, 19] on button "1" at bounding box center [588, 16] width 18 height 14
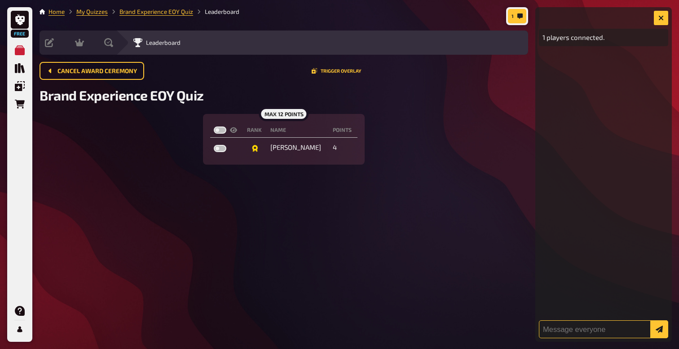
click at [552, 326] on input "text" at bounding box center [603, 329] width 129 height 18
type input "And the winner is...."
click at [650, 320] on button "submit" at bounding box center [659, 329] width 18 height 18
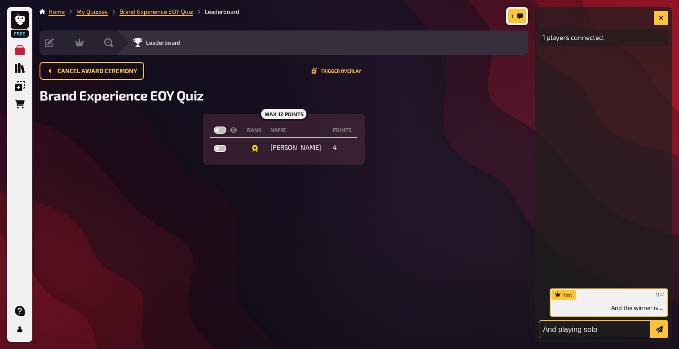
type input "And playing solo"
click at [650, 320] on button "submit" at bounding box center [659, 329] width 18 height 18
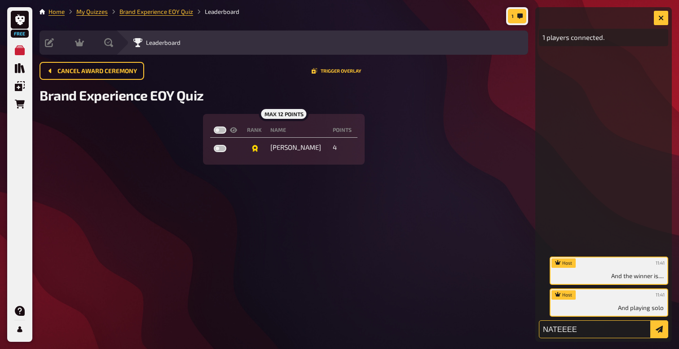
type input "NATEEEE"
click at [650, 320] on button "submit" at bounding box center [659, 329] width 18 height 18
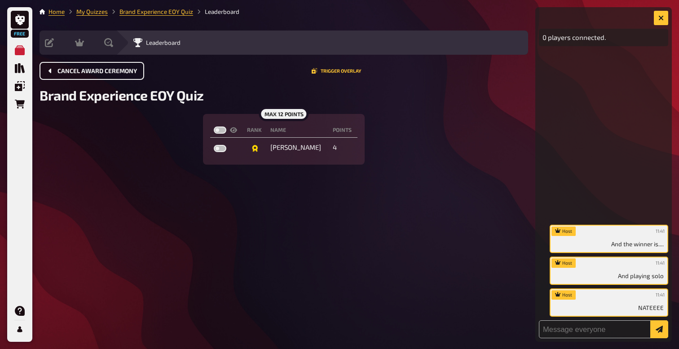
click at [68, 73] on span "Cancel award ceremony" at bounding box center [96, 71] width 79 height 6
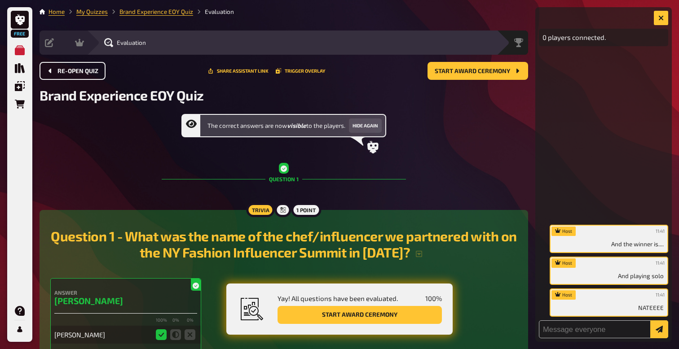
click at [79, 71] on span "Re-open Quiz" at bounding box center [77, 71] width 41 height 6
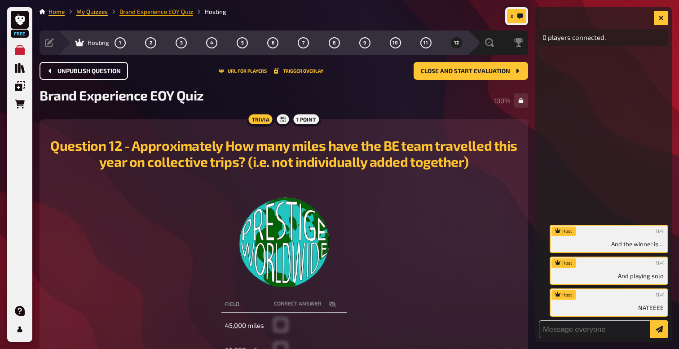
click at [172, 12] on link "Brand Experience EOY Quiz" at bounding box center [156, 11] width 74 height 7
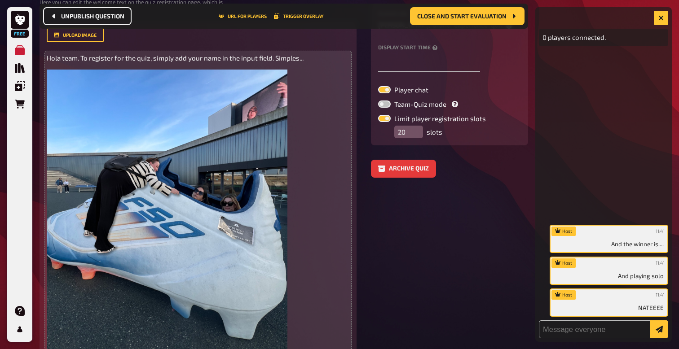
scroll to position [153, 0]
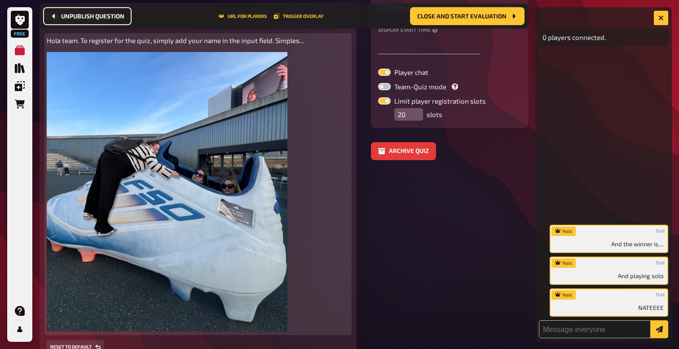
click at [225, 206] on img at bounding box center [167, 191] width 241 height 279
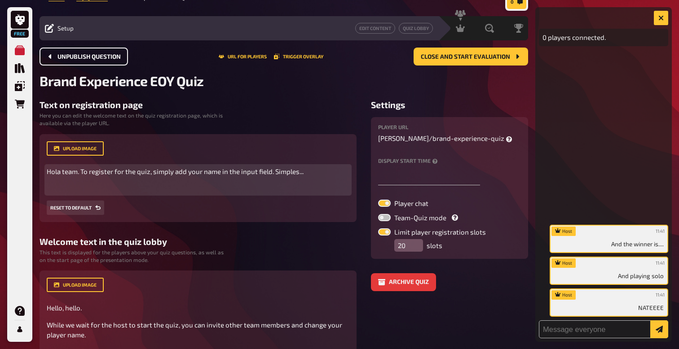
scroll to position [0, 0]
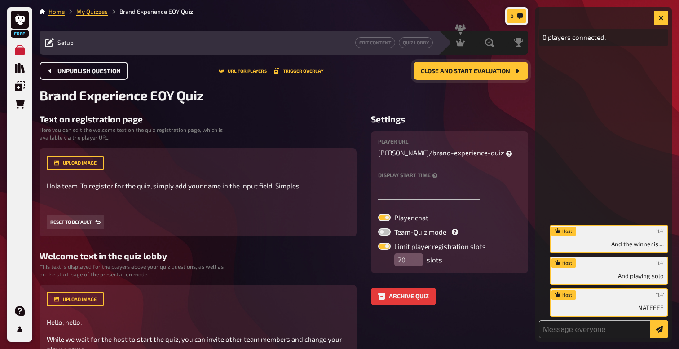
click at [462, 75] on button "Close and start evaluation" at bounding box center [470, 71] width 114 height 18
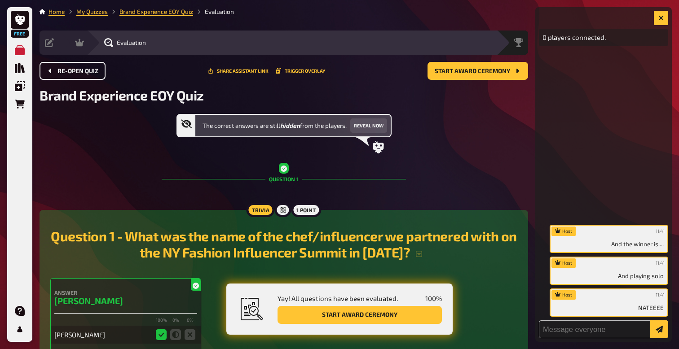
click at [660, 26] on div "0 players connected. Host 11:41 And the winner is.... Host 11:41 And playing so…" at bounding box center [603, 174] width 136 height 335
click at [660, 21] on button "button" at bounding box center [660, 18] width 14 height 14
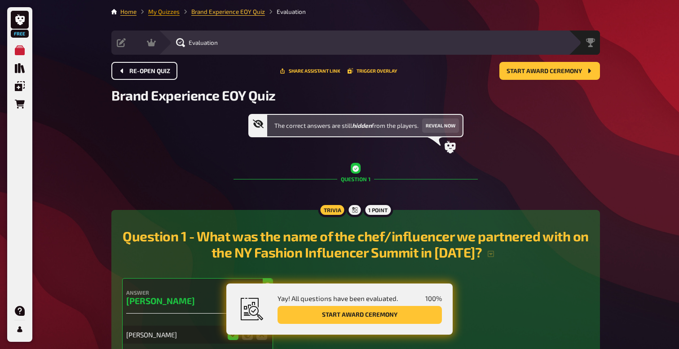
click at [174, 12] on link "My Quizzes" at bounding box center [163, 11] width 31 height 7
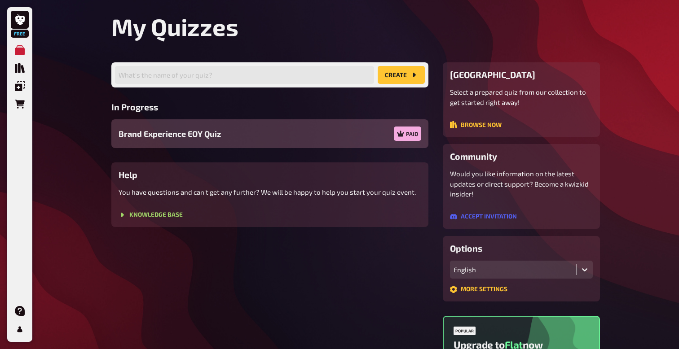
scroll to position [20, 0]
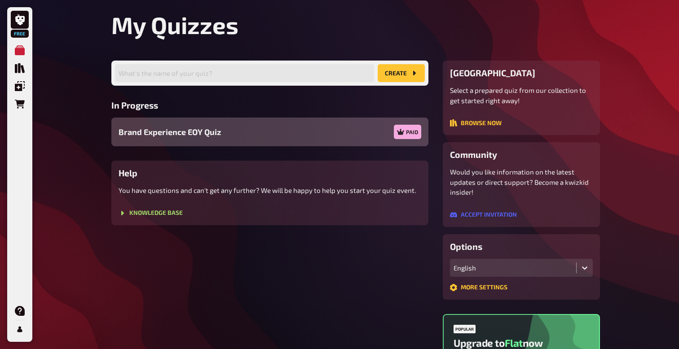
click at [220, 132] on span "Brand Experience EOY Quiz" at bounding box center [169, 132] width 102 height 12
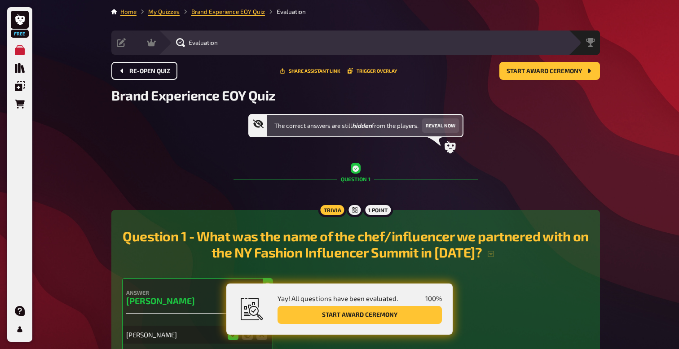
click at [162, 73] on span "Re-open Quiz" at bounding box center [149, 71] width 41 height 6
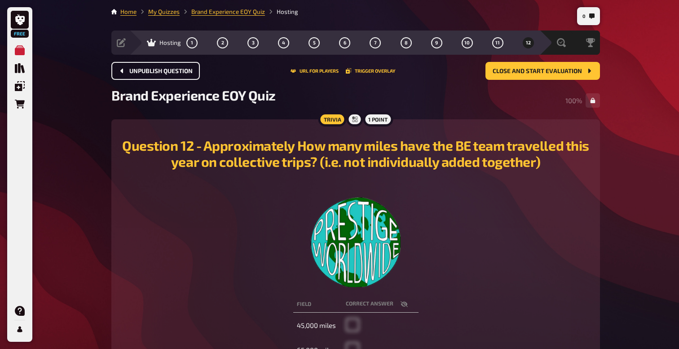
click at [168, 44] on span "Hosting" at bounding box center [170, 42] width 22 height 7
click at [146, 44] on div "Hosting 1 2 3 4 5 6 7 8 9 10 11 12" at bounding box center [340, 42] width 398 height 11
click at [157, 71] on span "Unpublish question" at bounding box center [160, 71] width 63 height 6
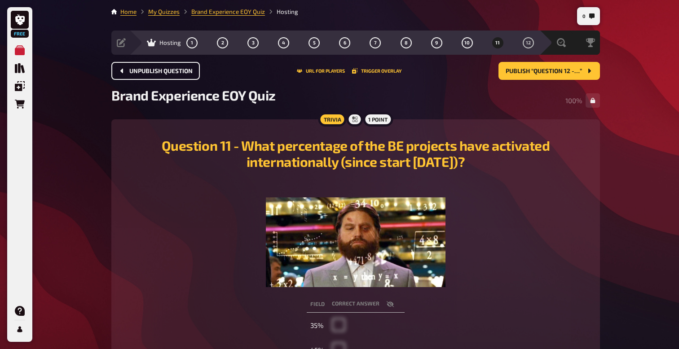
click at [157, 71] on span "Unpublish question" at bounding box center [160, 71] width 63 height 6
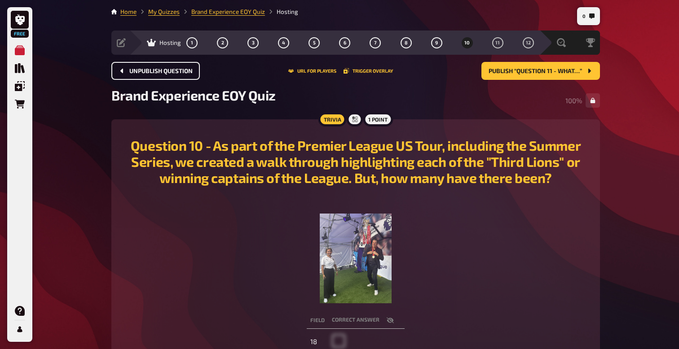
click at [157, 71] on span "Unpublish question" at bounding box center [160, 71] width 63 height 6
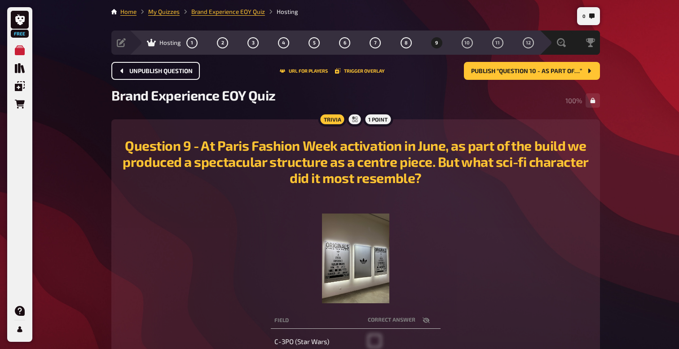
click at [157, 71] on span "Unpublish question" at bounding box center [160, 71] width 63 height 6
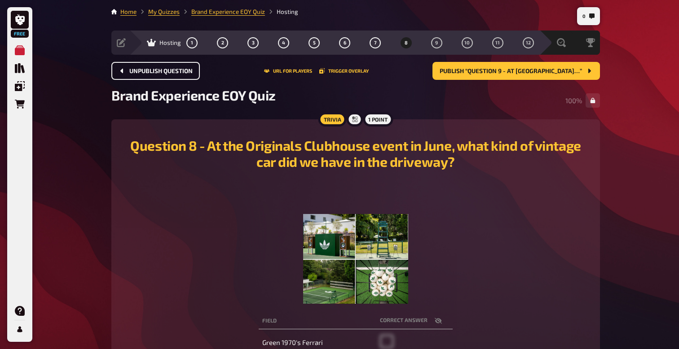
click at [157, 71] on span "Unpublish question" at bounding box center [160, 71] width 63 height 6
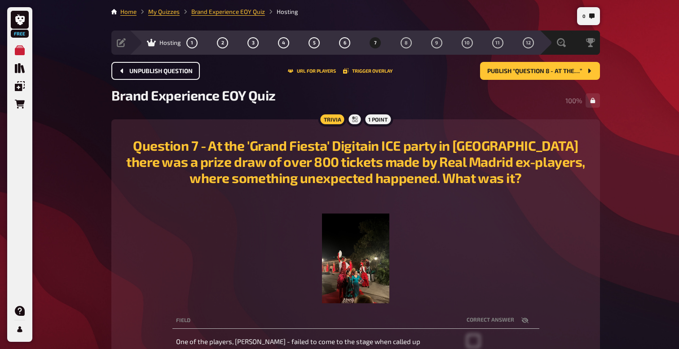
click at [157, 71] on span "Unpublish question" at bounding box center [160, 71] width 63 height 6
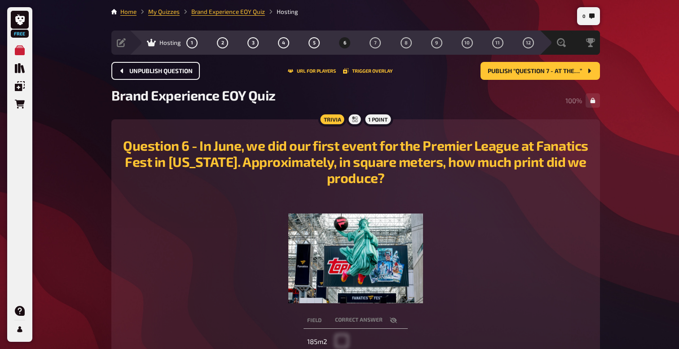
click at [157, 71] on span "Unpublish question" at bounding box center [160, 71] width 63 height 6
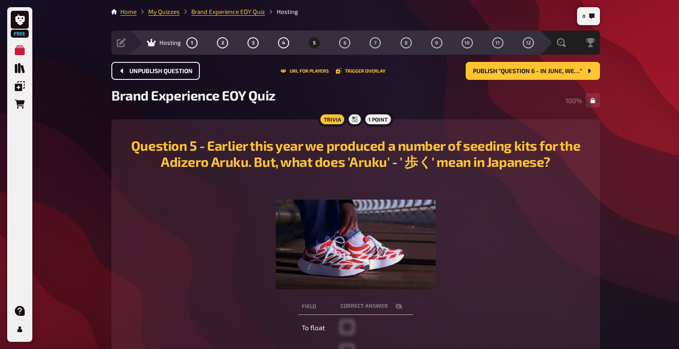
click at [157, 71] on span "Unpublish question" at bounding box center [160, 71] width 63 height 6
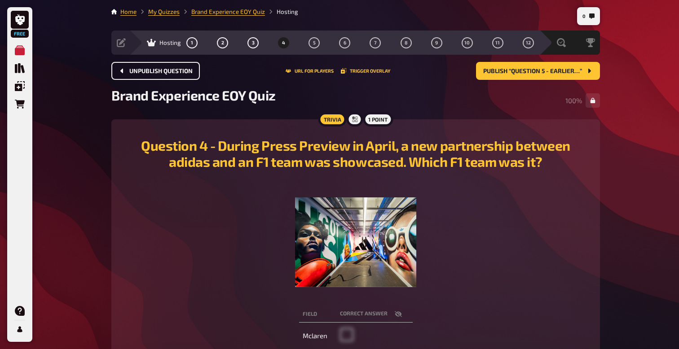
click at [157, 71] on span "Unpublish question" at bounding box center [160, 71] width 63 height 6
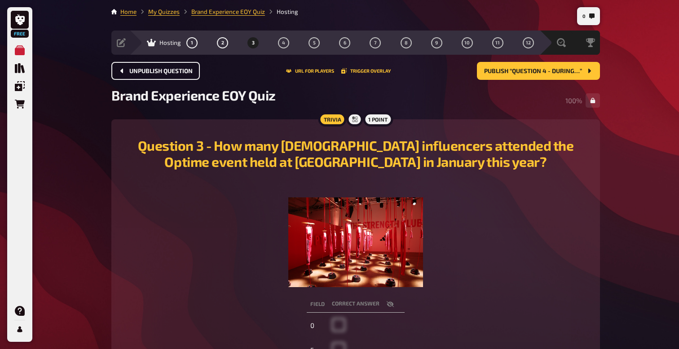
click at [157, 71] on span "Unpublish question" at bounding box center [160, 71] width 63 height 6
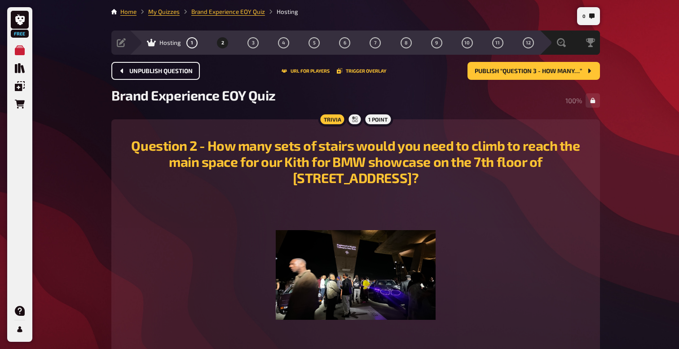
click at [157, 71] on span "Unpublish question" at bounding box center [160, 71] width 63 height 6
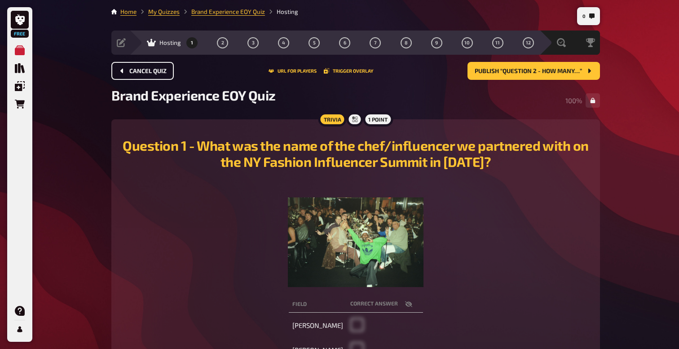
click at [157, 71] on span "Cancel Quiz" at bounding box center [147, 71] width 37 height 6
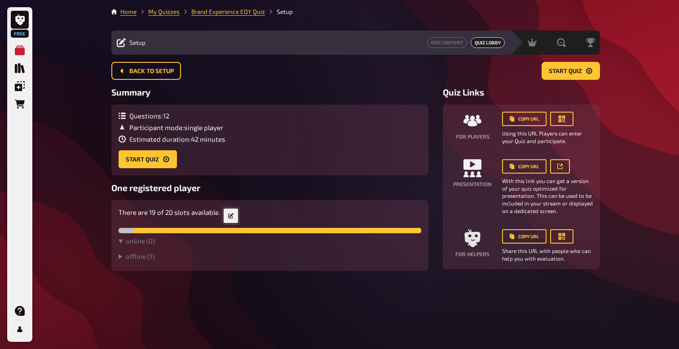
click at [230, 216] on icon "button" at bounding box center [230, 215] width 5 height 5
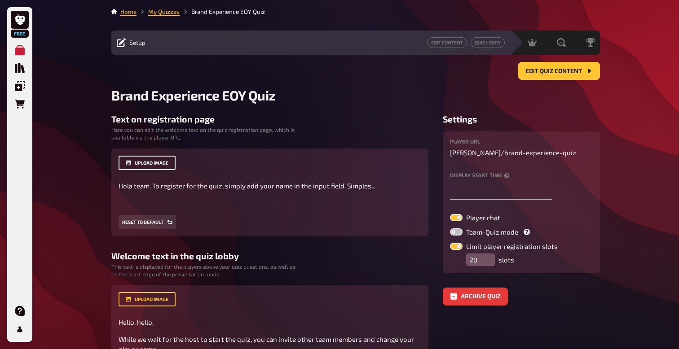
click at [149, 164] on button "upload image" at bounding box center [146, 163] width 57 height 14
click at [156, 164] on button "upload image" at bounding box center [146, 163] width 57 height 14
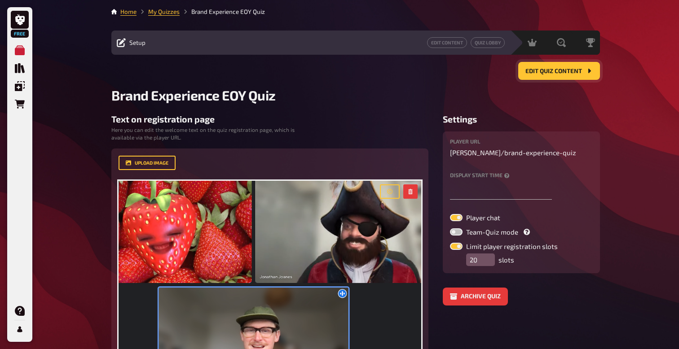
click at [548, 71] on span "Edit Quiz content" at bounding box center [553, 71] width 57 height 6
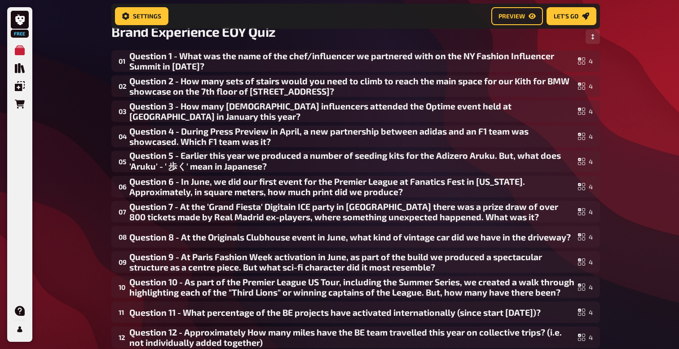
scroll to position [70, 0]
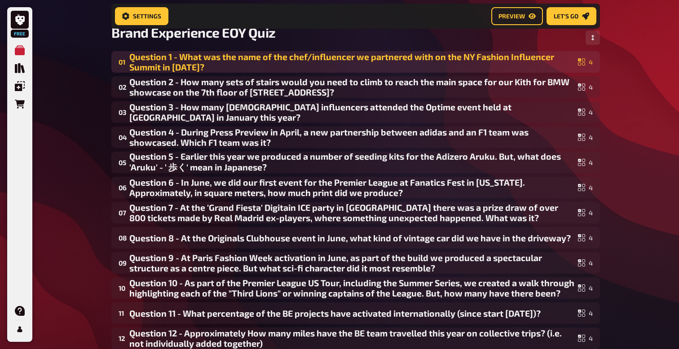
click at [291, 58] on div "Question 1 - What was the name of the chef/influencer we partnered with on the …" at bounding box center [351, 62] width 445 height 21
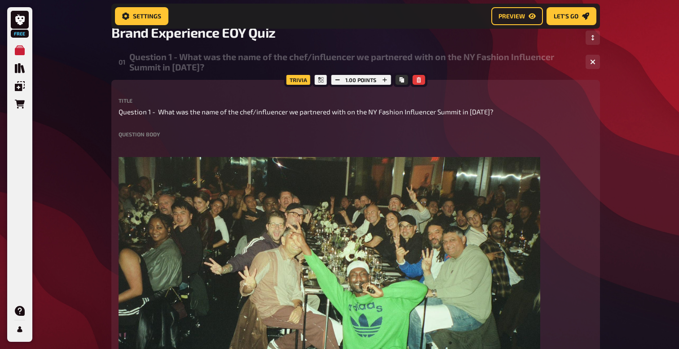
scroll to position [46, 0]
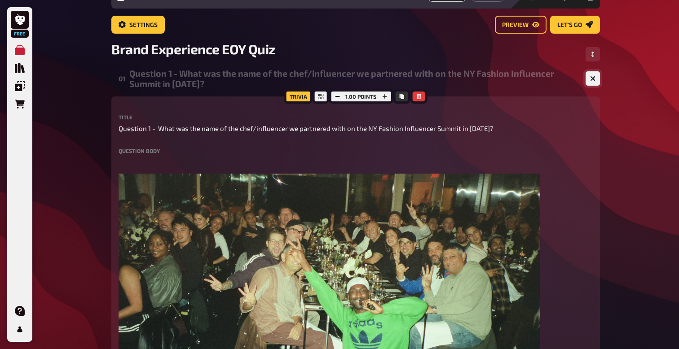
click at [591, 79] on icon "button" at bounding box center [592, 78] width 9 height 9
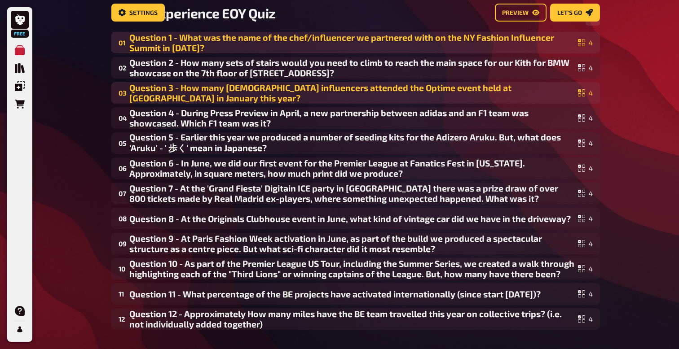
scroll to position [0, 0]
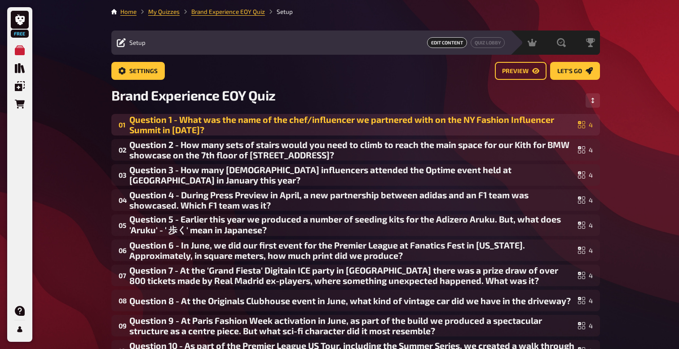
click at [165, 15] on li "My Quizzes" at bounding box center [157, 11] width 43 height 9
click at [170, 13] on link "My Quizzes" at bounding box center [163, 11] width 31 height 7
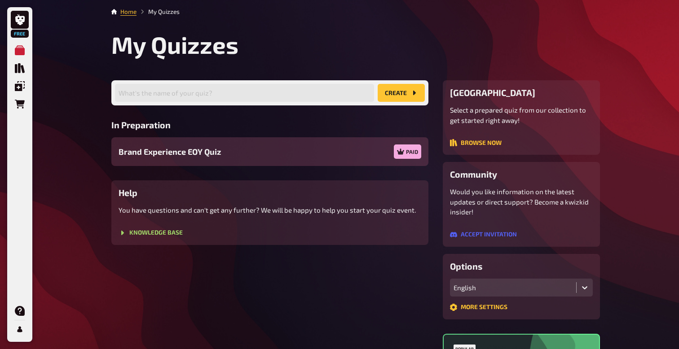
click at [189, 149] on span "Brand Experience EOY Quiz" at bounding box center [169, 152] width 102 height 12
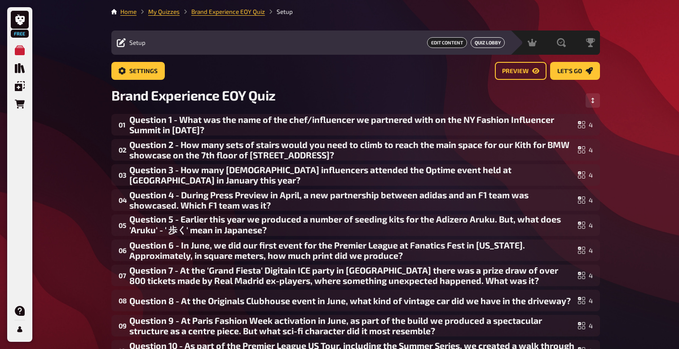
click at [488, 42] on button "Quiz Lobby" at bounding box center [487, 42] width 34 height 11
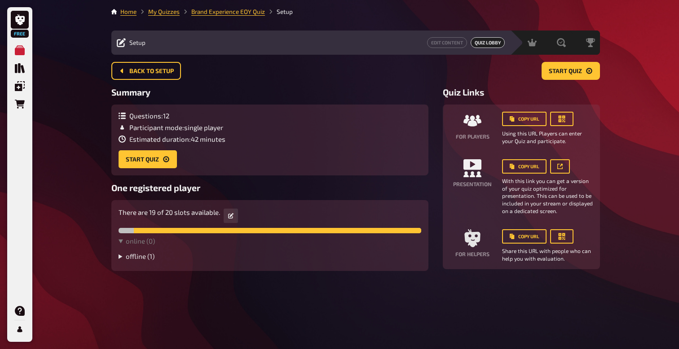
click at [137, 257] on summary "offline ( 1 )" at bounding box center [269, 256] width 302 height 8
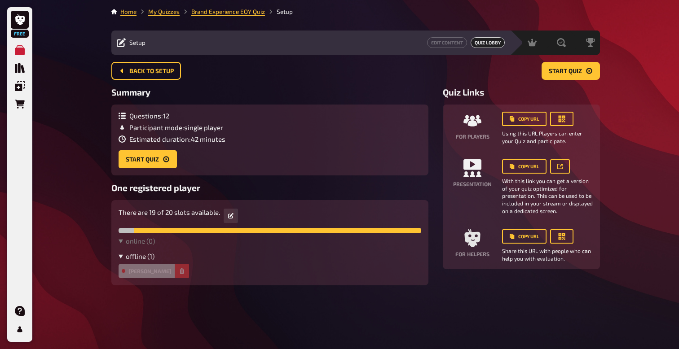
click at [137, 257] on summary "offline ( 1 )" at bounding box center [269, 256] width 302 height 8
